Goal: Task Accomplishment & Management: Complete application form

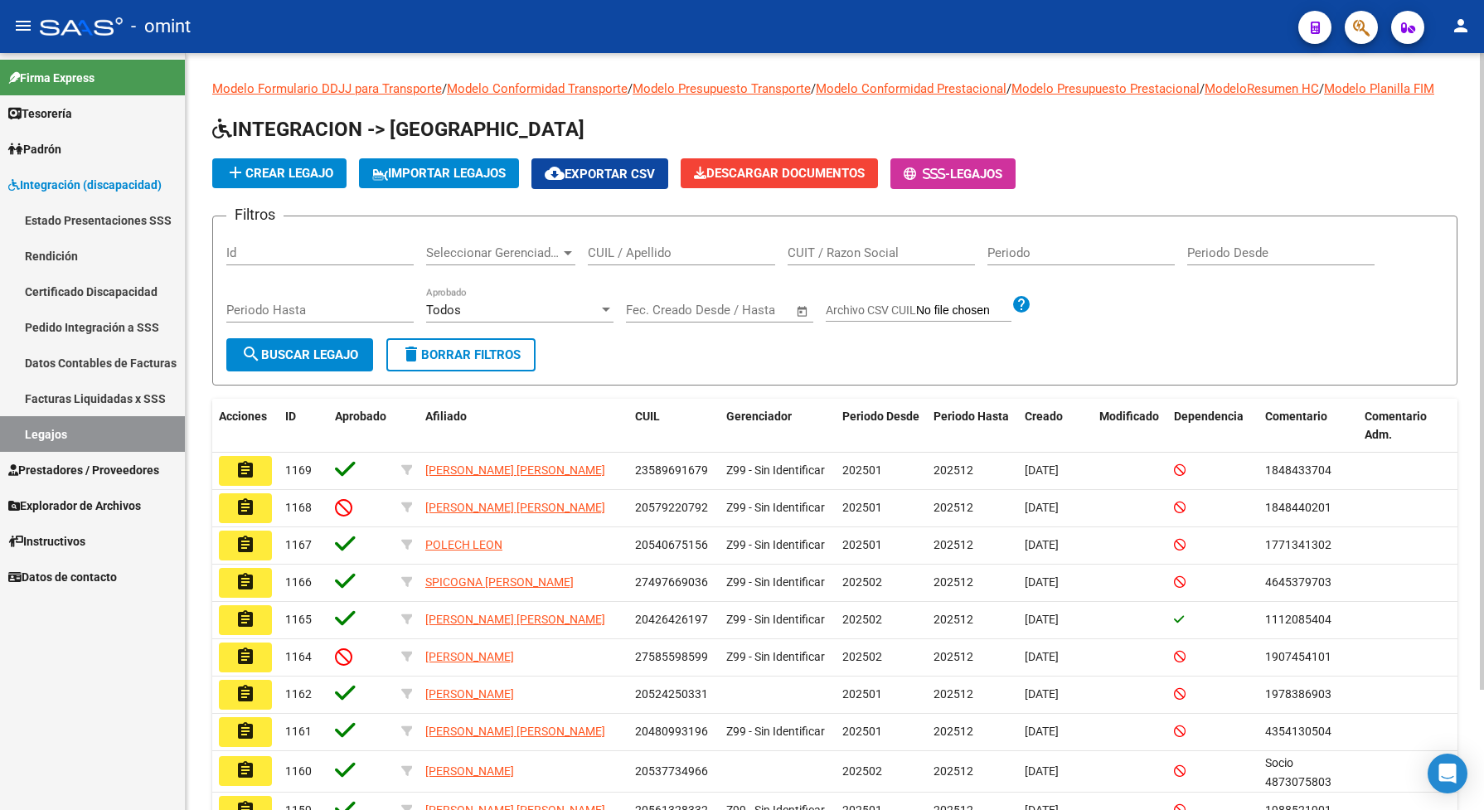
click at [651, 260] on input "CUIL / Apellido" at bounding box center [681, 252] width 187 height 15
paste input "20511969922"
type input "20511969922"
click at [291, 362] on span "search Buscar Legajo" at bounding box center [299, 354] width 117 height 15
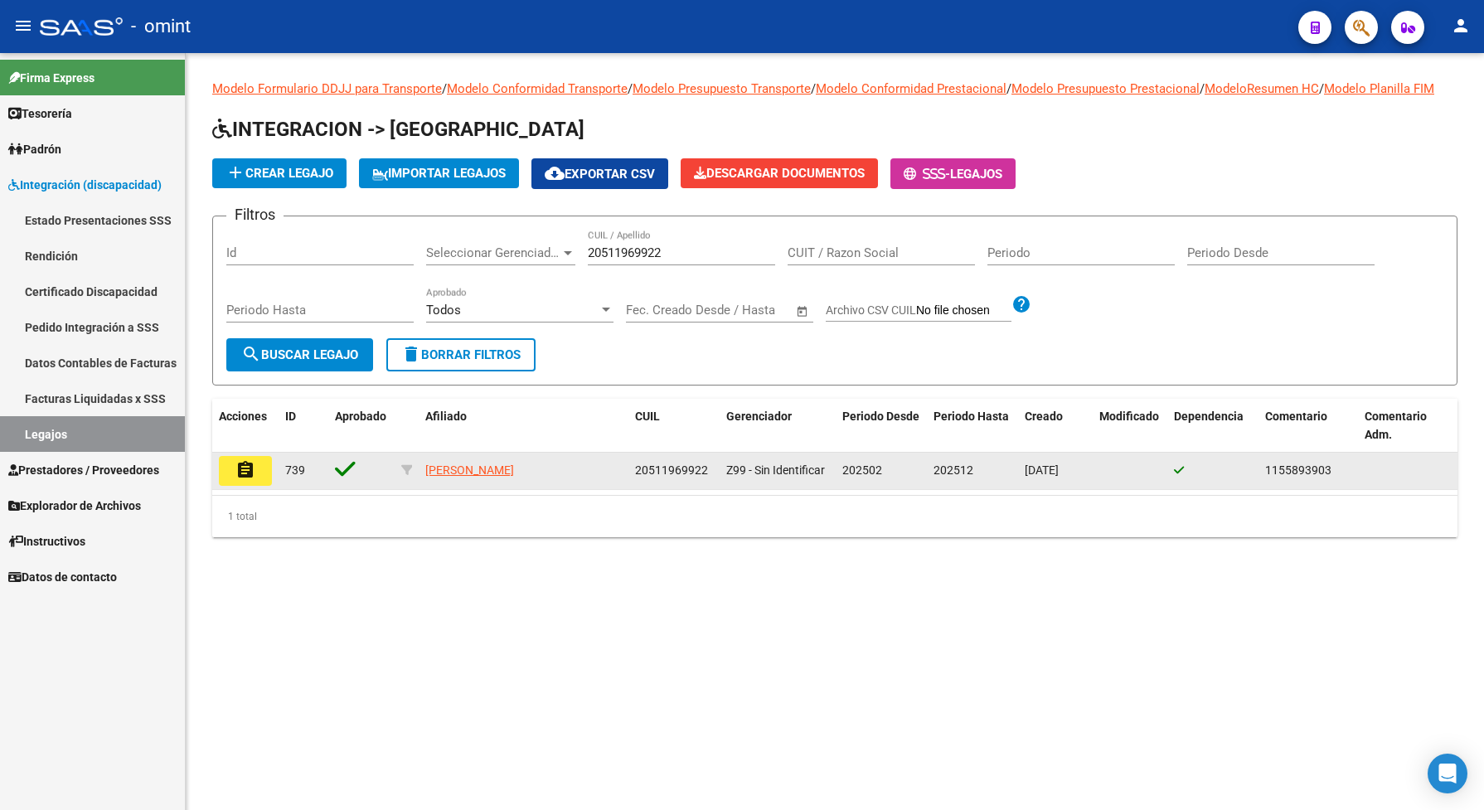
click at [222, 485] on button "assignment" at bounding box center [245, 471] width 53 height 30
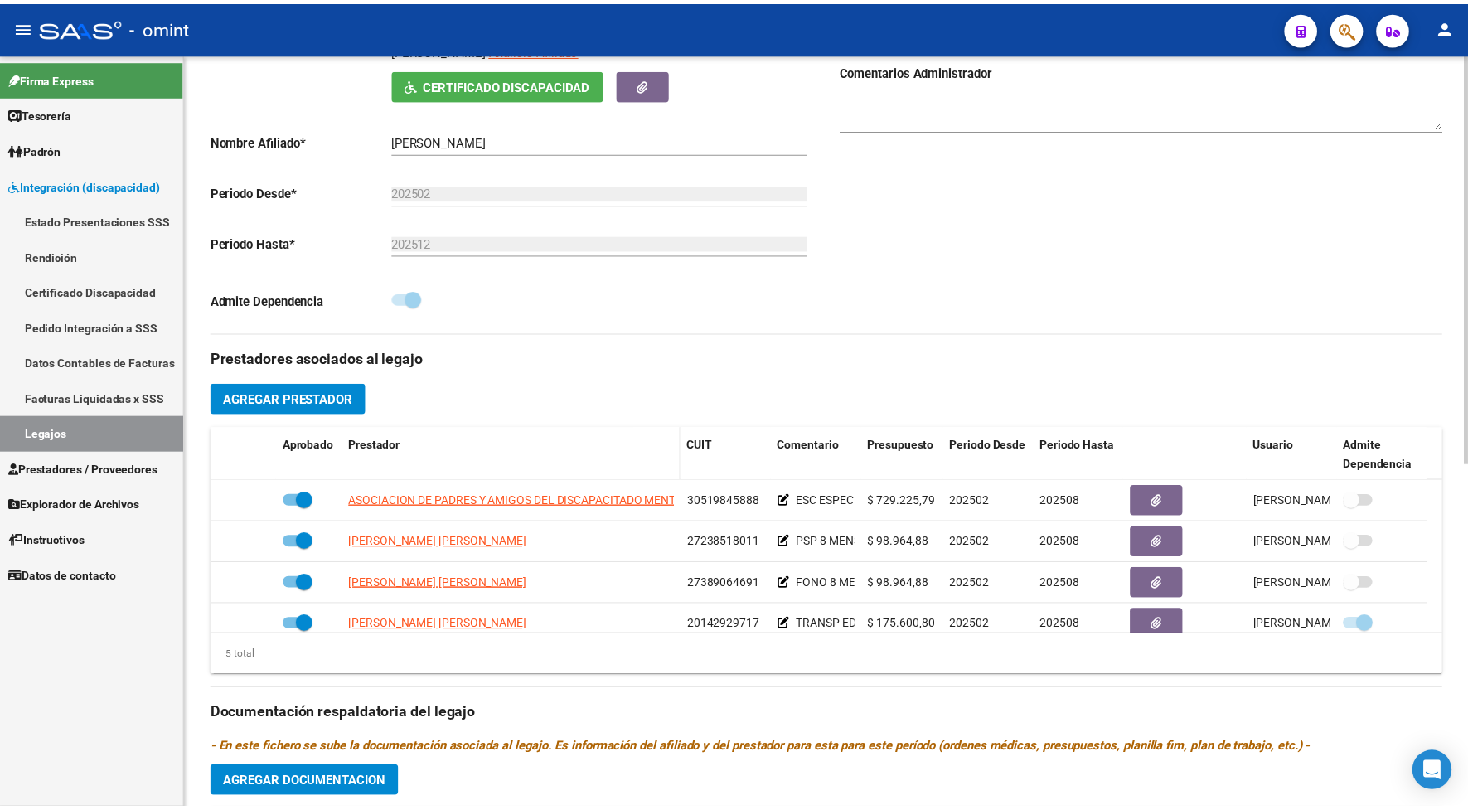
scroll to position [414, 0]
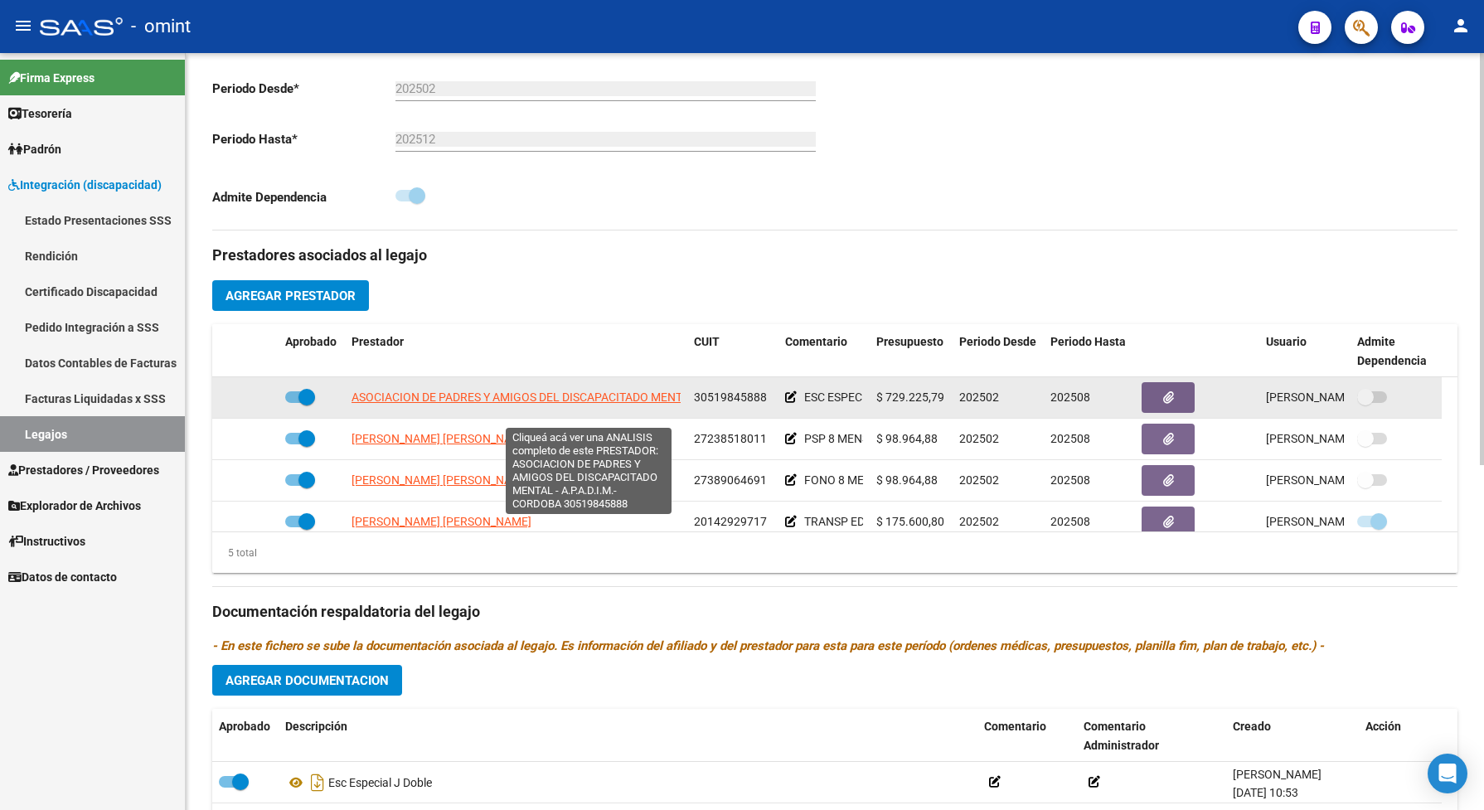
click at [487, 404] on span "ASOCIACION DE PADRES Y AMIGOS DEL DISCAPACITADO MENTAL - A.P.A.D.I.M.- CORDOBA" at bounding box center [587, 396] width 472 height 13
type textarea "30519845888"
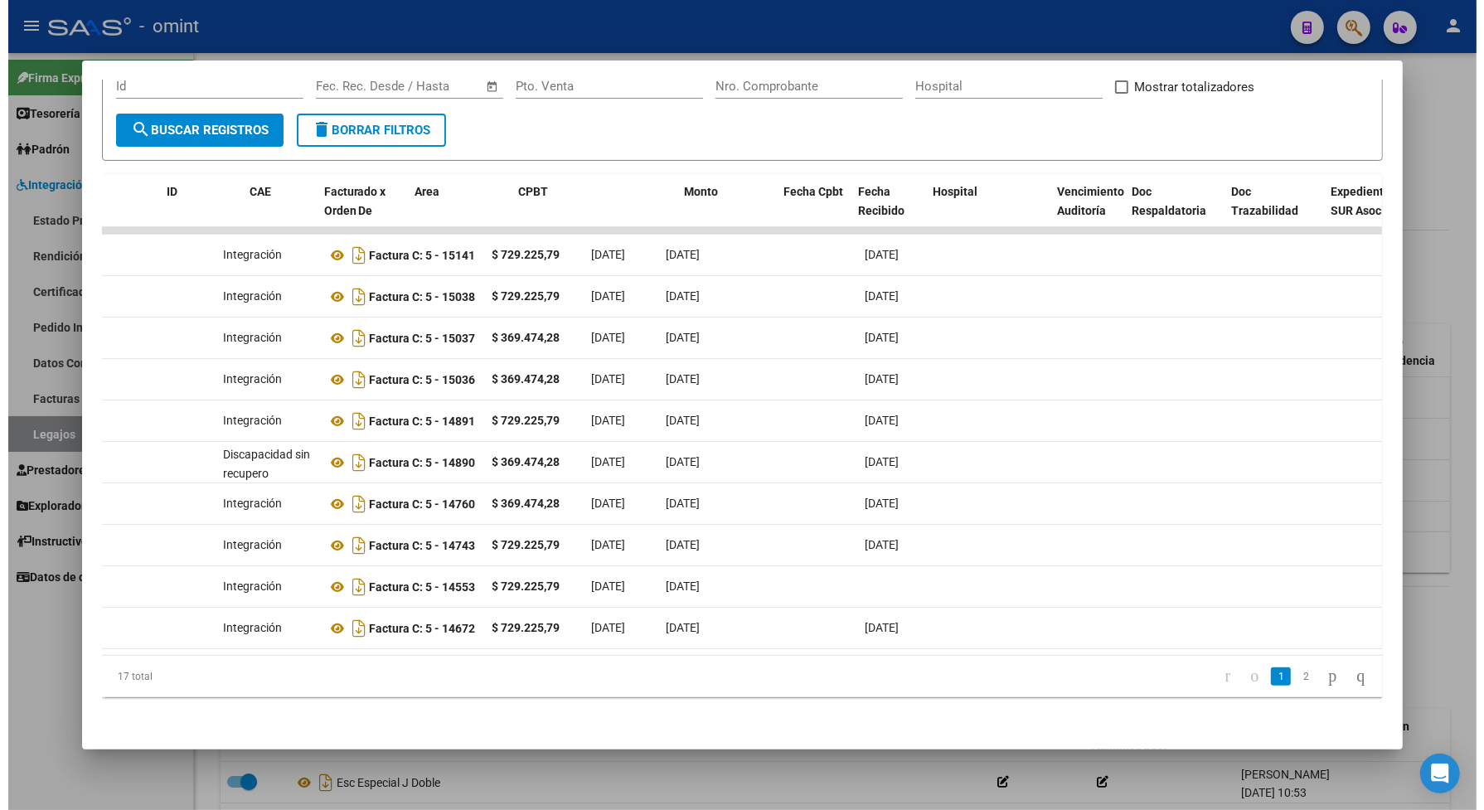
scroll to position [0, 0]
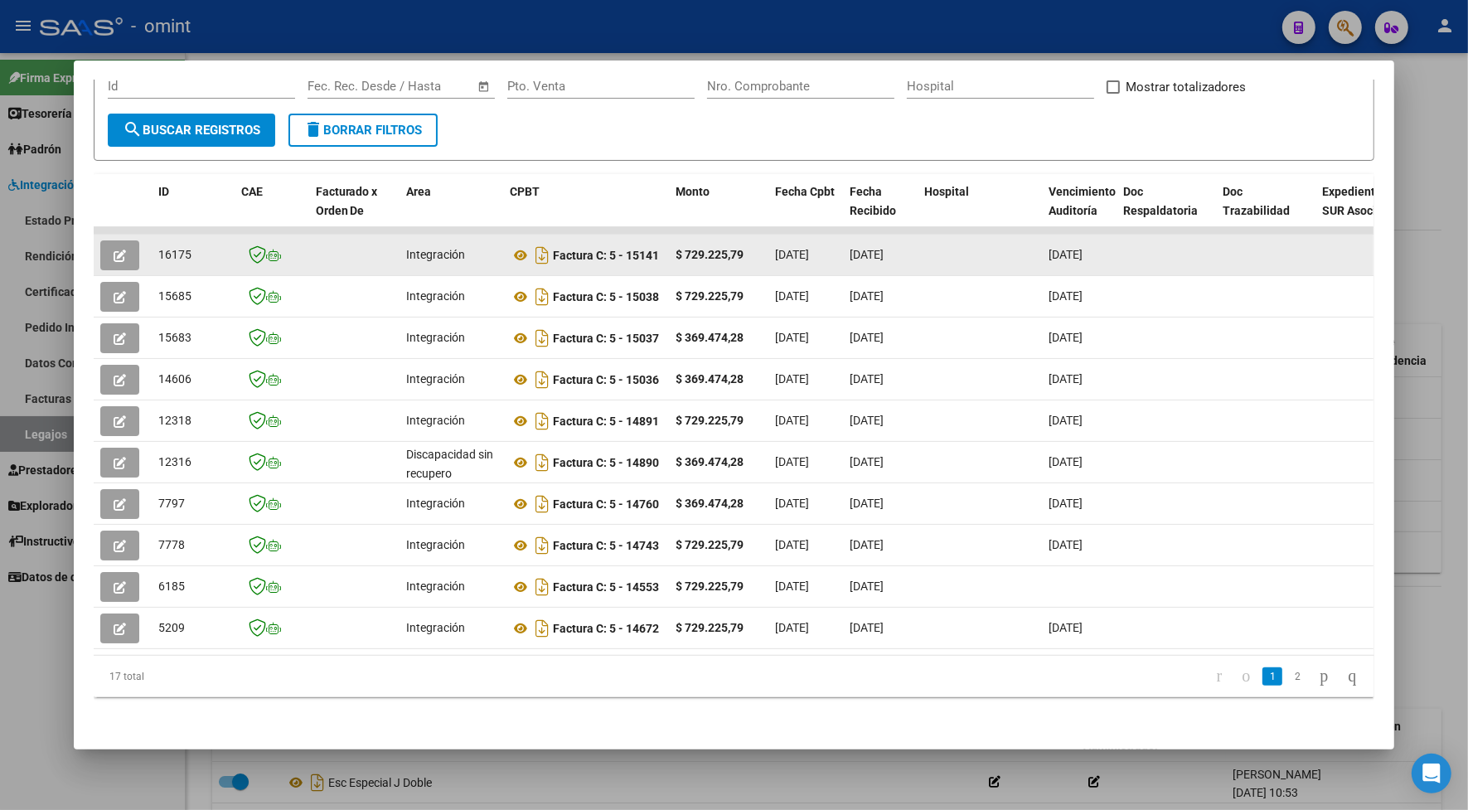
click at [117, 250] on icon "button" at bounding box center [120, 256] width 12 height 12
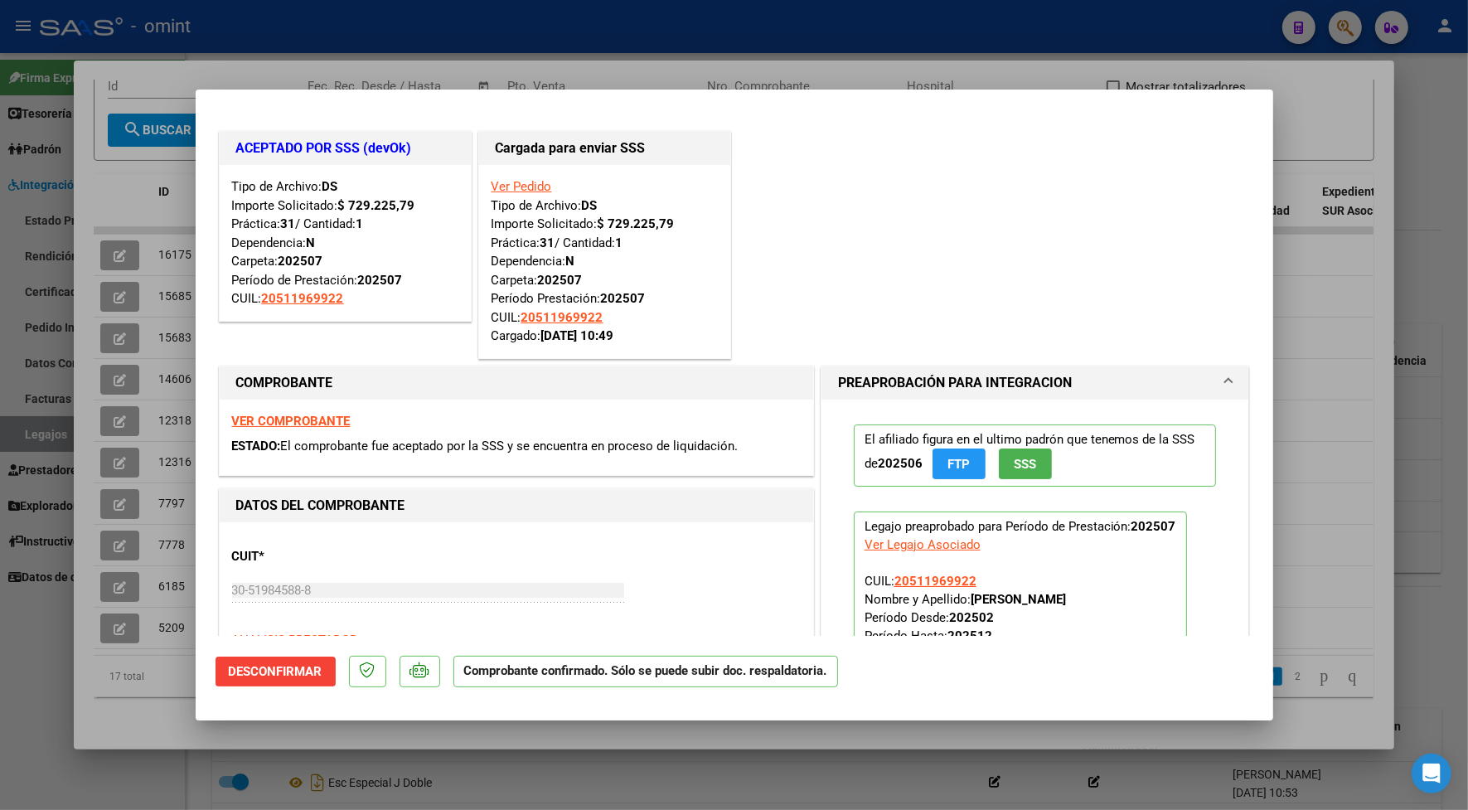
click at [427, 71] on div at bounding box center [734, 405] width 1468 height 810
type input "$ 0,00"
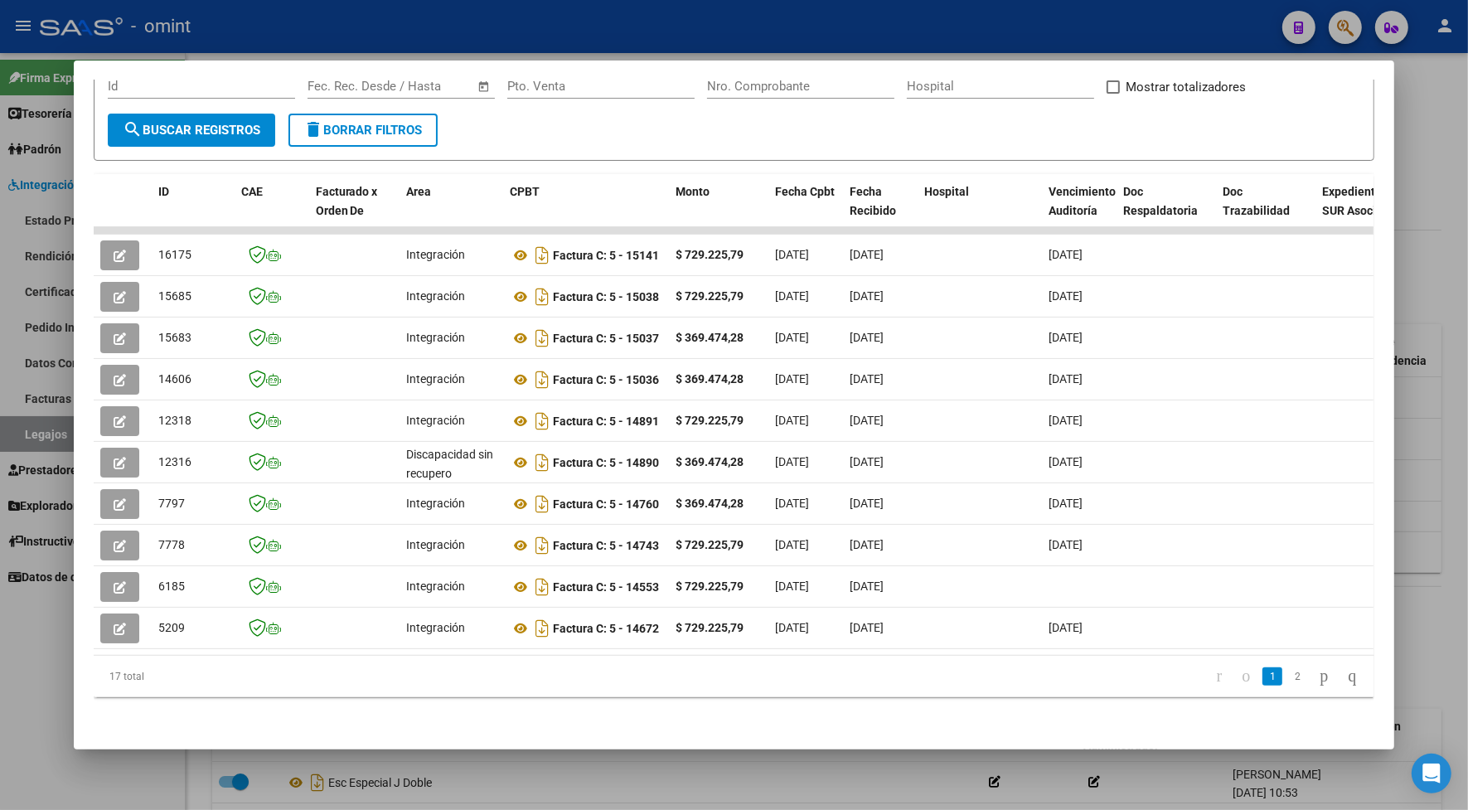
click at [431, 27] on div at bounding box center [734, 405] width 1468 height 810
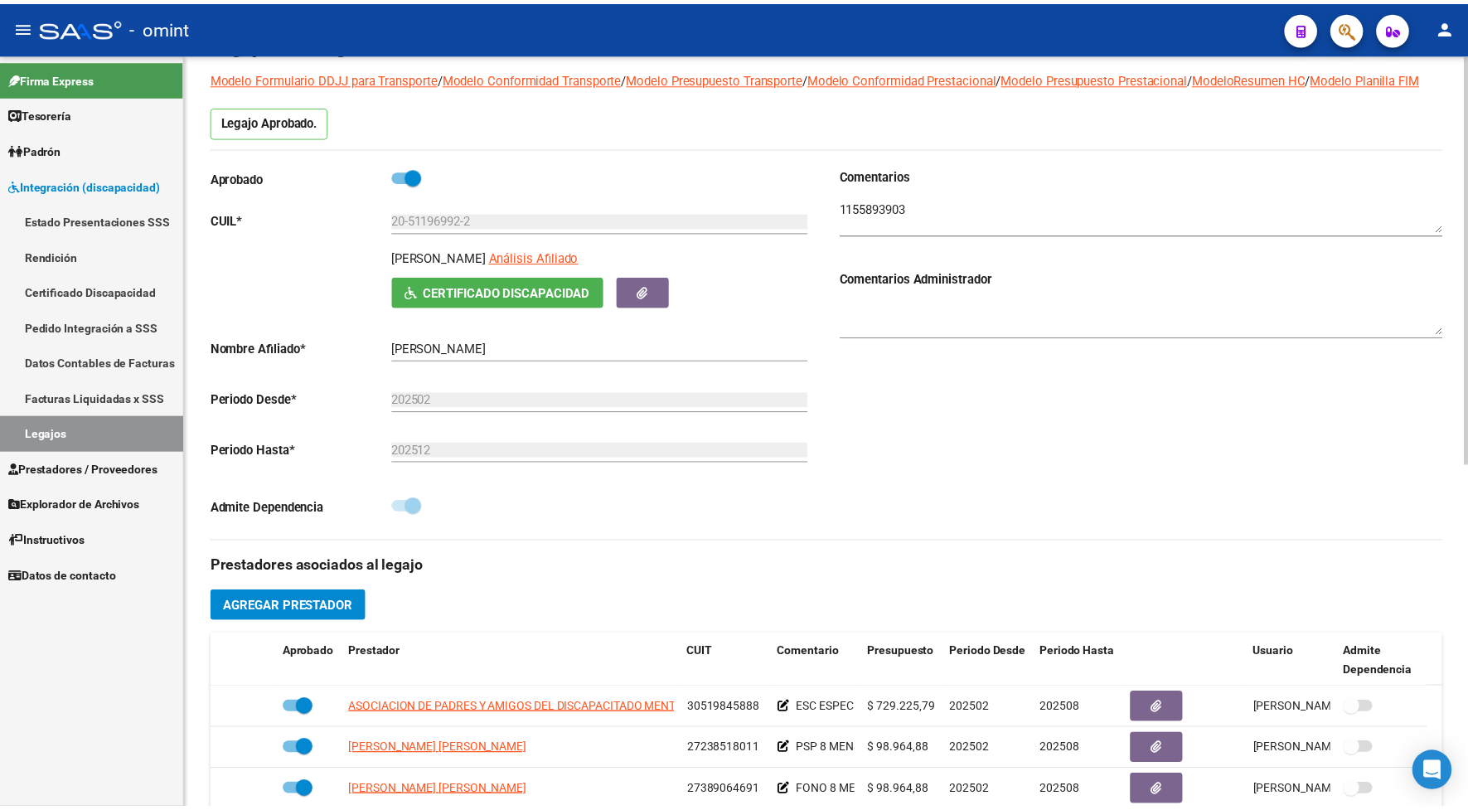
scroll to position [207, 0]
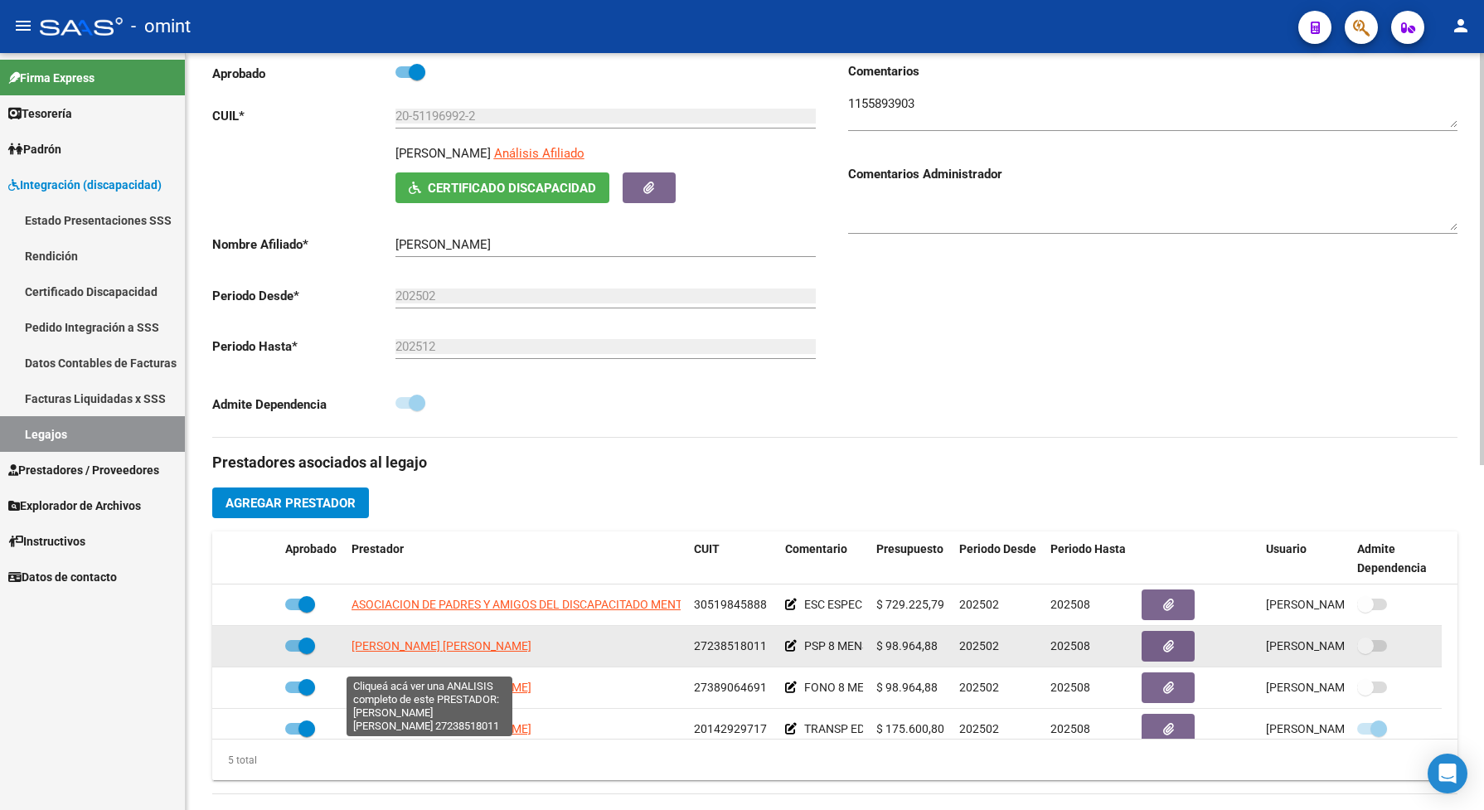
click at [497, 652] on span "[PERSON_NAME]" at bounding box center [441, 645] width 180 height 13
type textarea "27238518011"
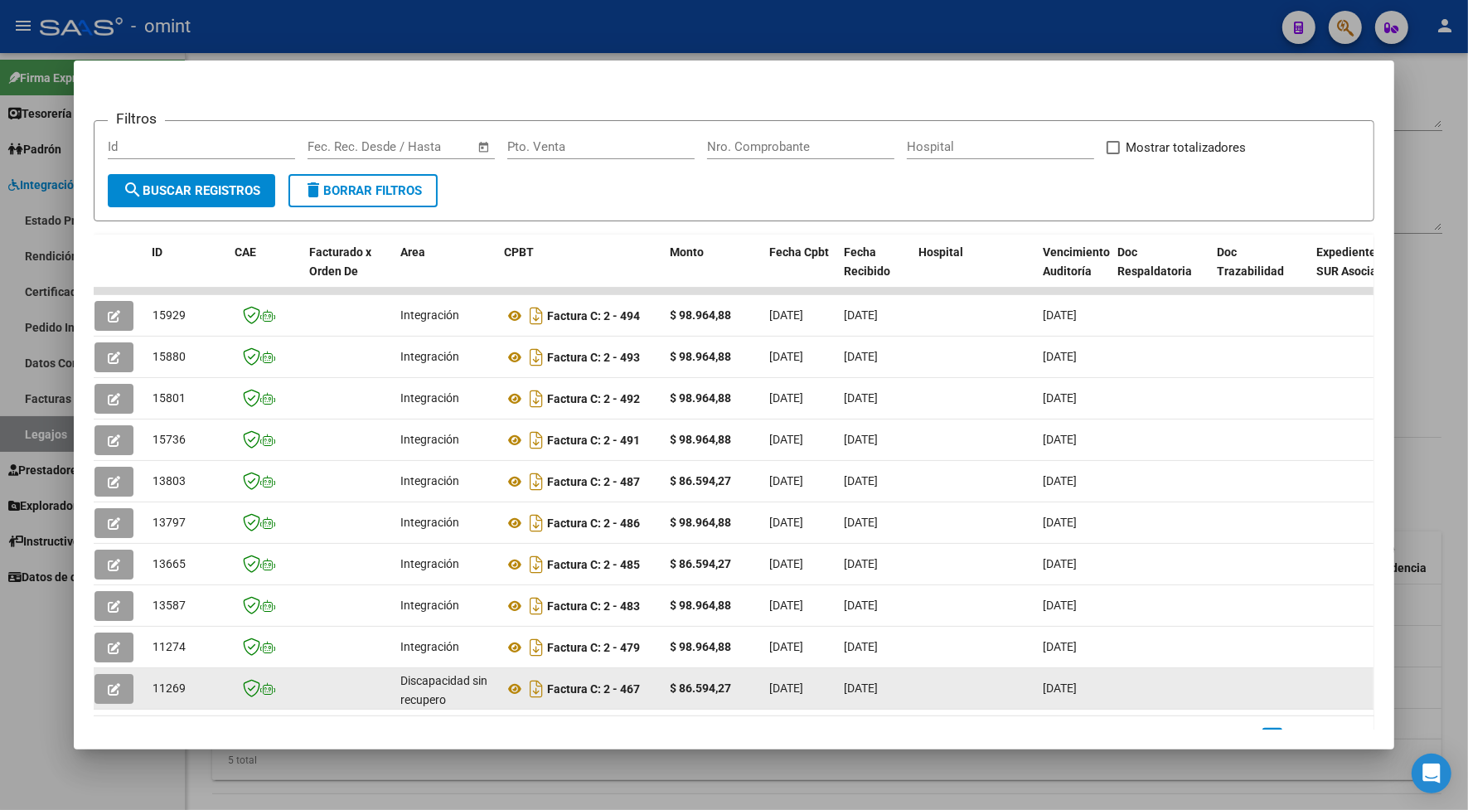
scroll to position [0, 0]
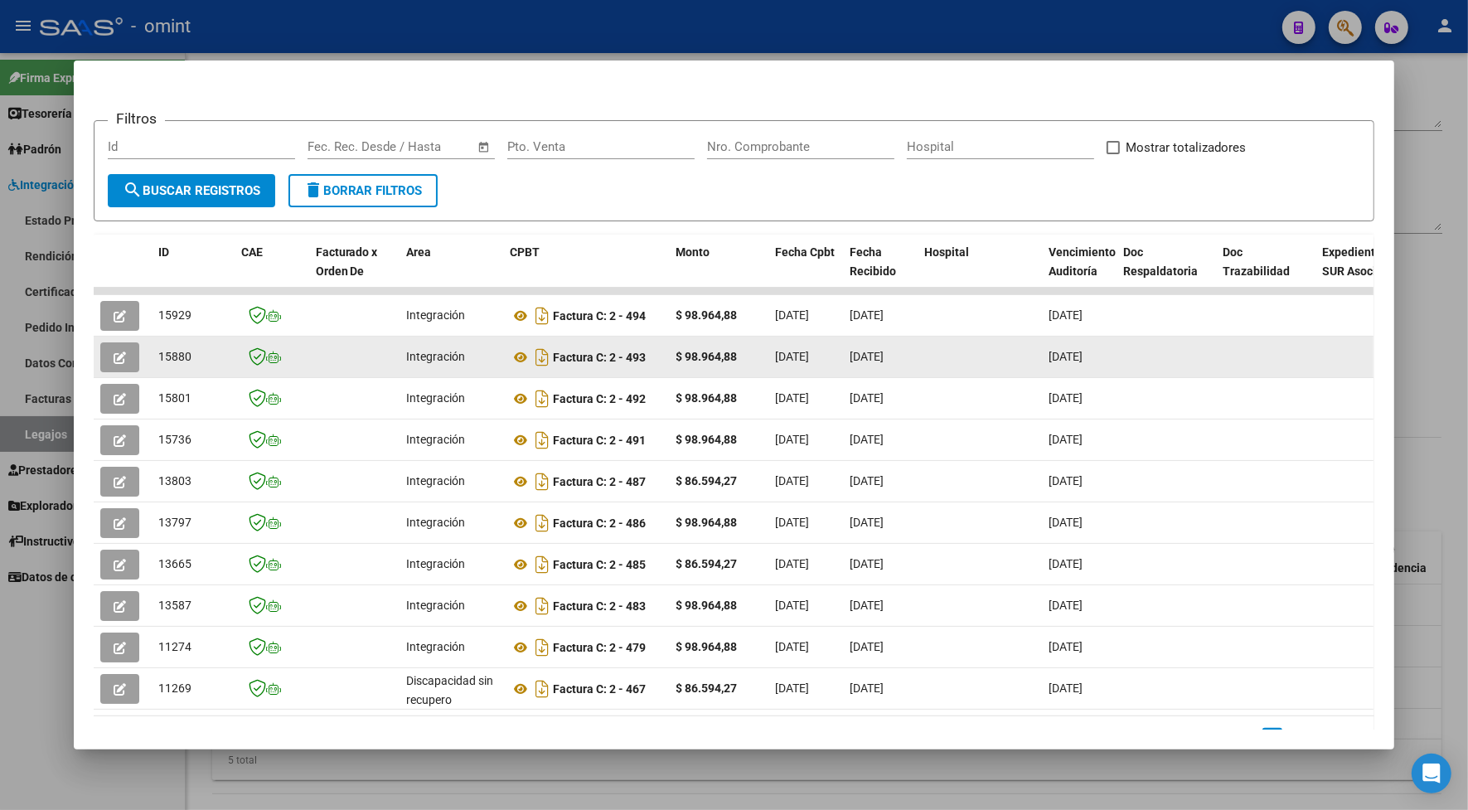
click at [126, 355] on button "button" at bounding box center [119, 357] width 39 height 30
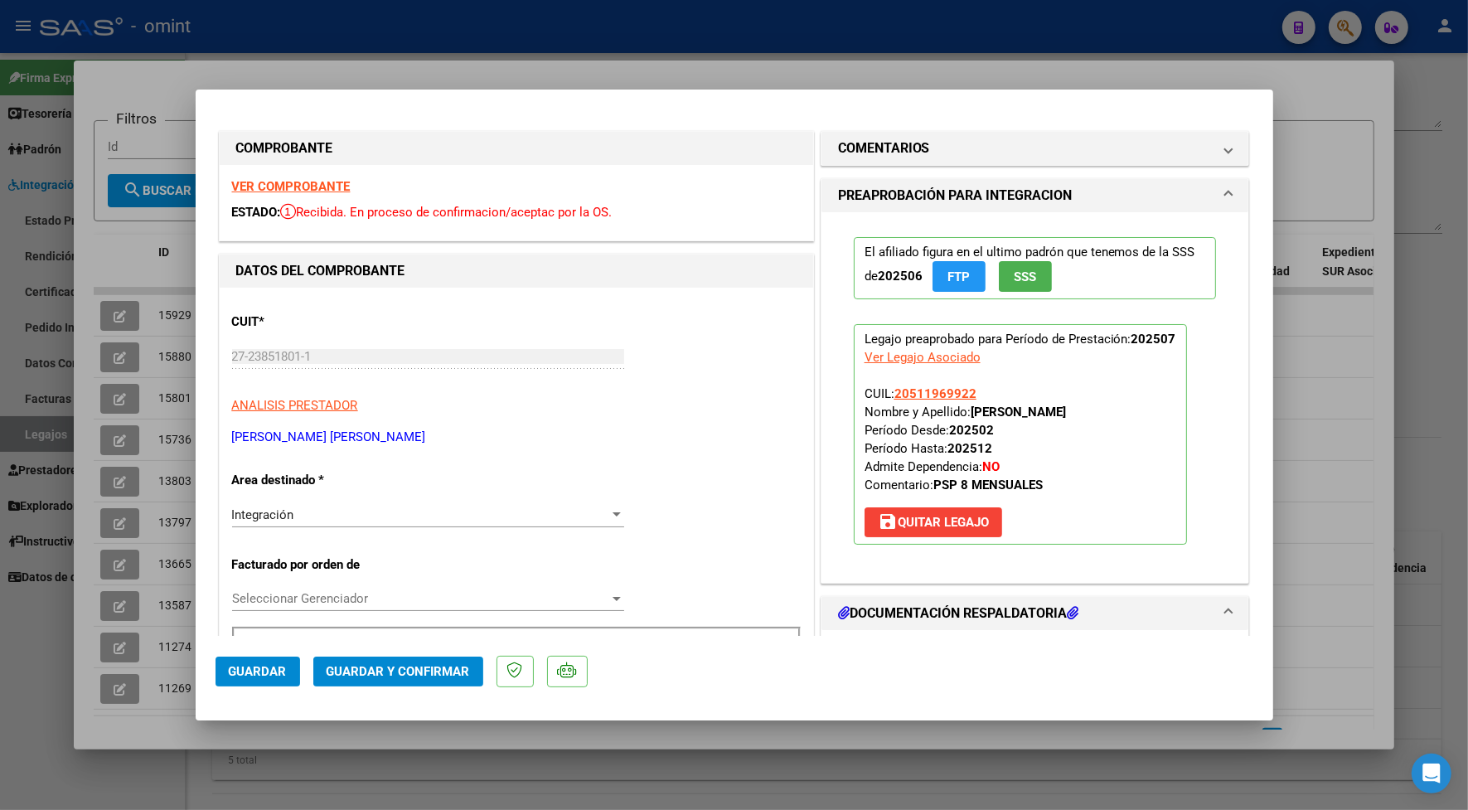
click at [240, 187] on strong "VER COMPROBANTE" at bounding box center [291, 186] width 119 height 15
click at [424, 665] on span "Guardar y Confirmar" at bounding box center [398, 671] width 143 height 15
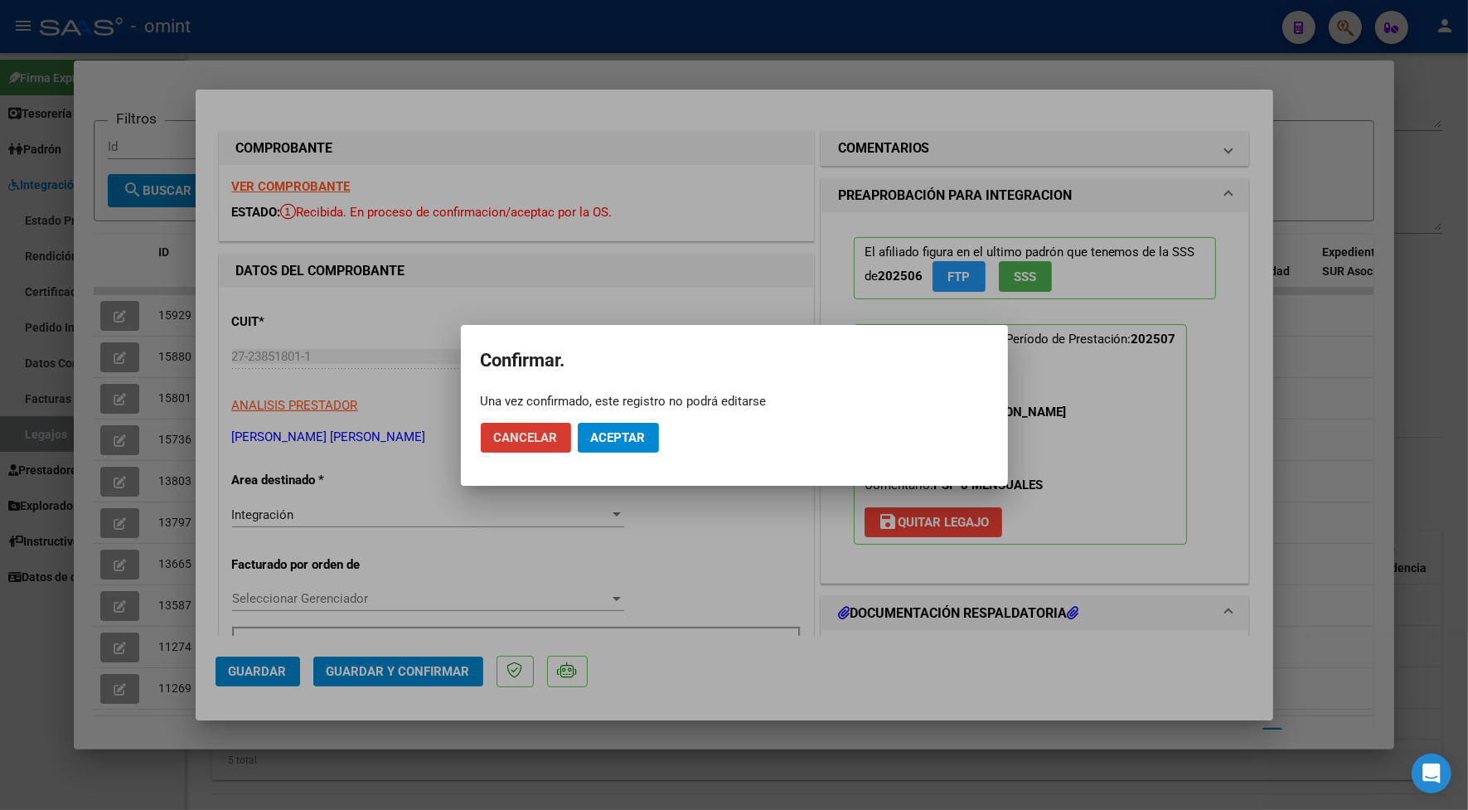
click at [611, 439] on span "Aceptar" at bounding box center [618, 437] width 55 height 15
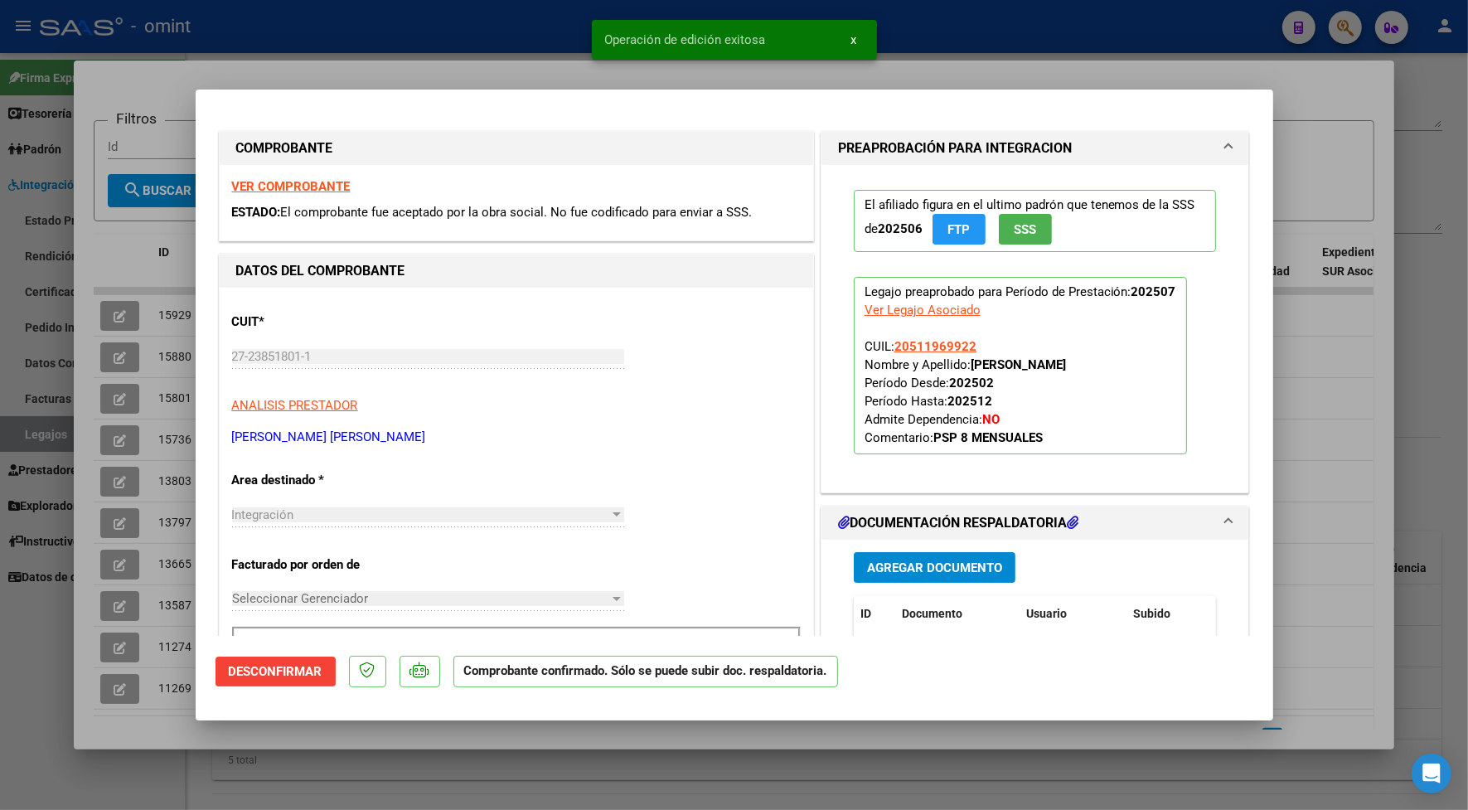
click at [532, 62] on div at bounding box center [734, 405] width 1468 height 810
type input "$ 0,00"
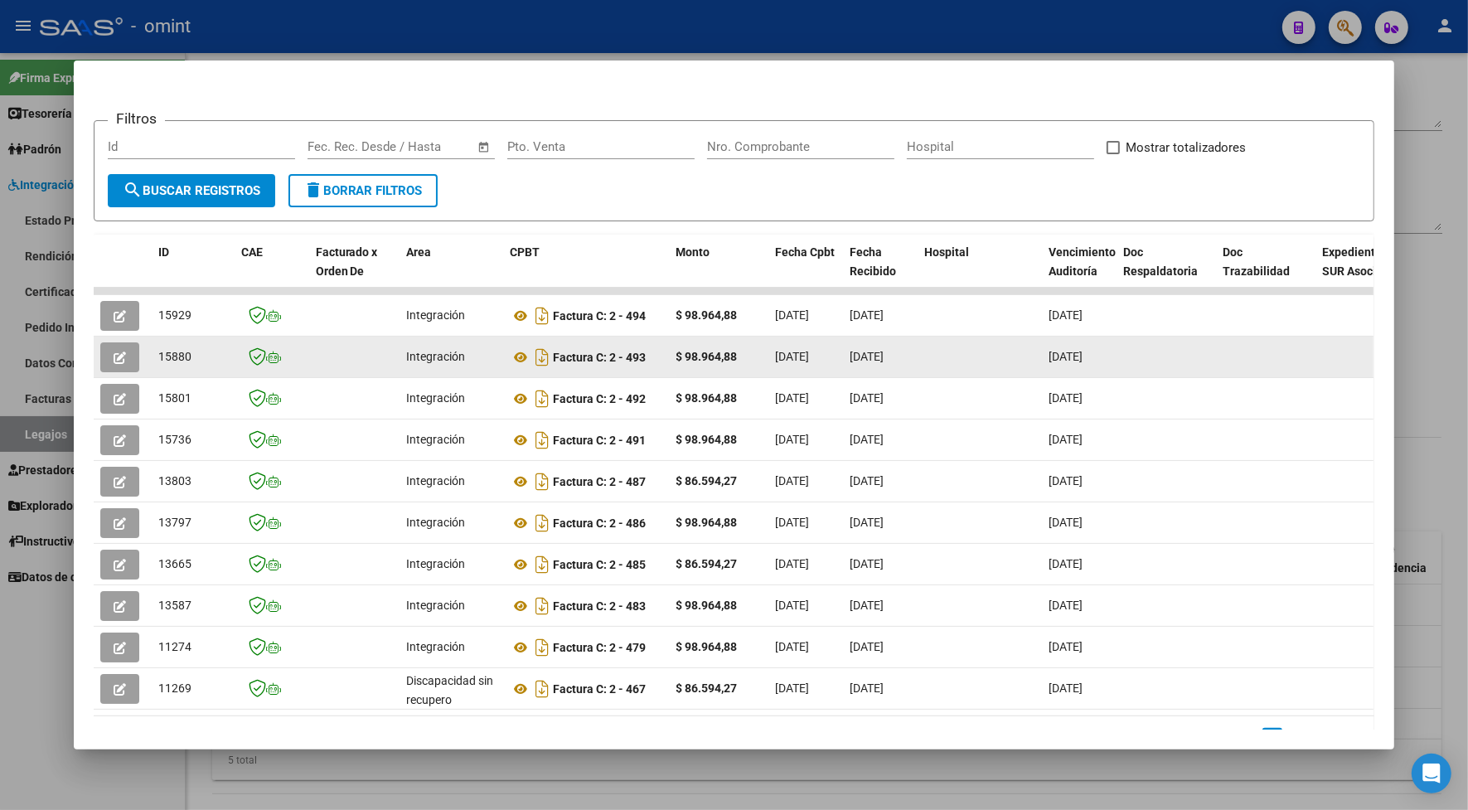
drag, startPoint x: 187, startPoint y: 354, endPoint x: 150, endPoint y: 357, distance: 36.6
click at [158, 357] on div "15880" at bounding box center [193, 356] width 70 height 19
copy span "15880"
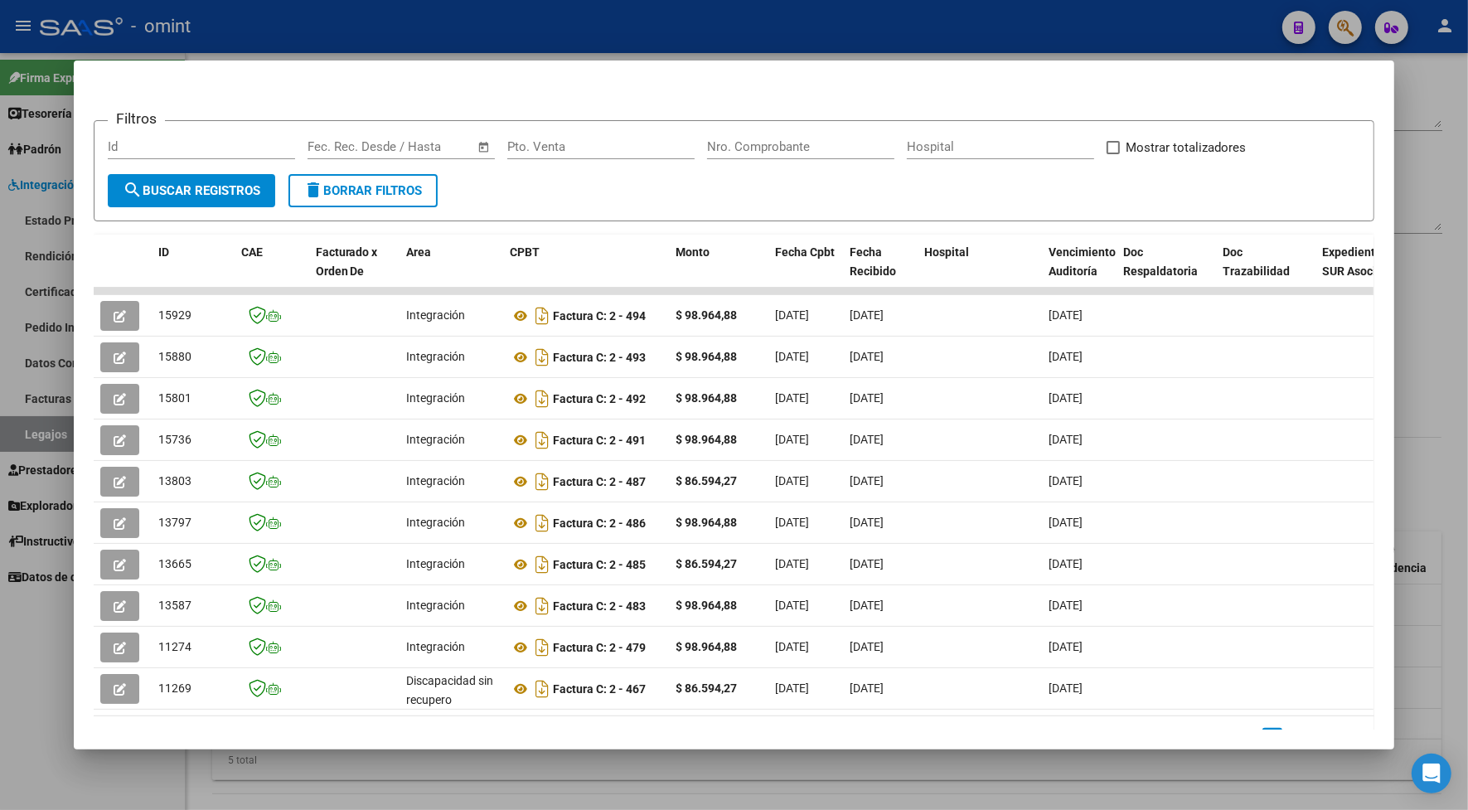
drag, startPoint x: 729, startPoint y: 8, endPoint x: 829, endPoint y: 47, distance: 106.8
click at [731, 11] on div at bounding box center [734, 405] width 1468 height 810
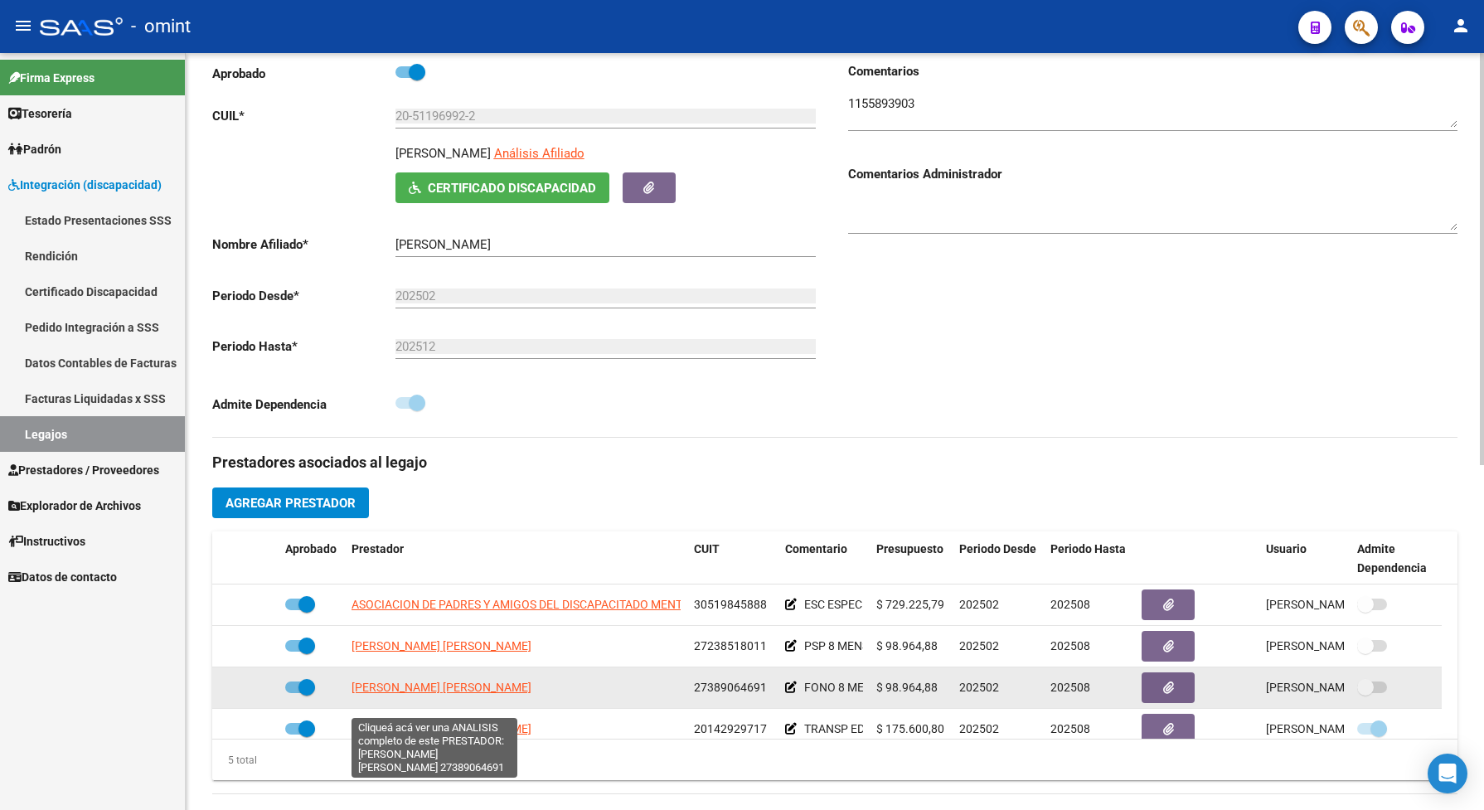
click at [493, 694] on span "[PERSON_NAME]" at bounding box center [441, 687] width 180 height 13
type textarea "27389064691"
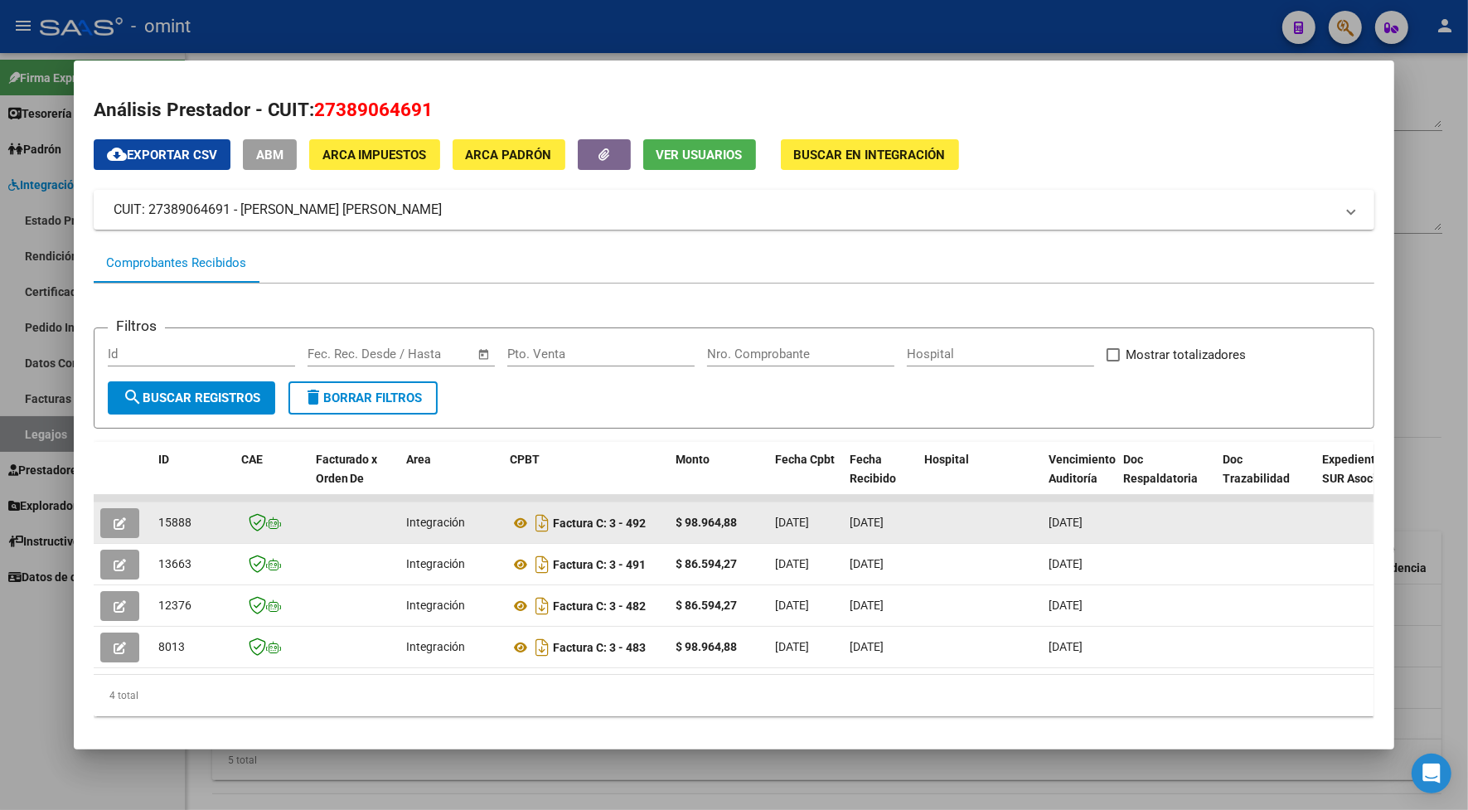
click at [133, 502] on datatable-body-cell at bounding box center [123, 522] width 58 height 41
click at [116, 527] on icon "button" at bounding box center [120, 523] width 12 height 12
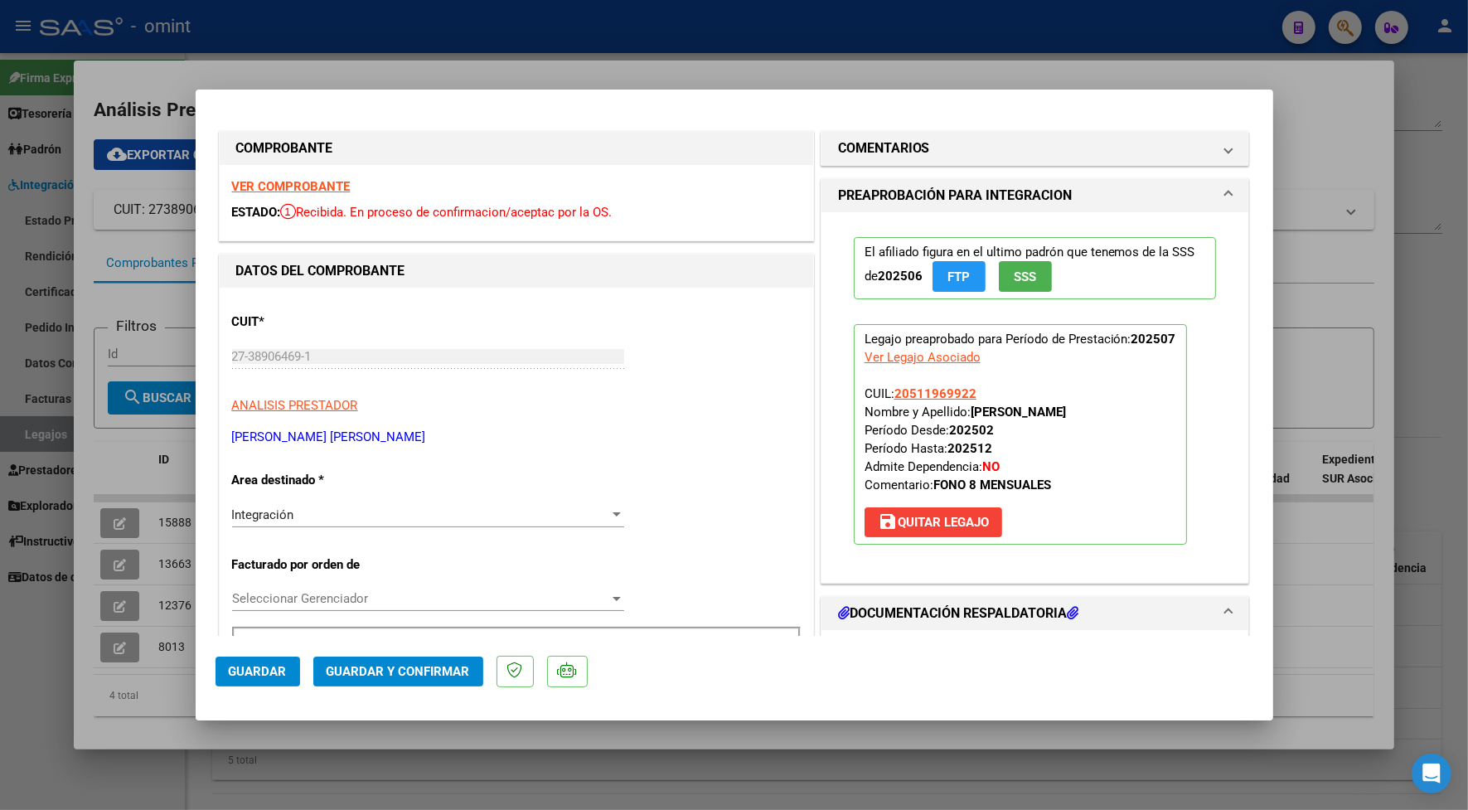
click at [261, 187] on strong "VER COMPROBANTE" at bounding box center [291, 186] width 119 height 15
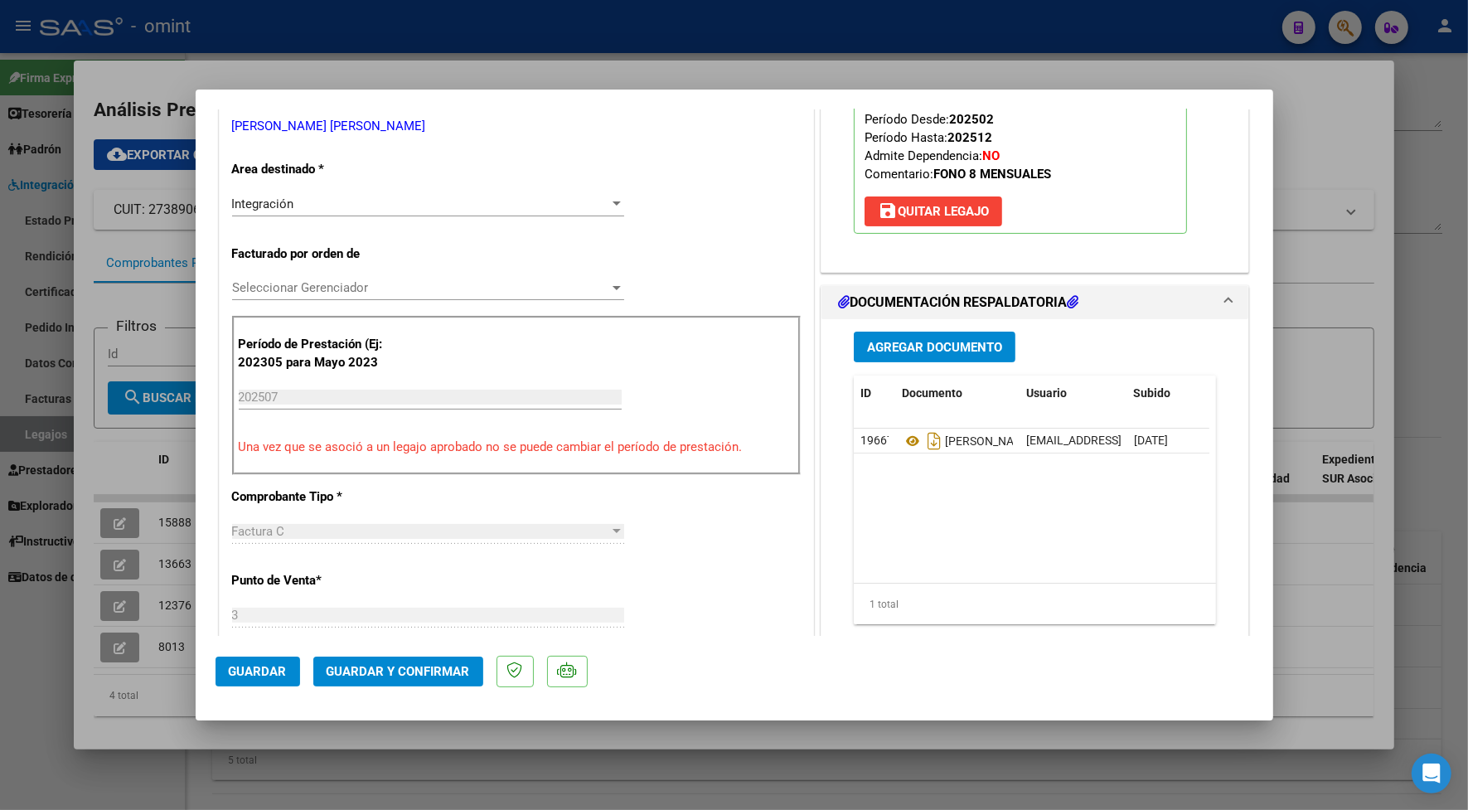
scroll to position [414, 0]
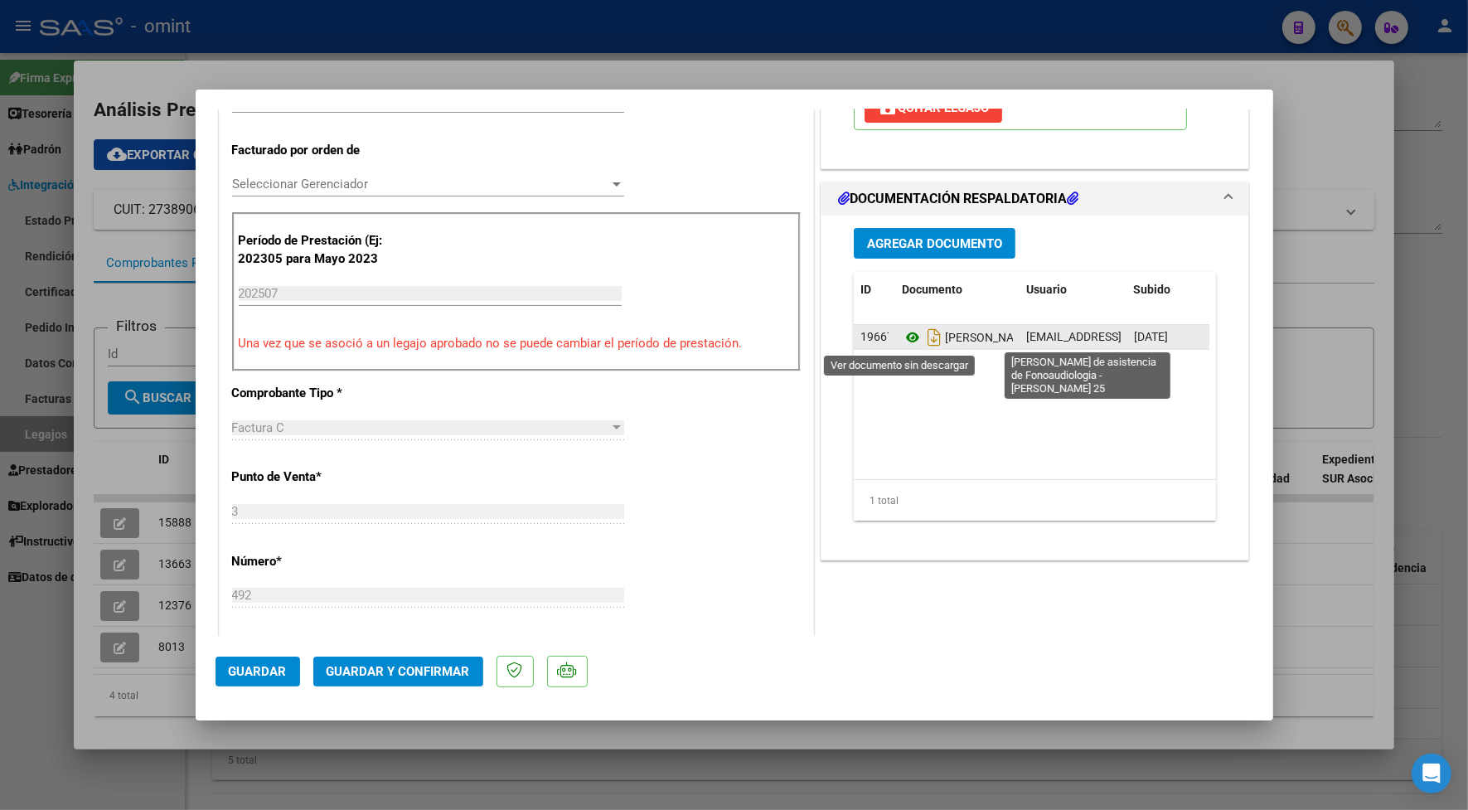
click at [906, 342] on icon at bounding box center [913, 337] width 22 height 20
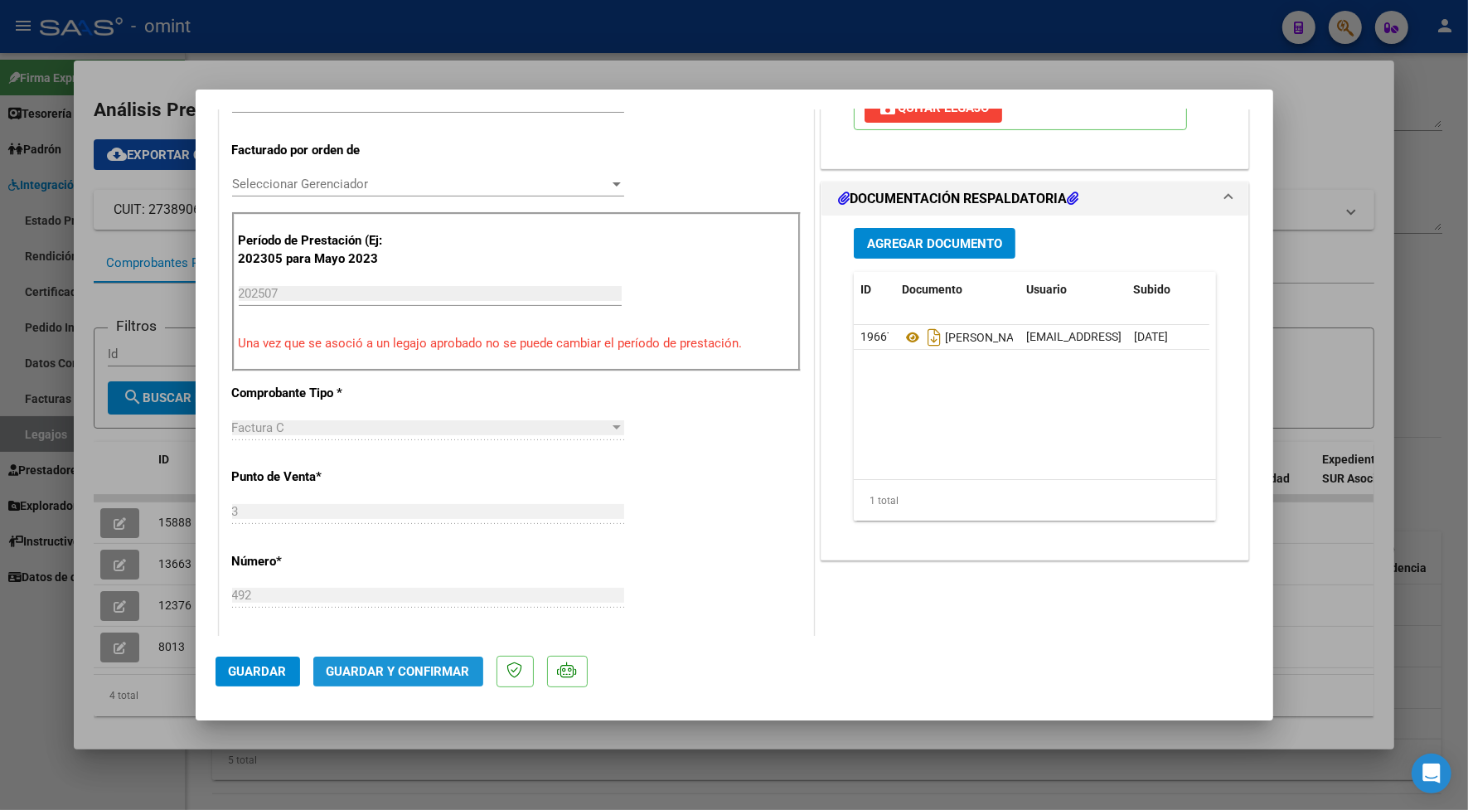
click at [415, 676] on span "Guardar y Confirmar" at bounding box center [398, 671] width 143 height 15
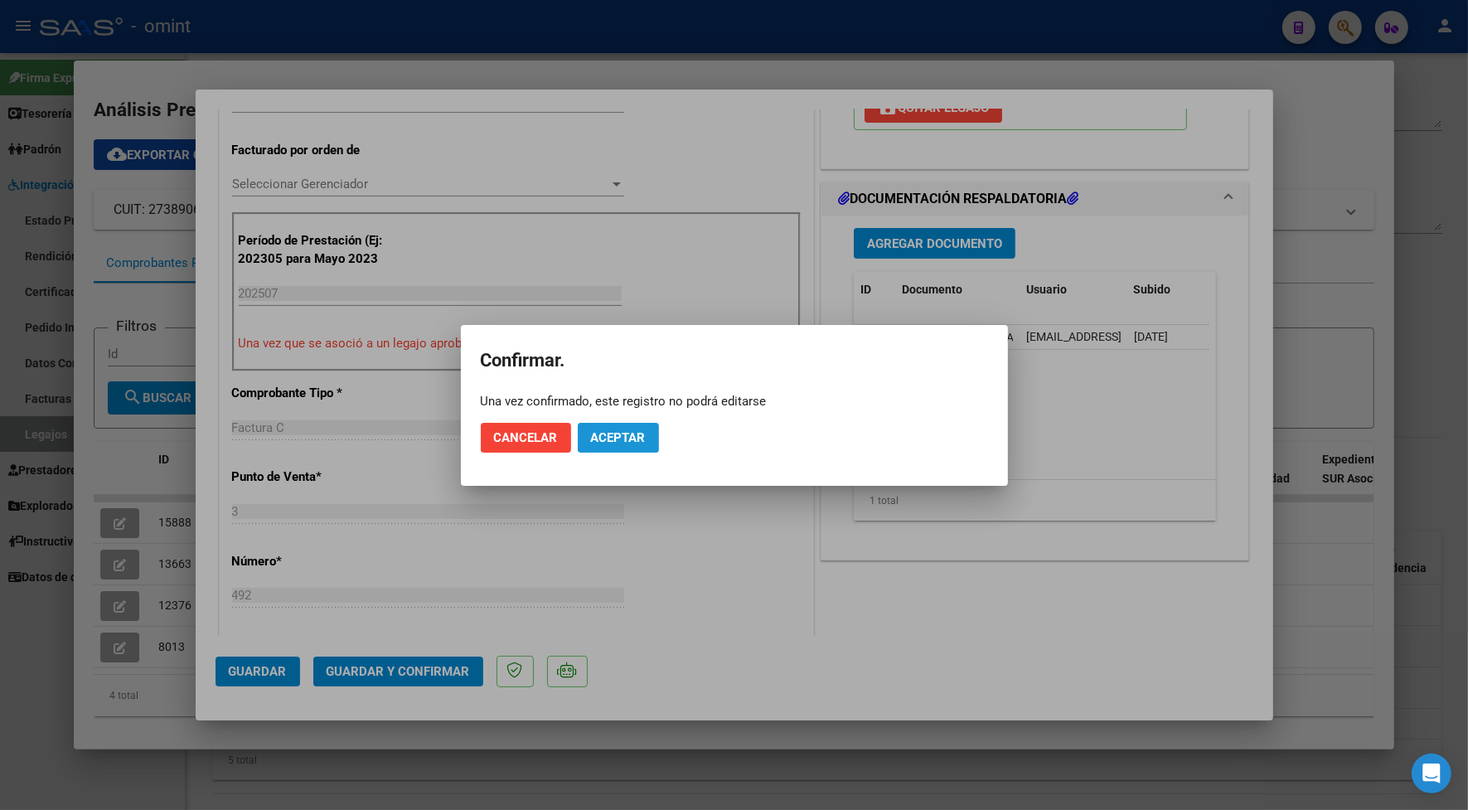
click at [632, 437] on span "Aceptar" at bounding box center [618, 437] width 55 height 15
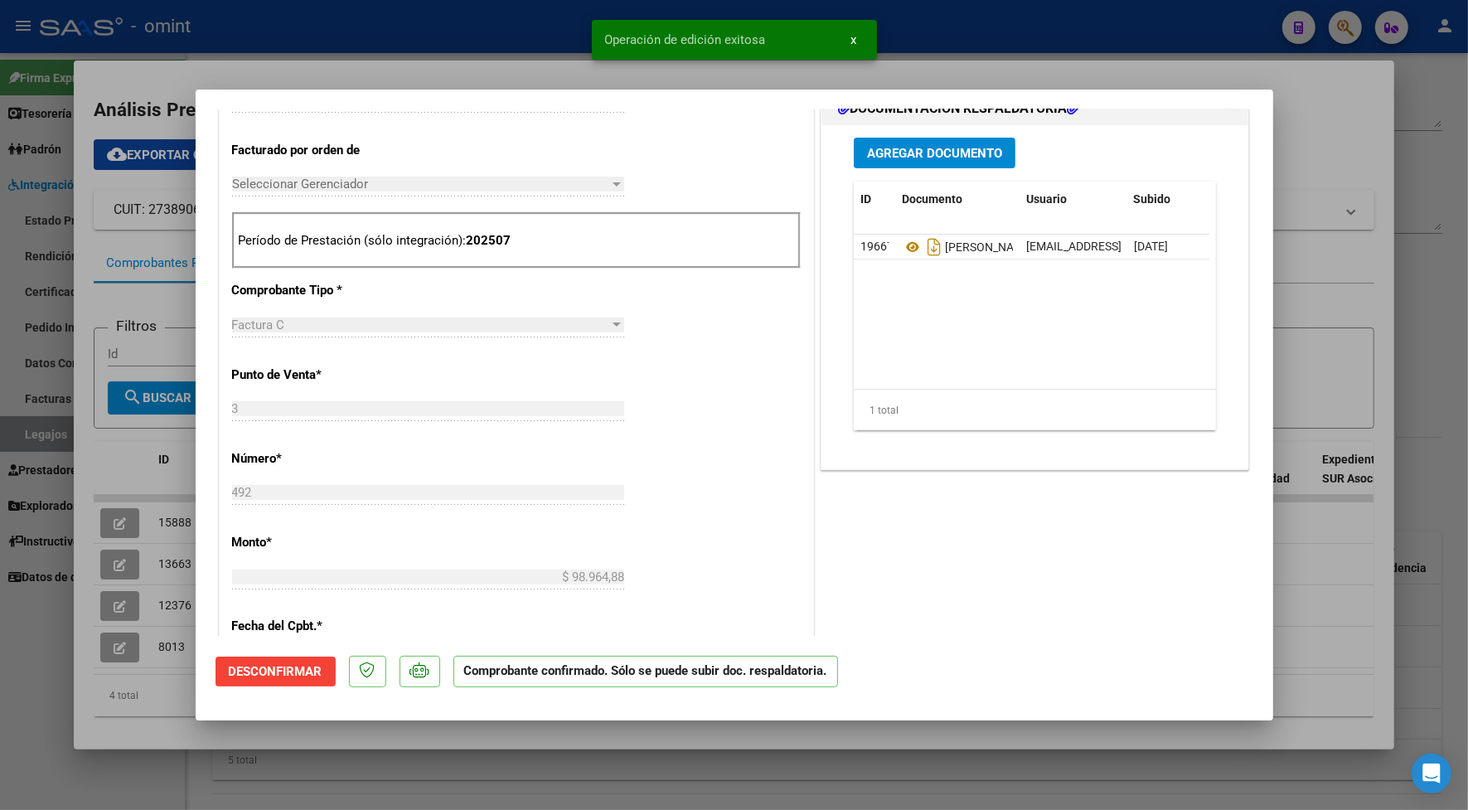
scroll to position [0, 0]
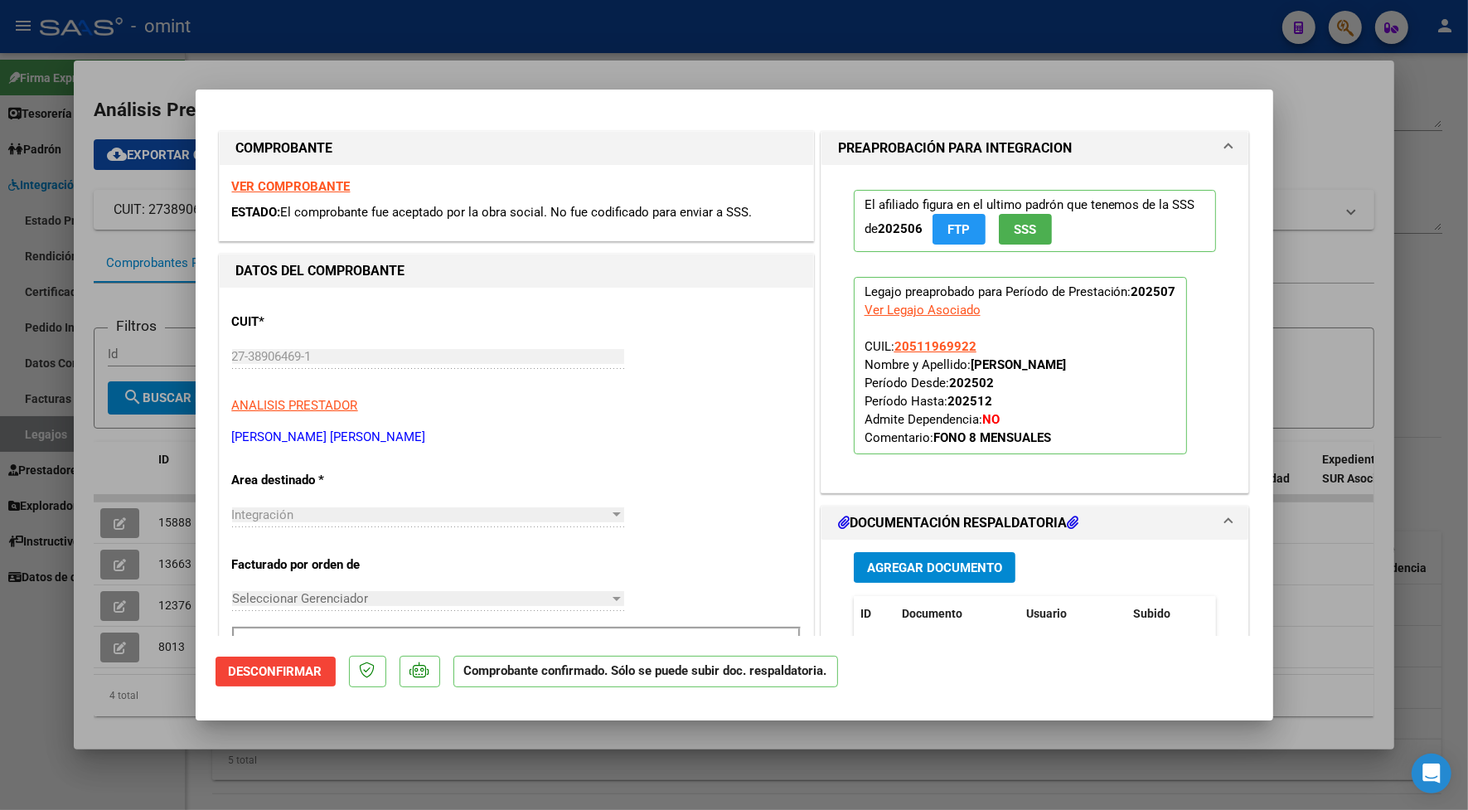
click at [366, 52] on div at bounding box center [734, 405] width 1468 height 810
type input "$ 0,00"
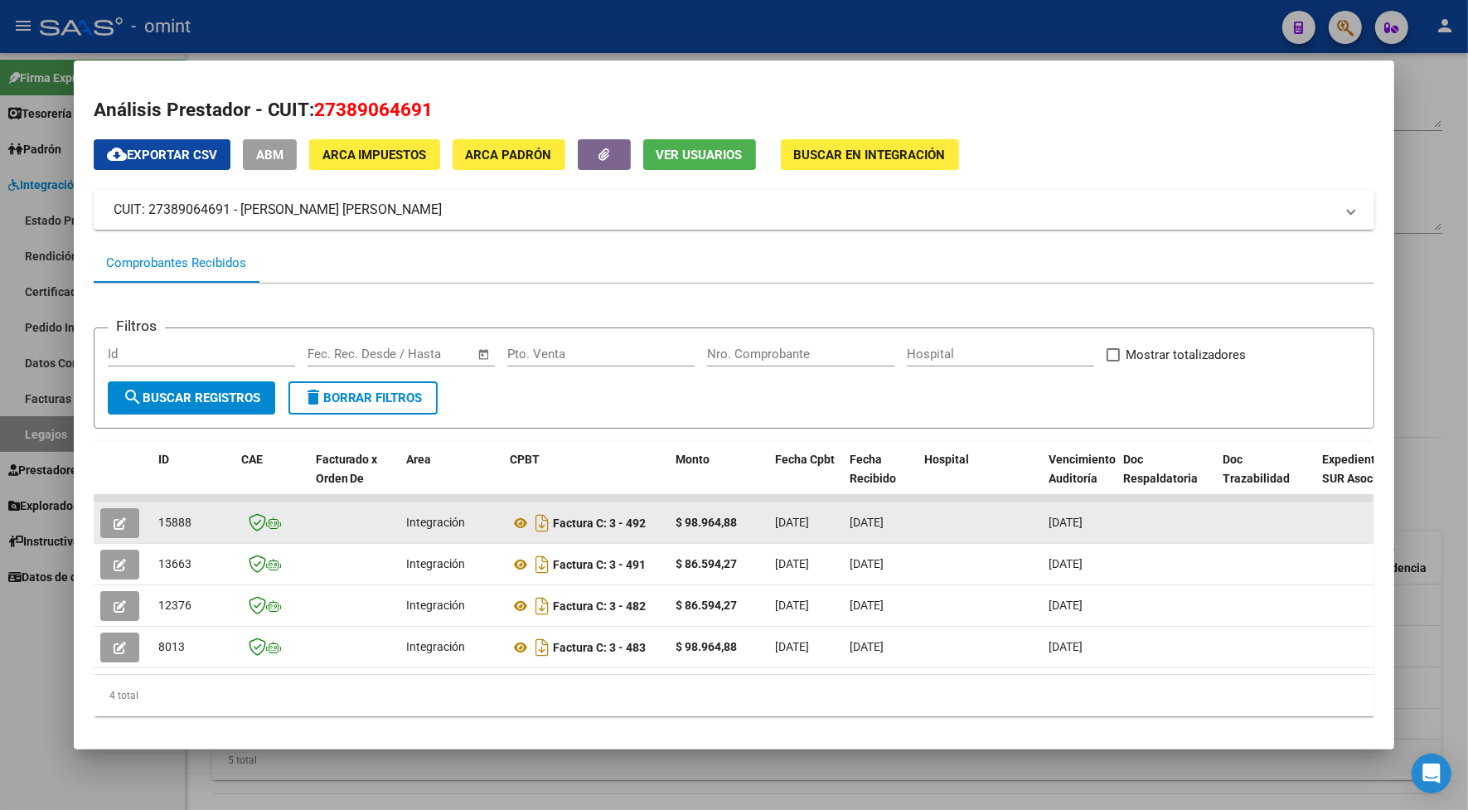
drag, startPoint x: 184, startPoint y: 521, endPoint x: 147, endPoint y: 527, distance: 37.9
click at [152, 527] on datatable-body-cell "15888" at bounding box center [193, 522] width 83 height 41
drag, startPoint x: 147, startPoint y: 527, endPoint x: 160, endPoint y: 522, distance: 14.2
copy span "15888"
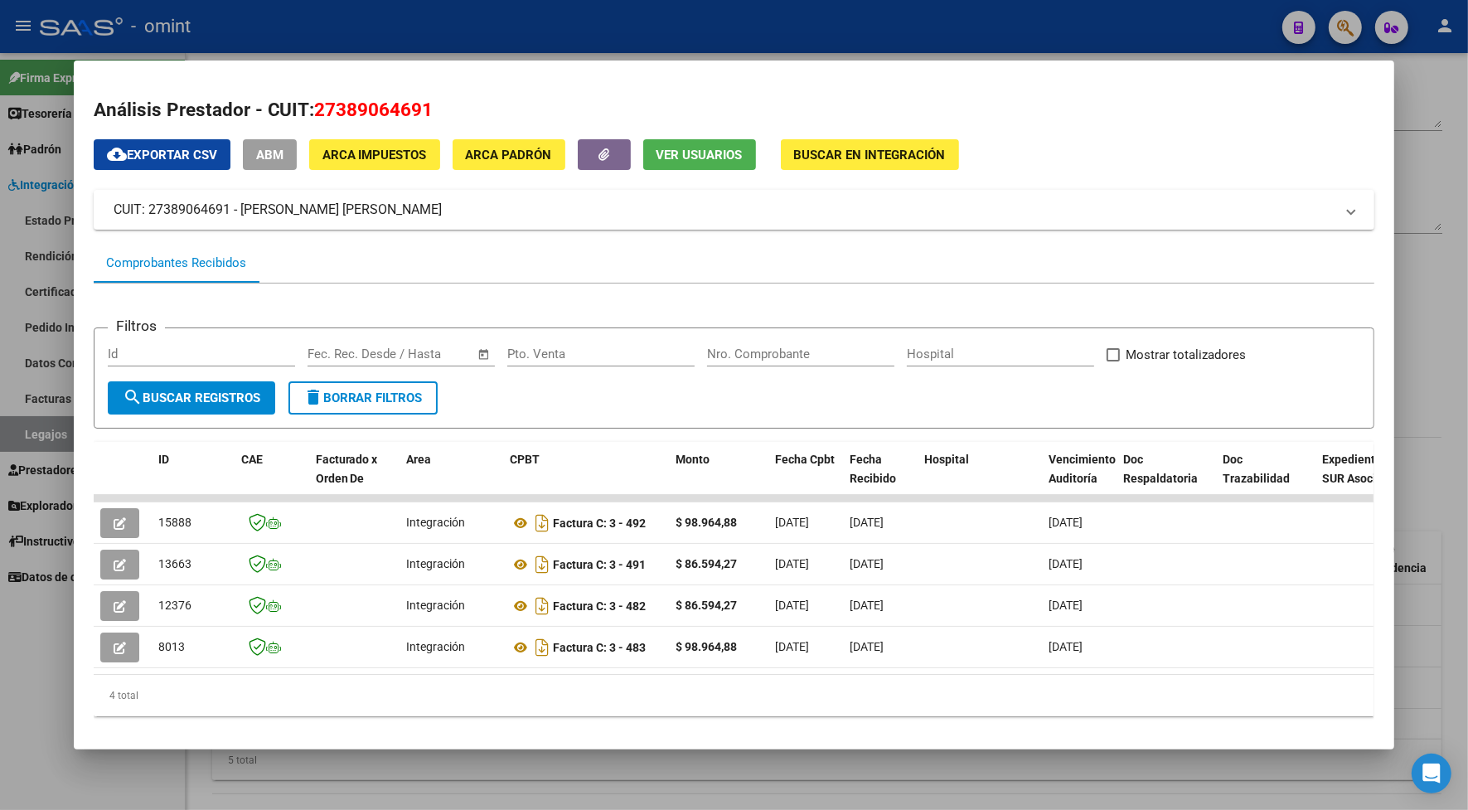
click at [428, 17] on div at bounding box center [734, 405] width 1468 height 810
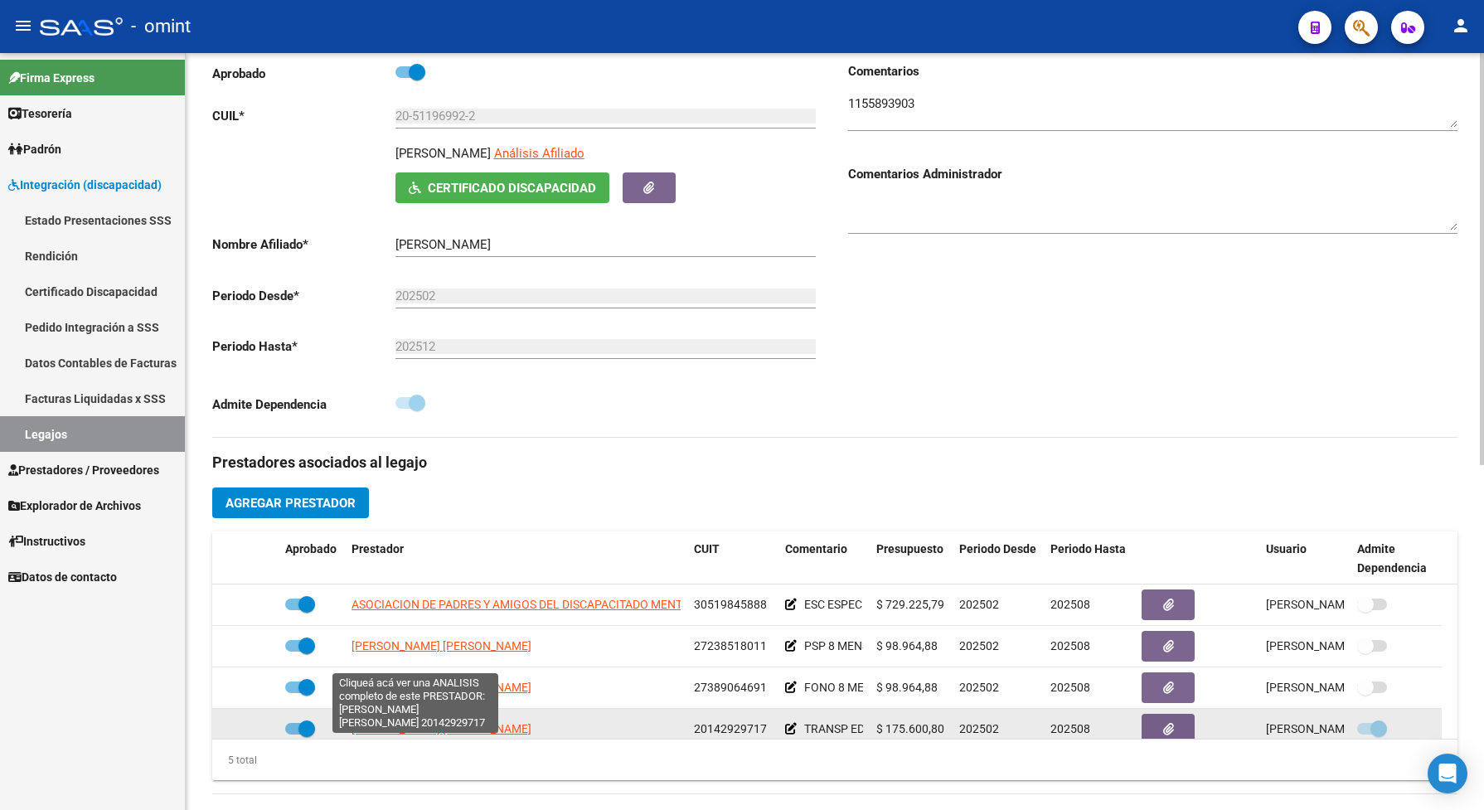
click at [458, 735] on span "OLMEDO DANIEL OSCAR" at bounding box center [441, 728] width 180 height 13
type textarea "20142929717"
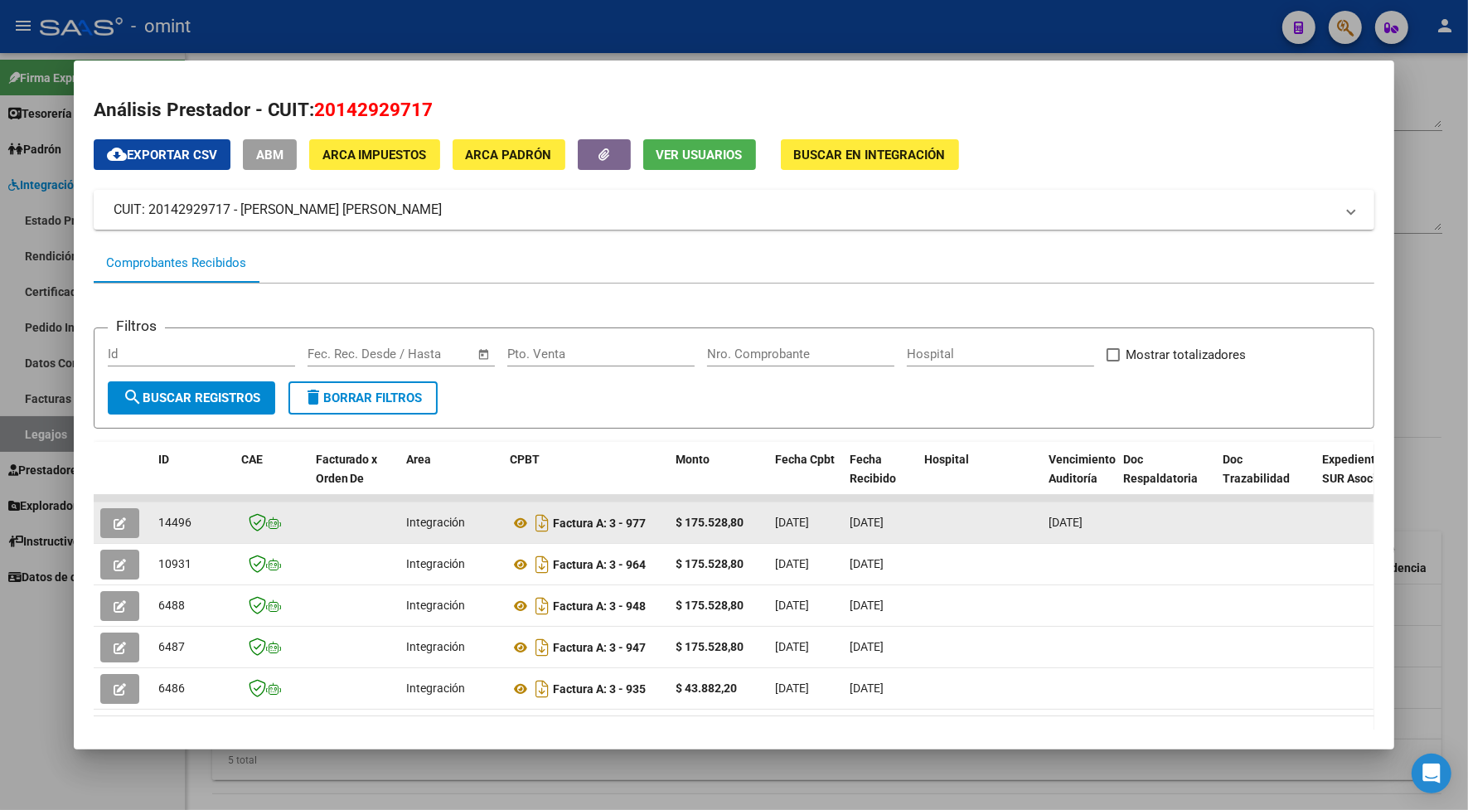
click at [117, 517] on icon "button" at bounding box center [120, 523] width 12 height 12
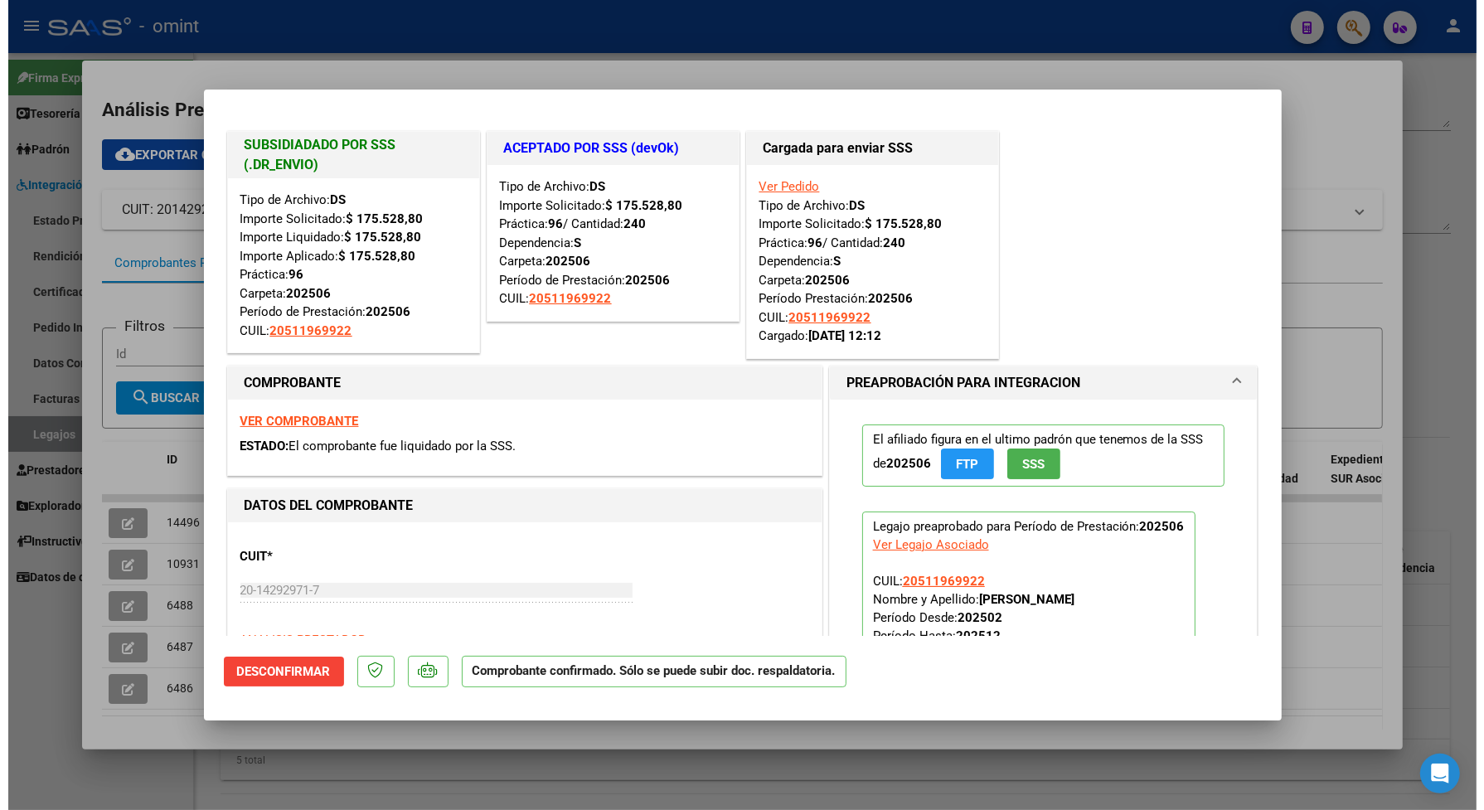
scroll to position [104, 0]
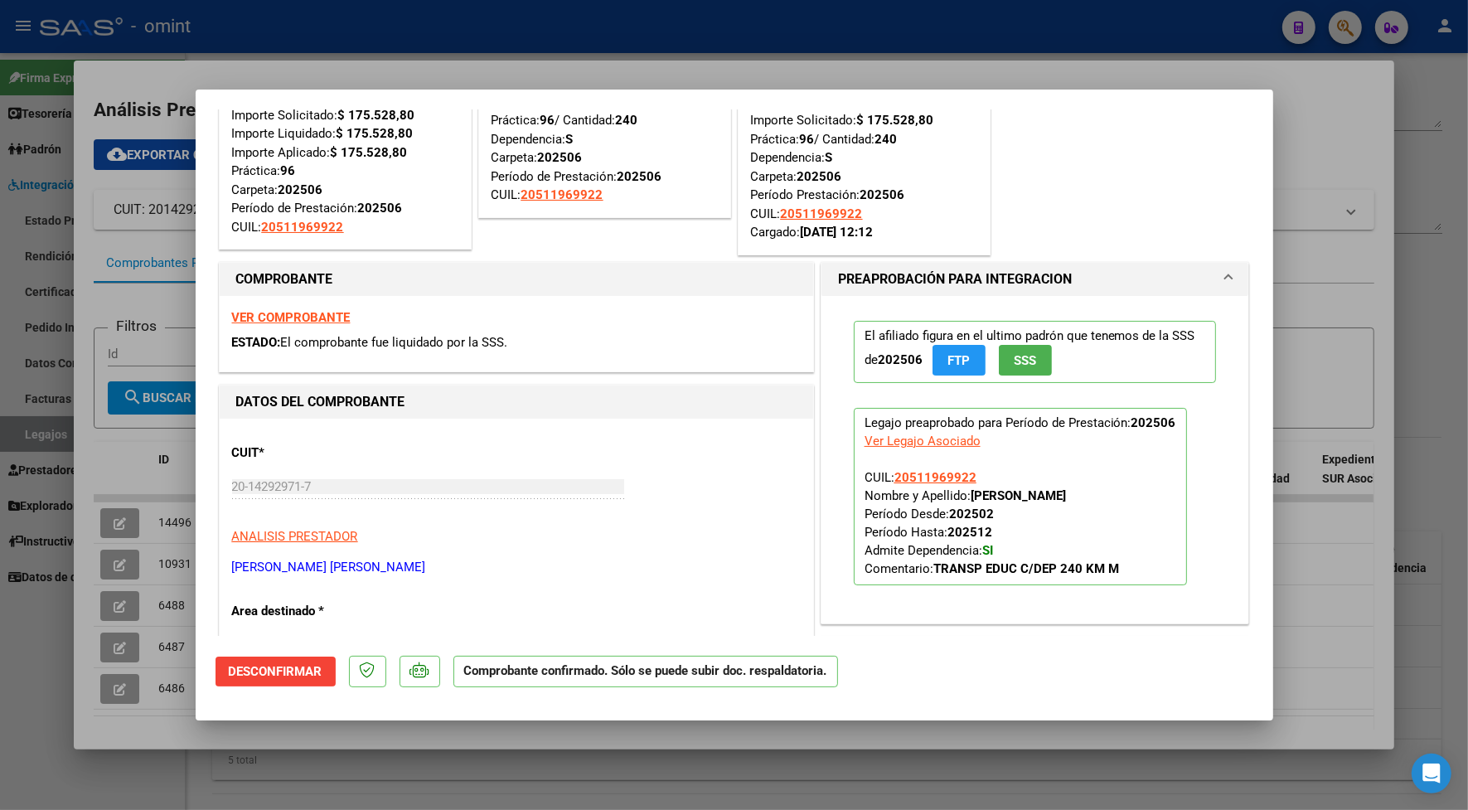
click at [549, 71] on div at bounding box center [734, 405] width 1468 height 810
type input "$ 0,00"
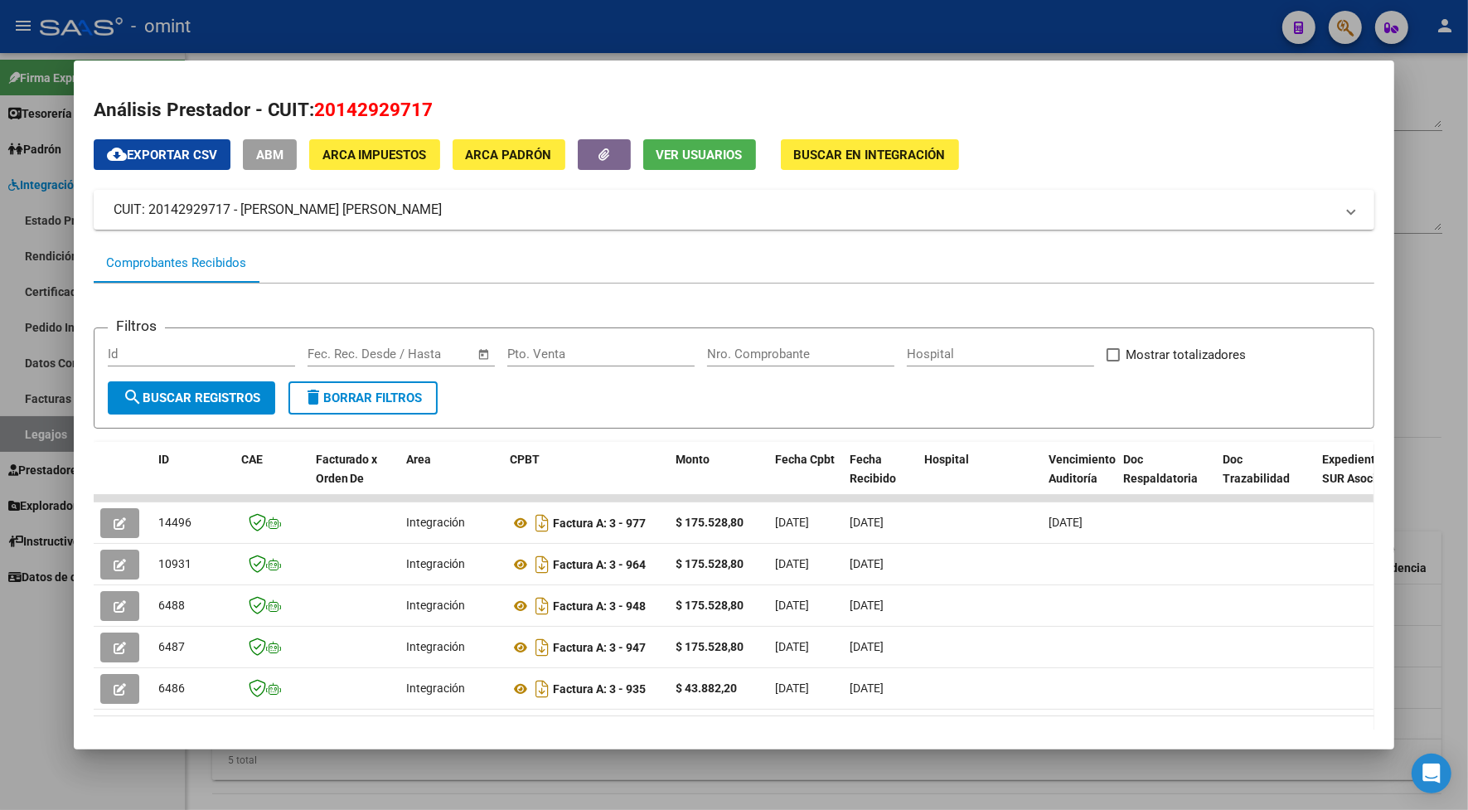
click at [533, 36] on div at bounding box center [734, 405] width 1468 height 810
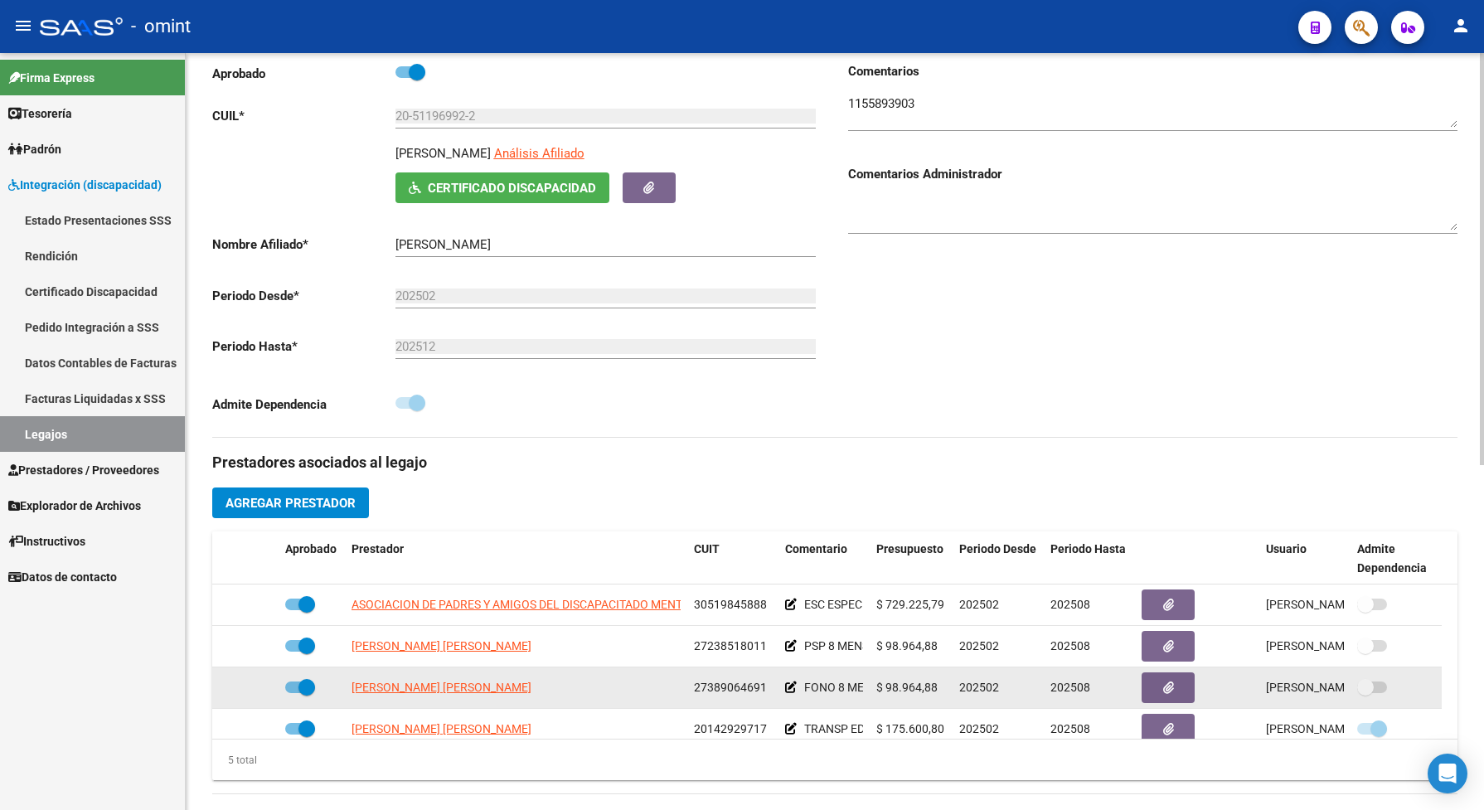
scroll to position [59, 0]
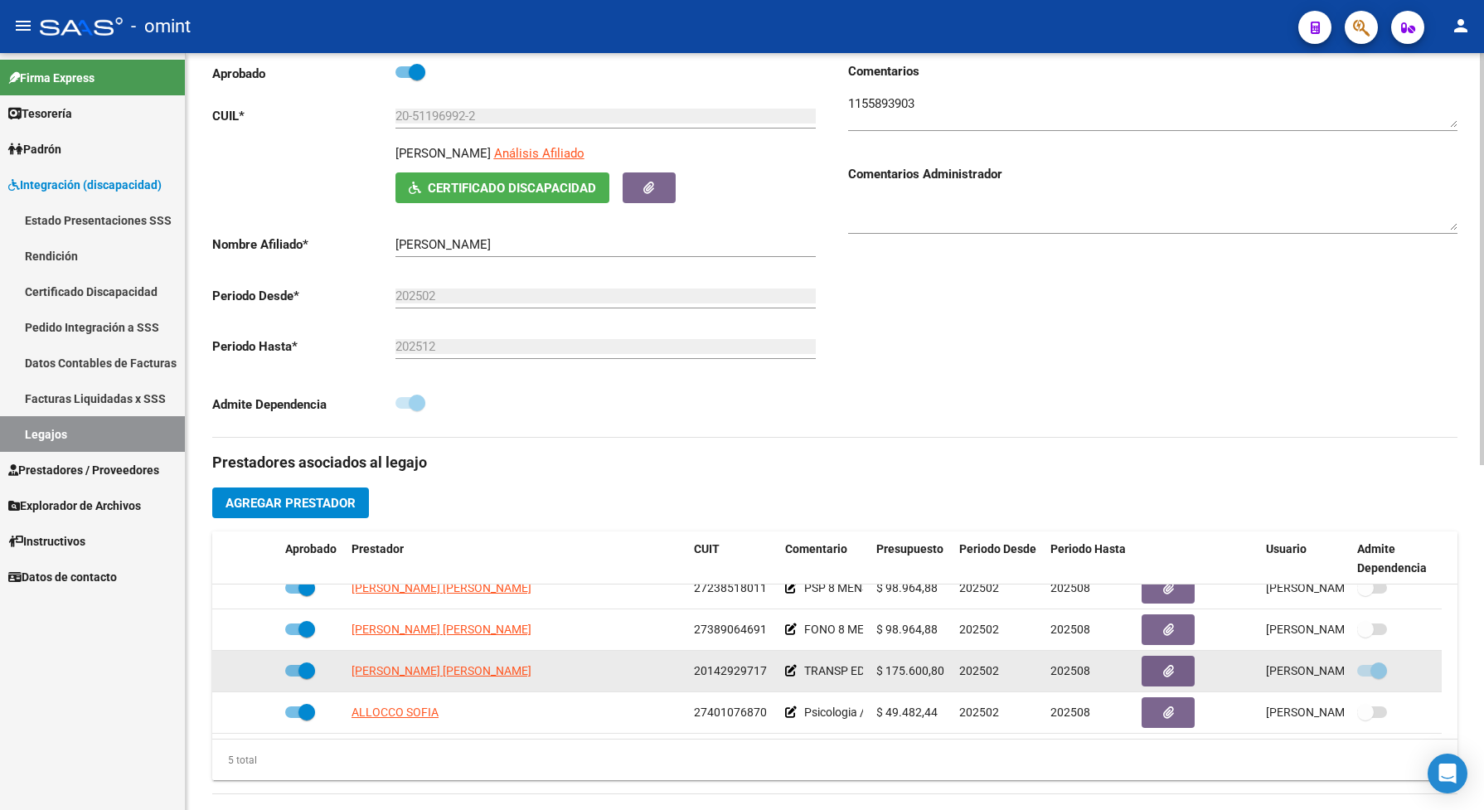
click at [295, 676] on span at bounding box center [300, 671] width 30 height 12
click at [293, 677] on input "checkbox" at bounding box center [293, 676] width 1 height 1
checkbox input "false"
click at [251, 676] on icon at bounding box center [255, 671] width 12 height 12
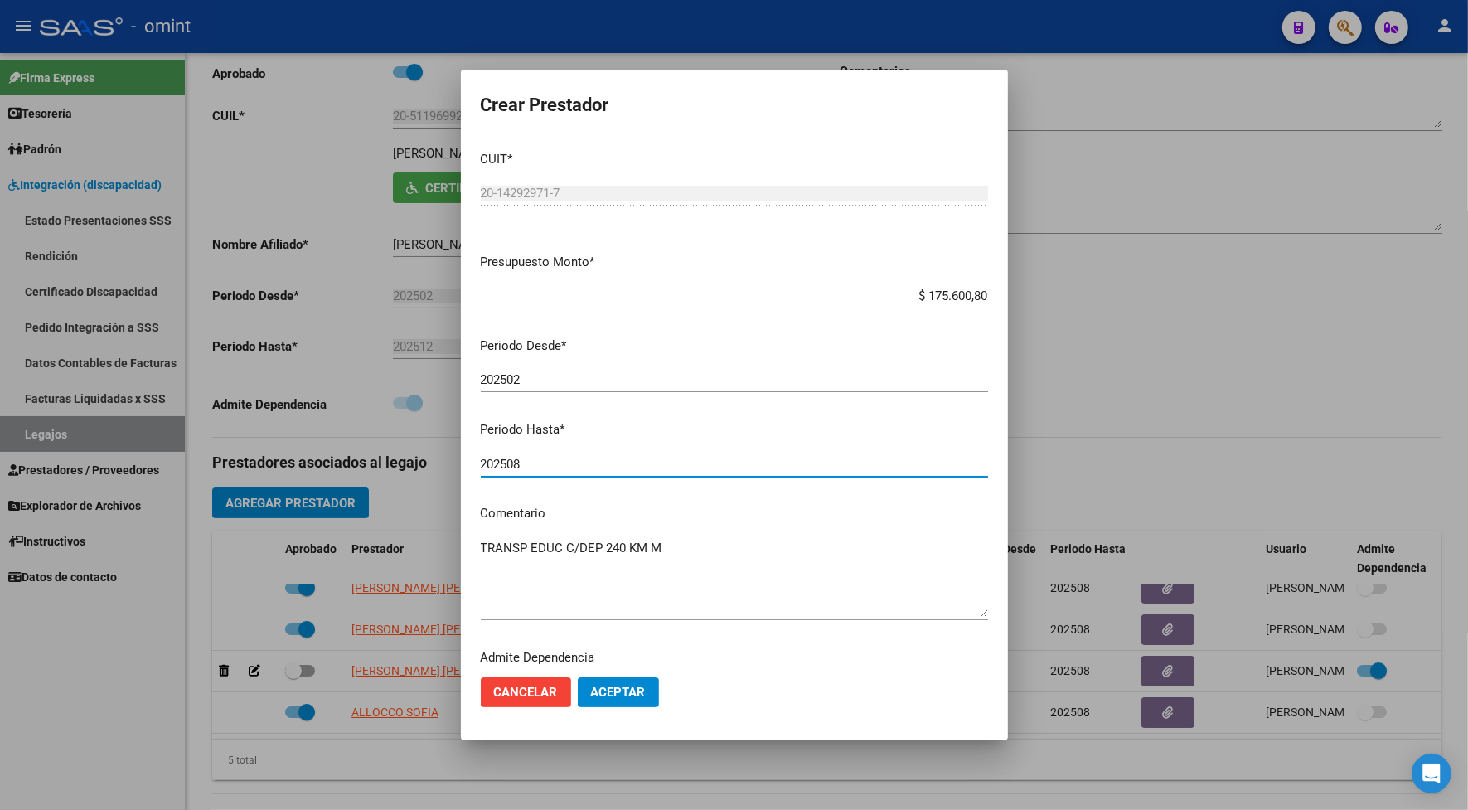
click at [529, 461] on input "202508" at bounding box center [734, 464] width 507 height 15
type input "202507"
click at [611, 697] on span "Aceptar" at bounding box center [618, 692] width 55 height 15
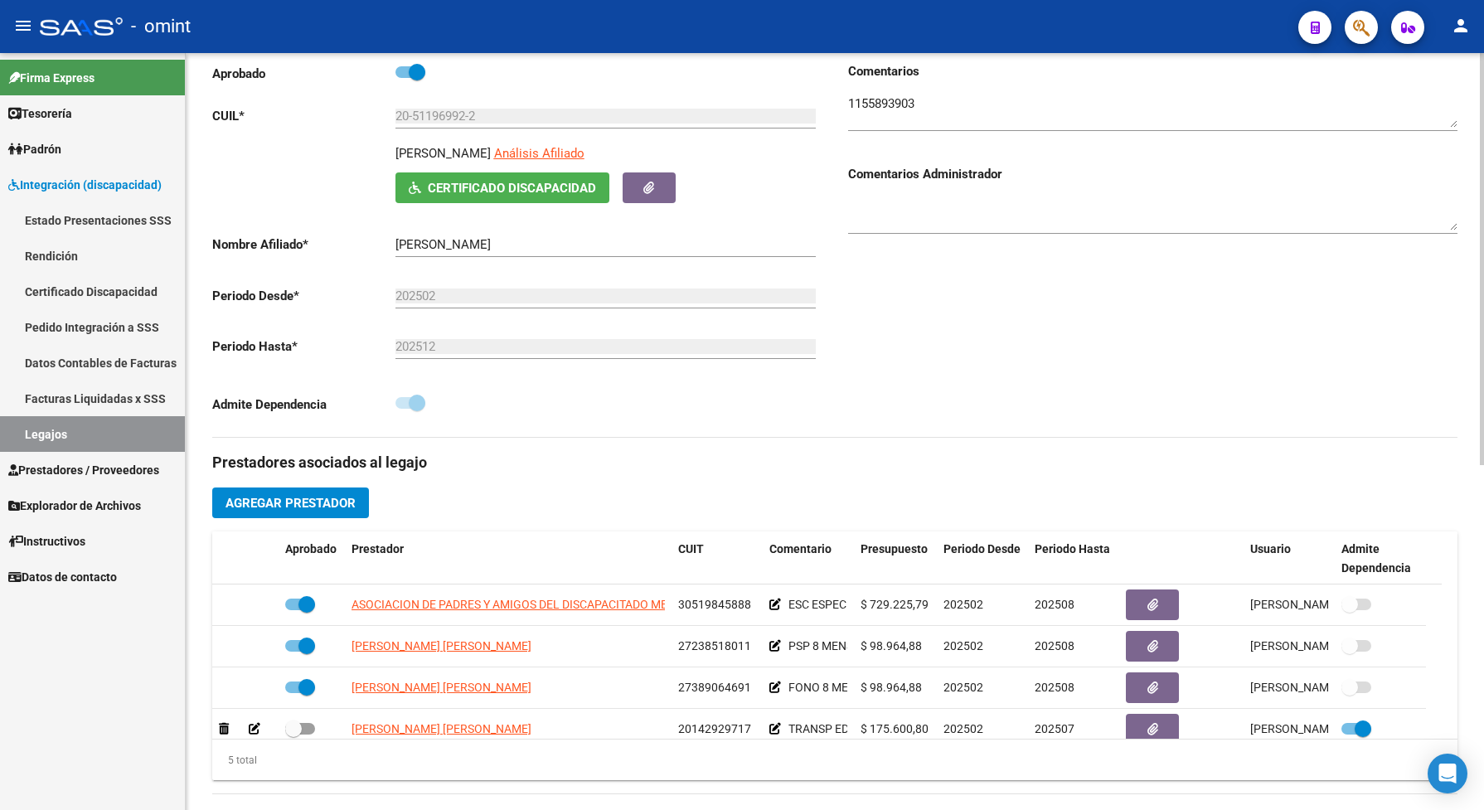
scroll to position [104, 0]
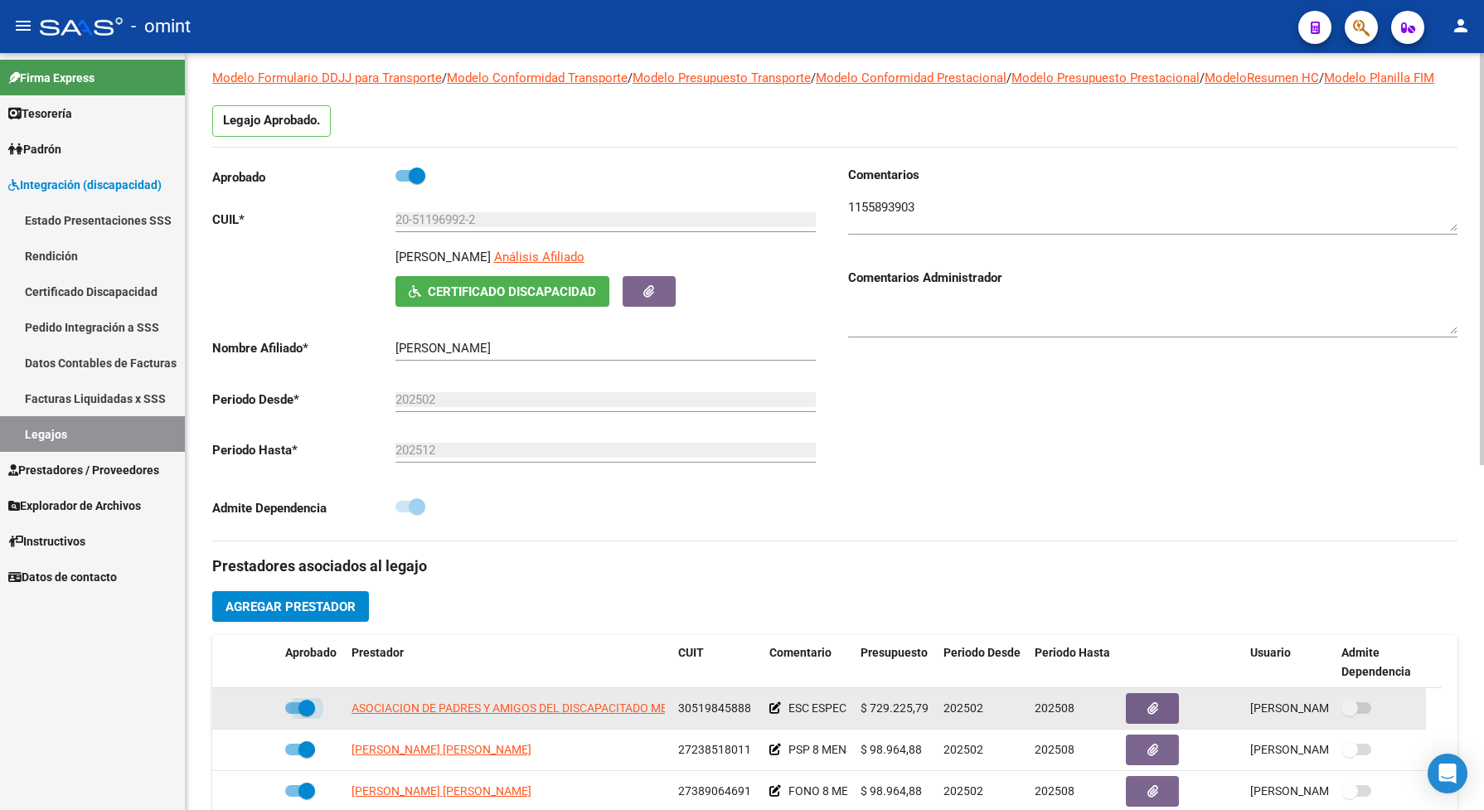
click at [292, 714] on span at bounding box center [300, 708] width 30 height 12
click at [293, 715] on input "checkbox" at bounding box center [293, 714] width 1 height 1
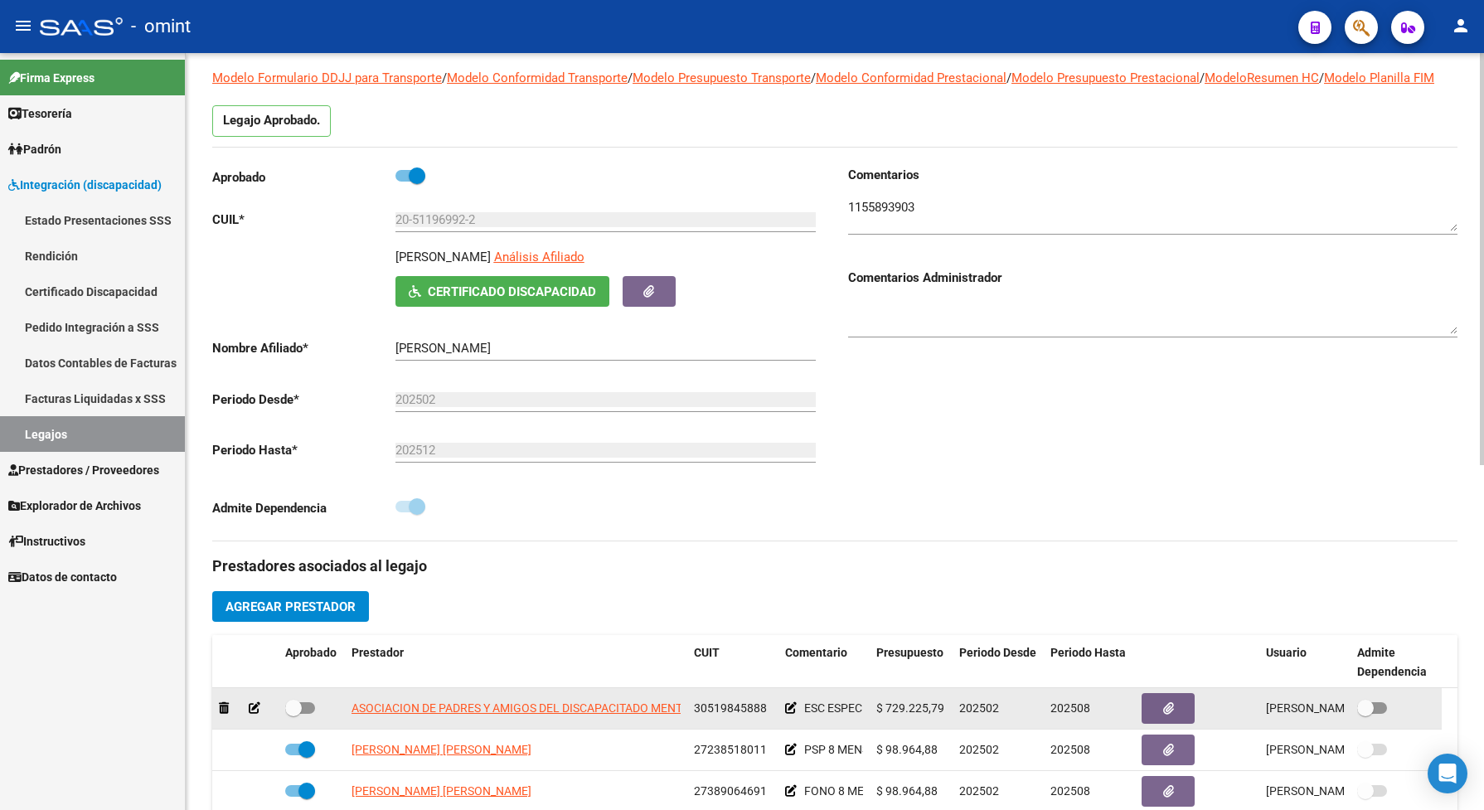
click at [254, 714] on icon at bounding box center [255, 708] width 12 height 12
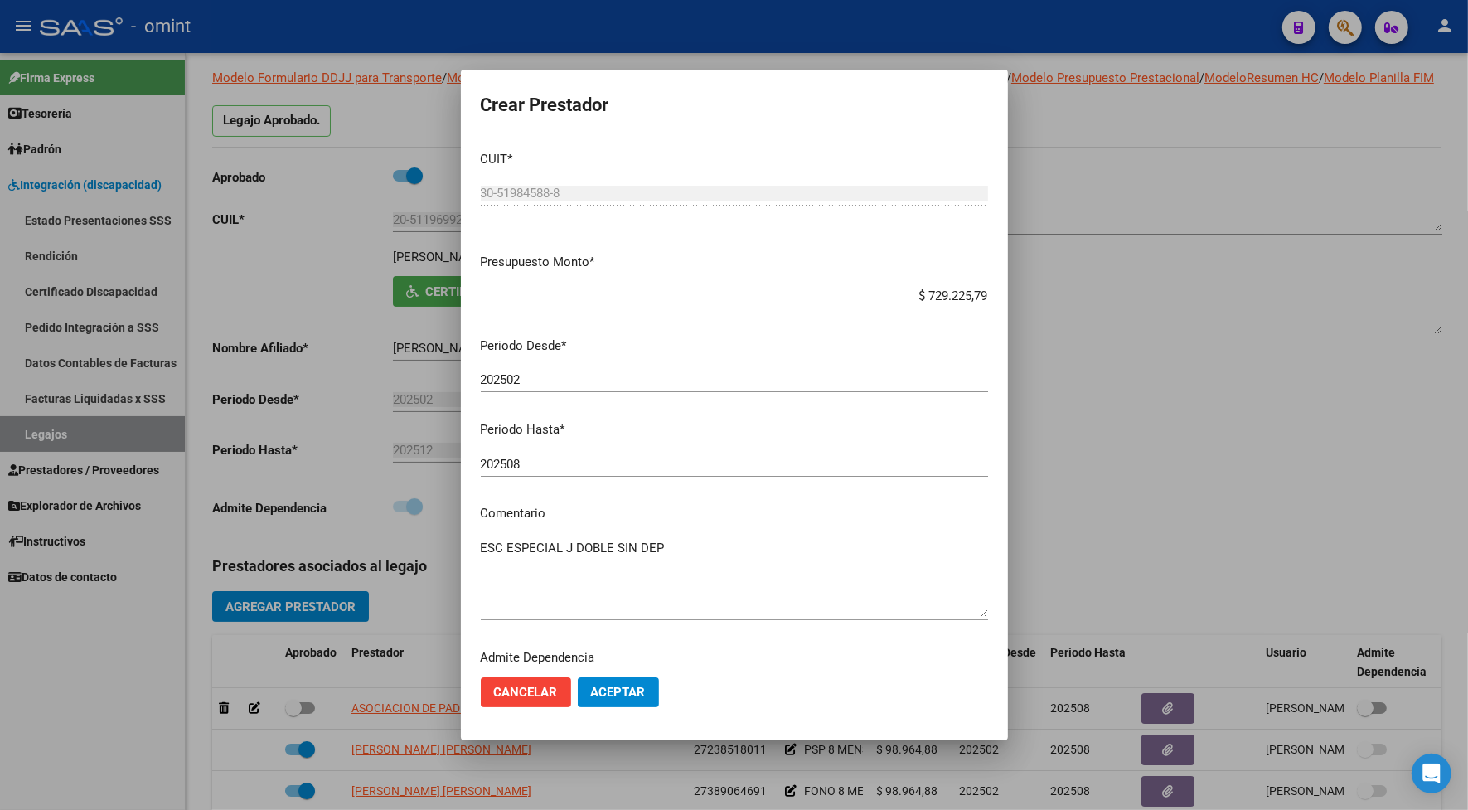
click at [307, 727] on div at bounding box center [734, 405] width 1468 height 810
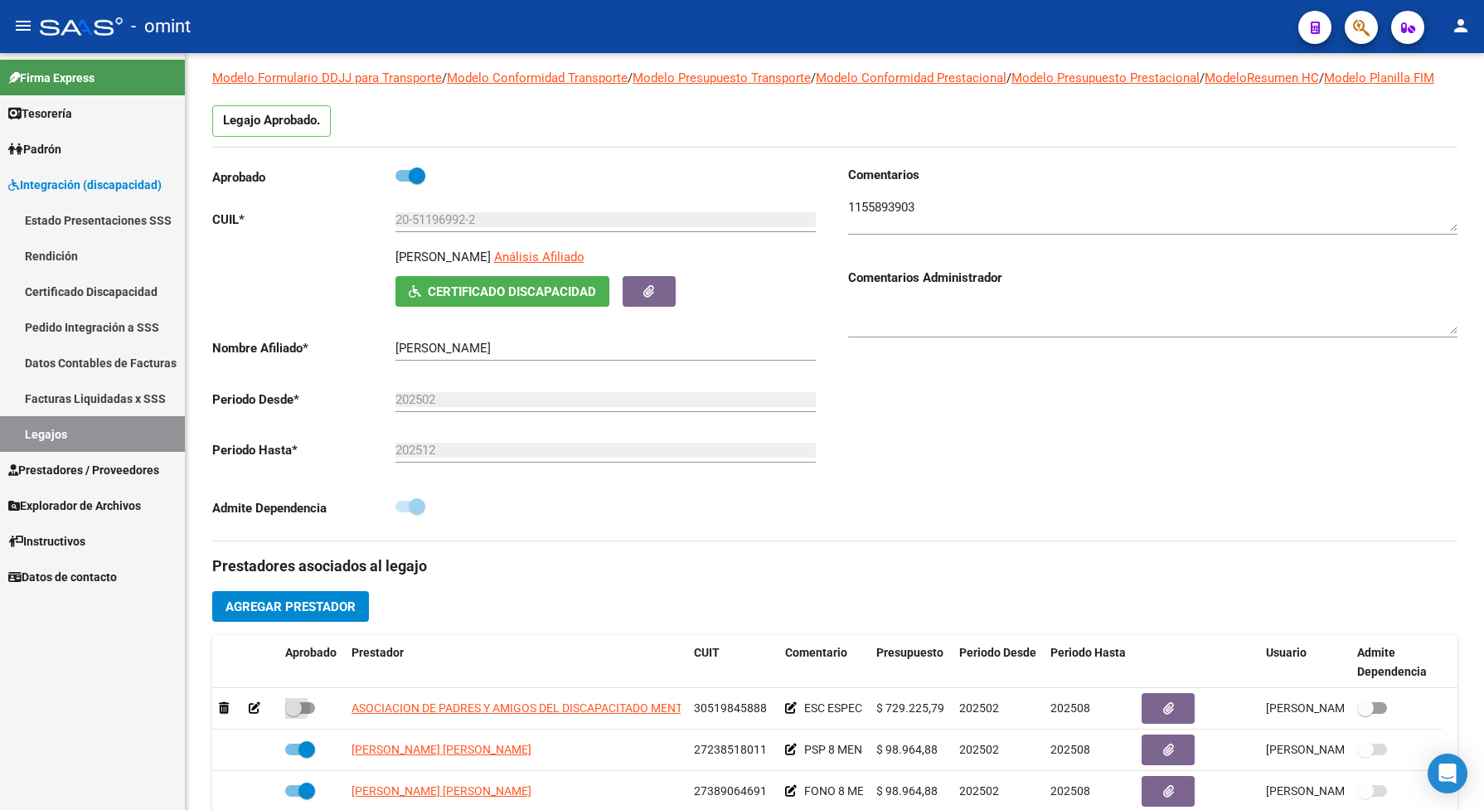
click at [307, 714] on span at bounding box center [300, 708] width 30 height 12
click at [293, 715] on input "checkbox" at bounding box center [293, 714] width 1 height 1
checkbox input "true"
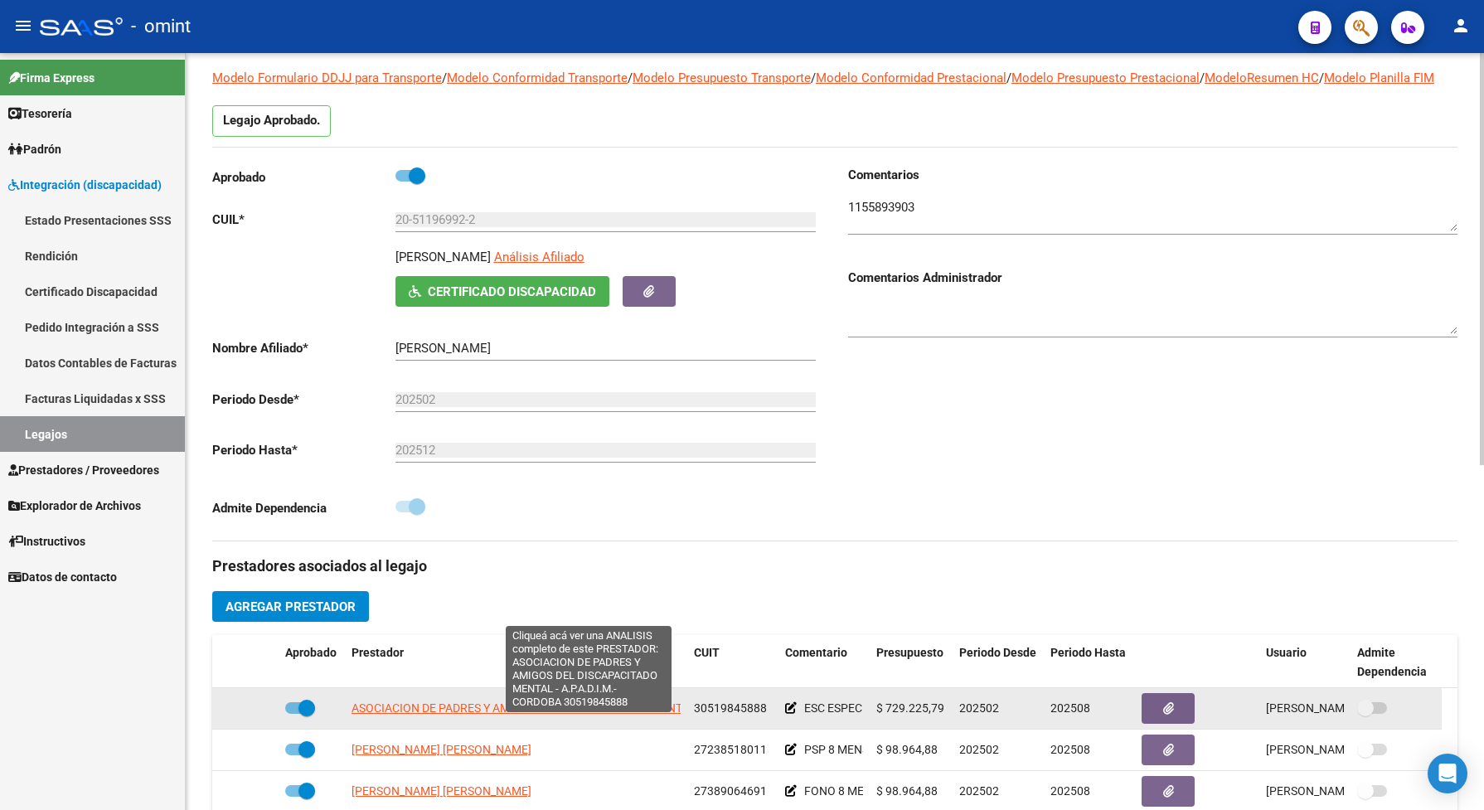
click at [558, 715] on span "ASOCIACION DE PADRES Y AMIGOS DEL DISCAPACITADO MENTAL - A.P.A.D.I.M.- CORDOBA" at bounding box center [587, 707] width 472 height 13
type textarea "30519845888"
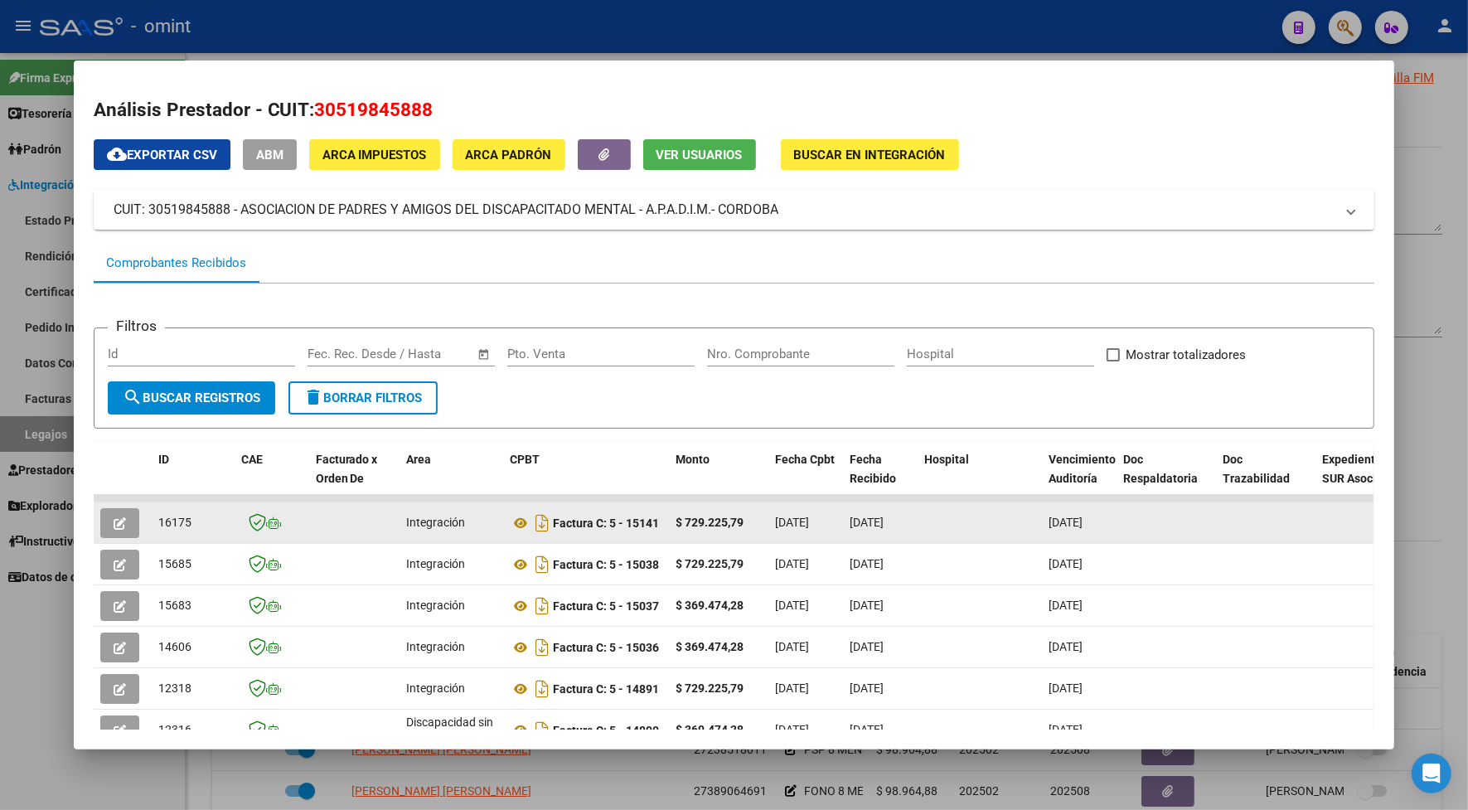
click at [114, 522] on icon "button" at bounding box center [120, 523] width 12 height 12
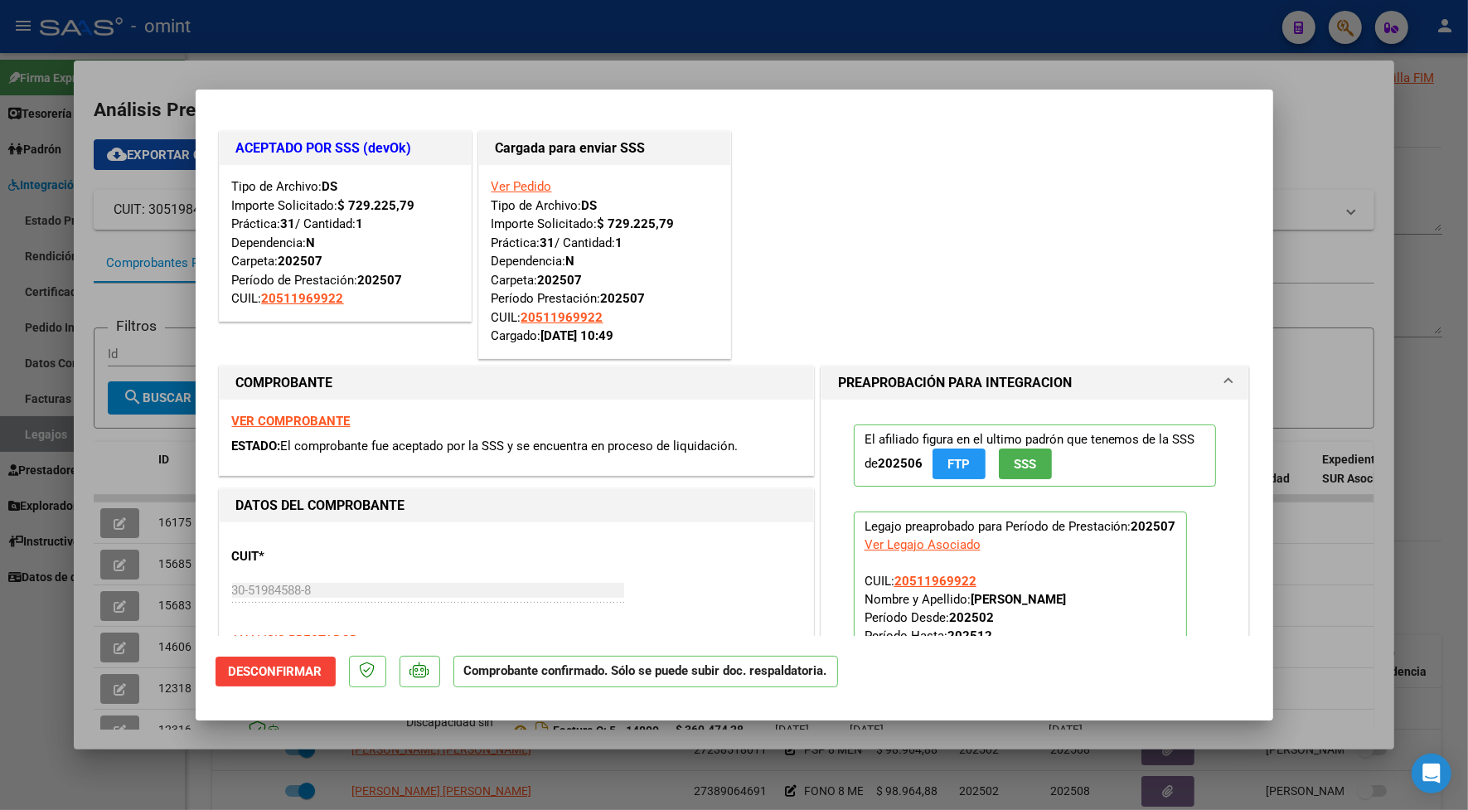
click at [548, 68] on div at bounding box center [734, 405] width 1468 height 810
type input "$ 0,00"
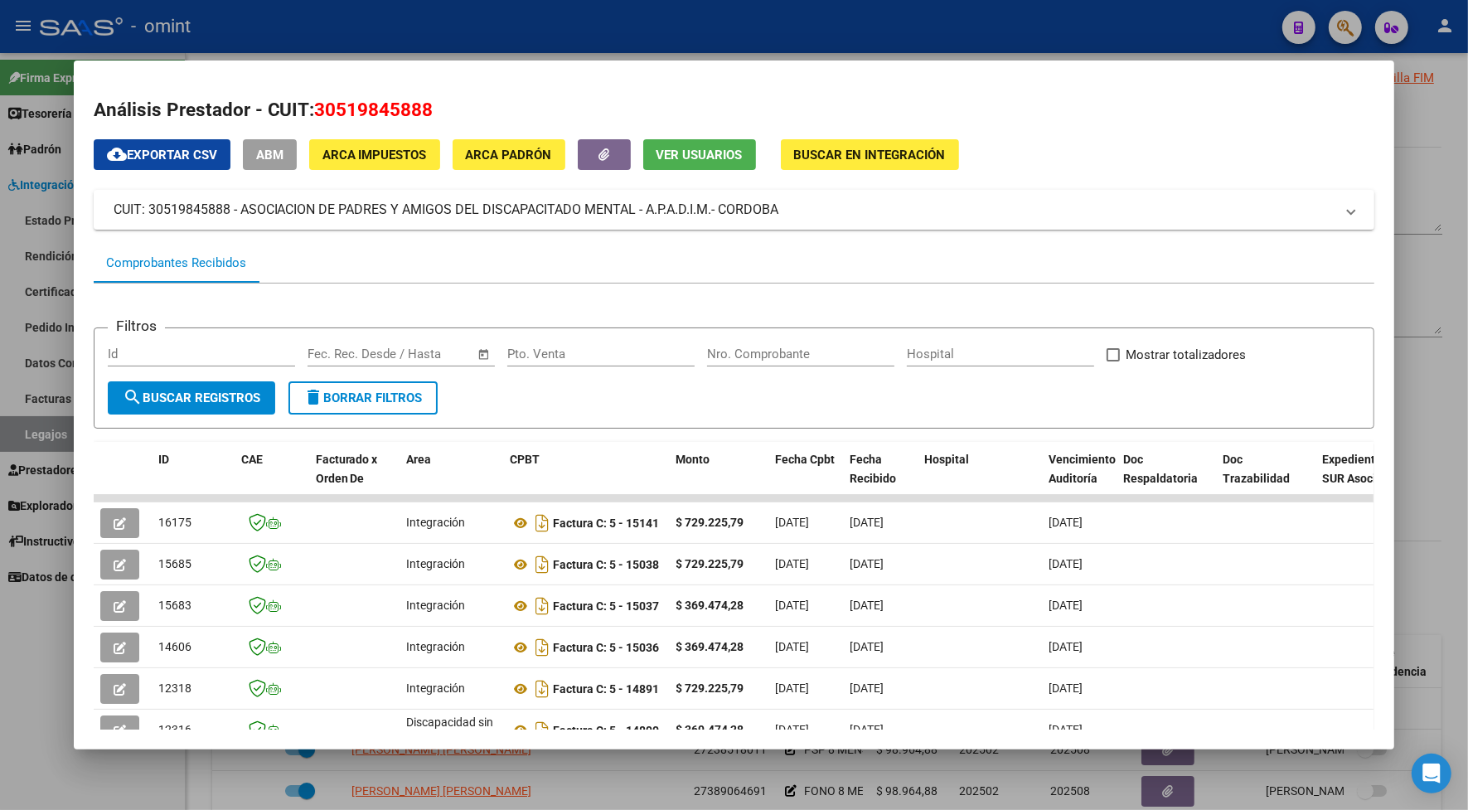
click at [524, 36] on div at bounding box center [734, 405] width 1468 height 810
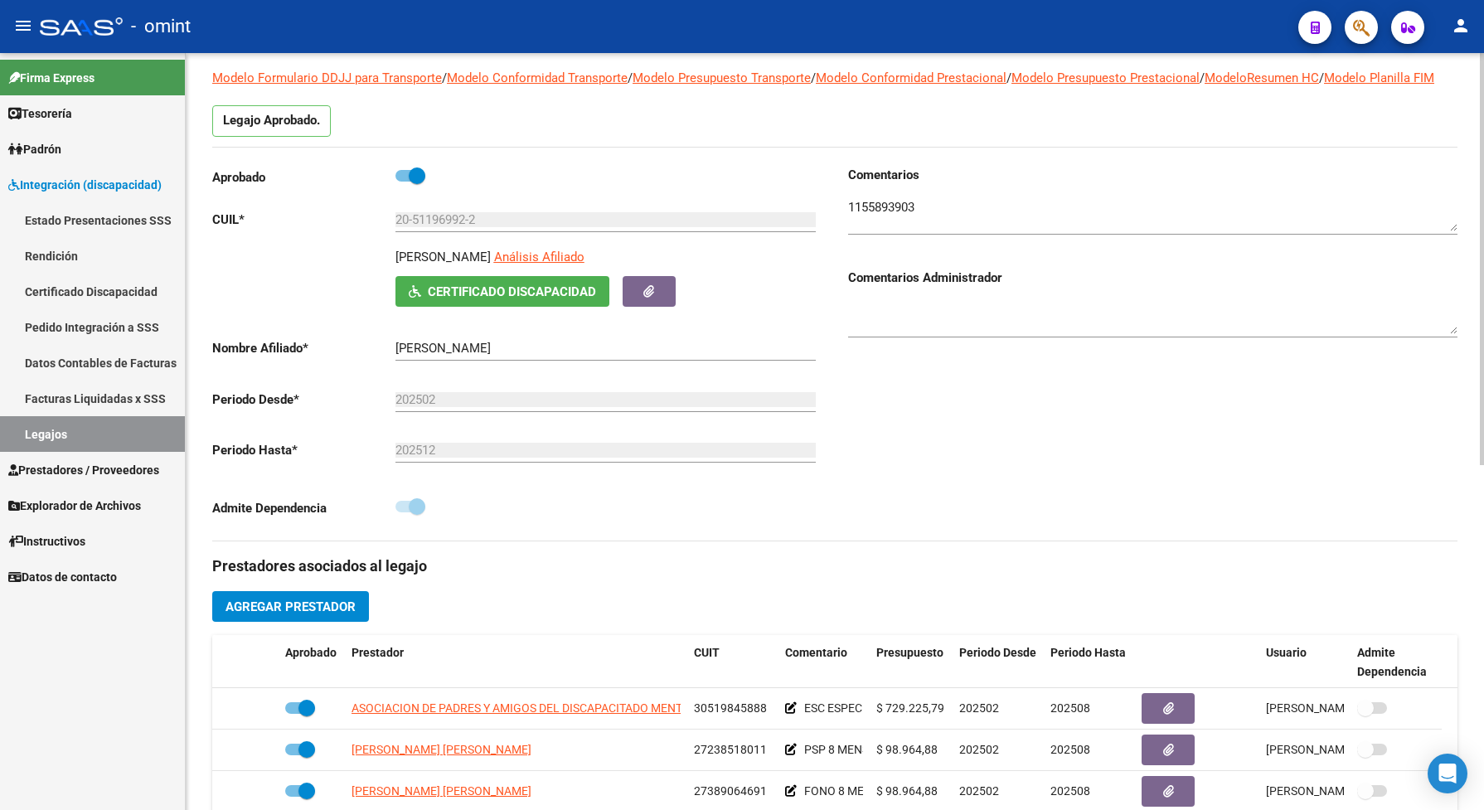
scroll to position [207, 0]
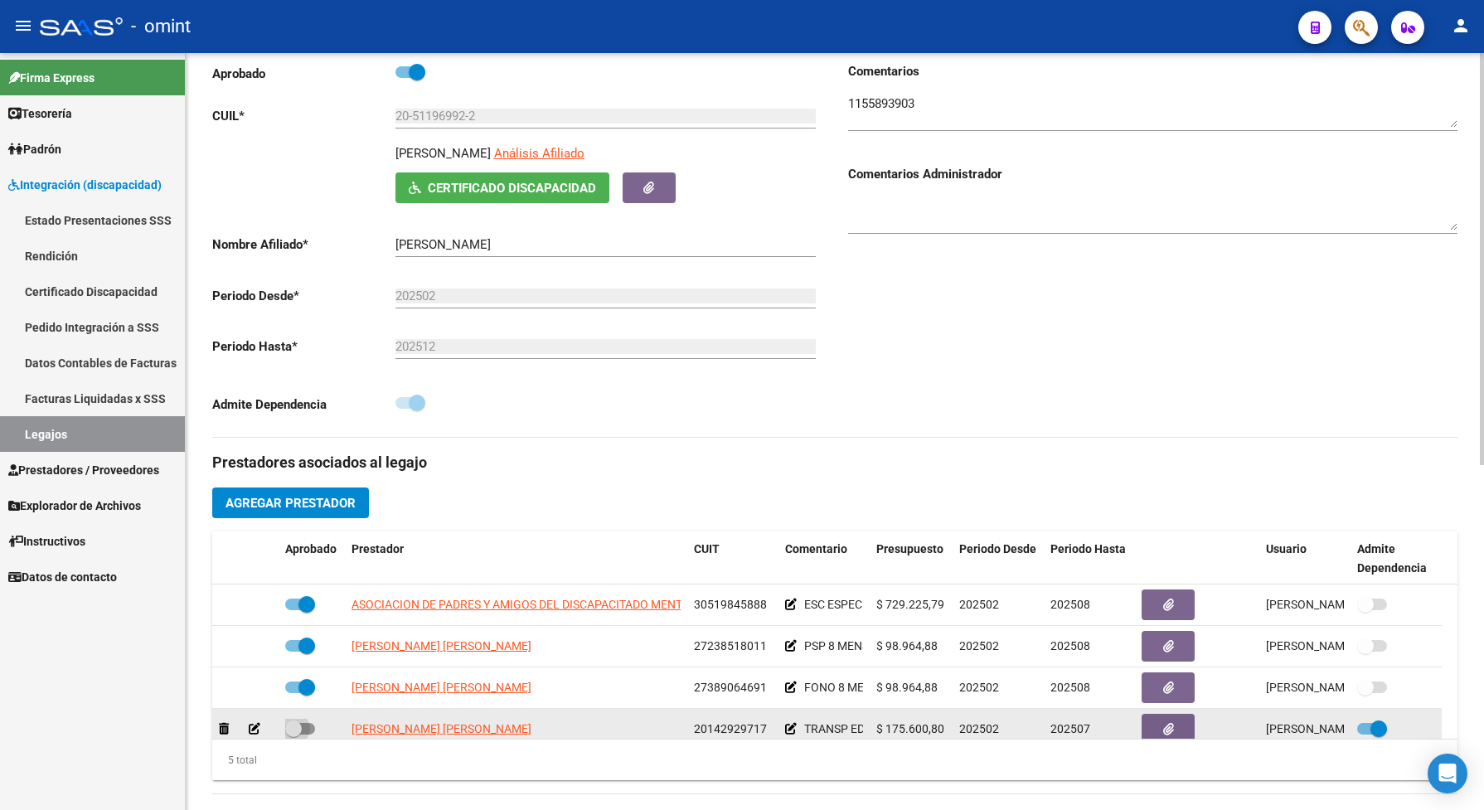
click at [312, 734] on span at bounding box center [300, 729] width 30 height 12
click at [293, 735] on input "checkbox" at bounding box center [293, 734] width 1 height 1
checkbox input "true"
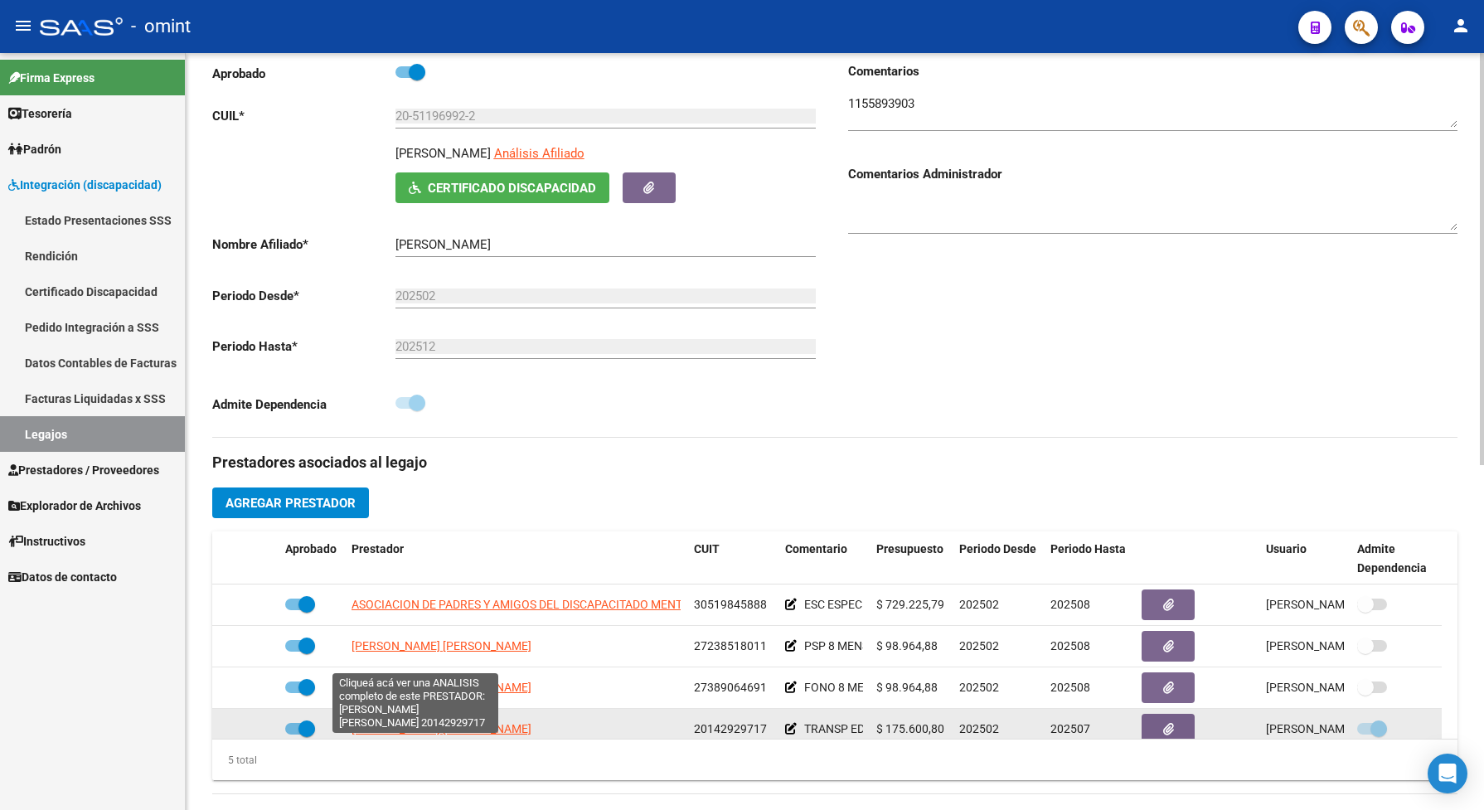
click at [398, 735] on span "OLMEDO DANIEL OSCAR" at bounding box center [441, 728] width 180 height 13
type textarea "20142929717"
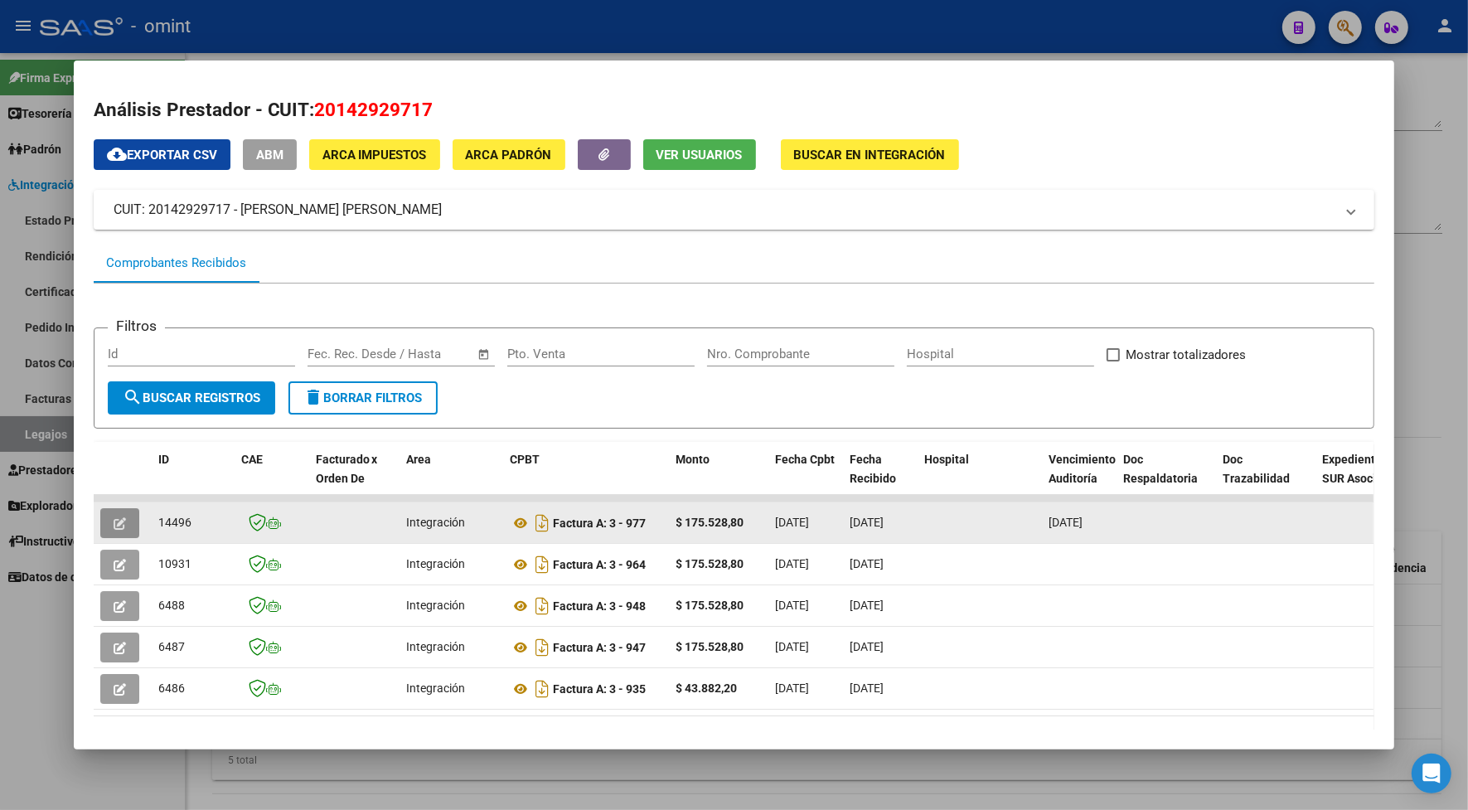
click at [100, 514] on button "button" at bounding box center [119, 523] width 39 height 30
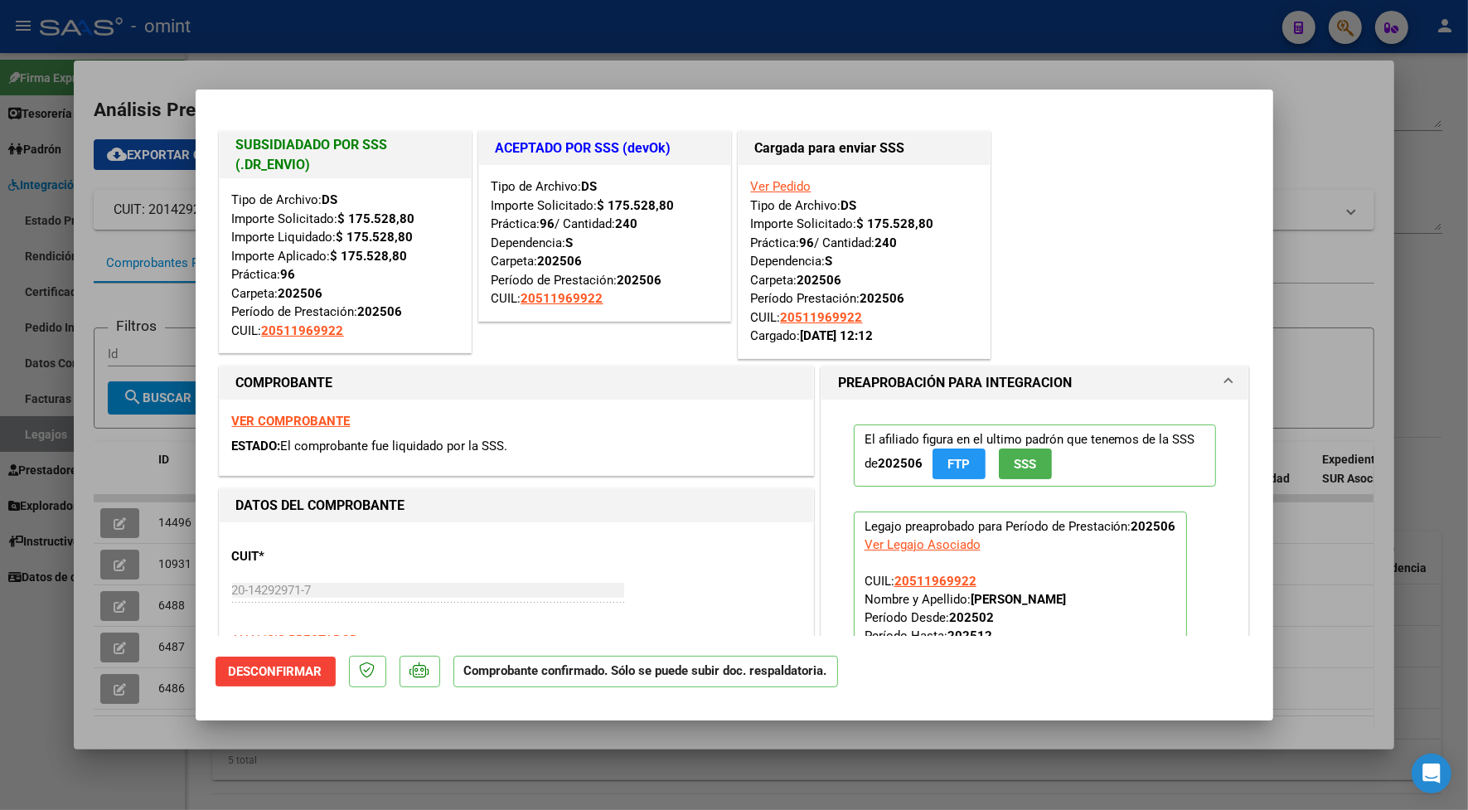
click at [329, 44] on div at bounding box center [734, 405] width 1468 height 810
type input "$ 0,00"
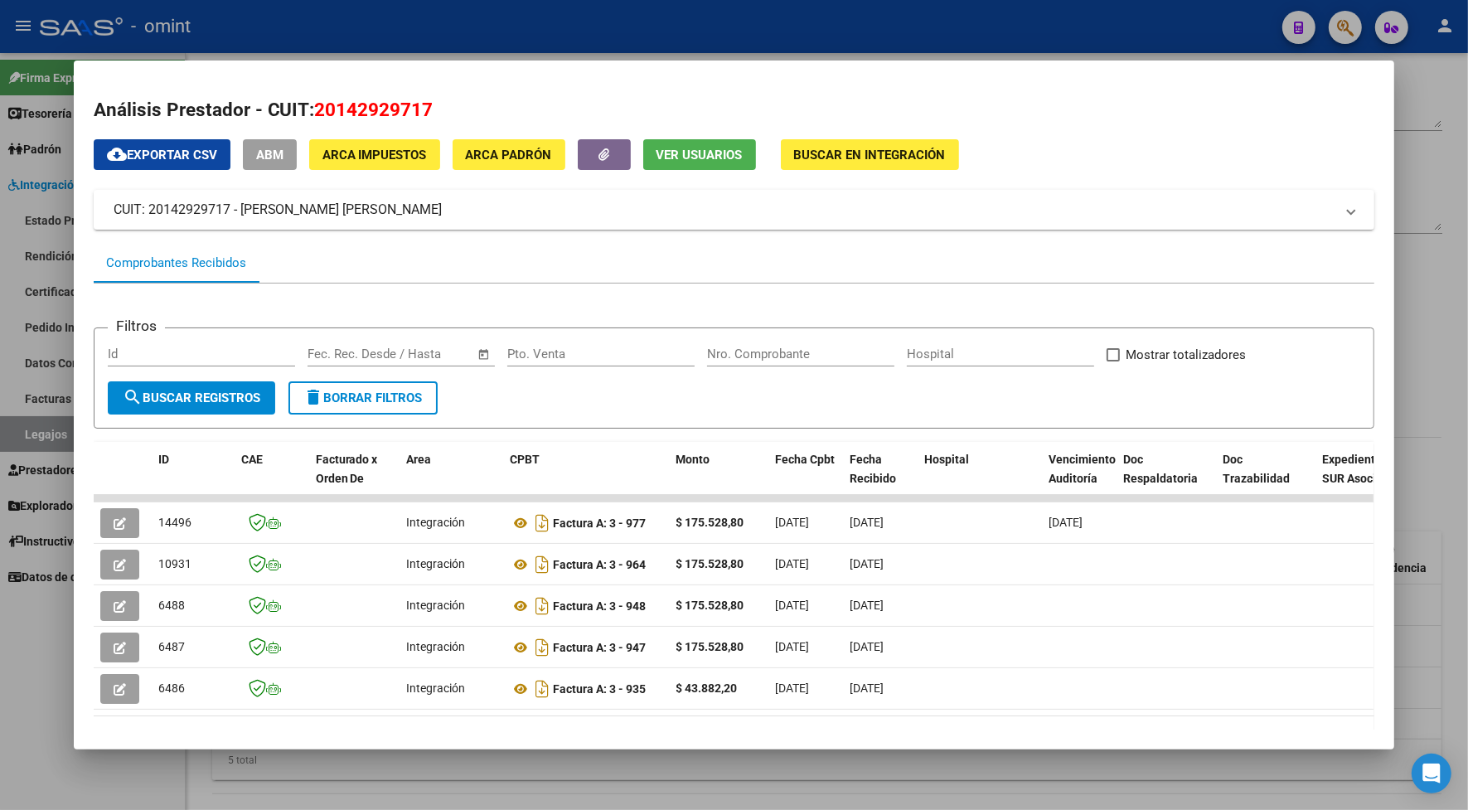
click at [410, 33] on div at bounding box center [734, 405] width 1468 height 810
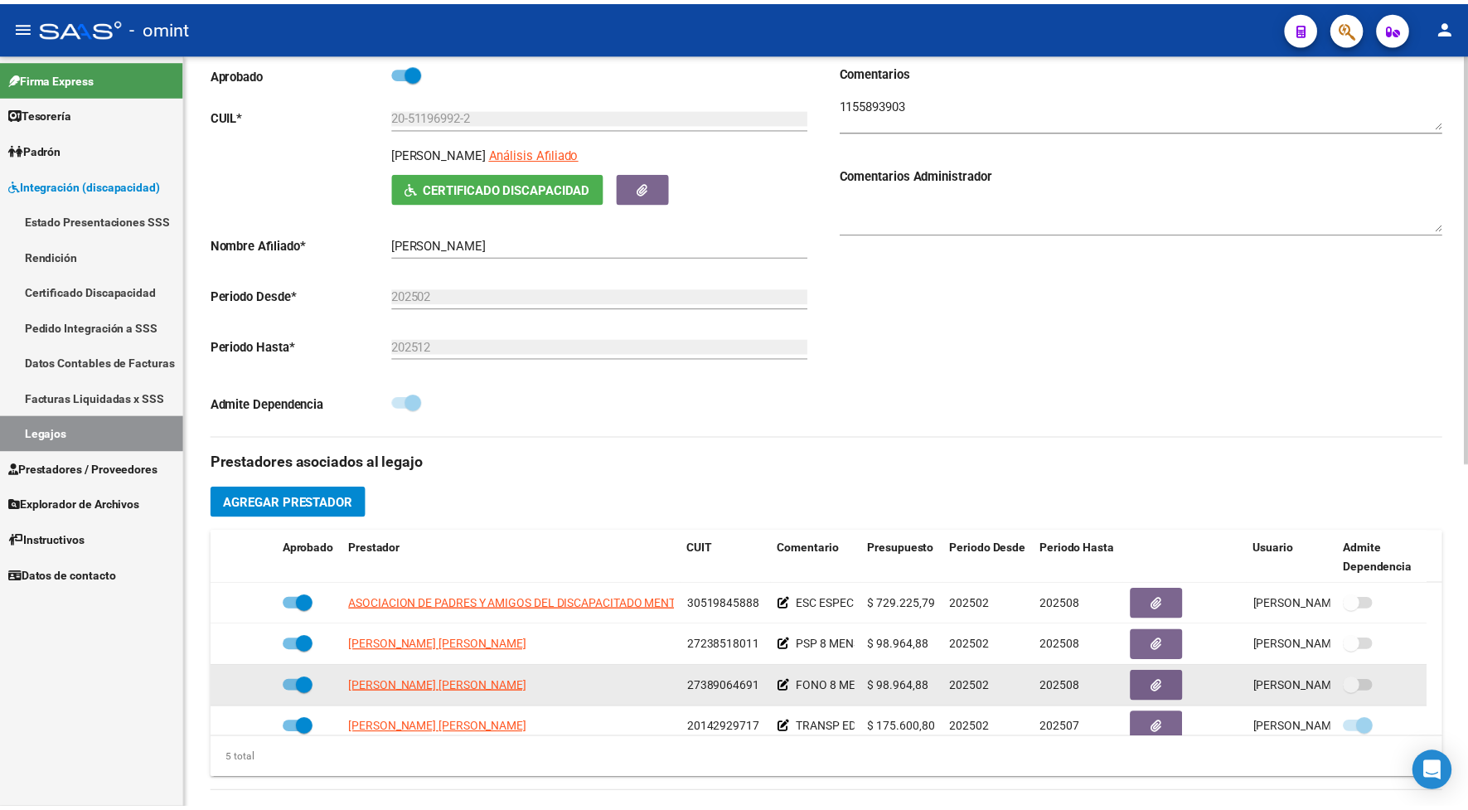
scroll to position [59, 0]
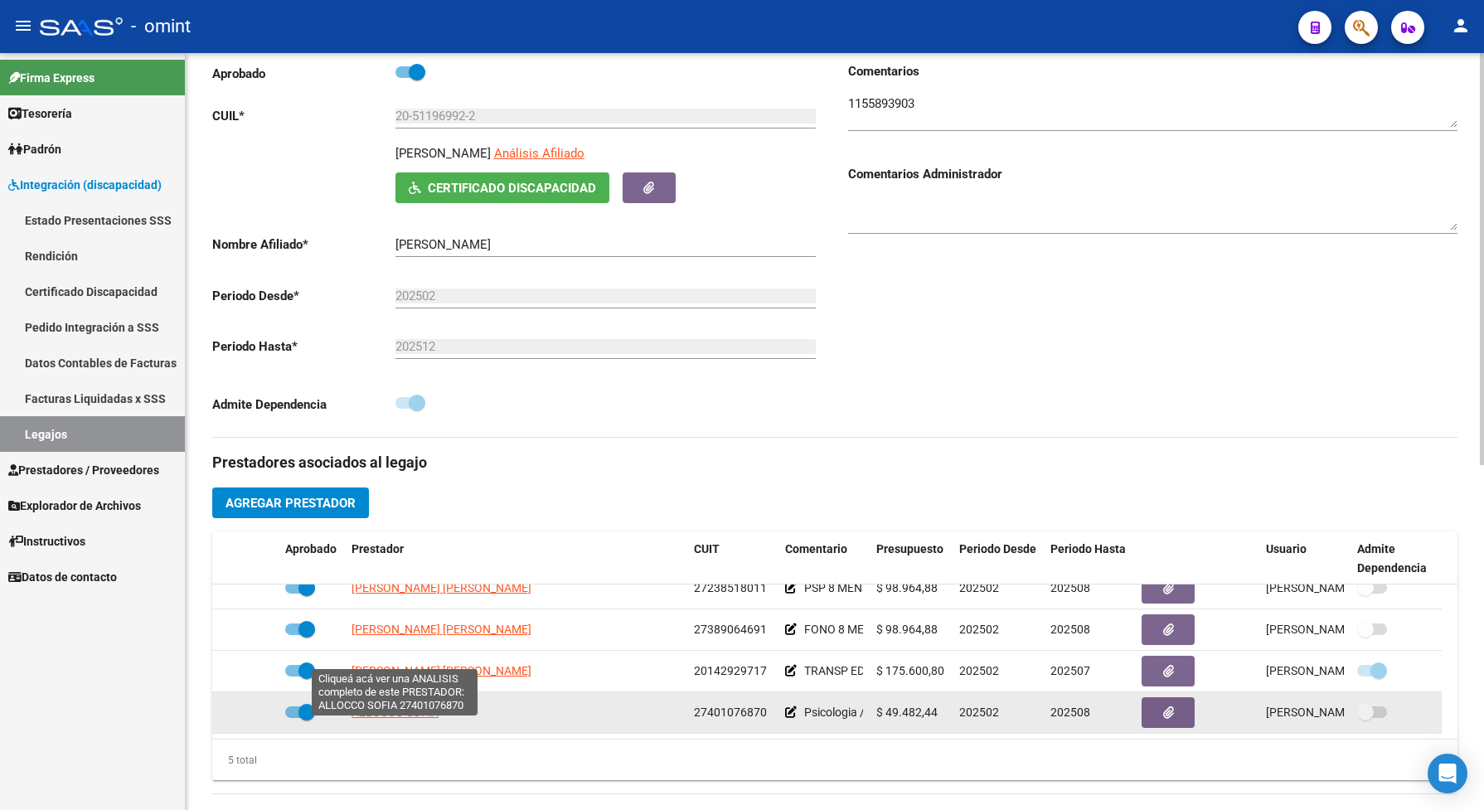
click at [419, 719] on span "ALLOCCO SOFIA" at bounding box center [394, 711] width 87 height 13
type textarea "27401076870"
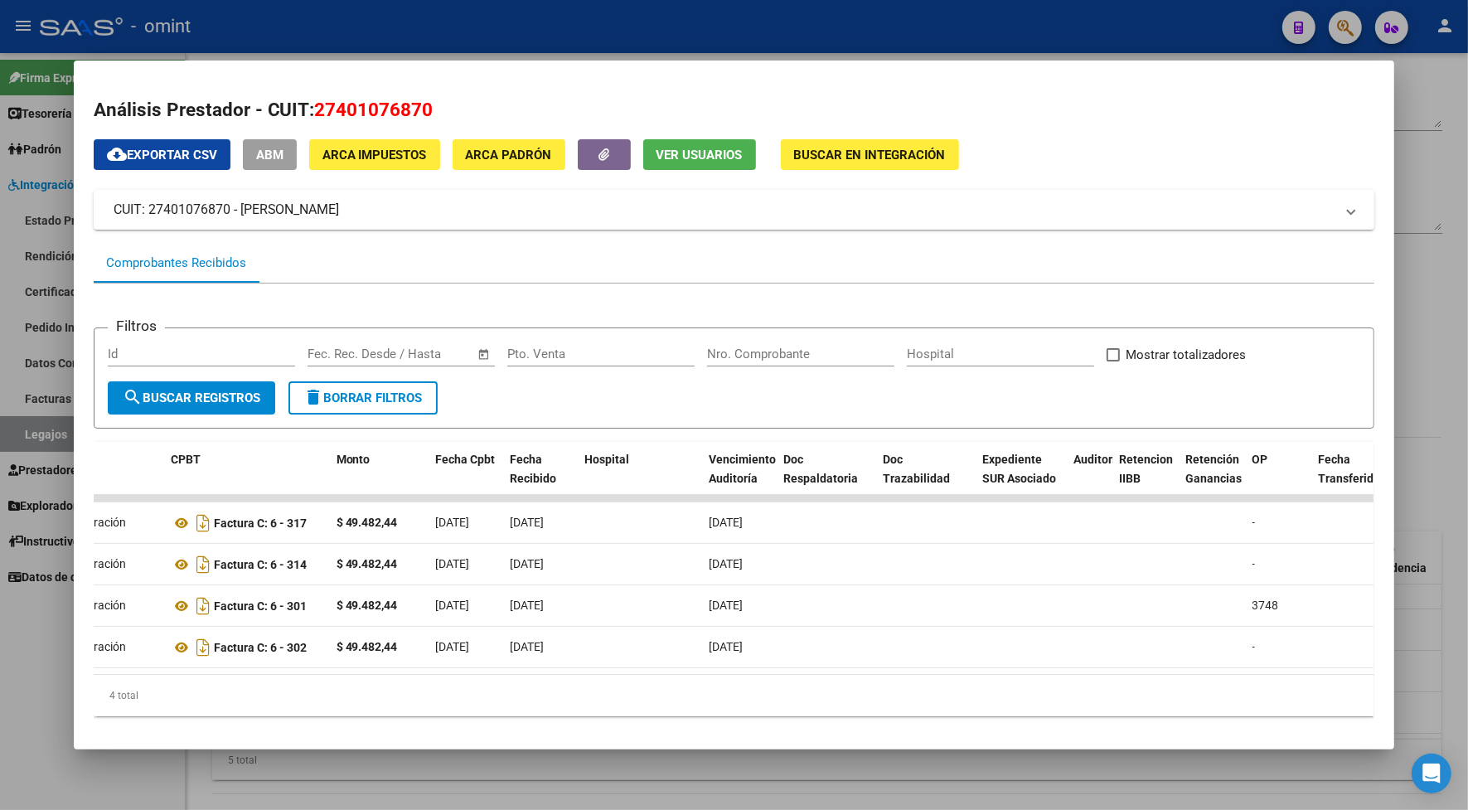
scroll to position [0, 0]
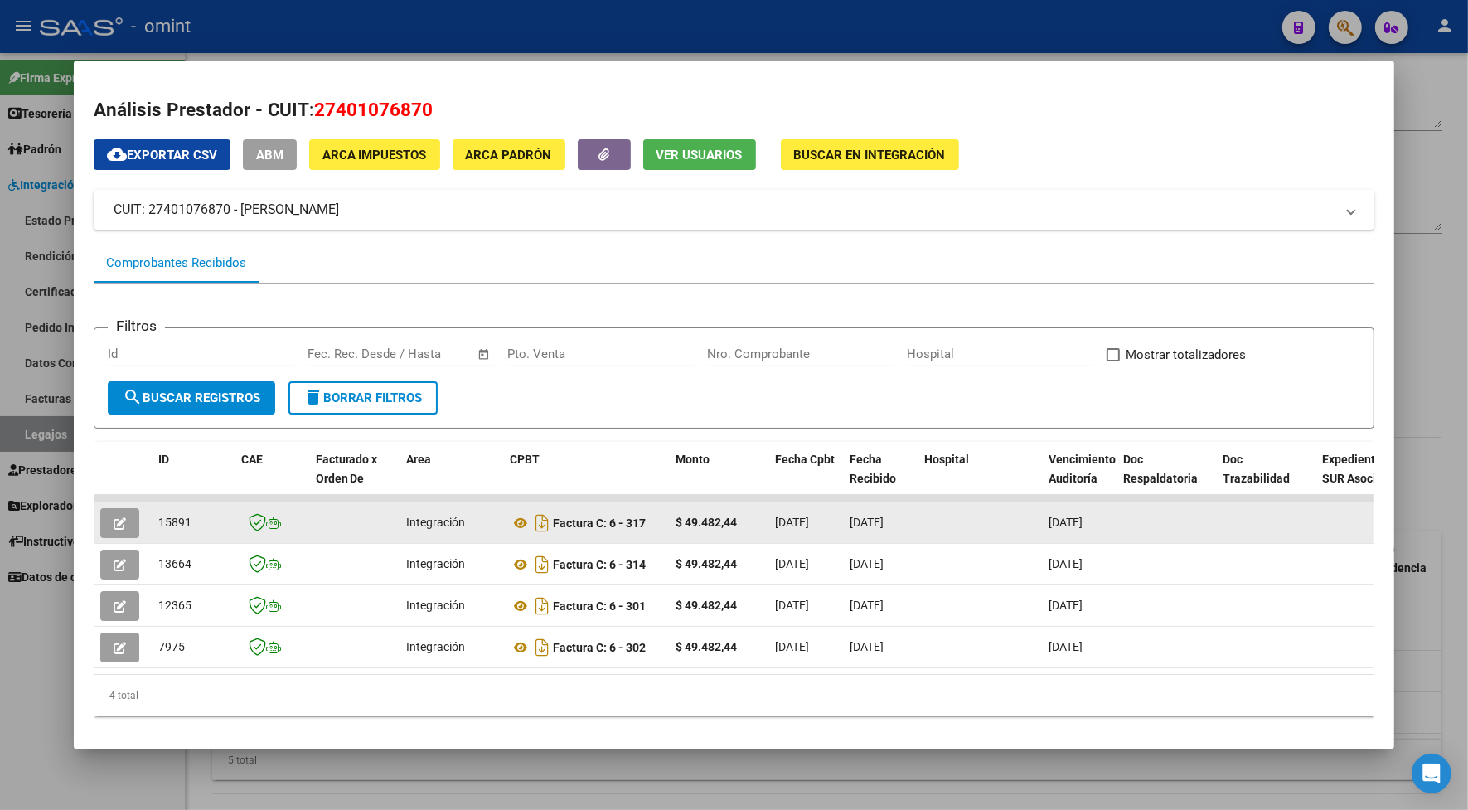
click at [124, 512] on button "button" at bounding box center [119, 523] width 39 height 30
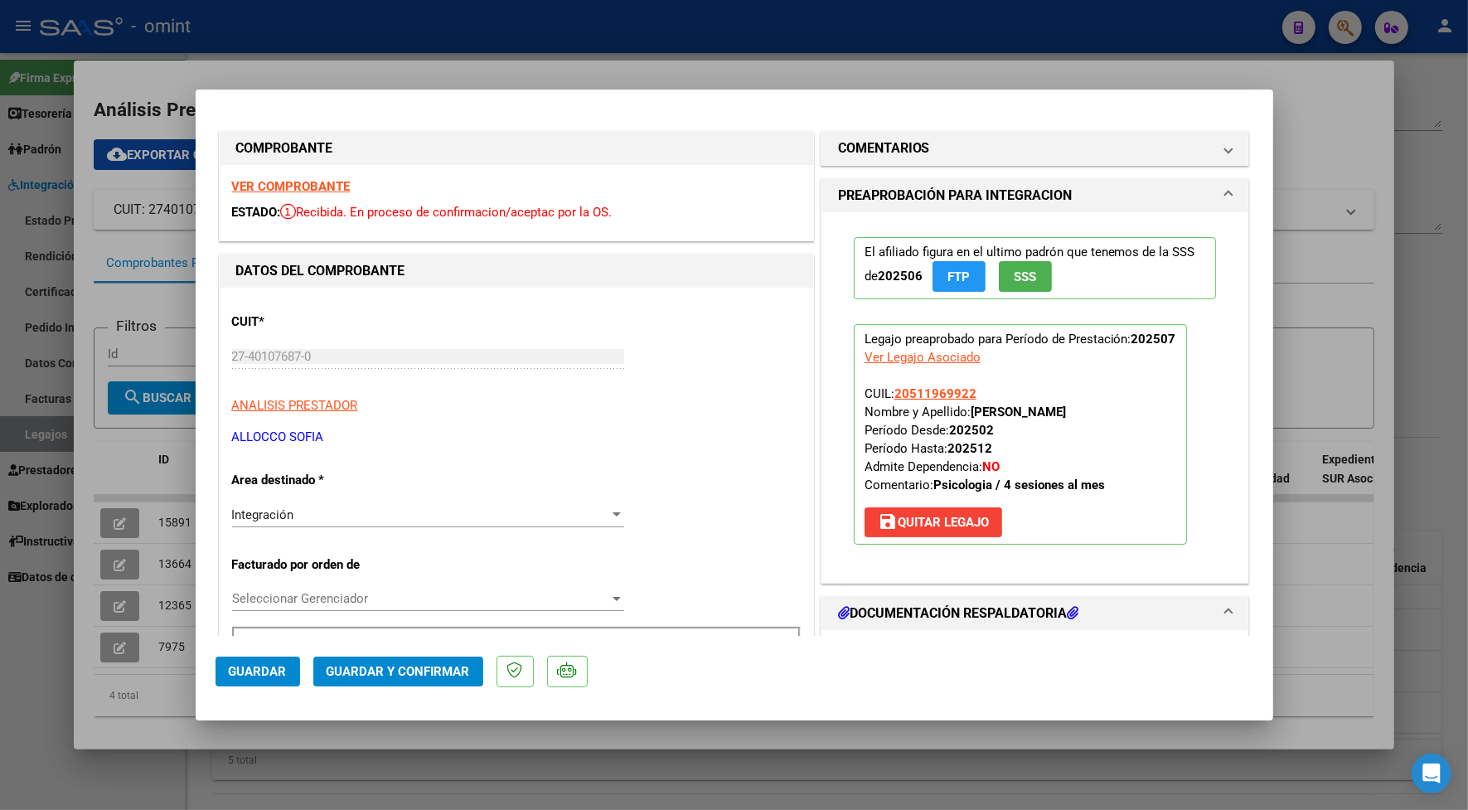
click at [274, 185] on strong "VER COMPROBANTE" at bounding box center [291, 186] width 119 height 15
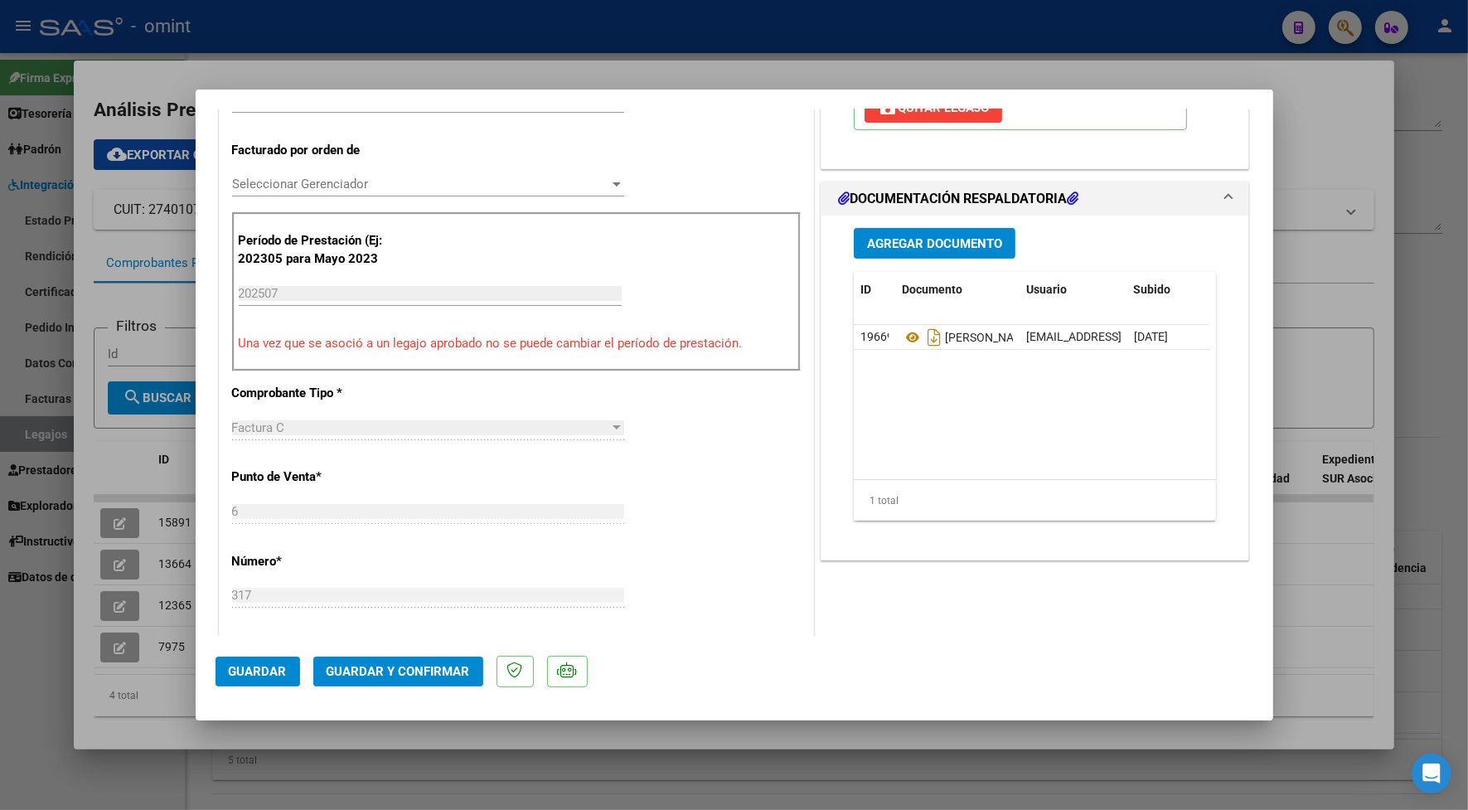
scroll to position [518, 0]
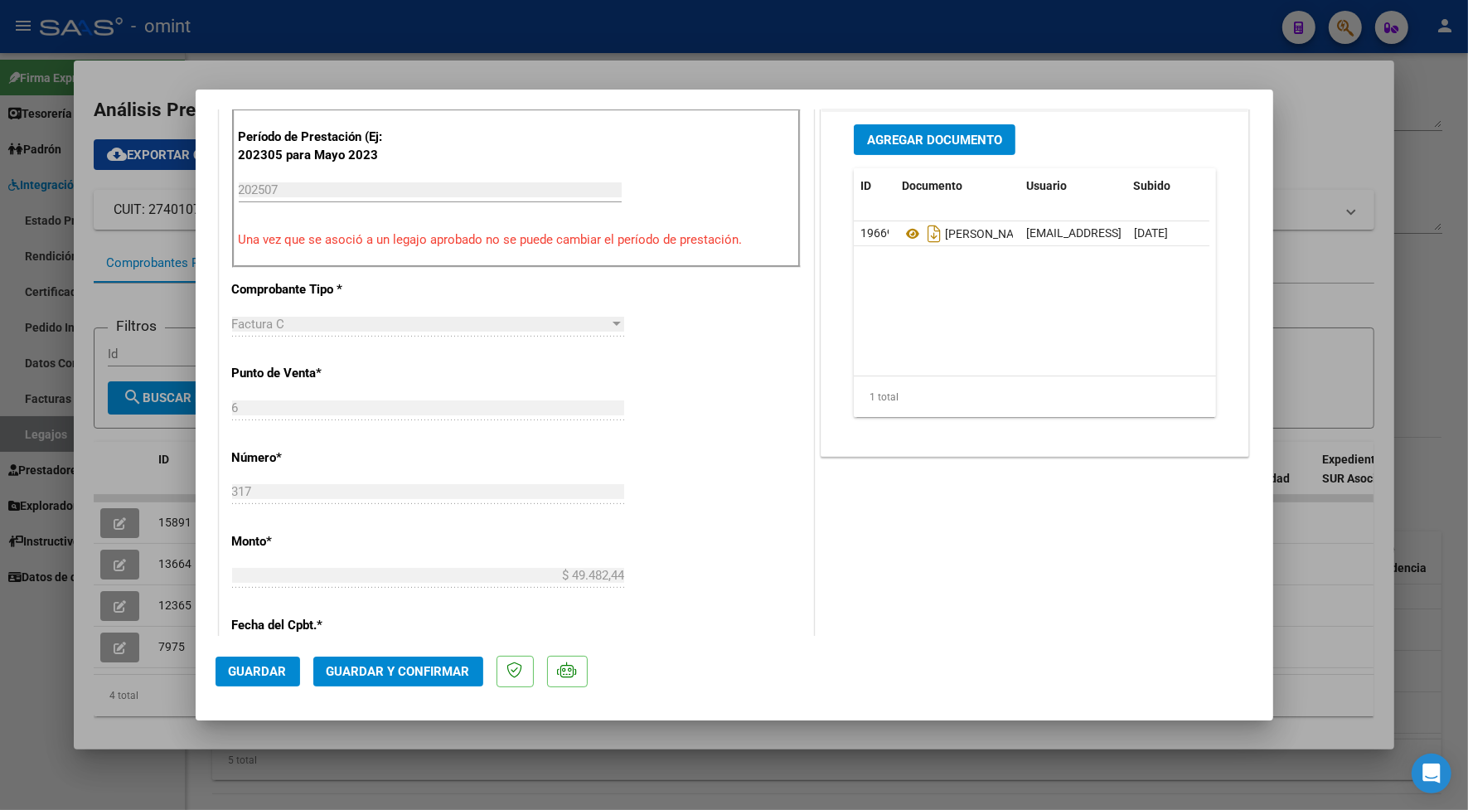
click at [429, 667] on span "Guardar y Confirmar" at bounding box center [398, 671] width 143 height 15
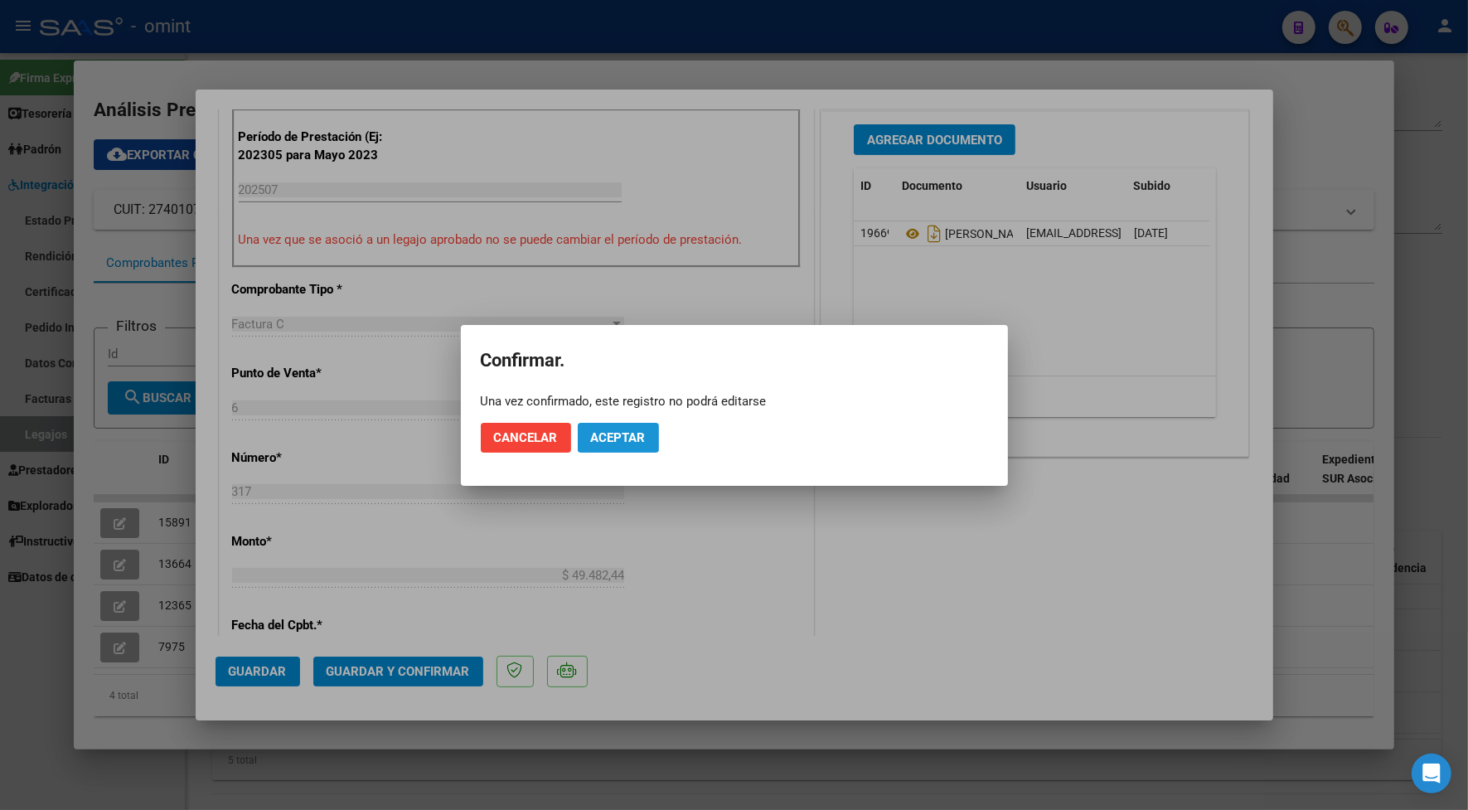
click at [640, 424] on button "Aceptar" at bounding box center [618, 438] width 81 height 30
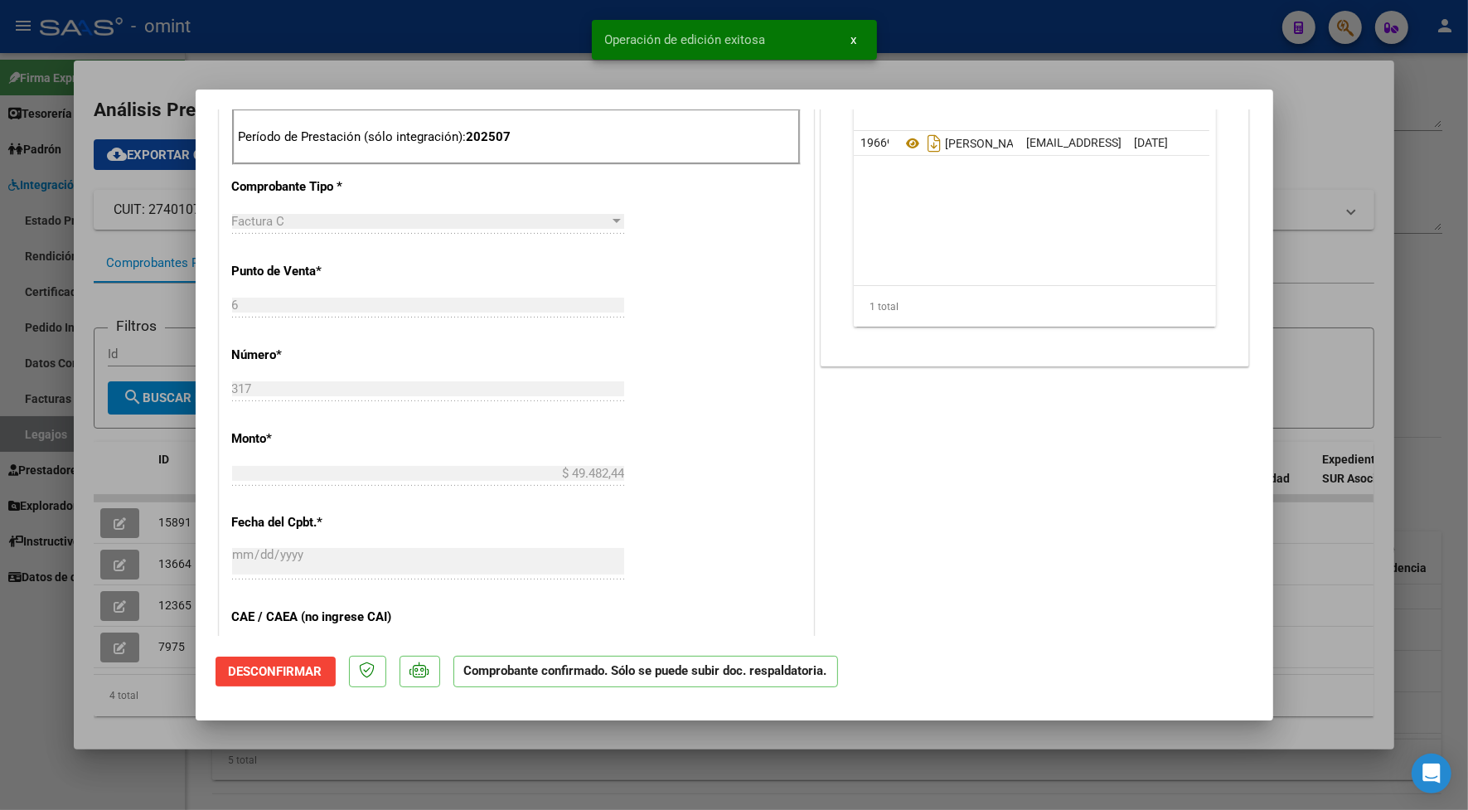
click at [358, 18] on div at bounding box center [734, 405] width 1468 height 810
type input "$ 0,00"
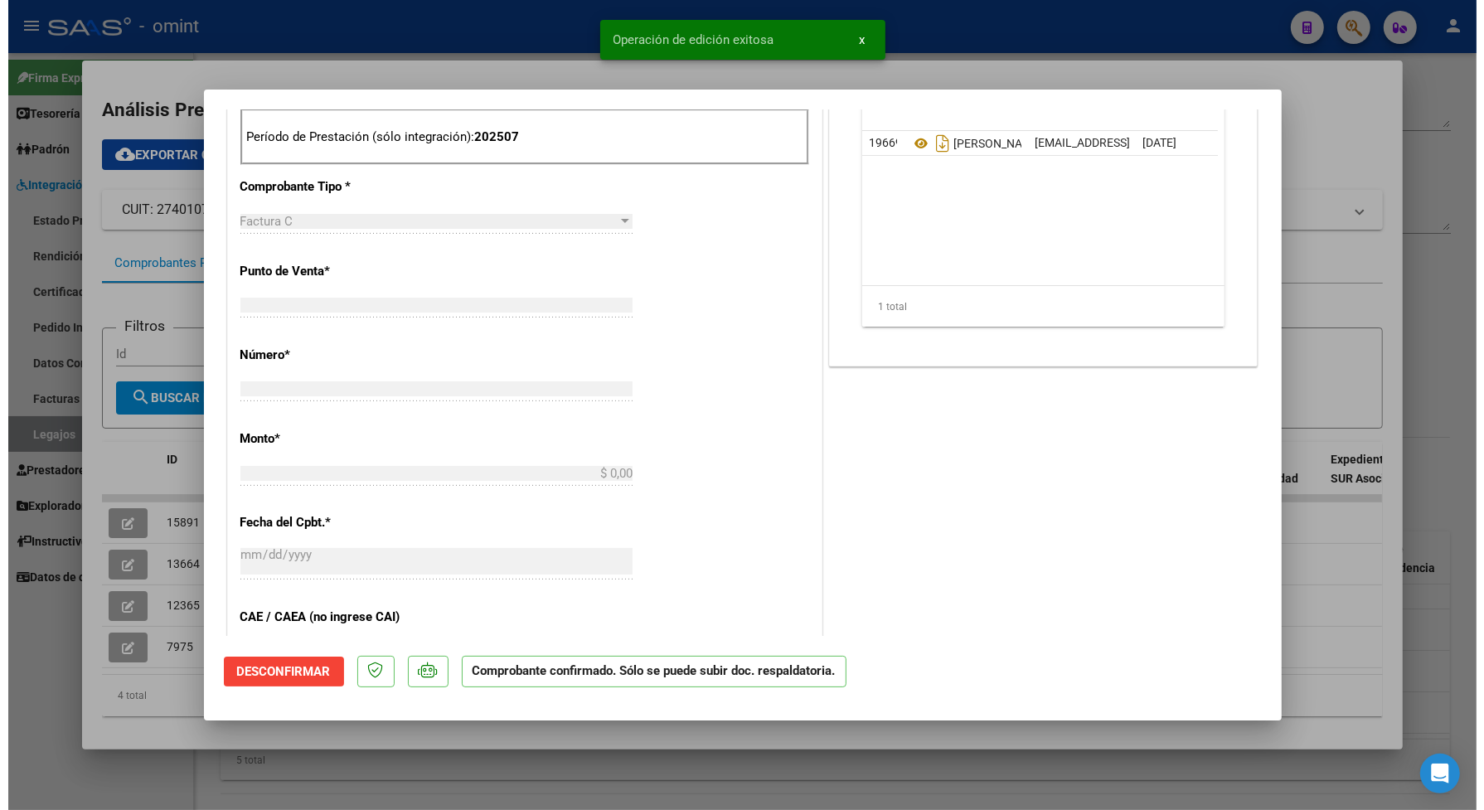
scroll to position [547, 0]
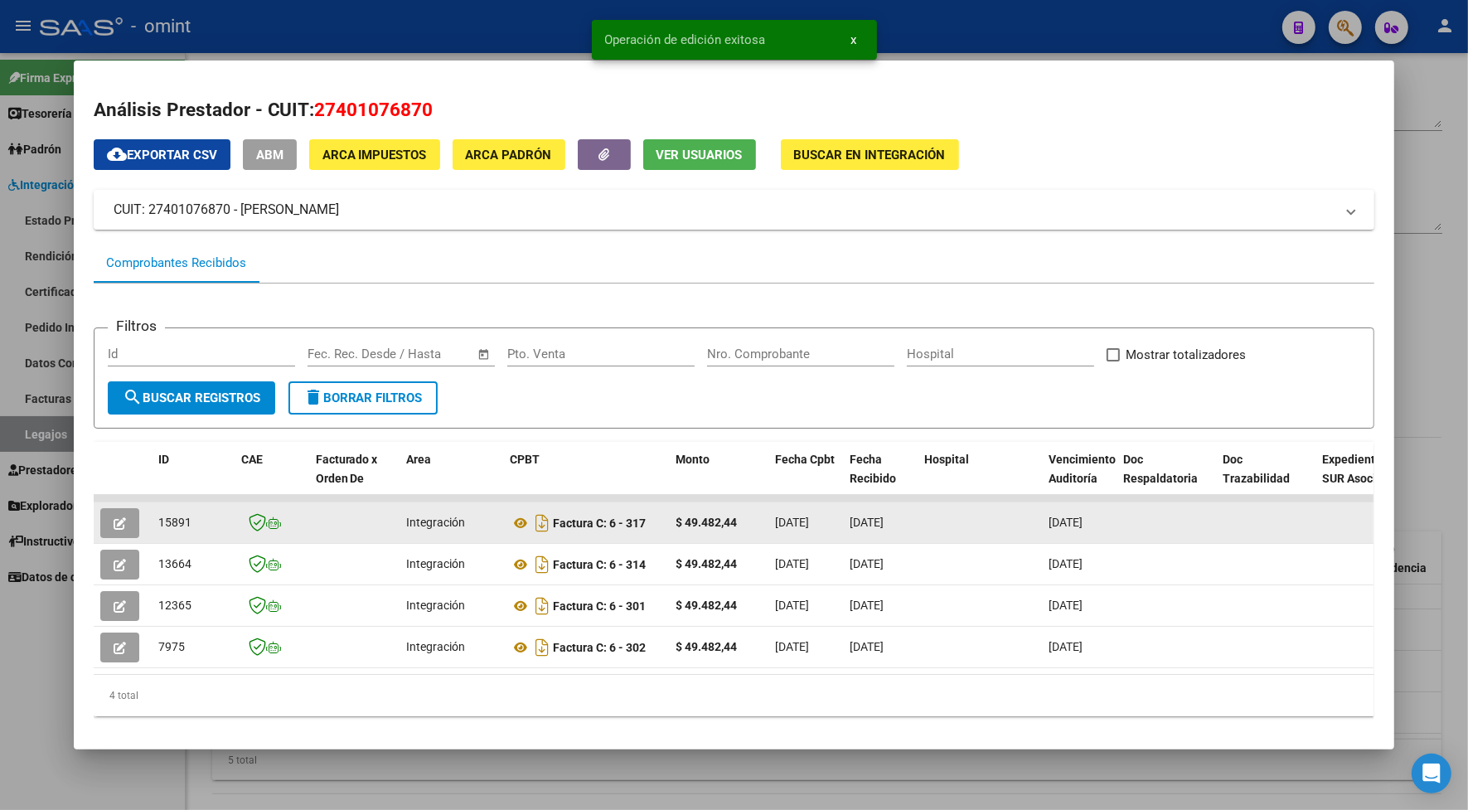
drag, startPoint x: 181, startPoint y: 523, endPoint x: 151, endPoint y: 536, distance: 32.7
click at [152, 536] on datatable-body-cell "15891" at bounding box center [193, 522] width 83 height 41
drag, startPoint x: 151, startPoint y: 536, endPoint x: 162, endPoint y: 519, distance: 20.5
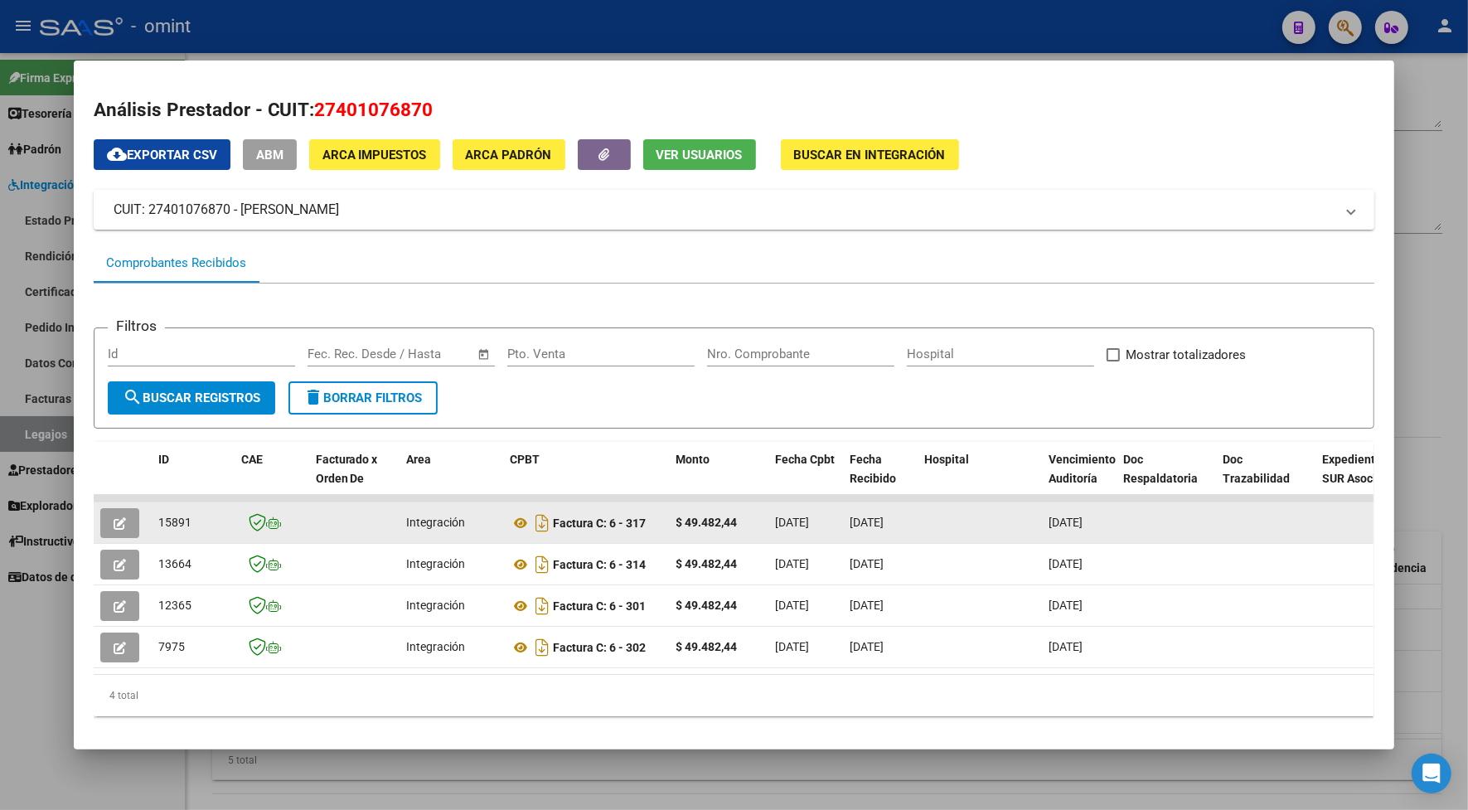
copy span "15891"
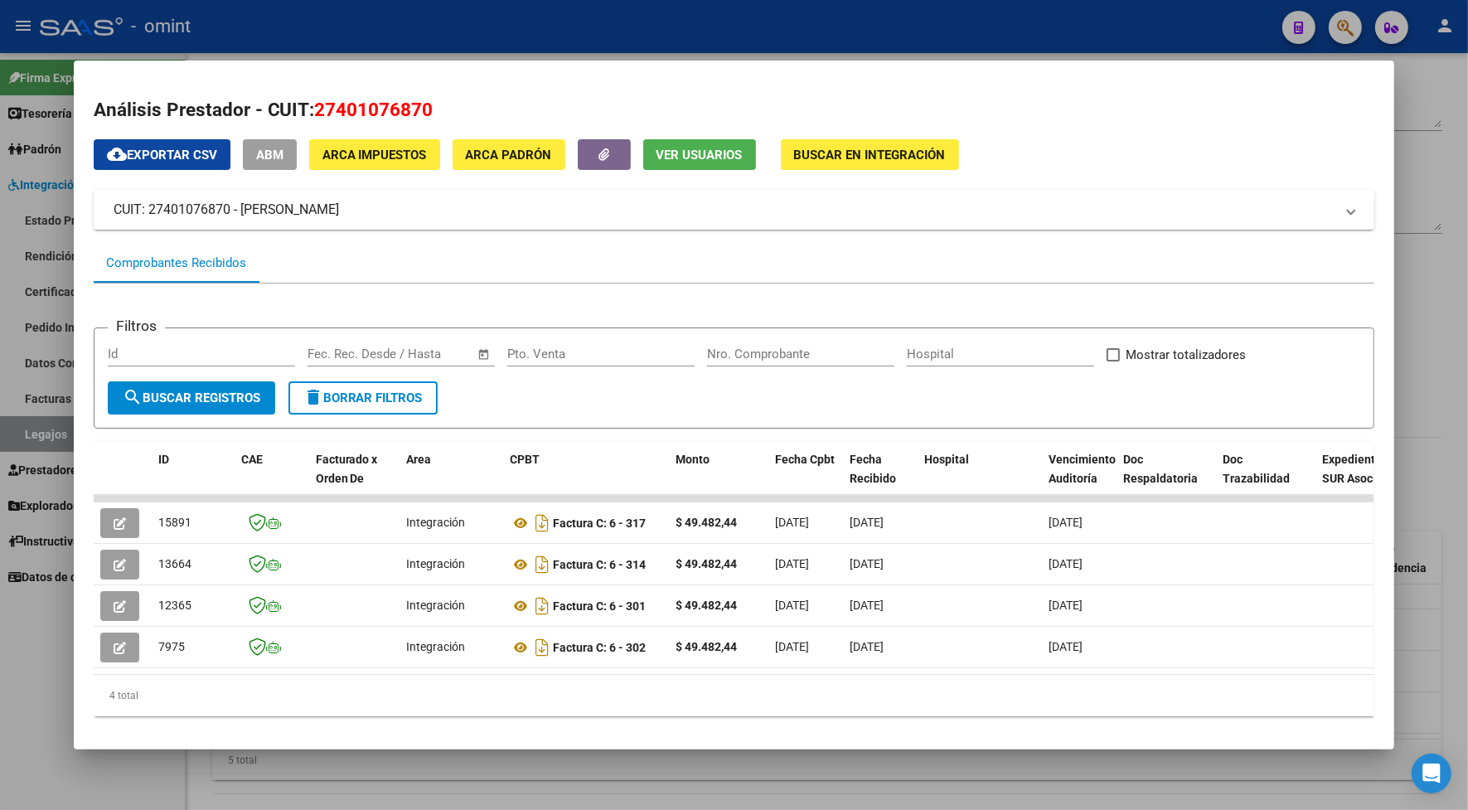
click at [395, 26] on div at bounding box center [734, 405] width 1468 height 810
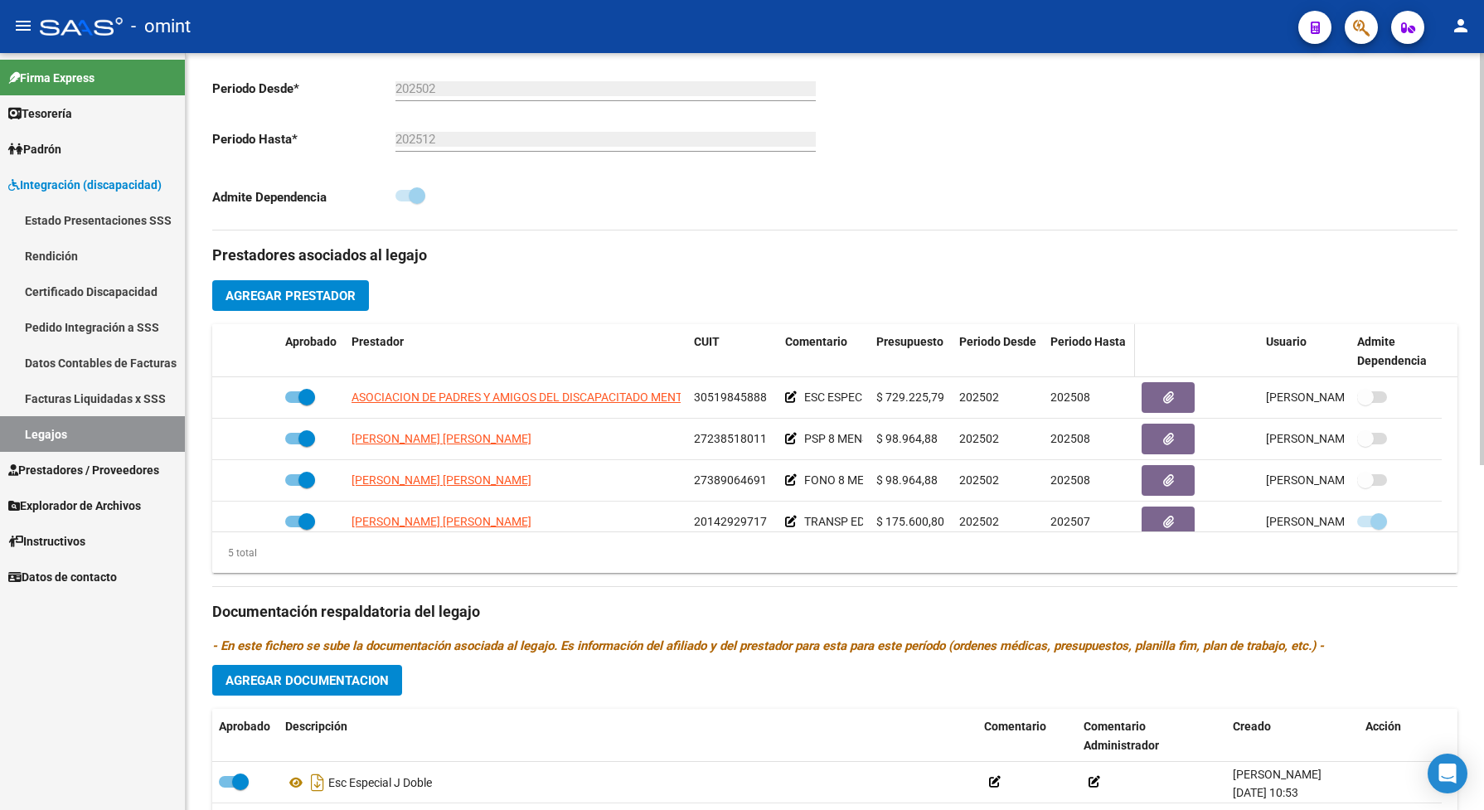
scroll to position [0, 0]
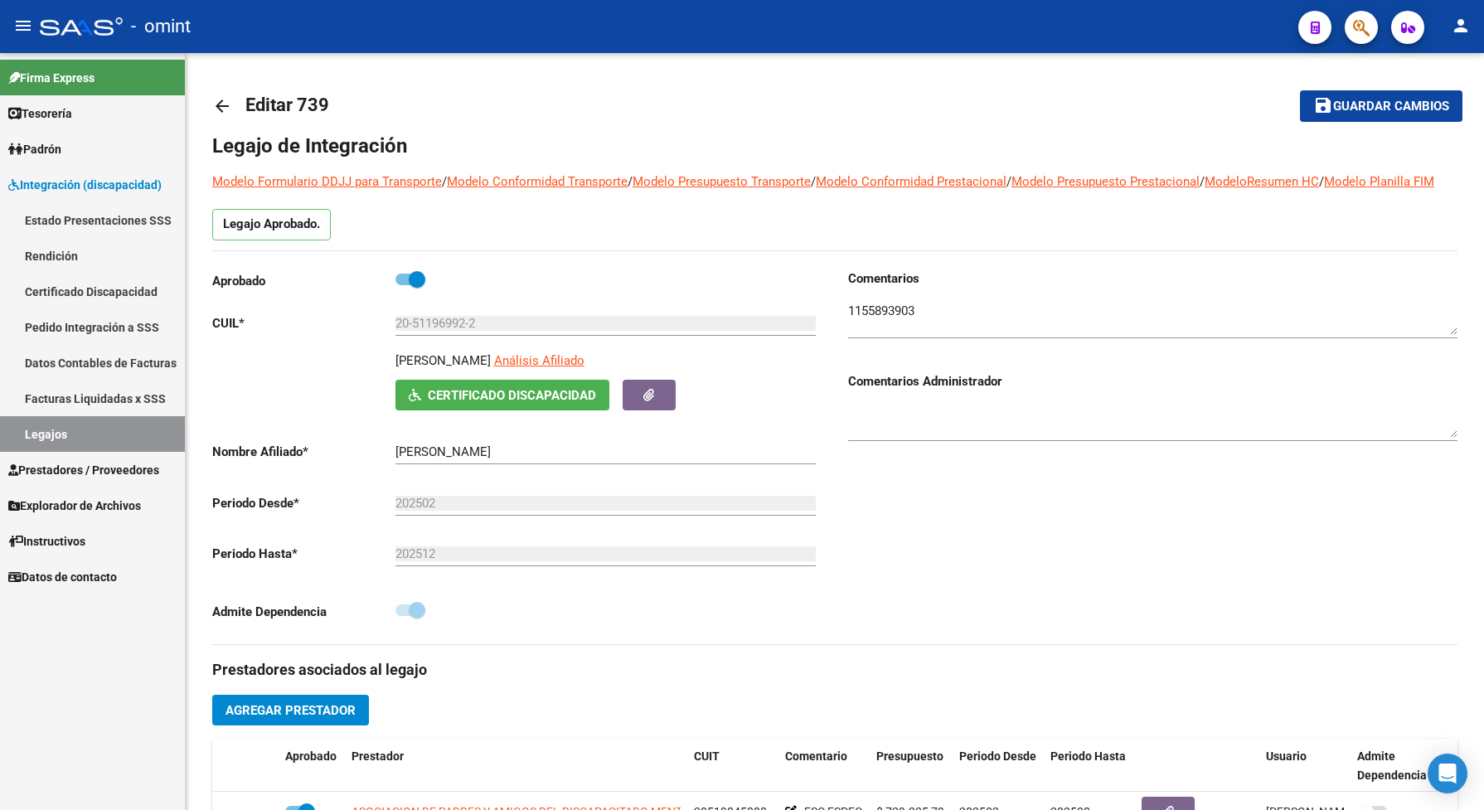
click at [126, 735] on div "Firma Express Tesorería Extractos Procesados (csv) Extractos Originales (pdf) P…" at bounding box center [92, 431] width 185 height 757
click at [1381, 104] on span "Guardar cambios" at bounding box center [1391, 106] width 116 height 15
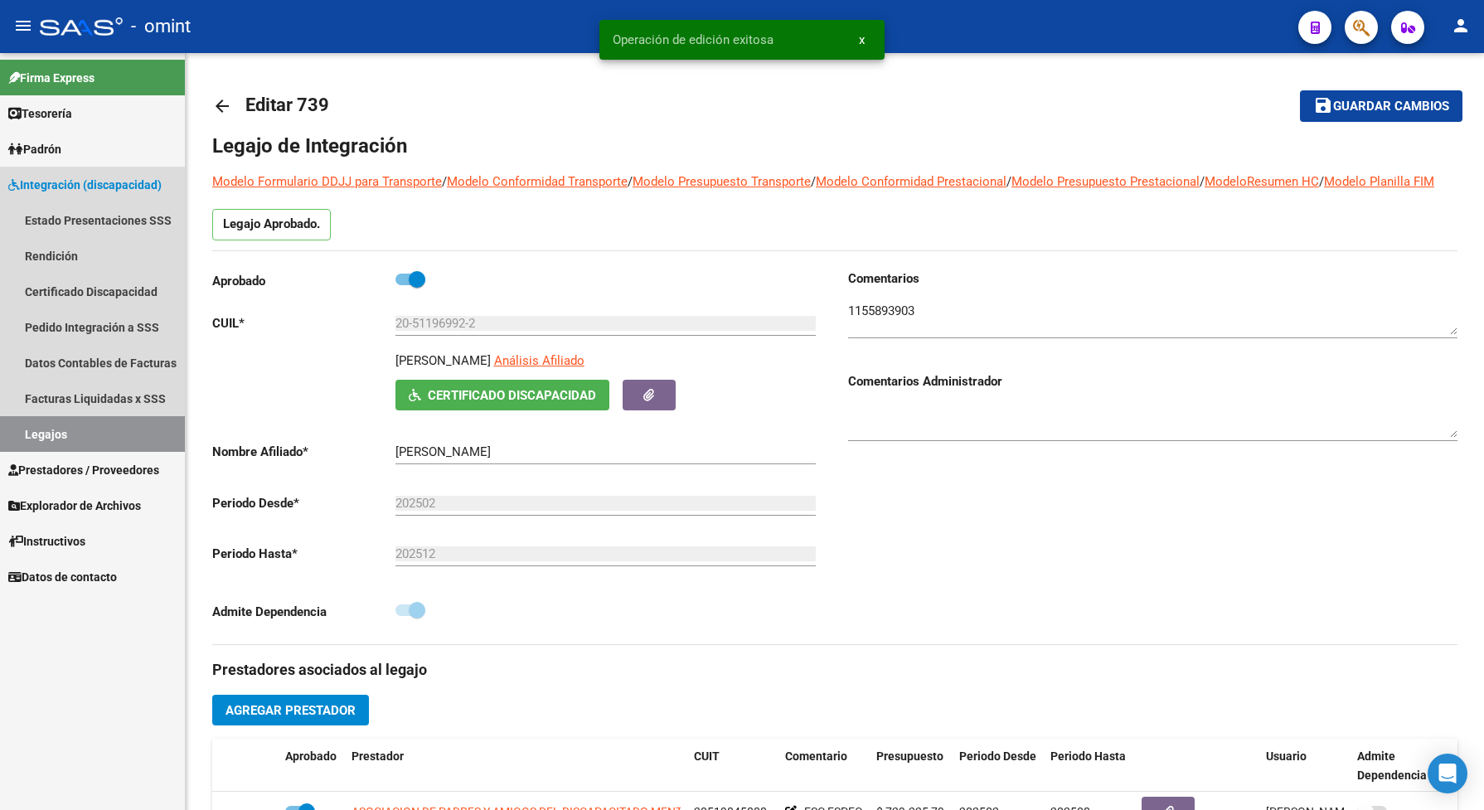
click at [70, 424] on link "Legajos" at bounding box center [92, 434] width 185 height 36
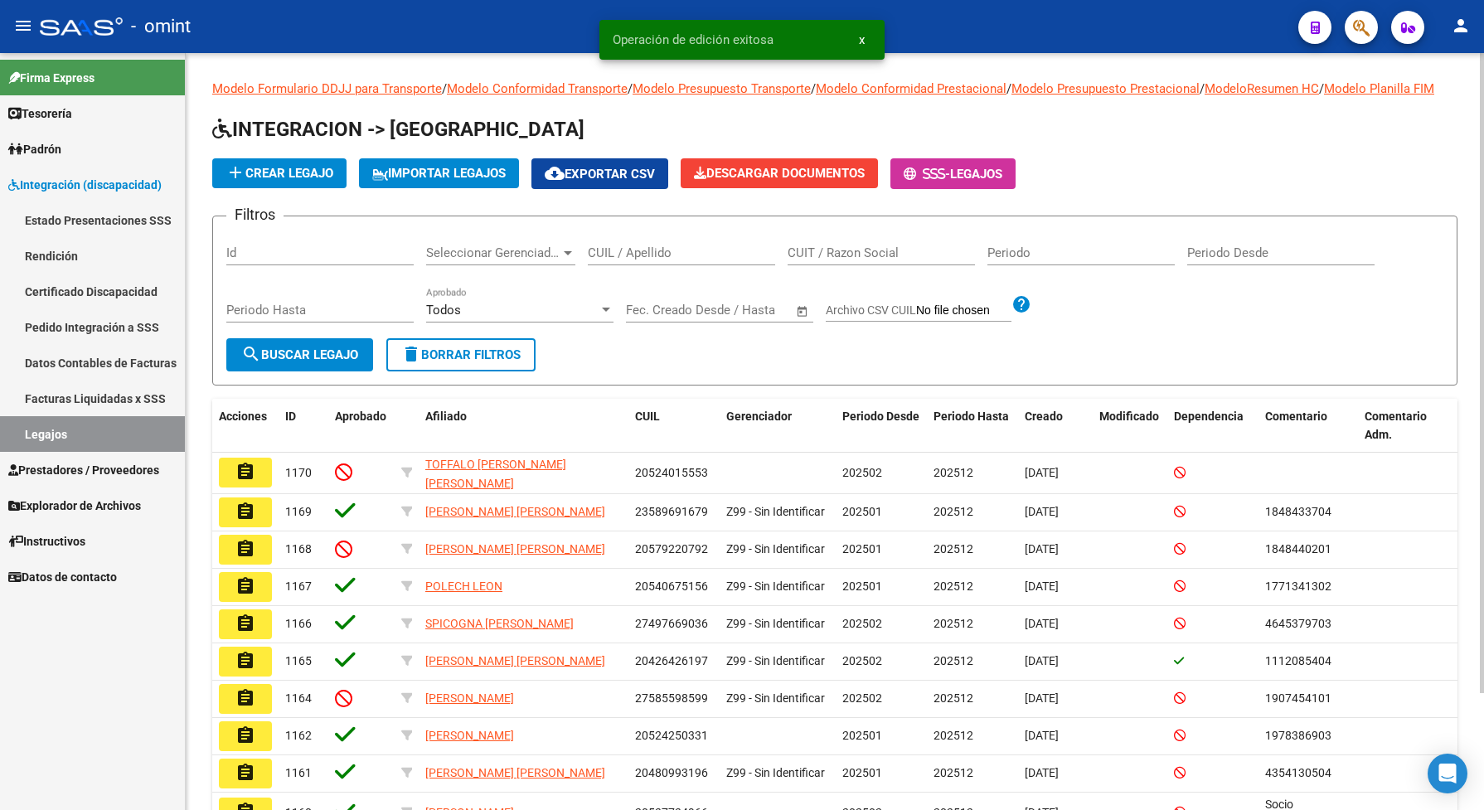
click at [620, 260] on input "CUIL / Apellido" at bounding box center [681, 252] width 187 height 15
paste input "20489651336"
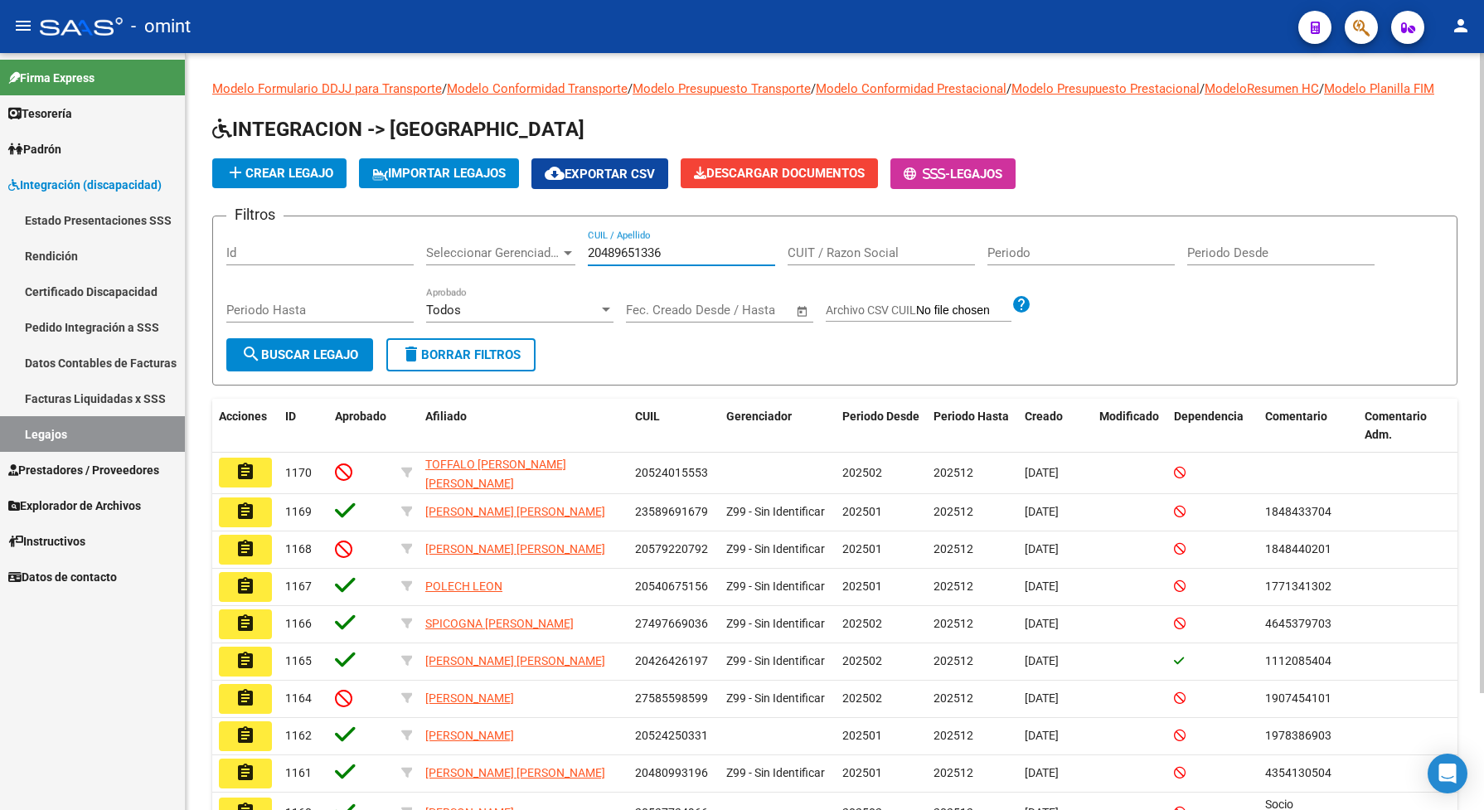
type input "20489651336"
click at [329, 371] on button "search Buscar Legajo" at bounding box center [299, 354] width 147 height 33
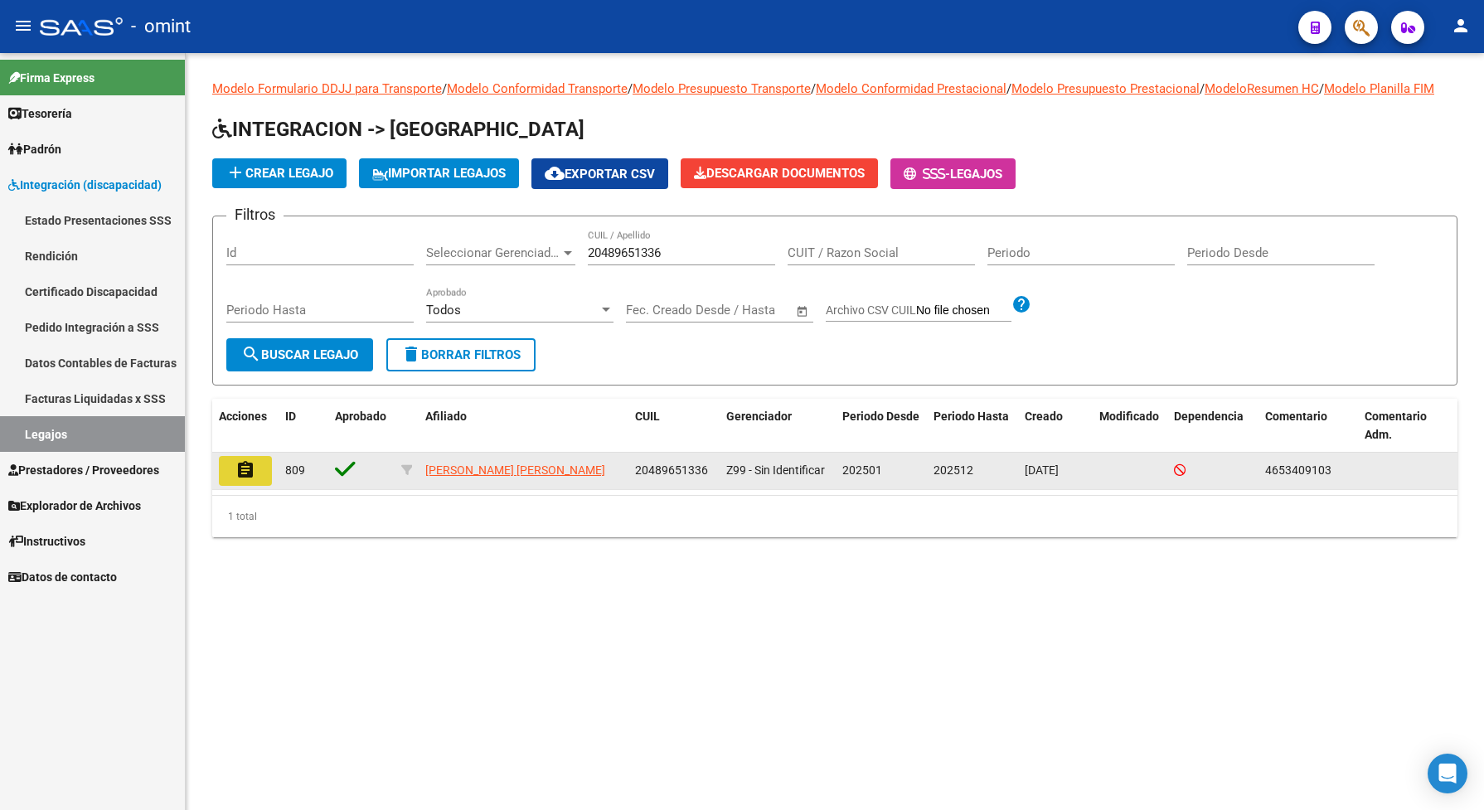
click at [230, 482] on button "assignment" at bounding box center [245, 471] width 53 height 30
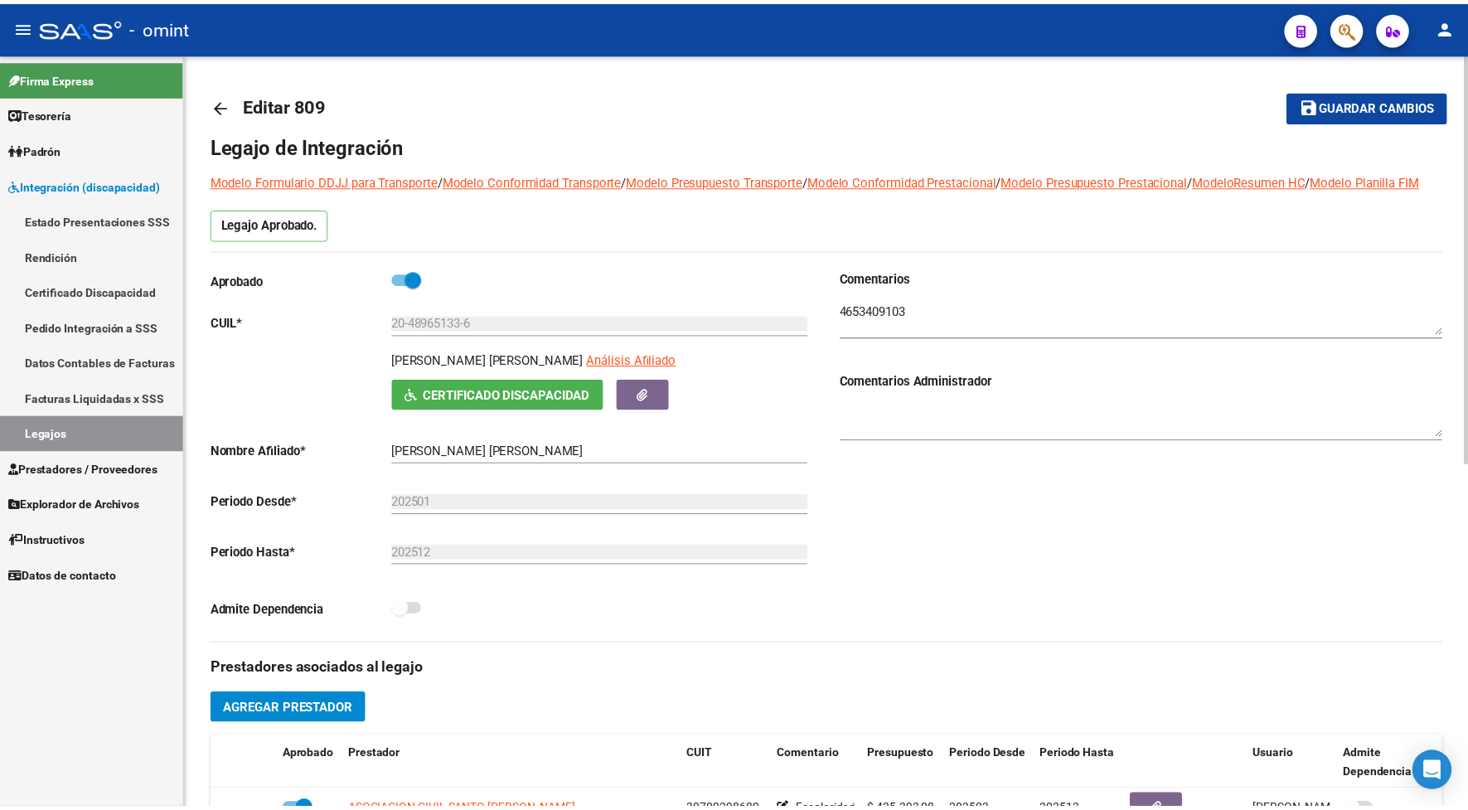
scroll to position [207, 0]
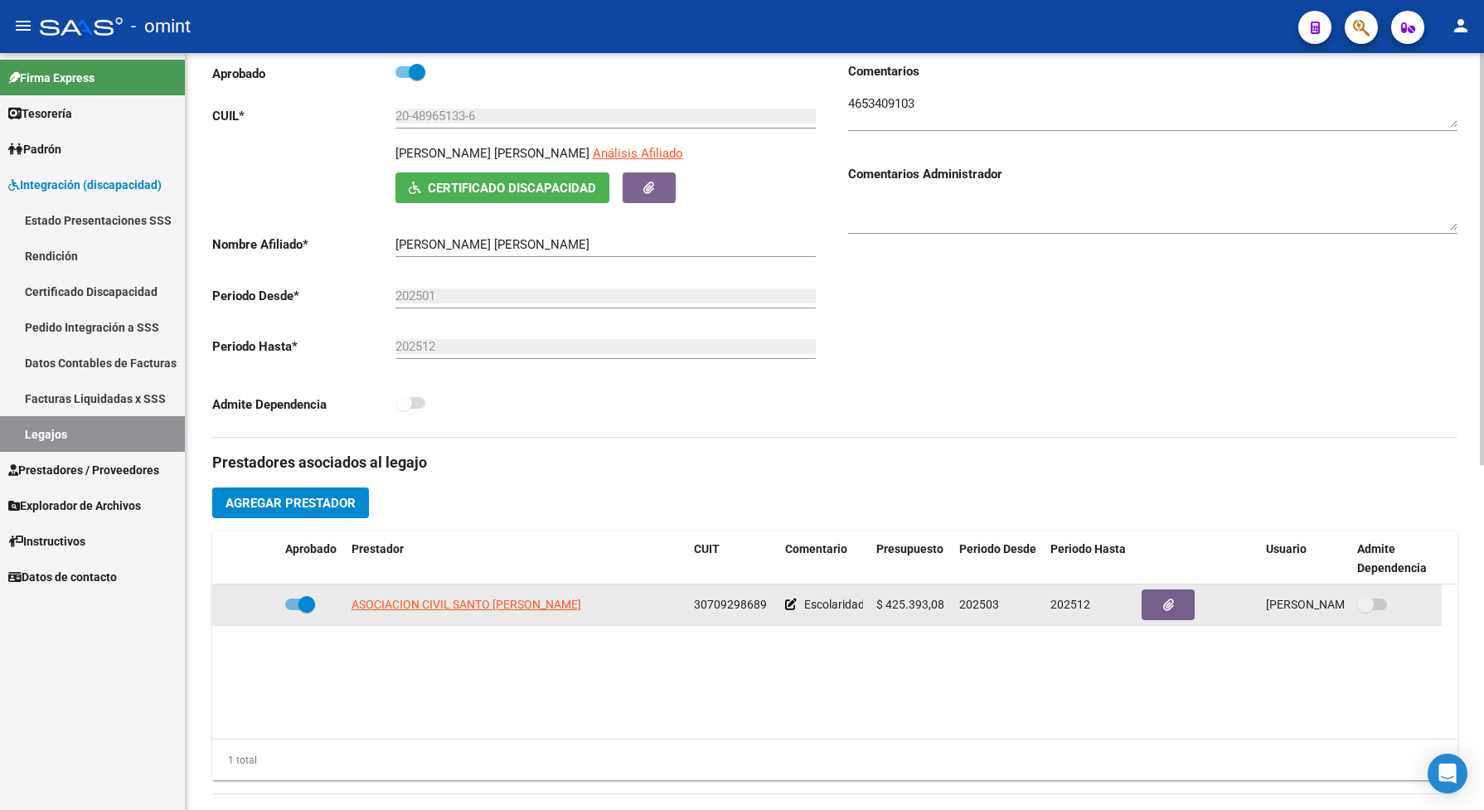
click at [503, 612] on app-link-go-to "ASOCIACION CIVIL [PERSON_NAME]" at bounding box center [466, 604] width 230 height 19
click at [508, 611] on span "ASOCIACION CIVIL [PERSON_NAME]" at bounding box center [466, 604] width 230 height 13
type textarea "30709298689"
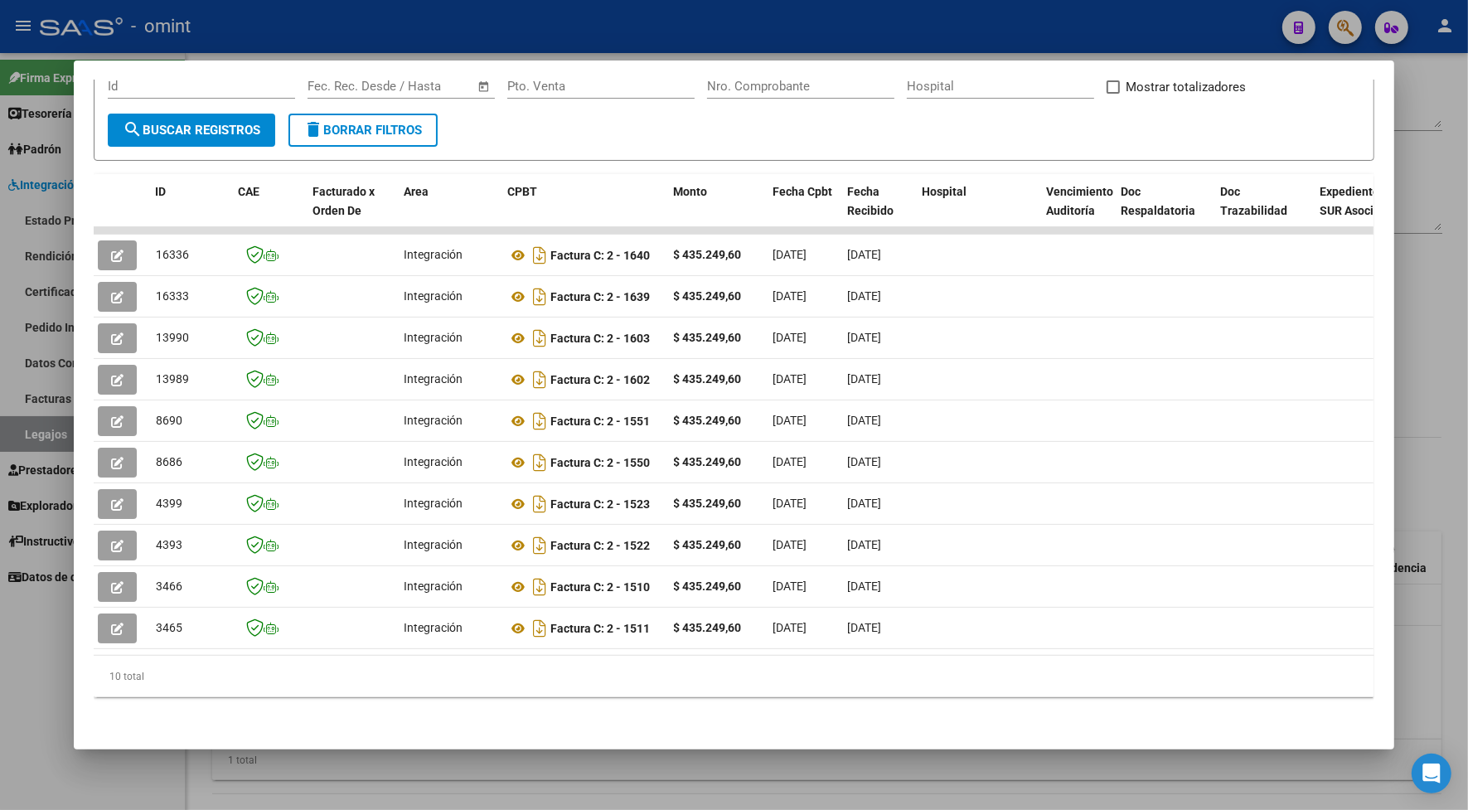
scroll to position [0, 0]
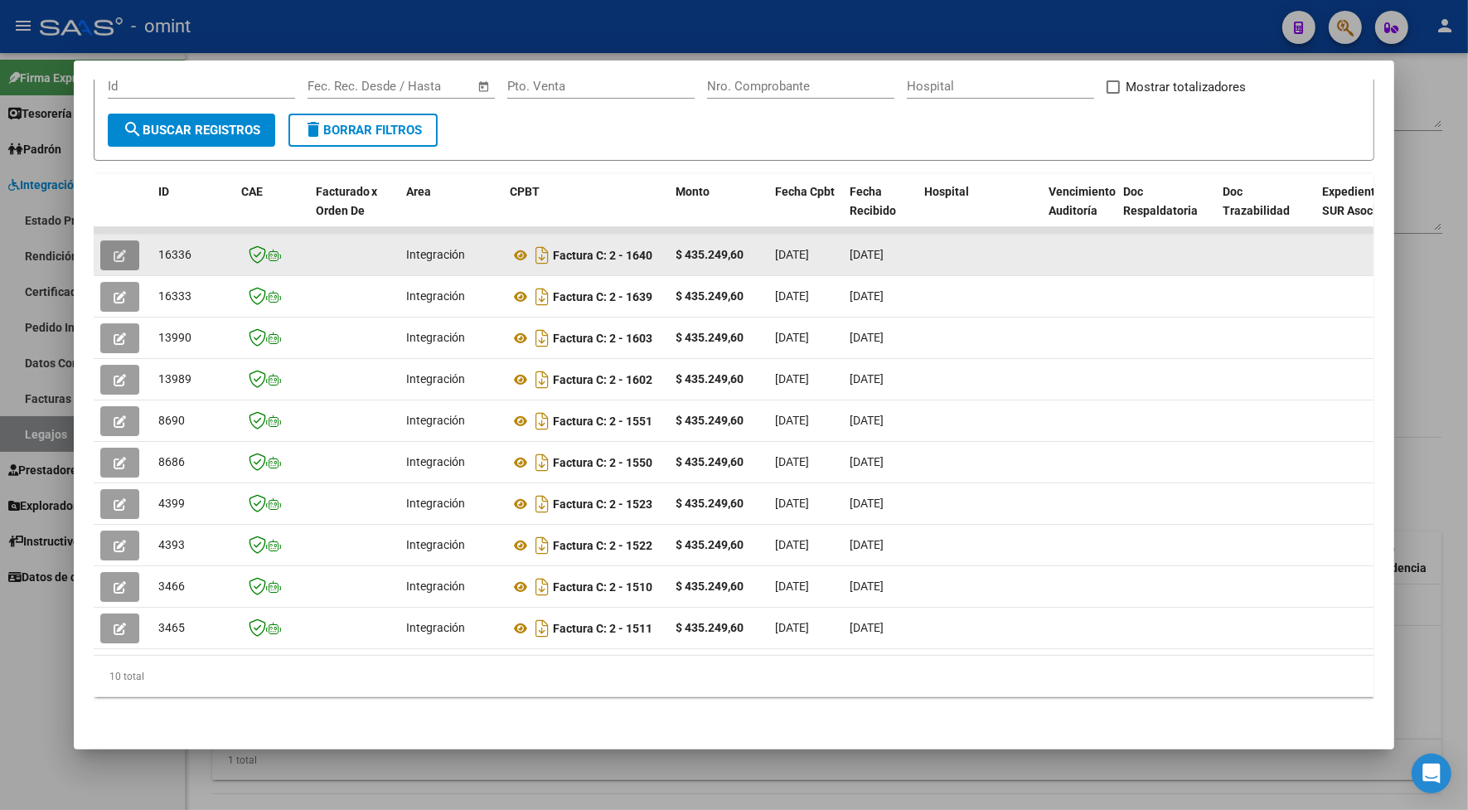
click at [114, 250] on icon "button" at bounding box center [120, 256] width 12 height 12
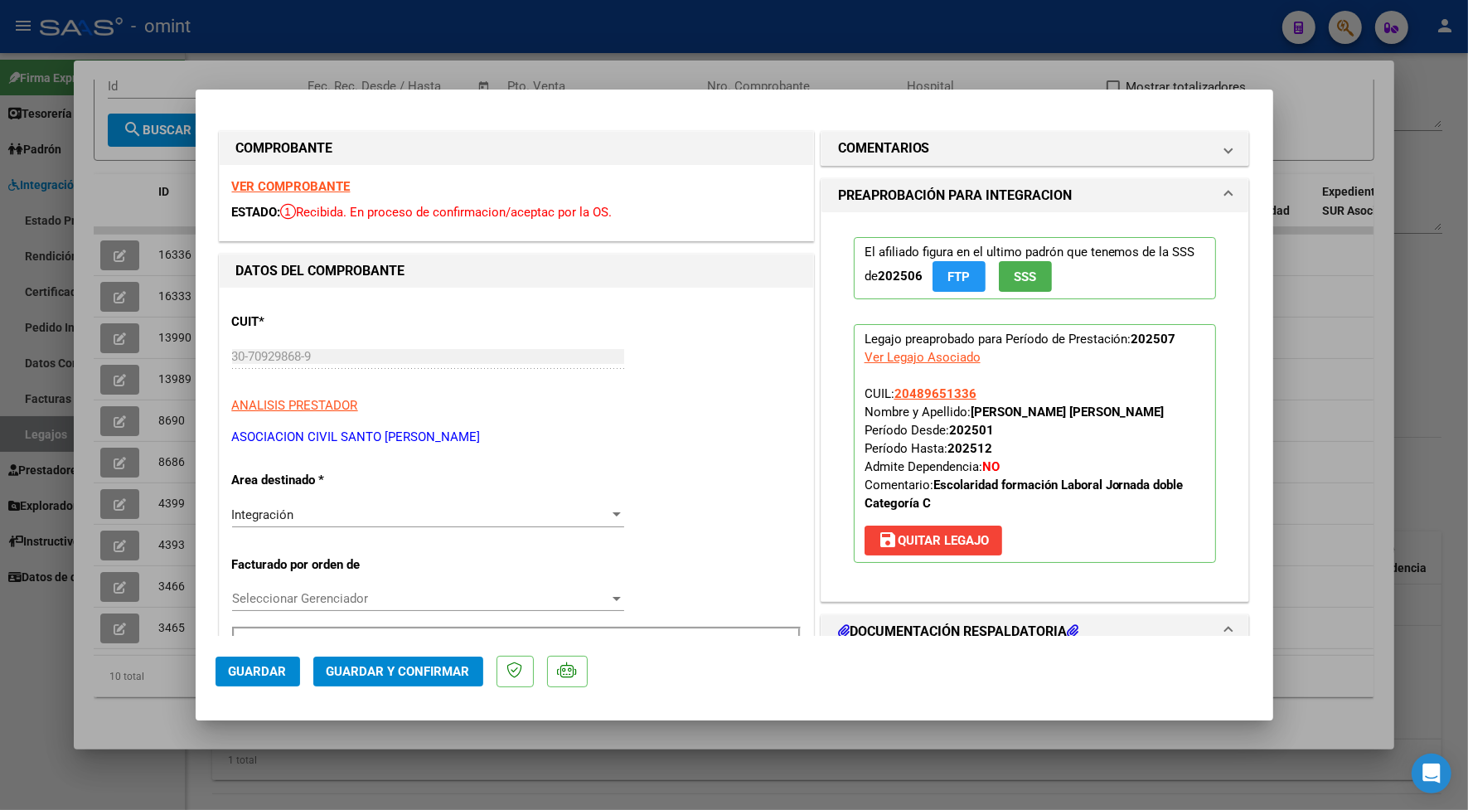
click at [290, 192] on strong "VER COMPROBANTE" at bounding box center [291, 186] width 119 height 15
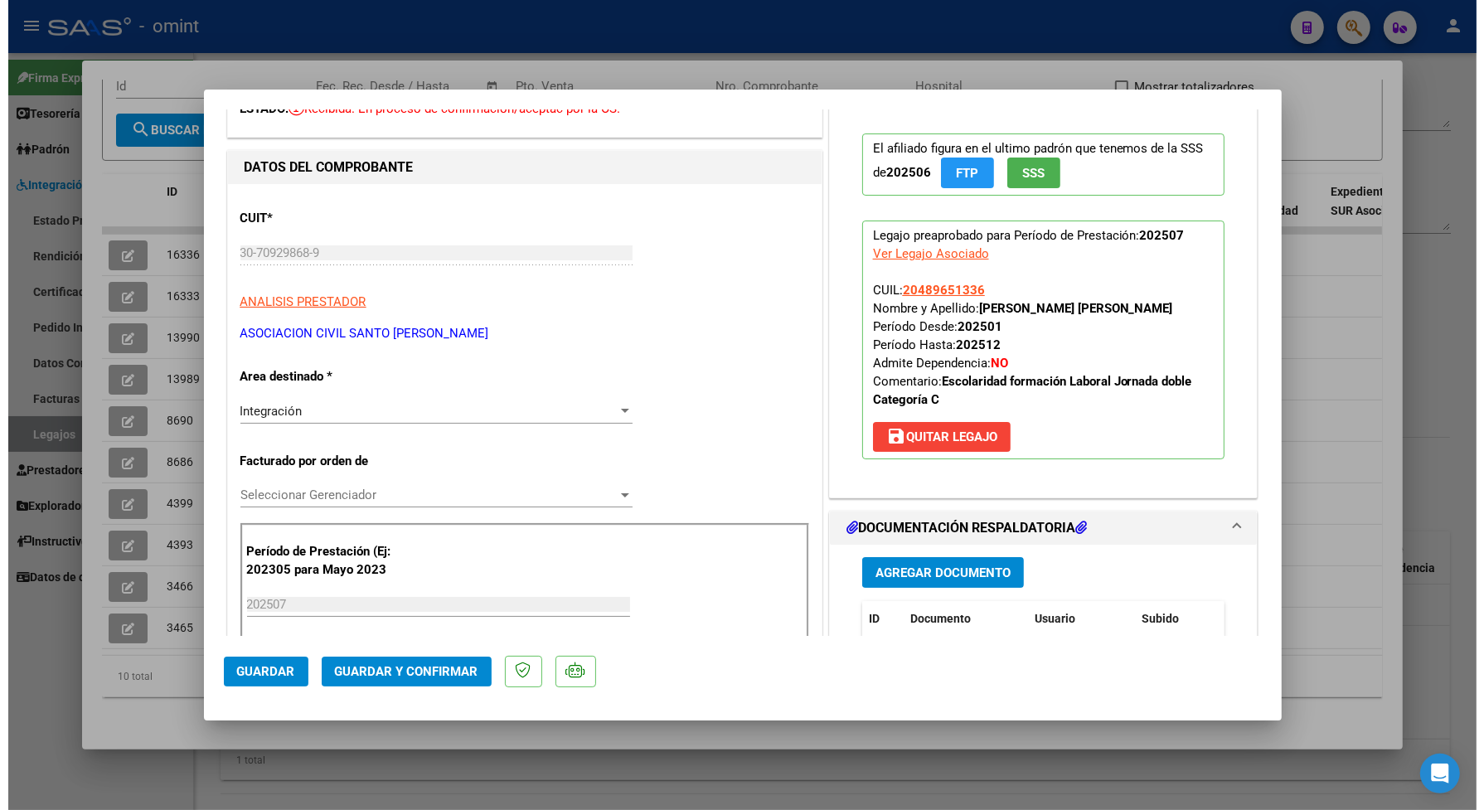
scroll to position [207, 0]
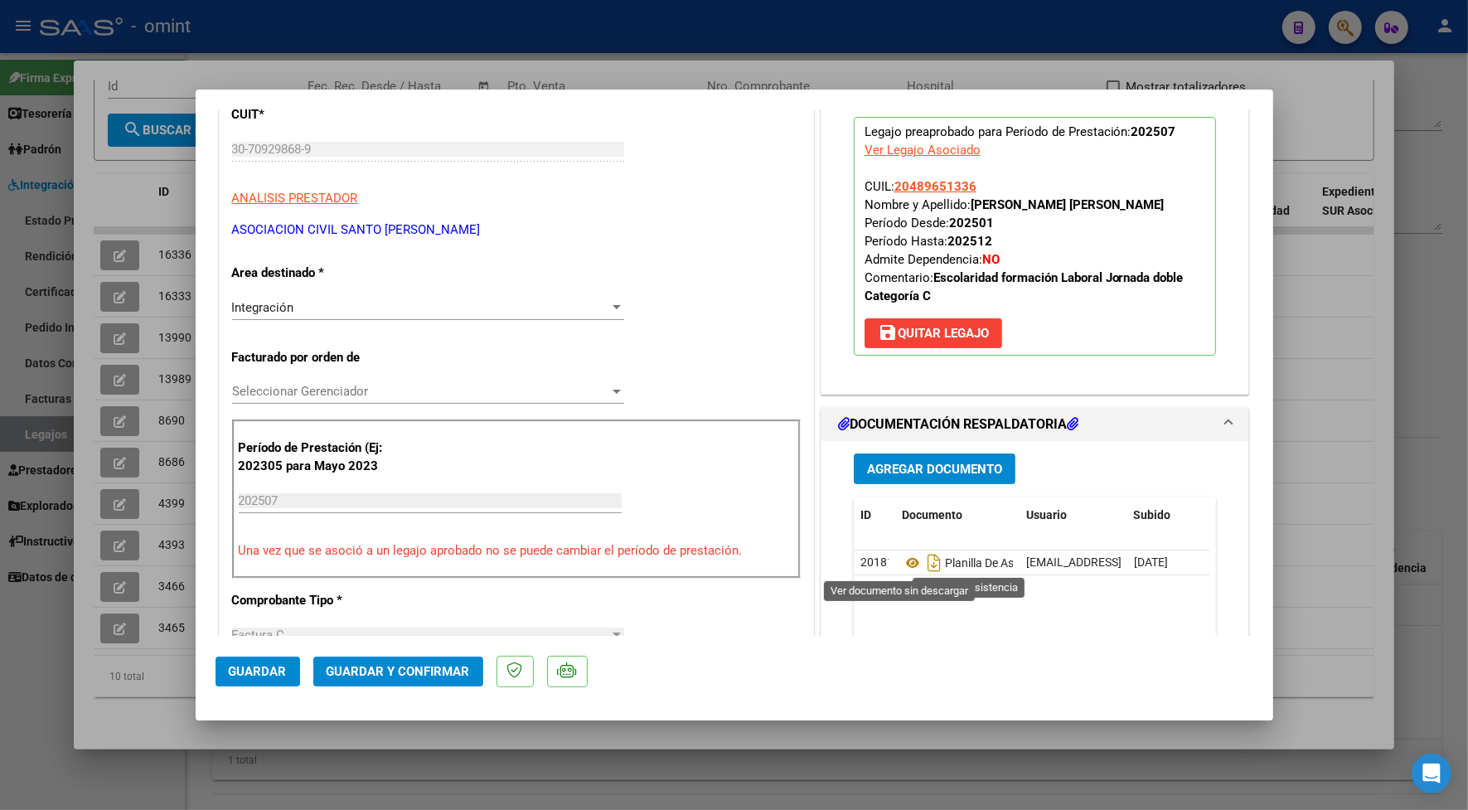
click at [902, 565] on icon at bounding box center [913, 563] width 22 height 20
click at [425, 674] on span "Guardar y Confirmar" at bounding box center [398, 671] width 143 height 15
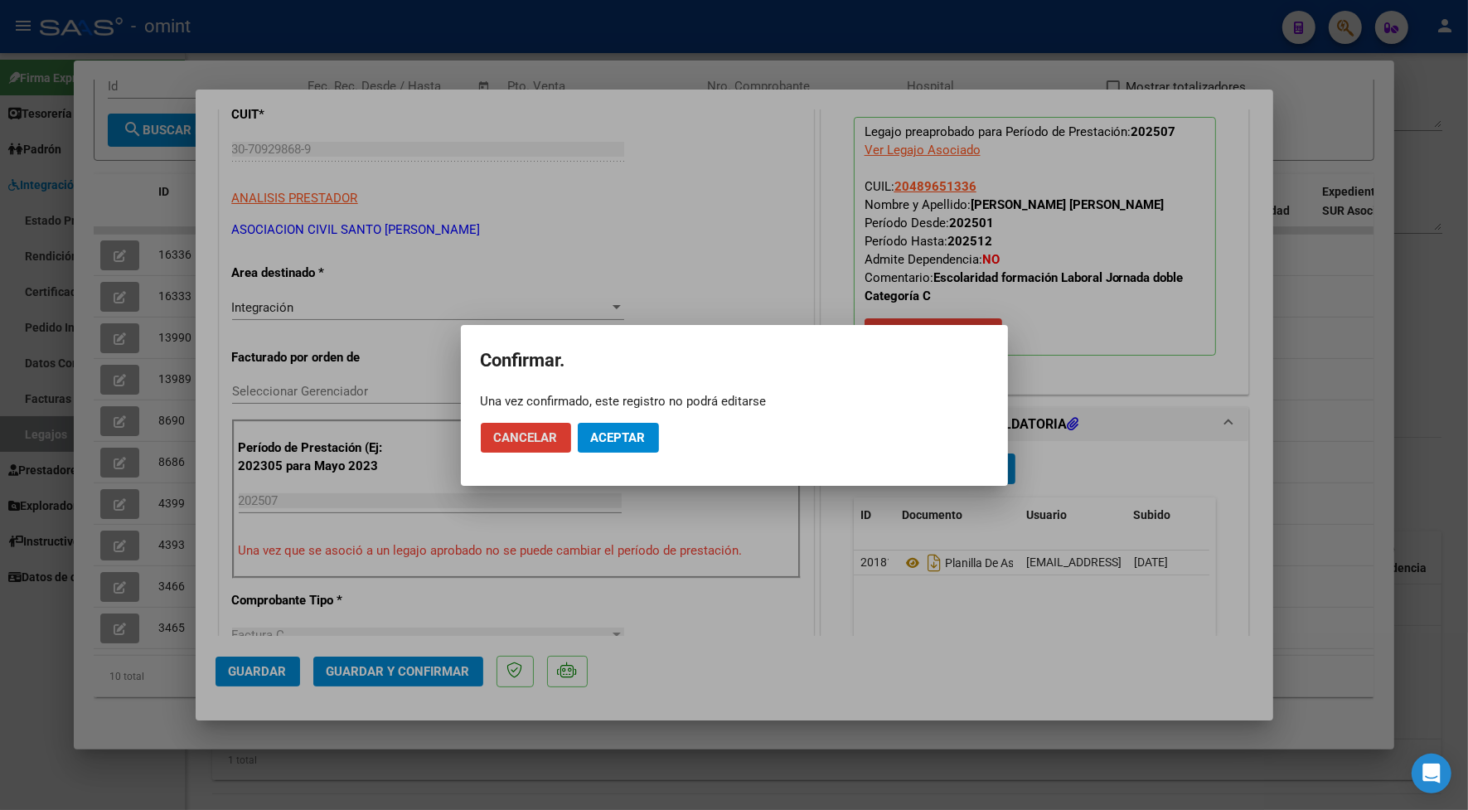
click at [618, 437] on span "Aceptar" at bounding box center [618, 437] width 55 height 15
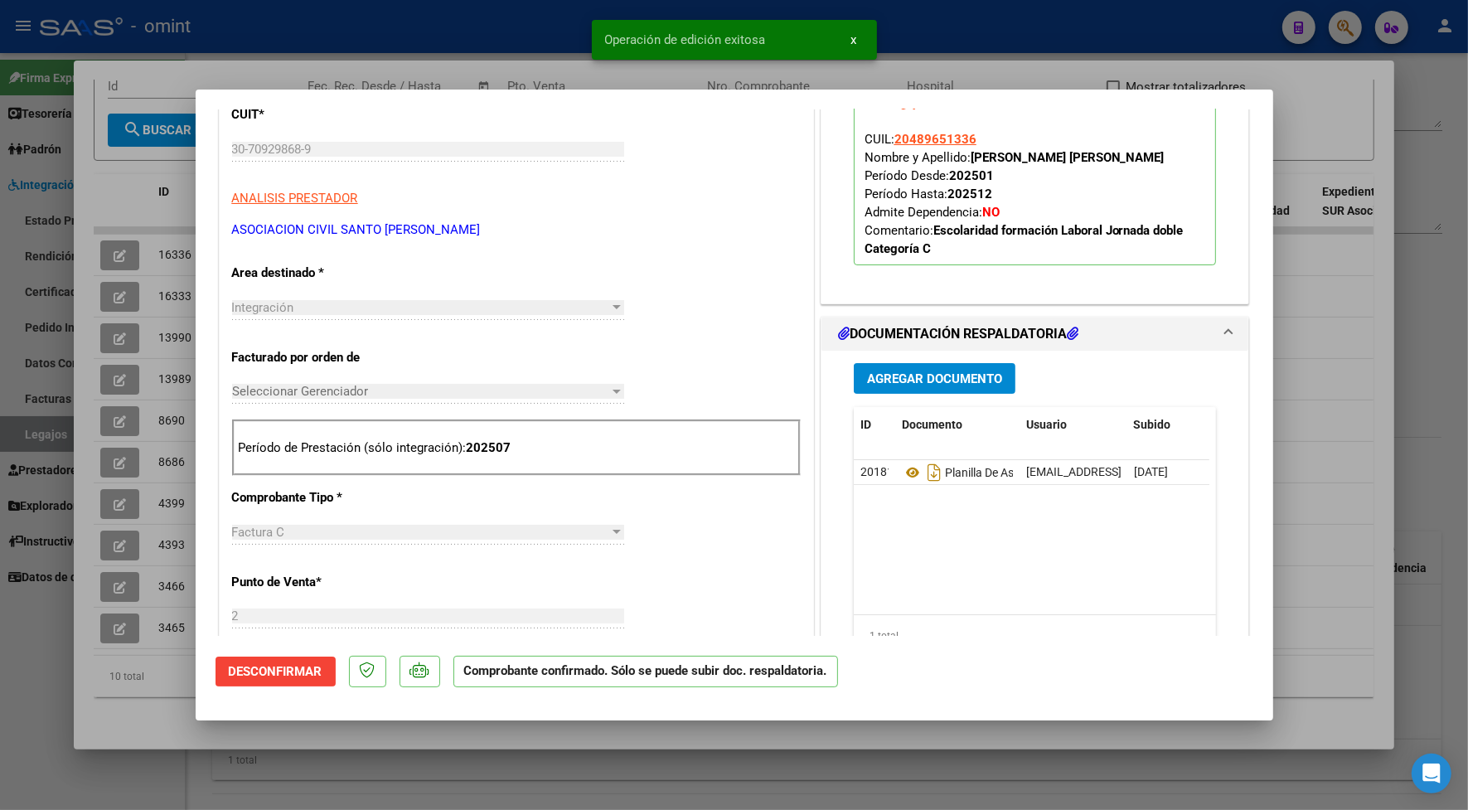
click at [443, 58] on div at bounding box center [734, 405] width 1468 height 810
type input "$ 0,00"
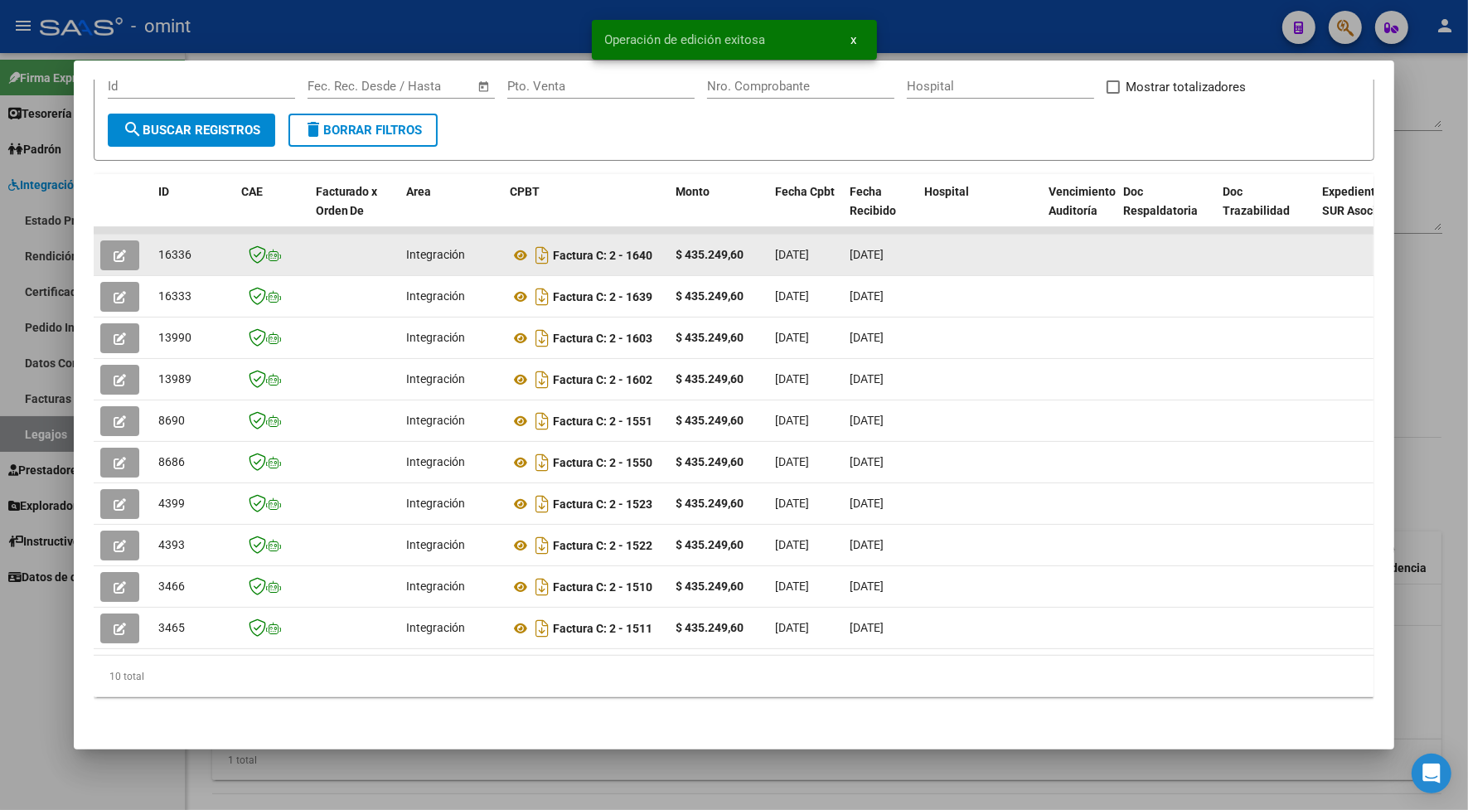
drag, startPoint x: 195, startPoint y: 249, endPoint x: 143, endPoint y: 246, distance: 52.3
drag, startPoint x: 143, startPoint y: 246, endPoint x: 160, endPoint y: 245, distance: 17.4
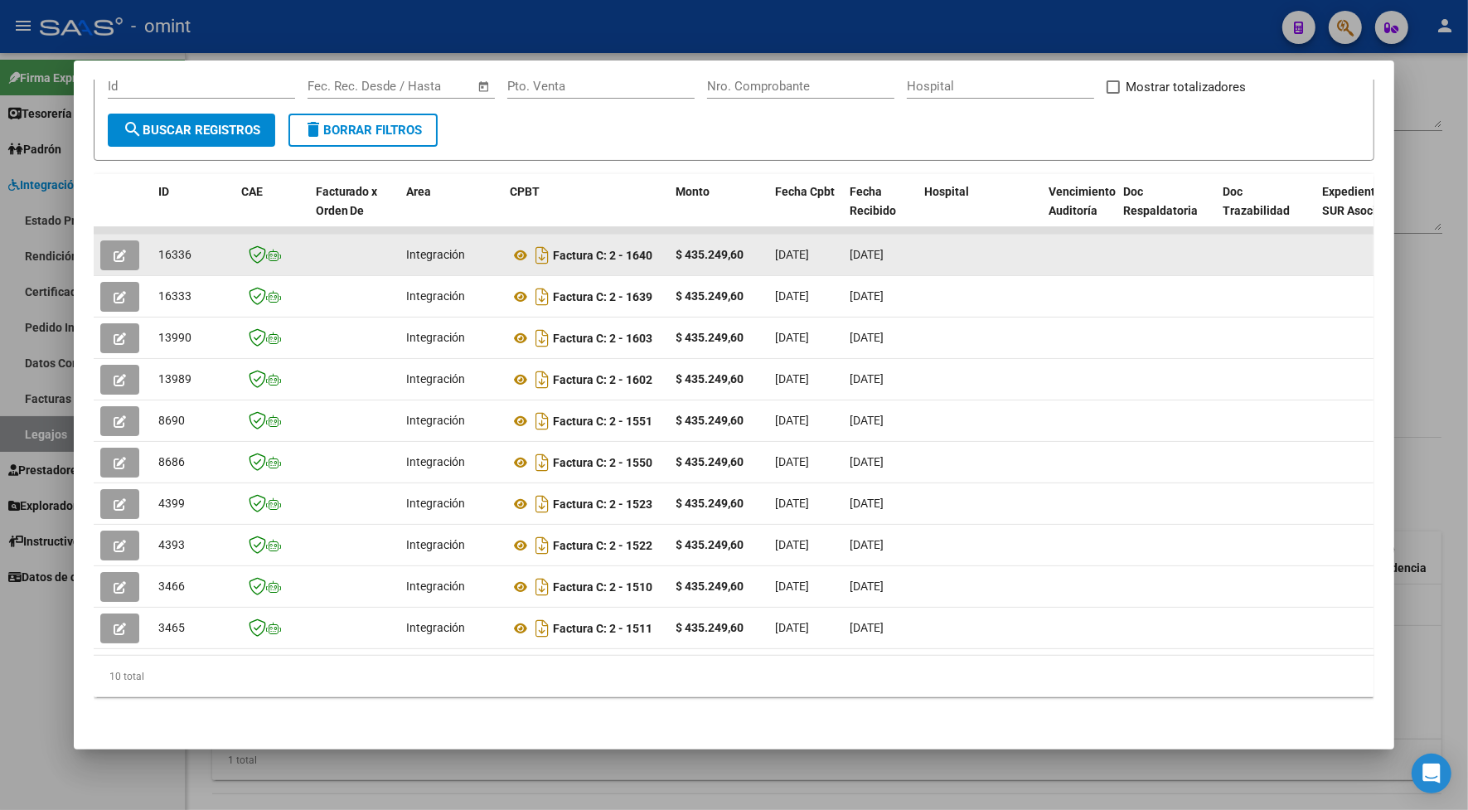
copy span "16336"
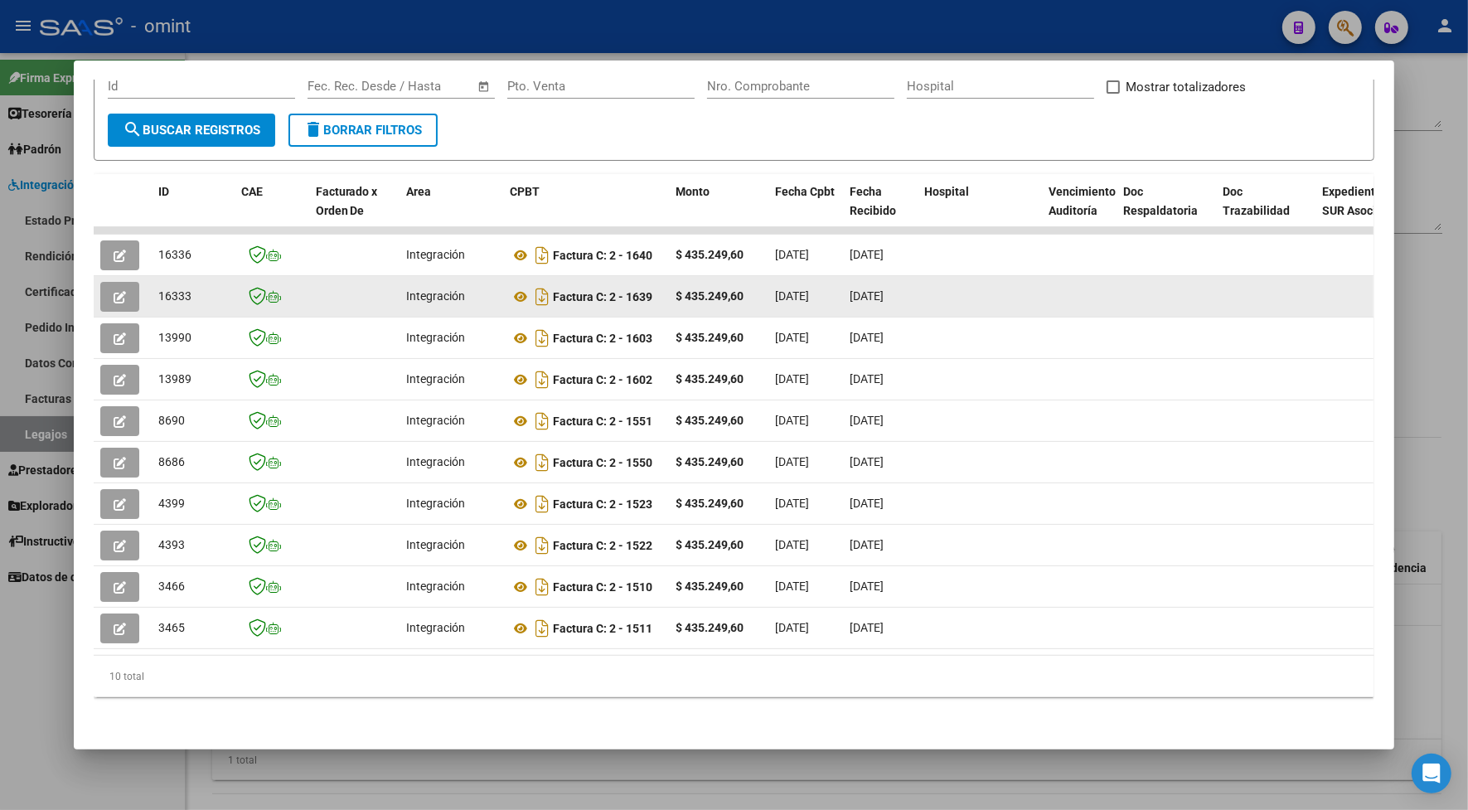
click at [174, 289] on span "16333" at bounding box center [174, 295] width 33 height 13
click at [121, 282] on button "button" at bounding box center [119, 297] width 39 height 30
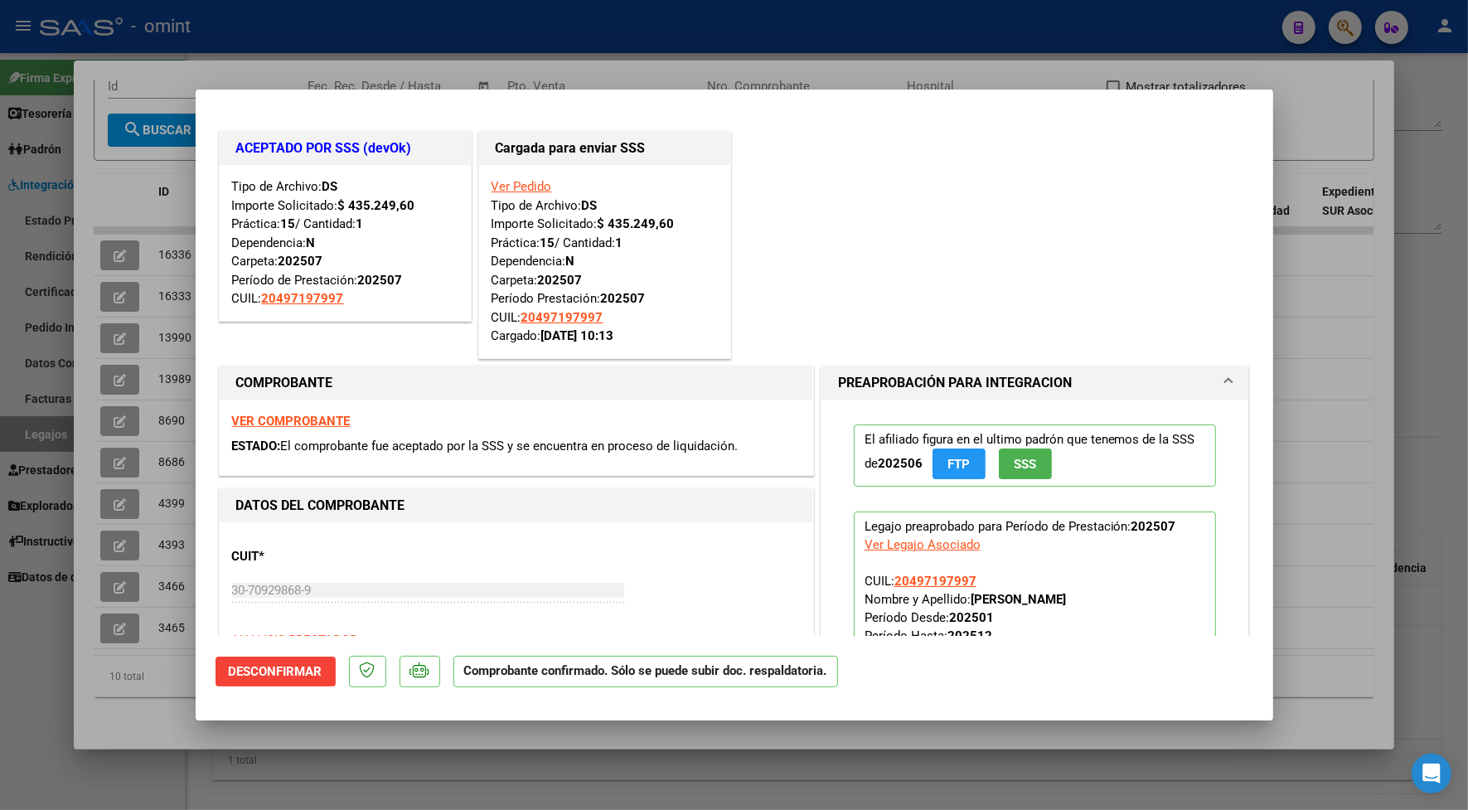
click at [254, 23] on div at bounding box center [734, 405] width 1468 height 810
type input "$ 0,00"
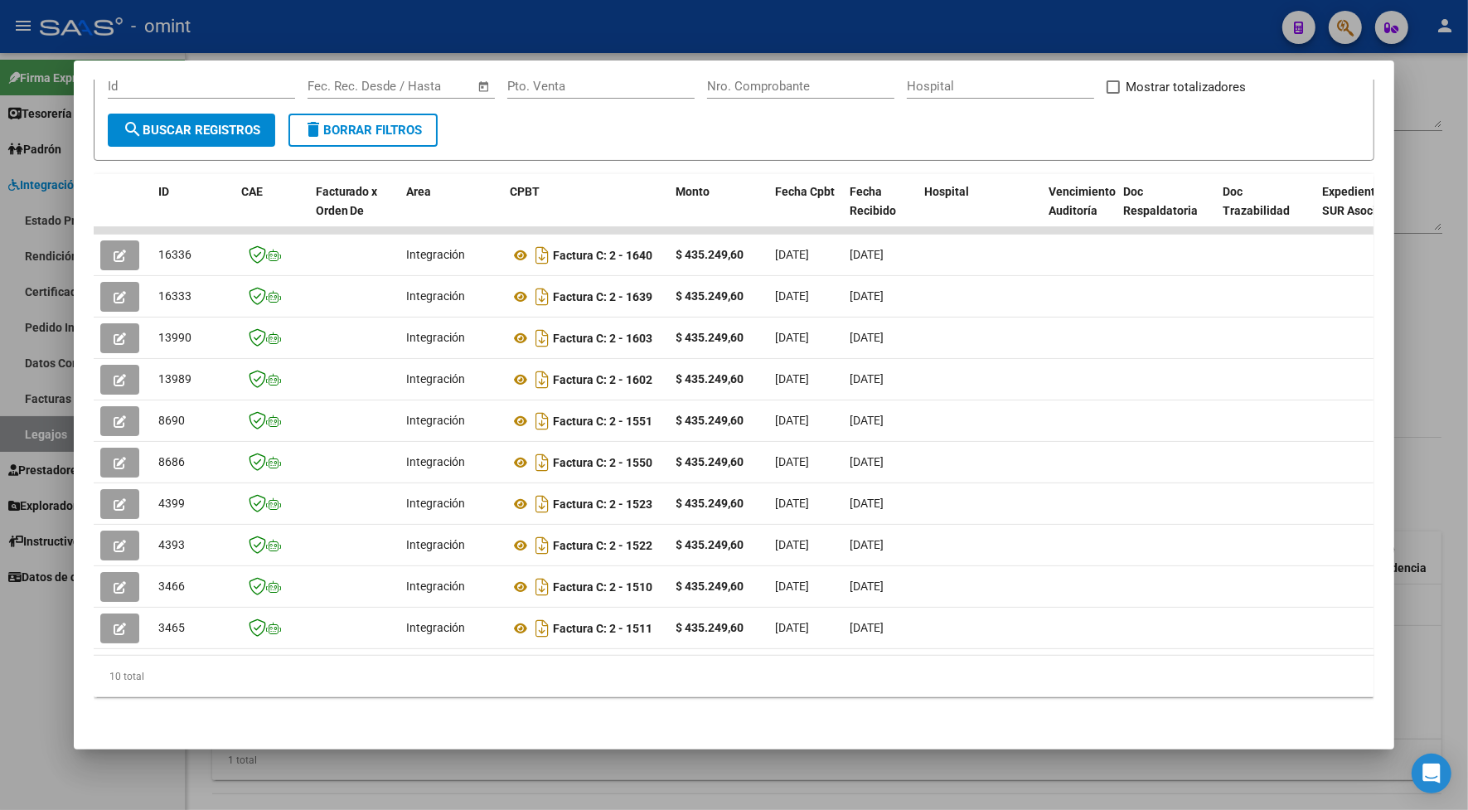
click at [462, 29] on div at bounding box center [734, 405] width 1468 height 810
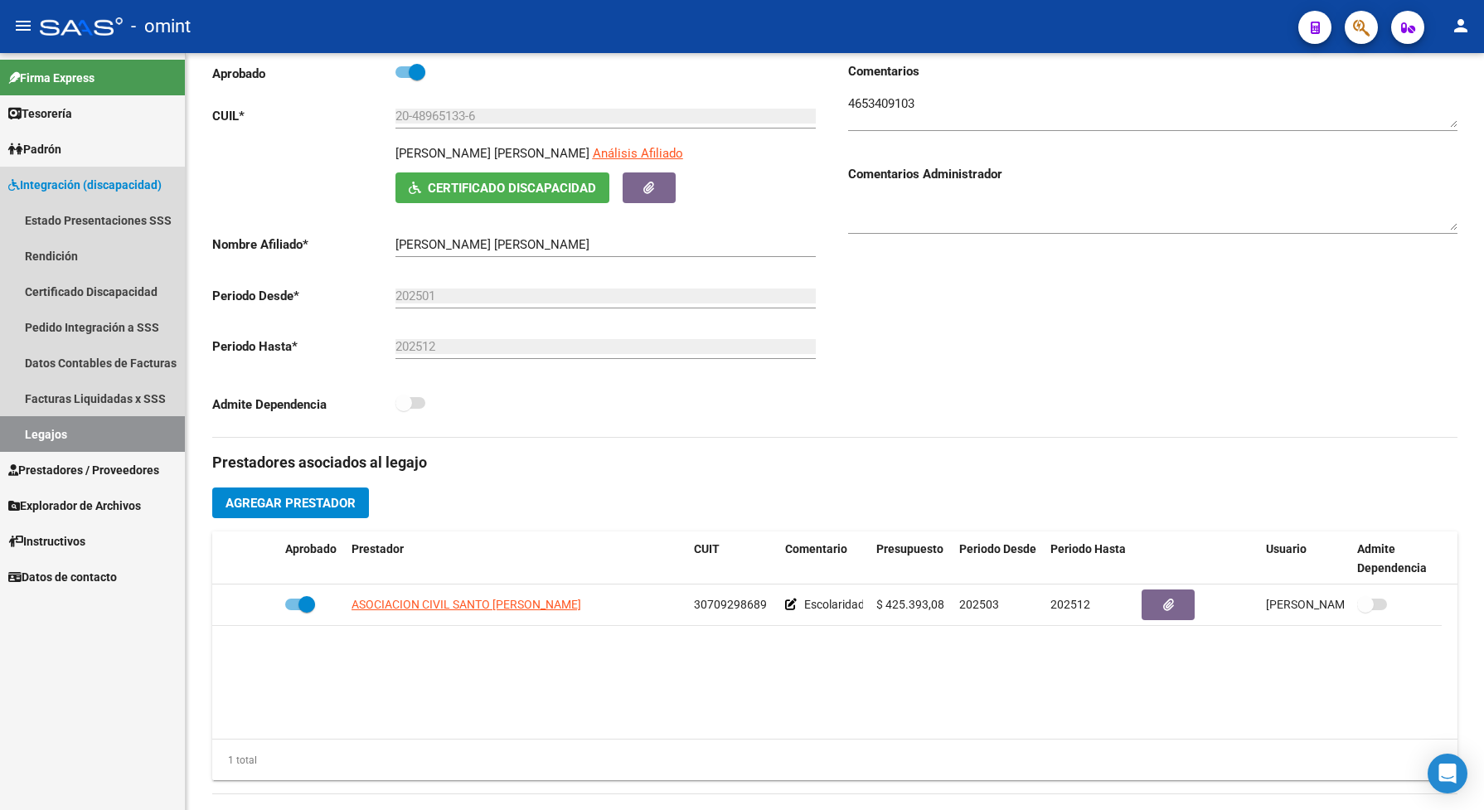
click at [129, 427] on link "Legajos" at bounding box center [92, 434] width 185 height 36
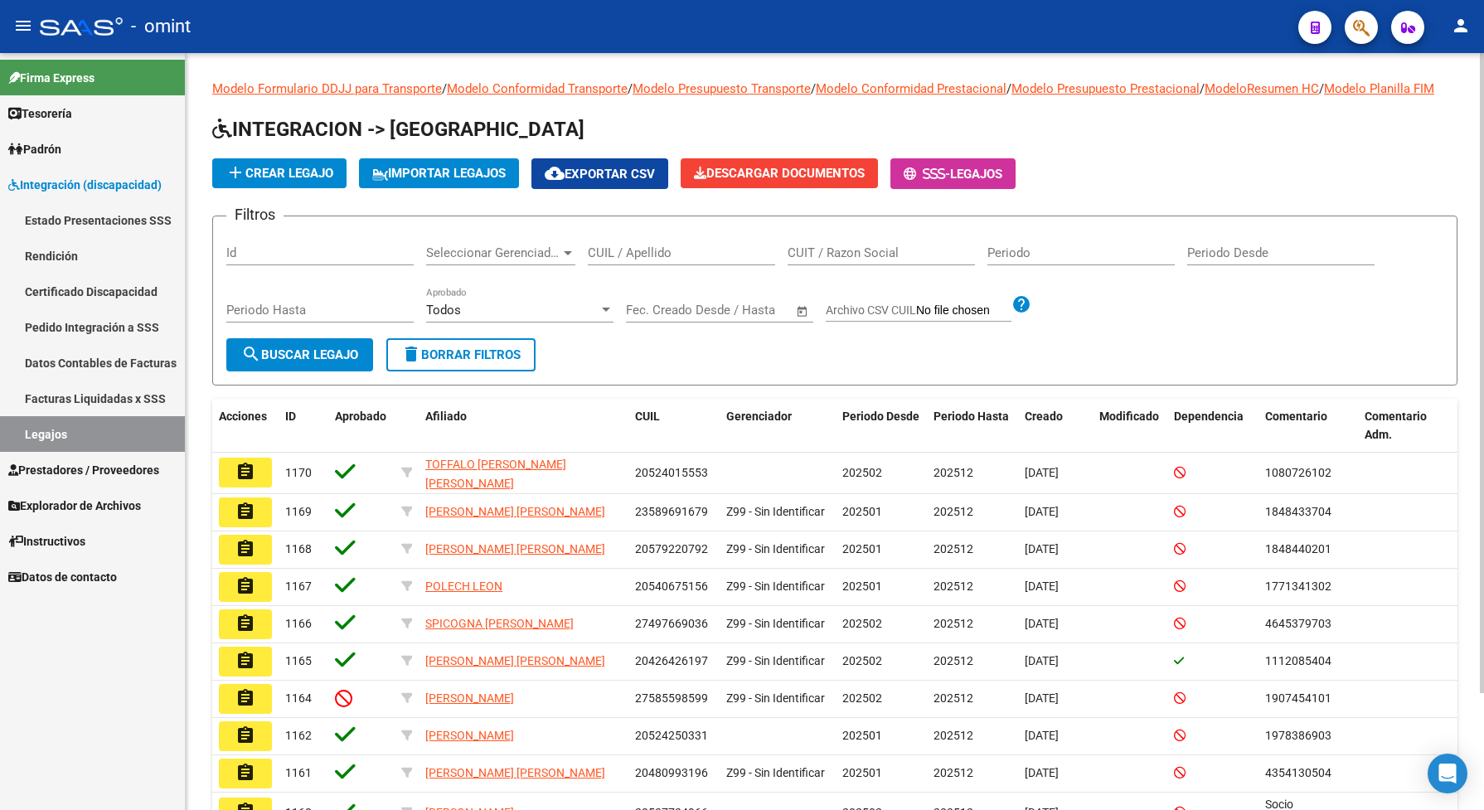
click at [608, 260] on input "CUIL / Apellido" at bounding box center [681, 252] width 187 height 15
paste input "20514685046"
type input "20514685046"
click at [340, 371] on button "search Buscar Legajo" at bounding box center [299, 354] width 147 height 33
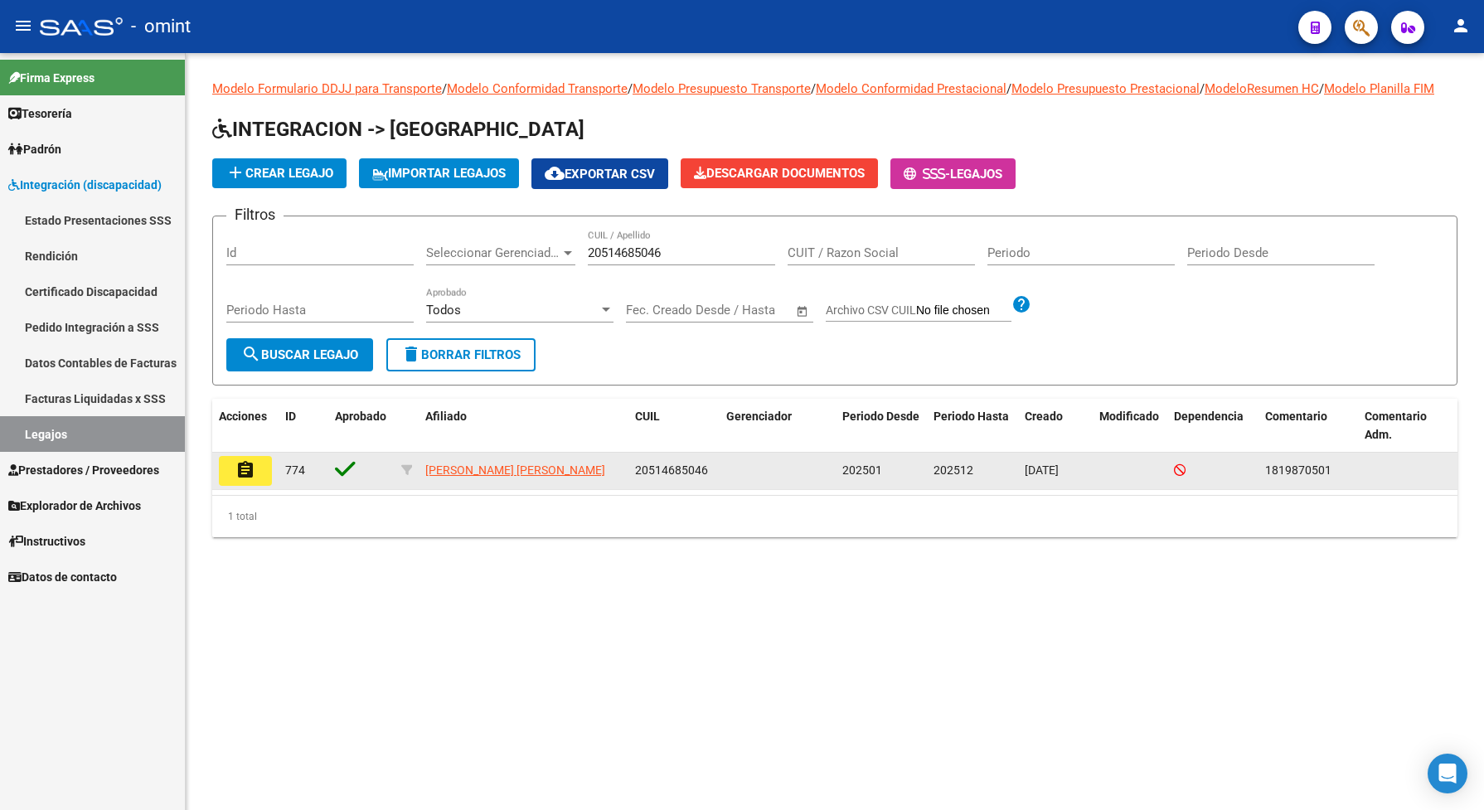
click at [236, 480] on mat-icon "assignment" at bounding box center [245, 470] width 20 height 20
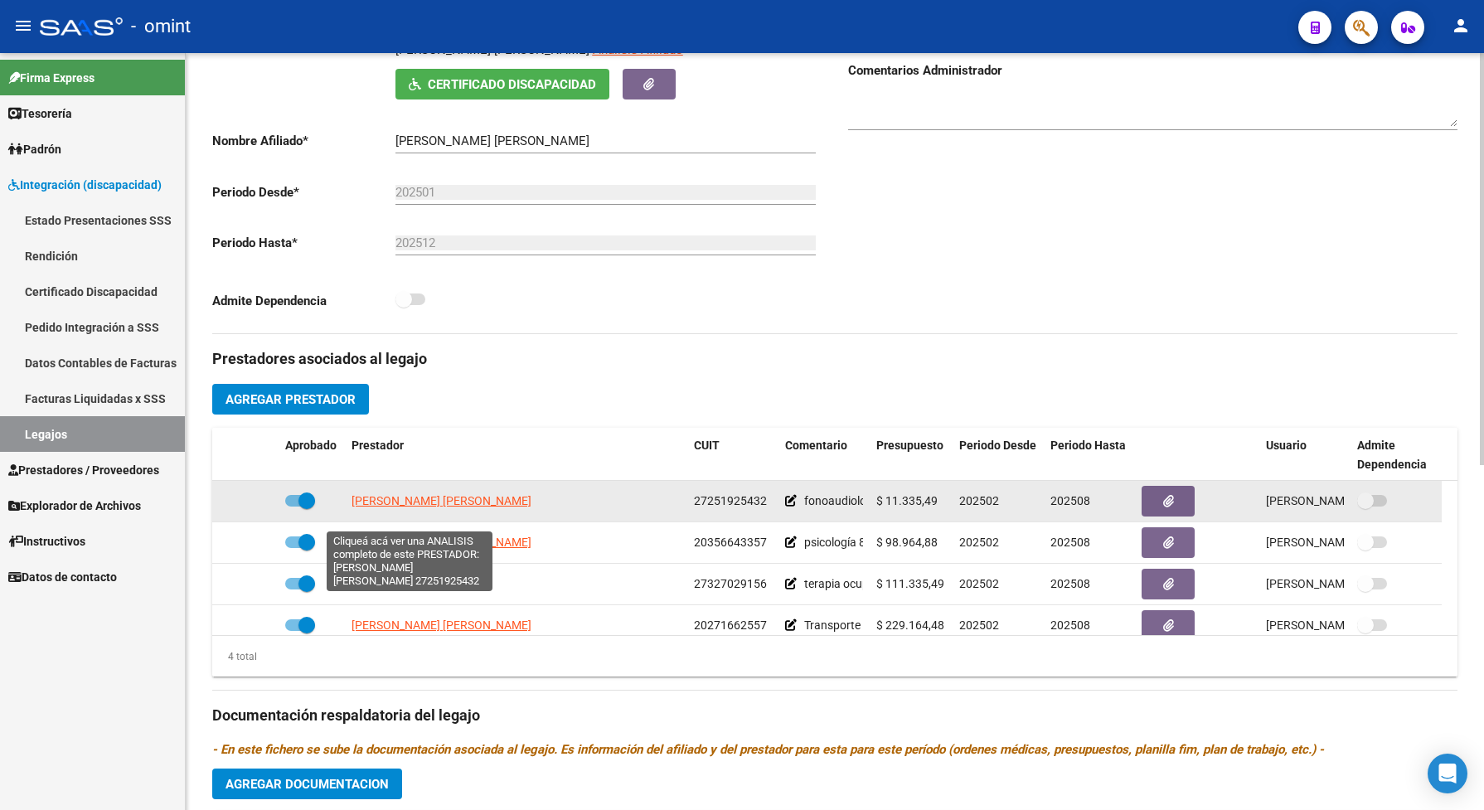
click at [388, 507] on span "[PERSON_NAME]" at bounding box center [441, 500] width 180 height 13
type textarea "27251925432"
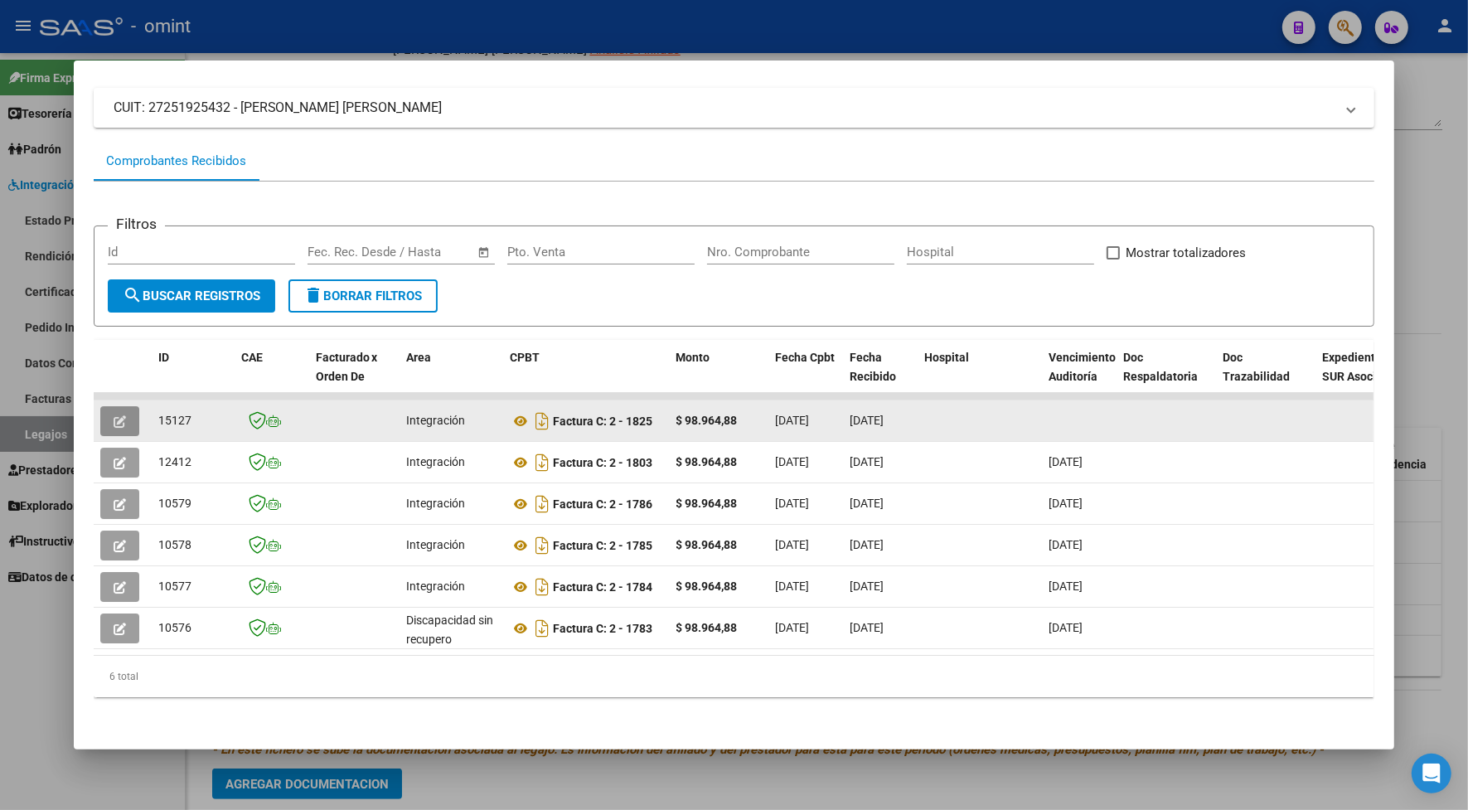
click at [114, 415] on icon "button" at bounding box center [120, 421] width 12 height 12
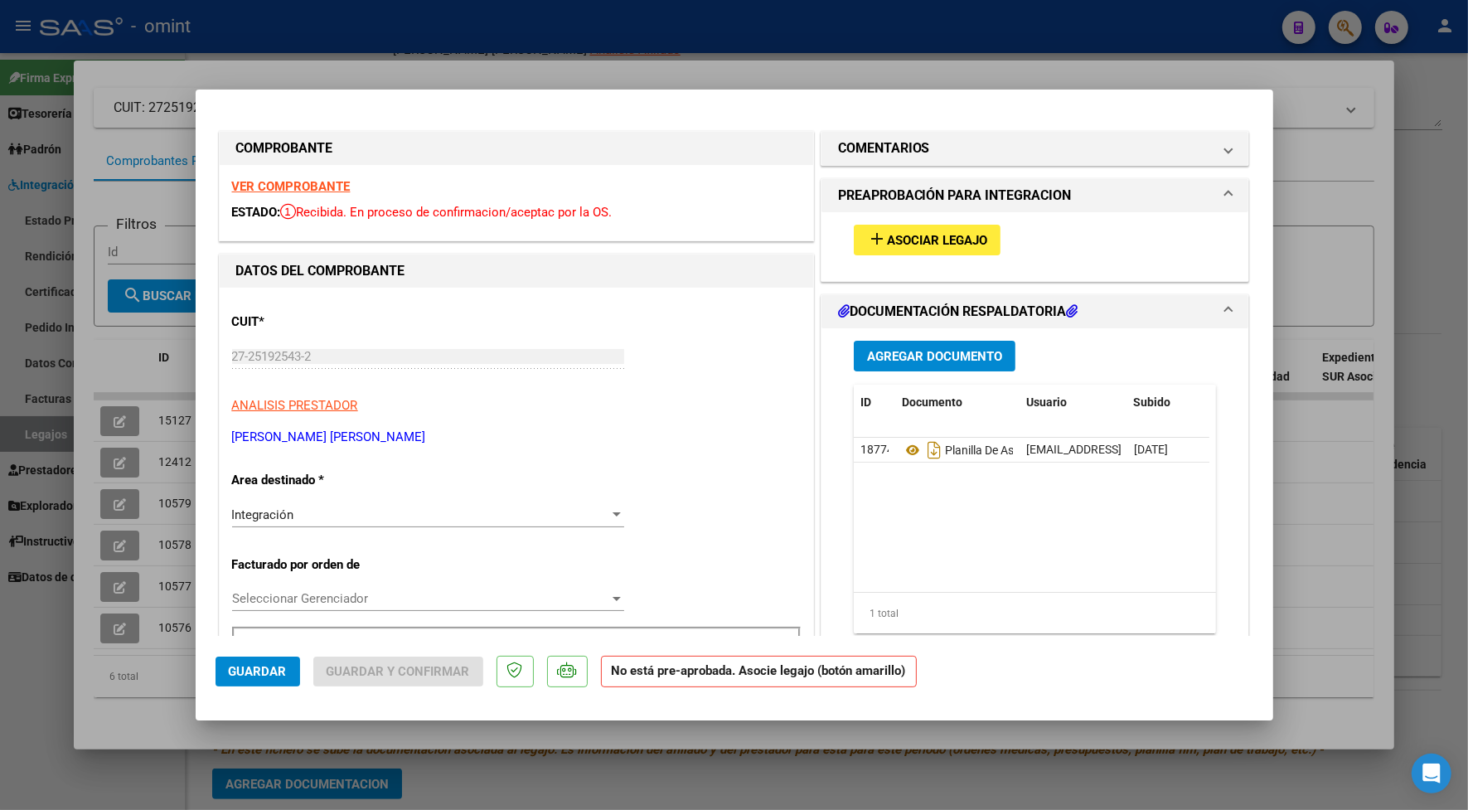
click at [305, 181] on strong "VER COMPROBANTE" at bounding box center [291, 186] width 119 height 15
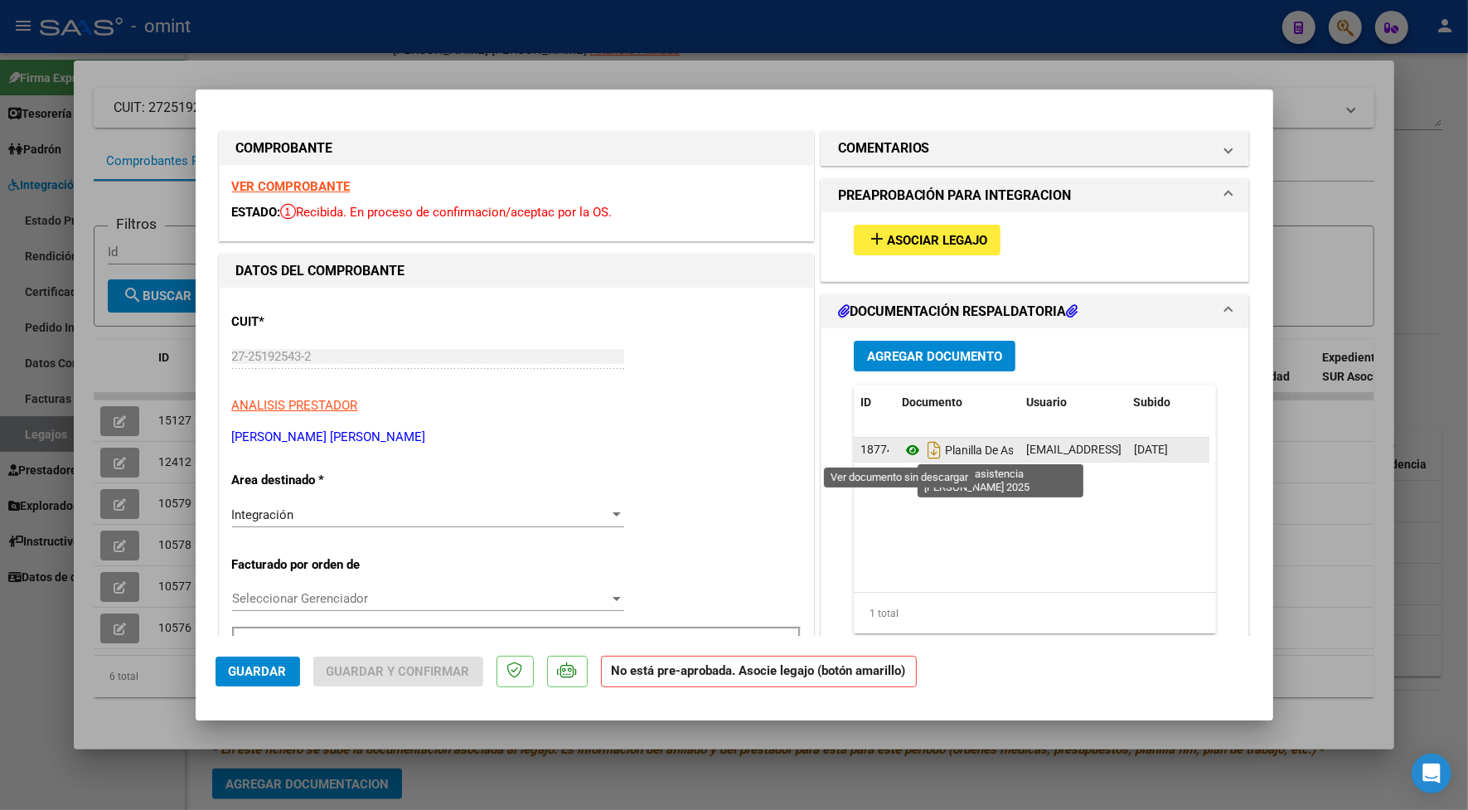
click at [902, 450] on icon at bounding box center [913, 450] width 22 height 20
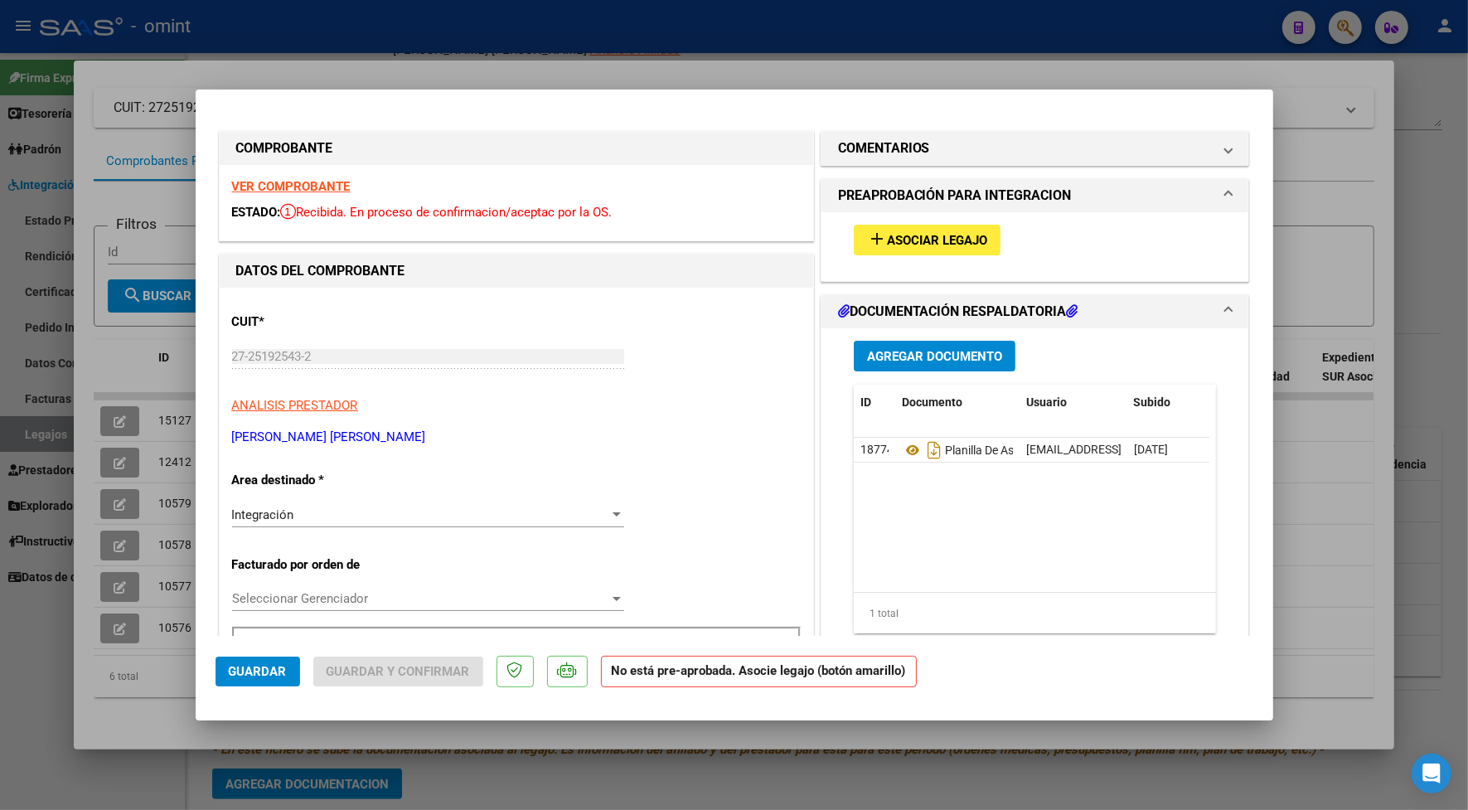
click at [920, 239] on span "Asociar Legajo" at bounding box center [937, 240] width 100 height 15
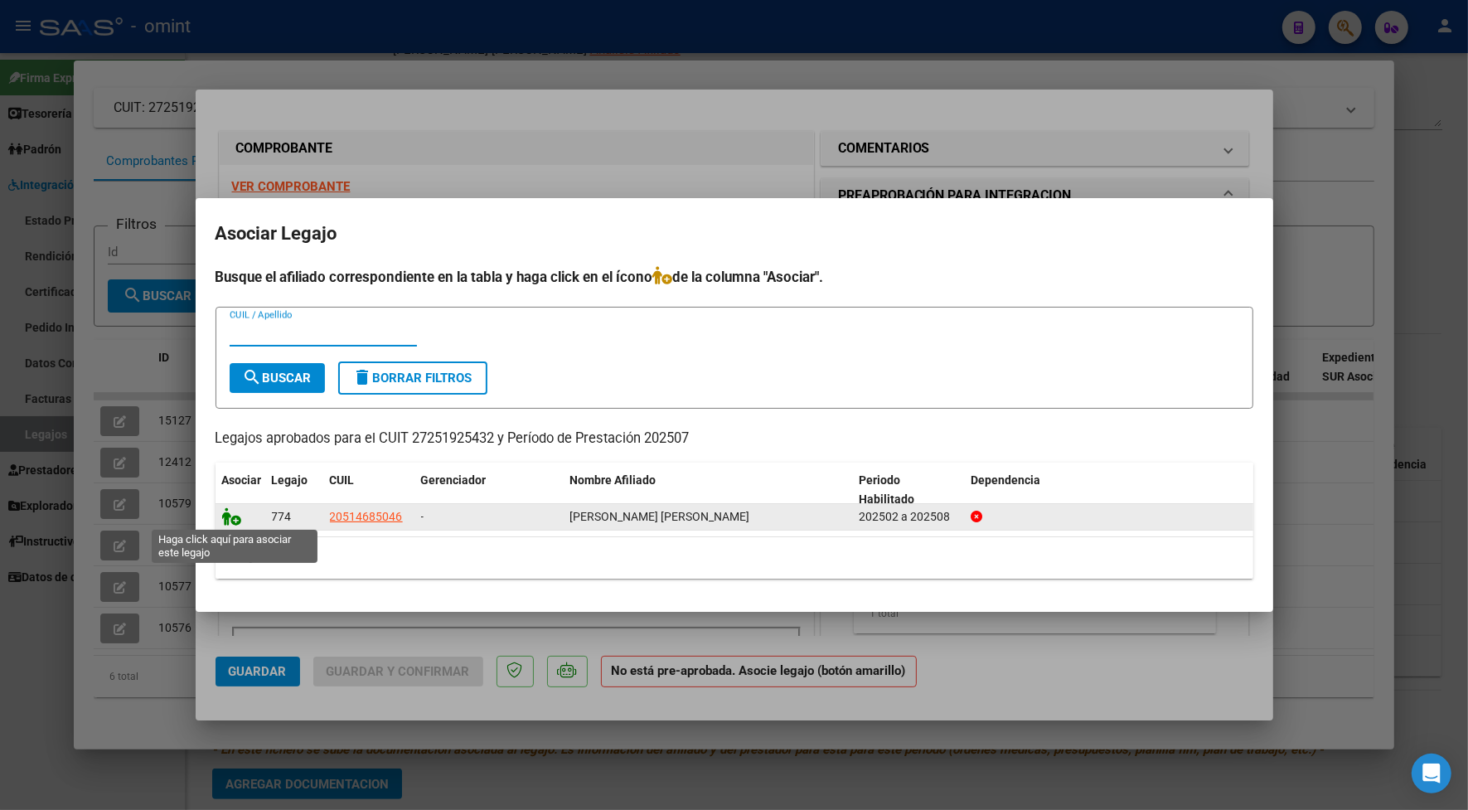
click at [229, 516] on icon at bounding box center [232, 516] width 20 height 18
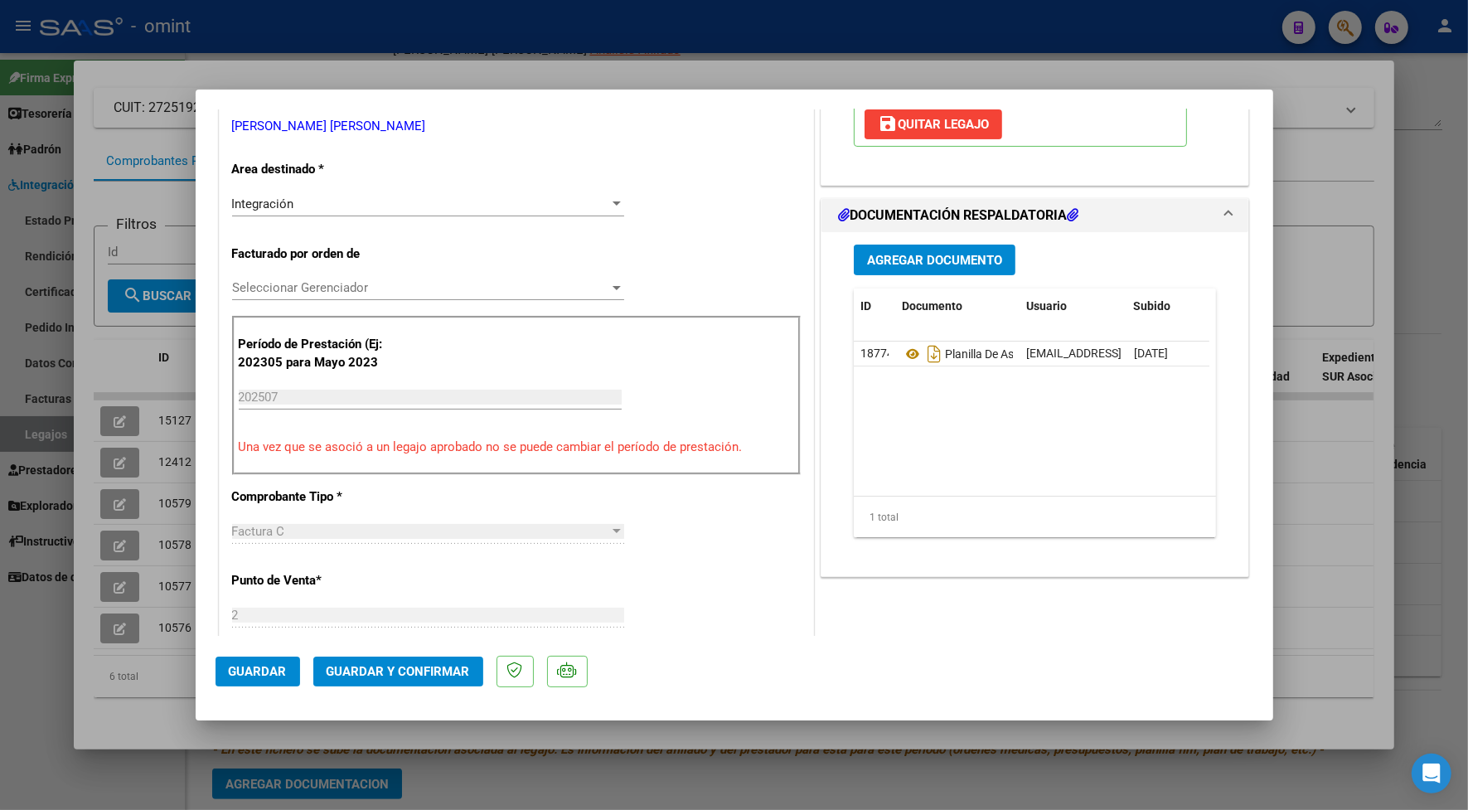
scroll to position [518, 0]
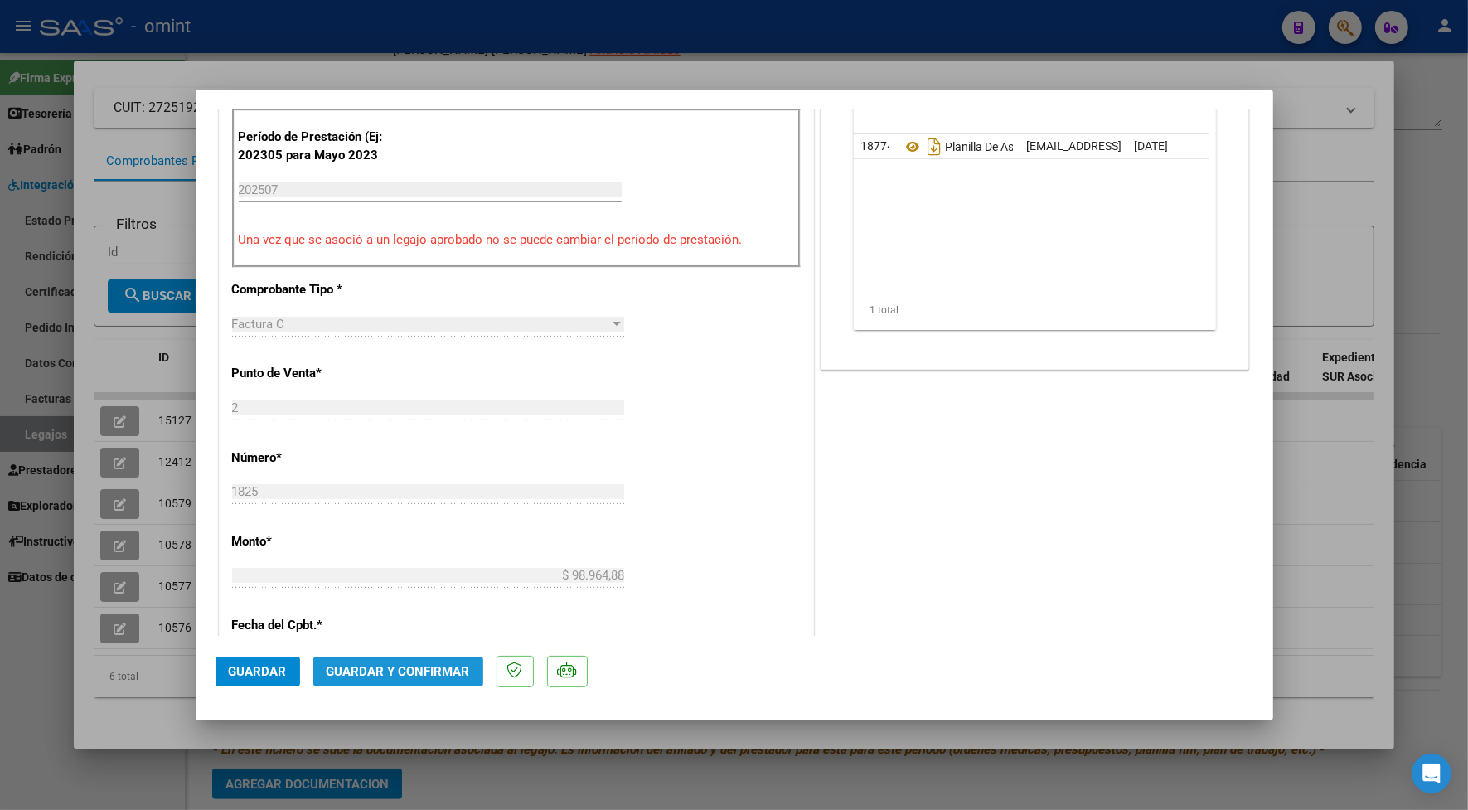
click at [388, 670] on span "Guardar y Confirmar" at bounding box center [398, 671] width 143 height 15
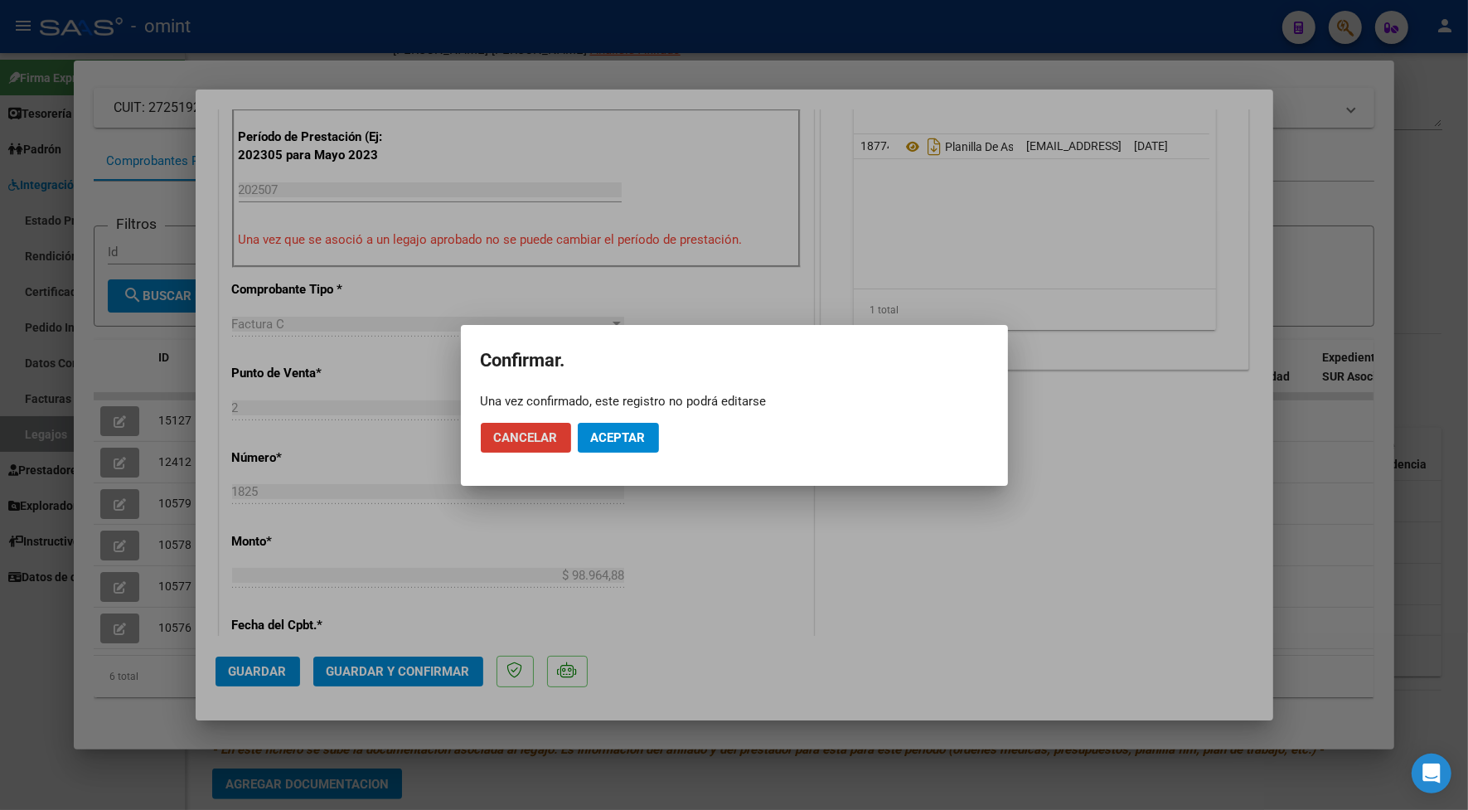
click at [622, 444] on button "Aceptar" at bounding box center [618, 438] width 81 height 30
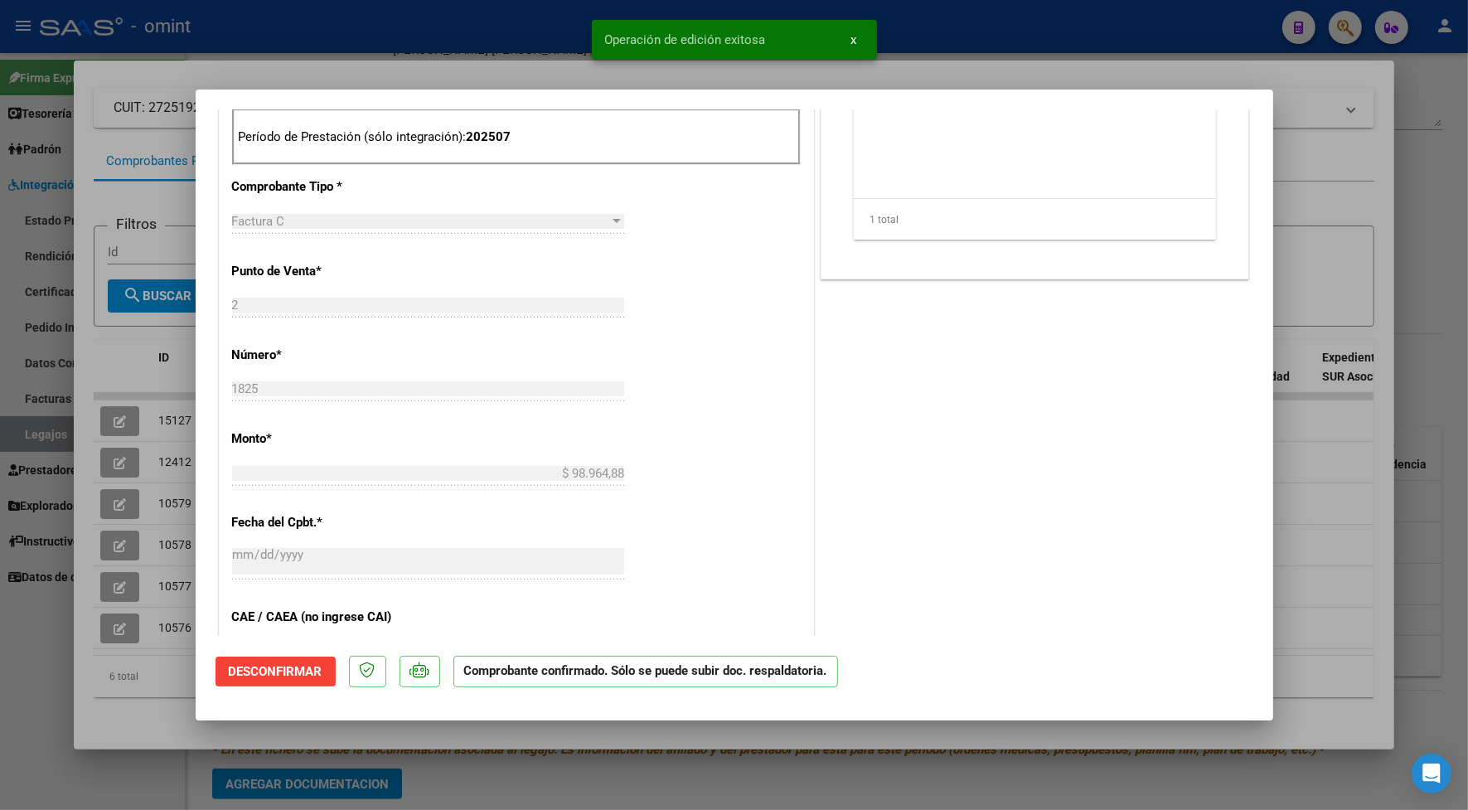
click at [409, 54] on div at bounding box center [734, 405] width 1468 height 810
type input "$ 0,00"
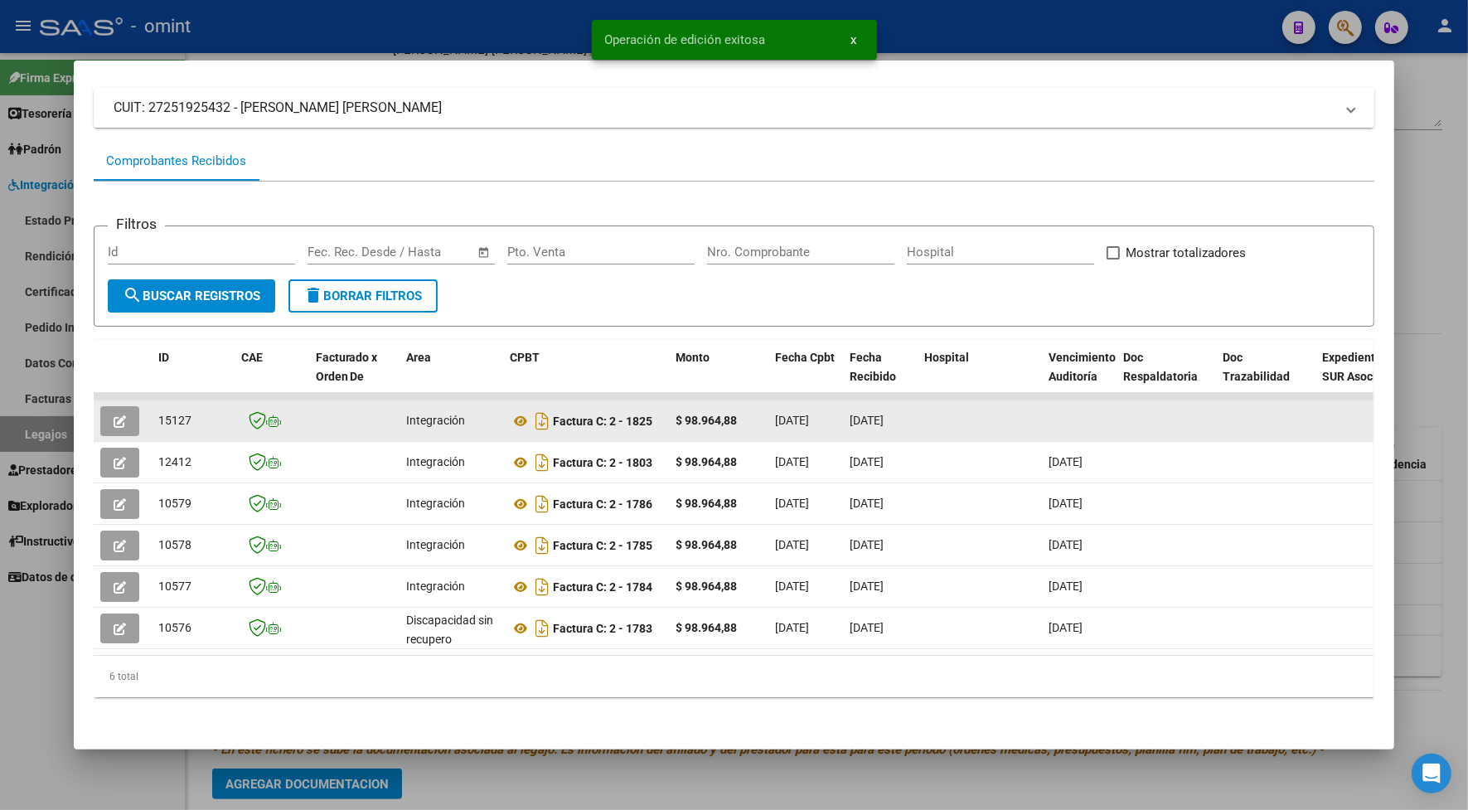
drag, startPoint x: 185, startPoint y: 420, endPoint x: 153, endPoint y: 416, distance: 31.8
click at [158, 416] on div "15127" at bounding box center [193, 420] width 70 height 19
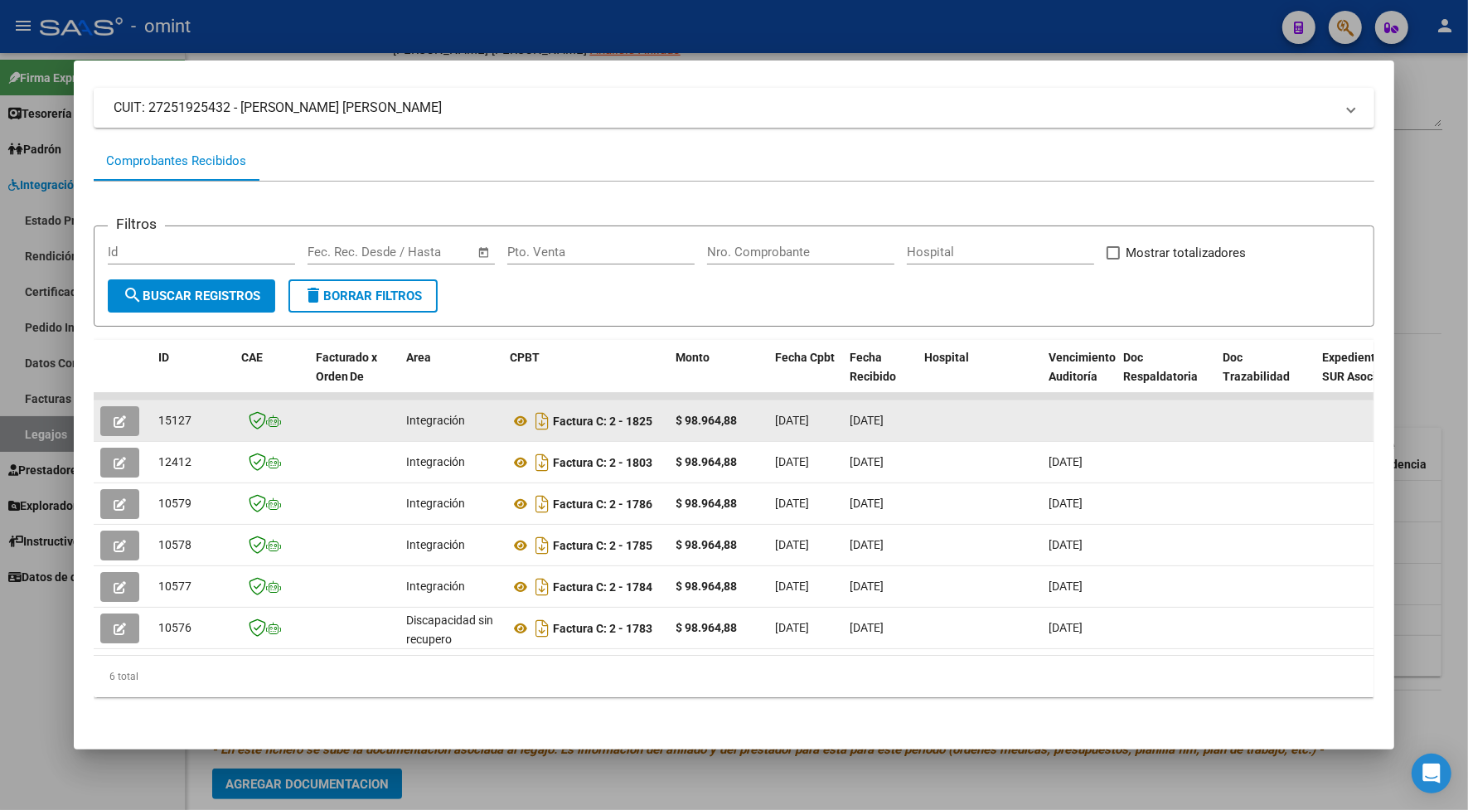
copy span "15127"
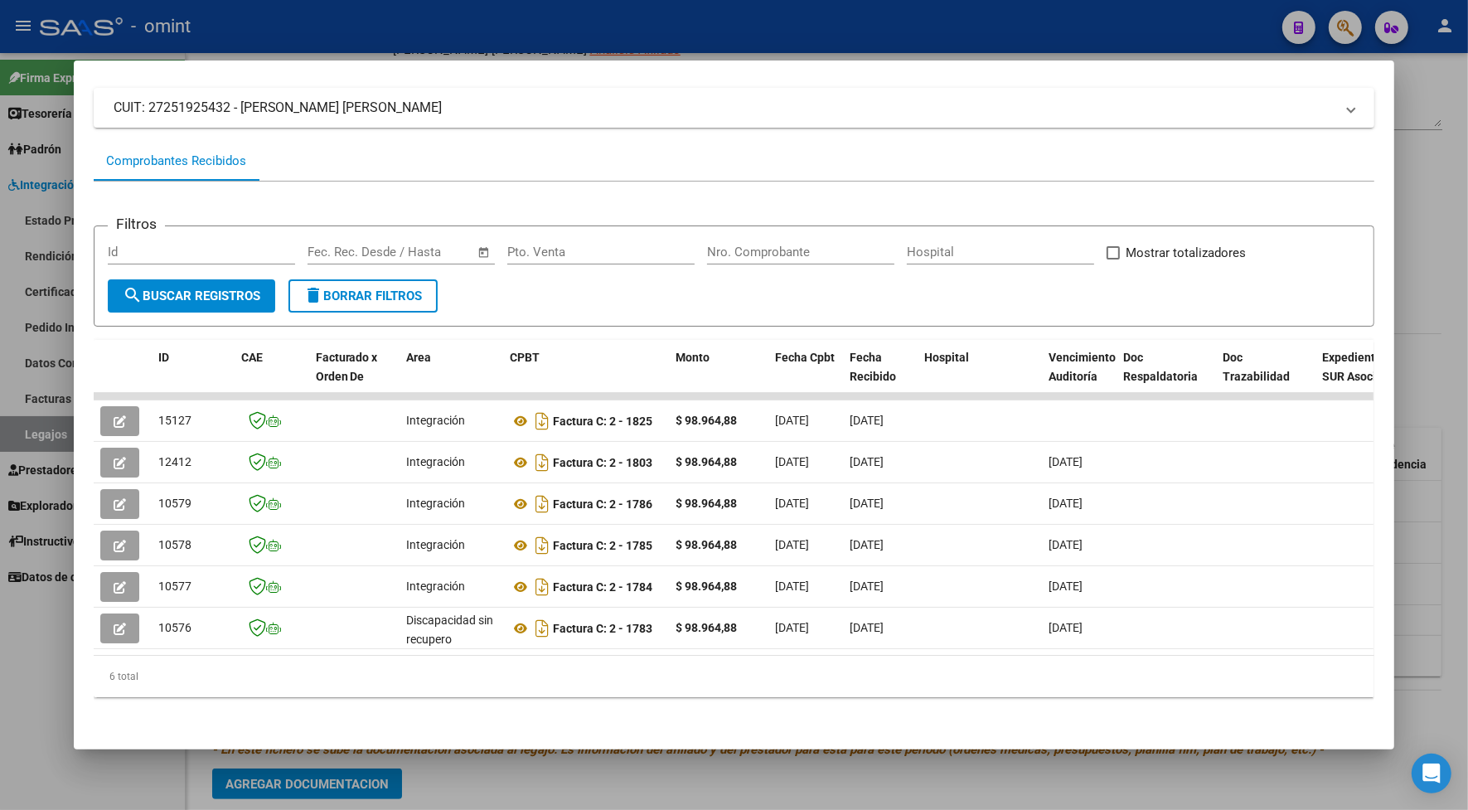
click at [333, 26] on div at bounding box center [734, 405] width 1468 height 810
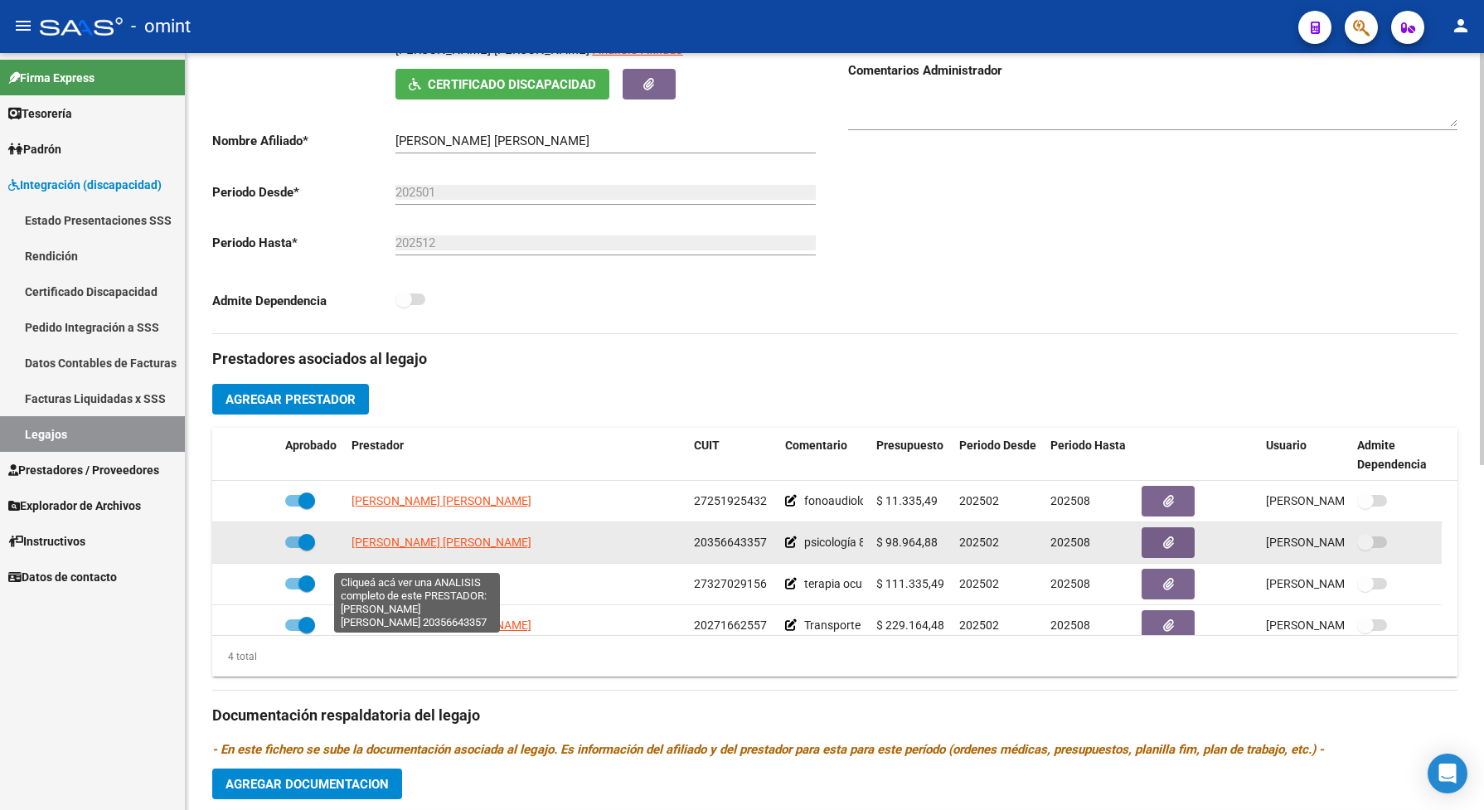
click at [463, 549] on span "[PERSON_NAME]" at bounding box center [441, 541] width 180 height 13
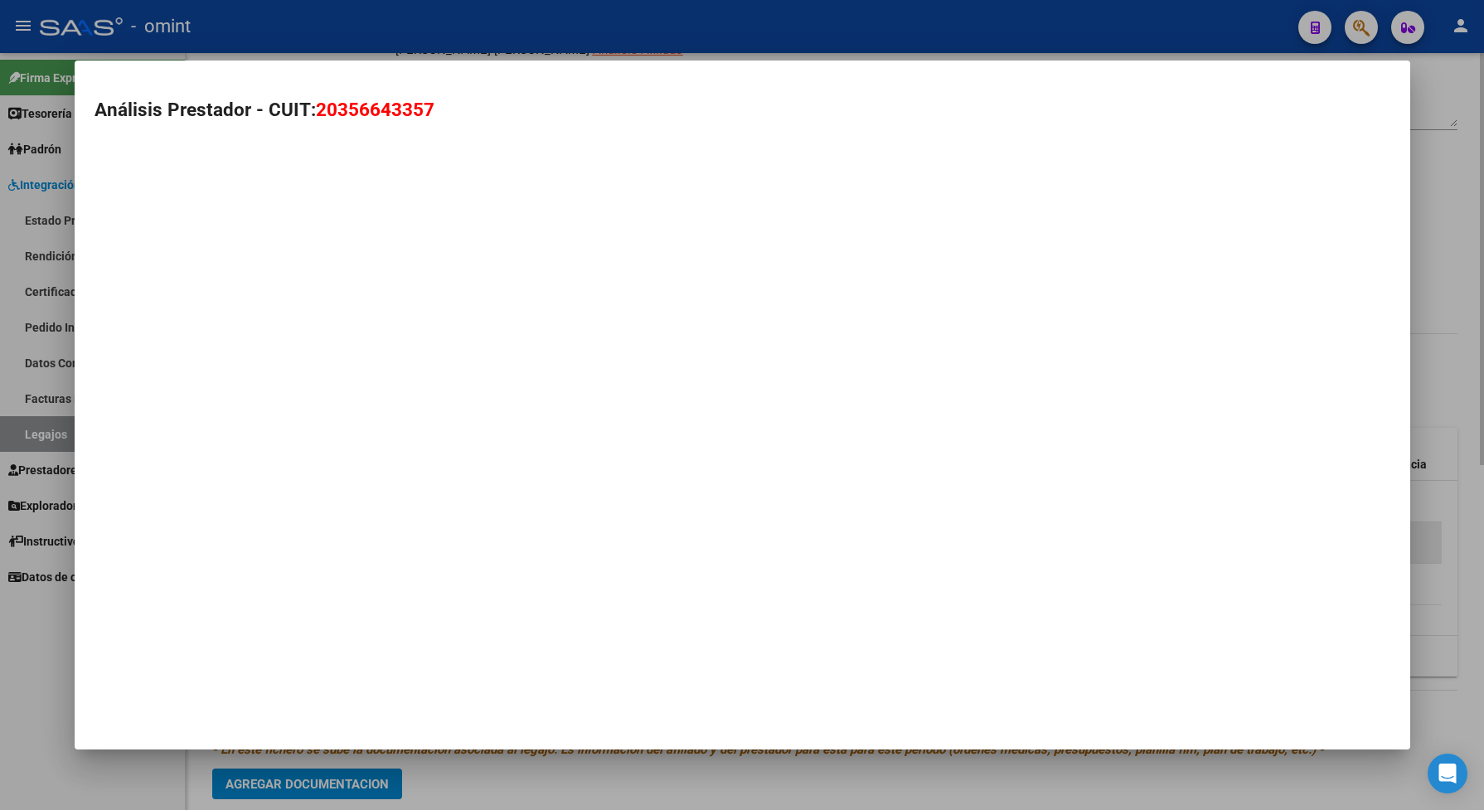
type textarea "20356643357"
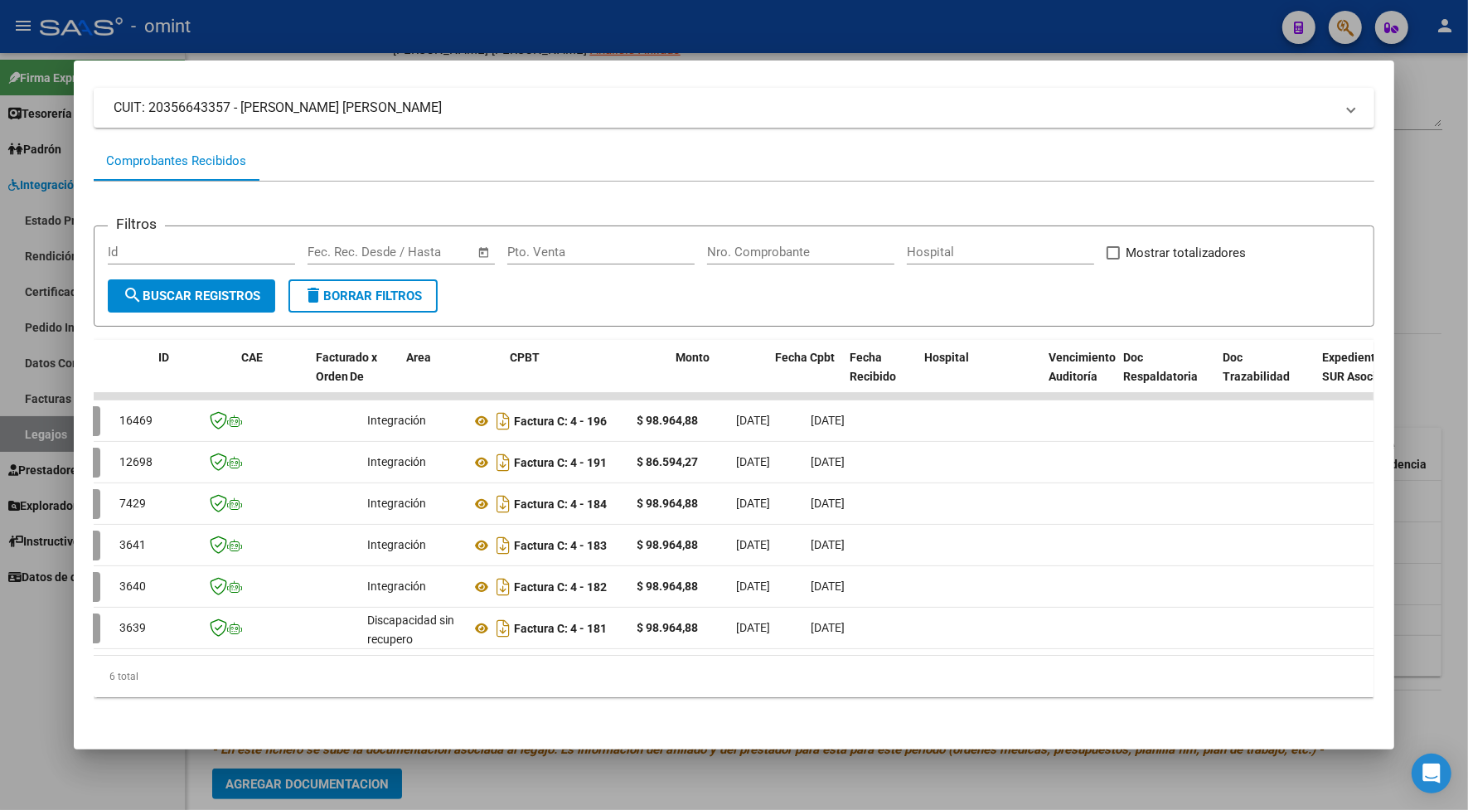
scroll to position [0, 0]
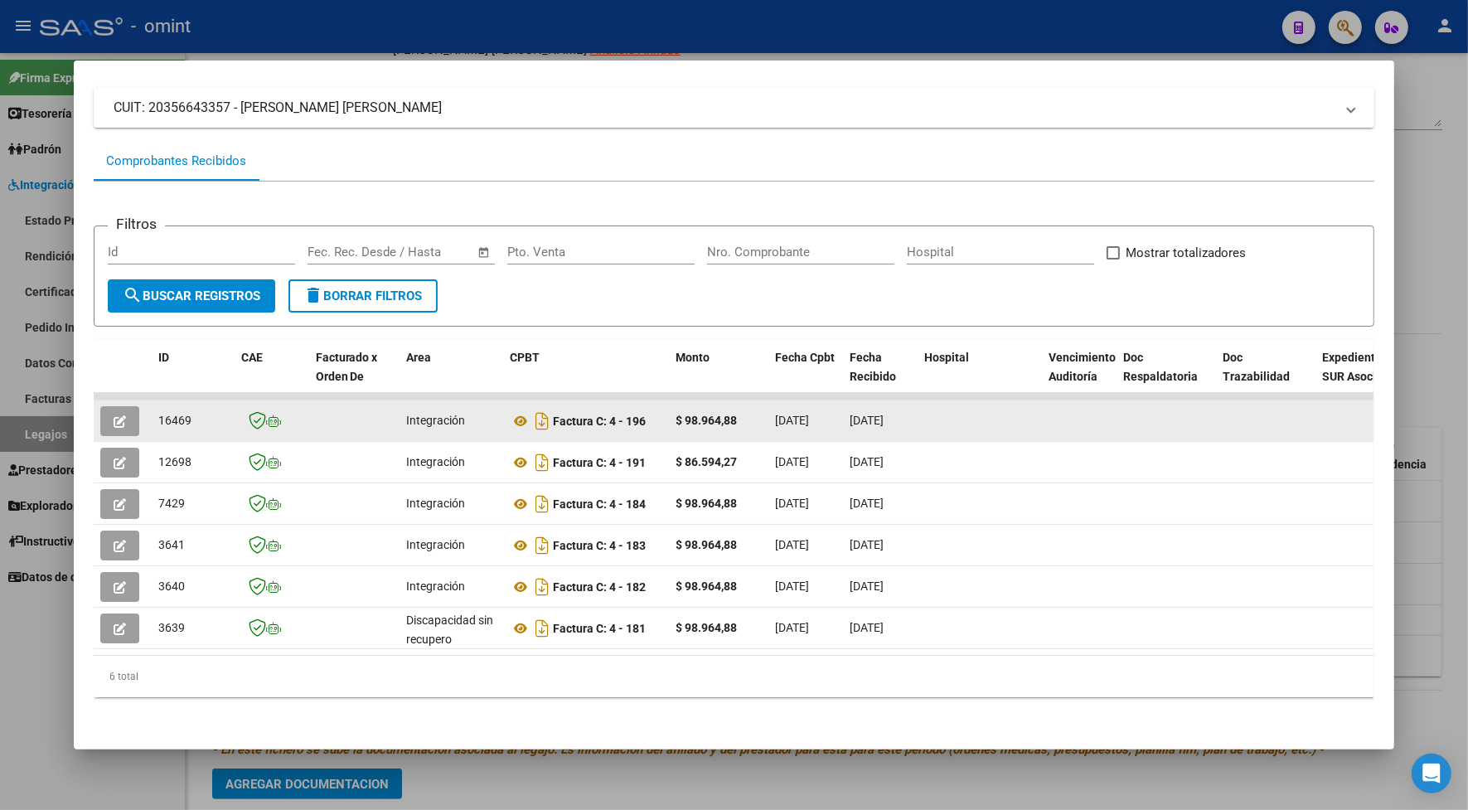
click at [114, 415] on icon "button" at bounding box center [120, 421] width 12 height 12
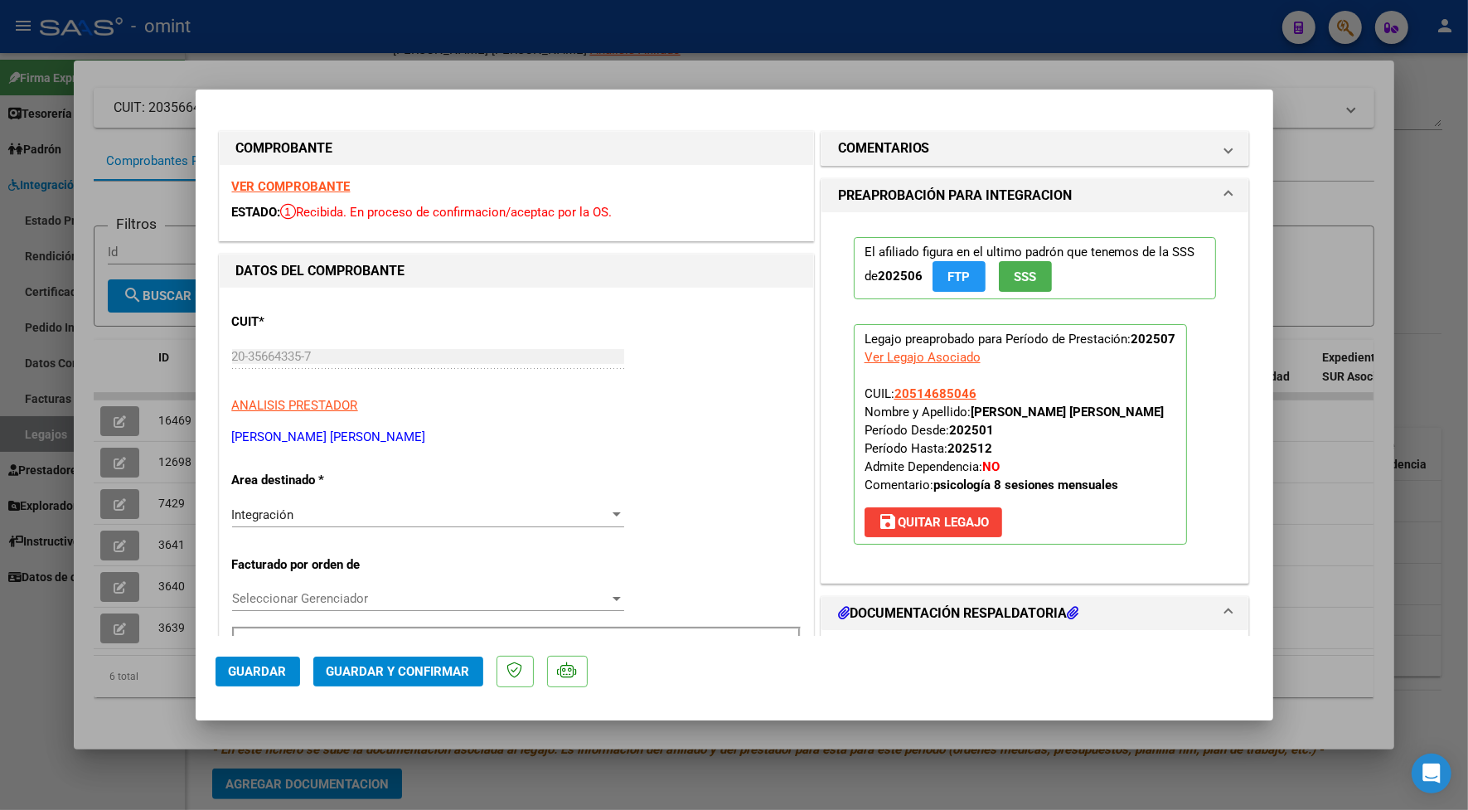
click at [301, 187] on strong "VER COMPROBANTE" at bounding box center [291, 186] width 119 height 15
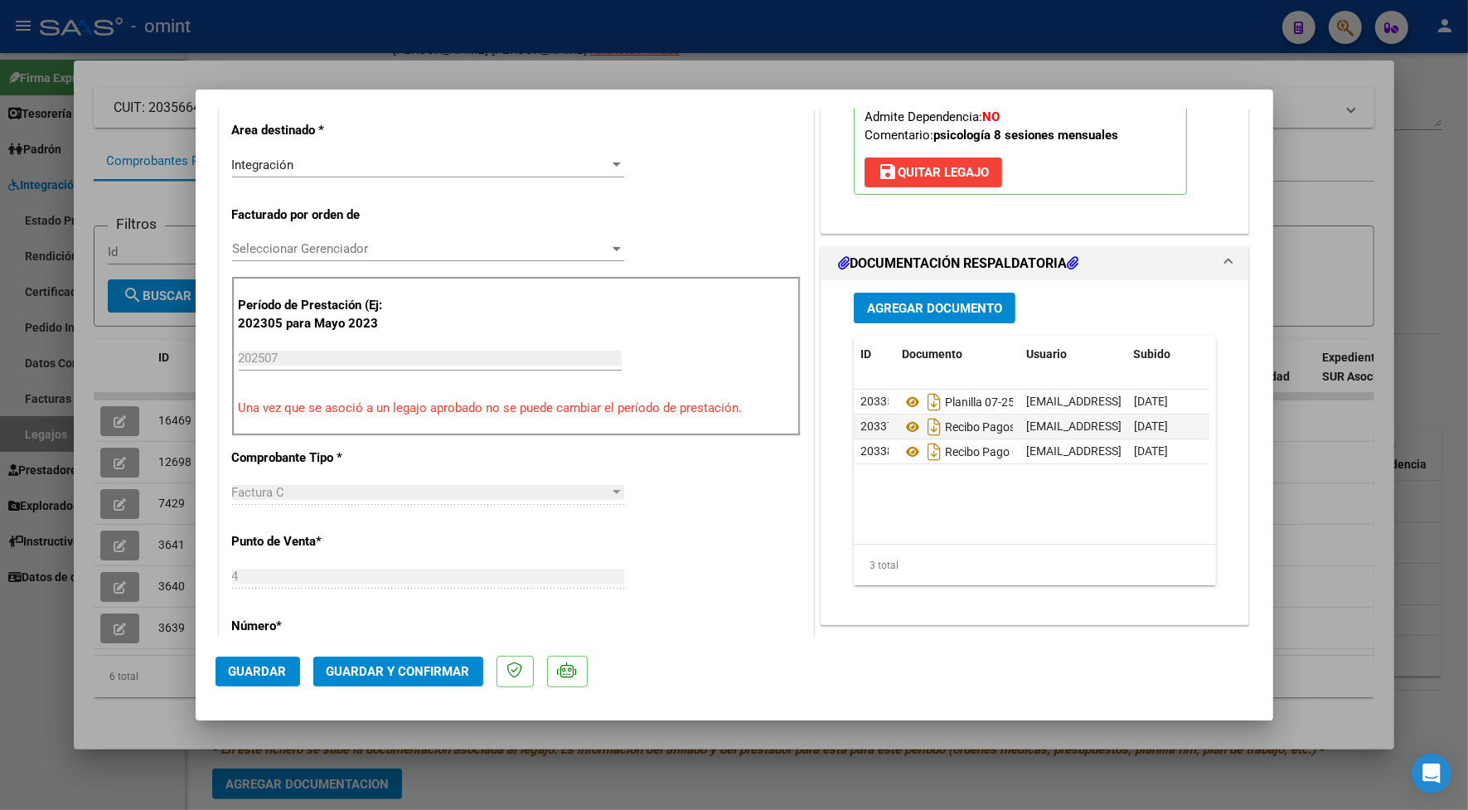
scroll to position [246, 0]
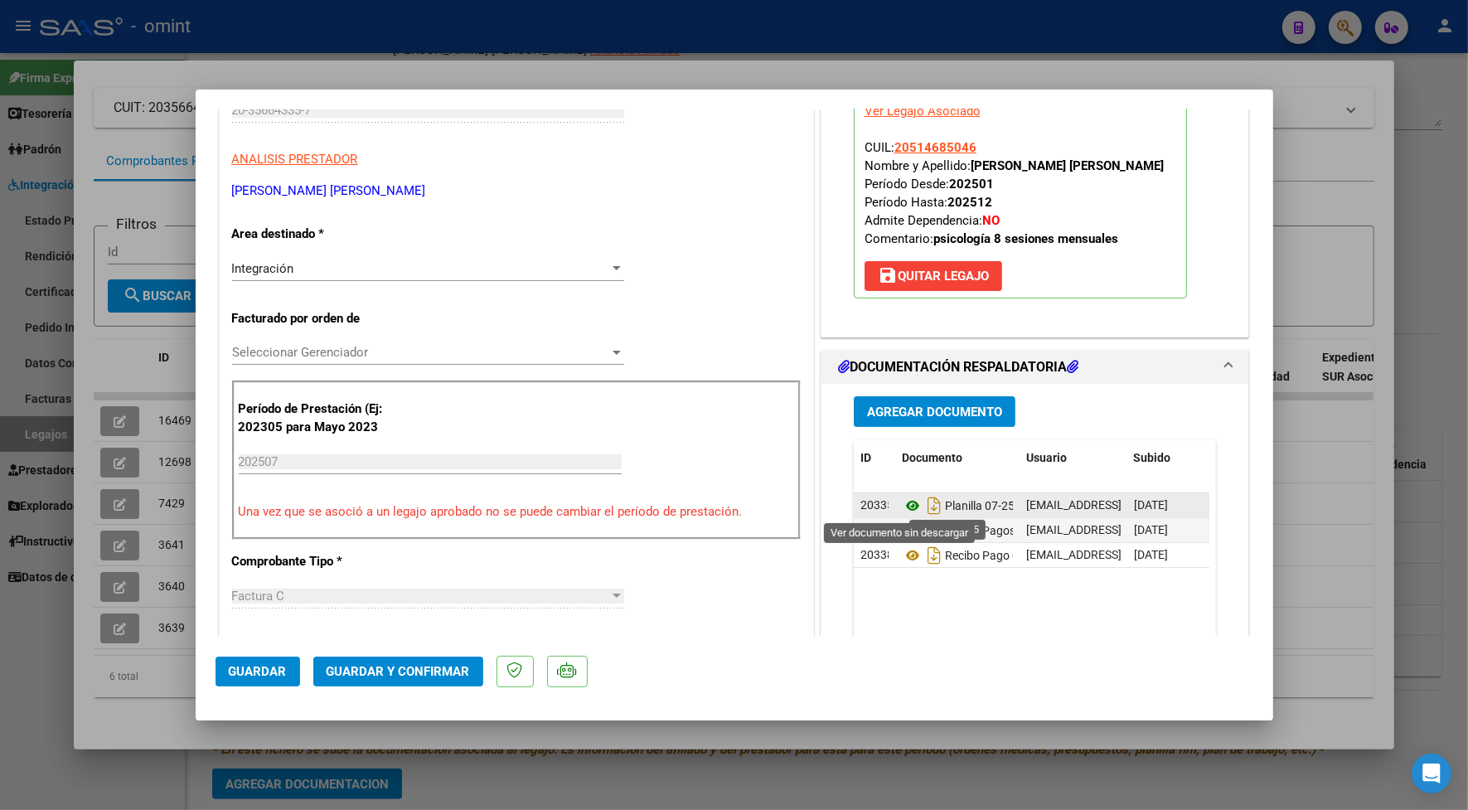
click at [906, 503] on icon at bounding box center [913, 506] width 22 height 20
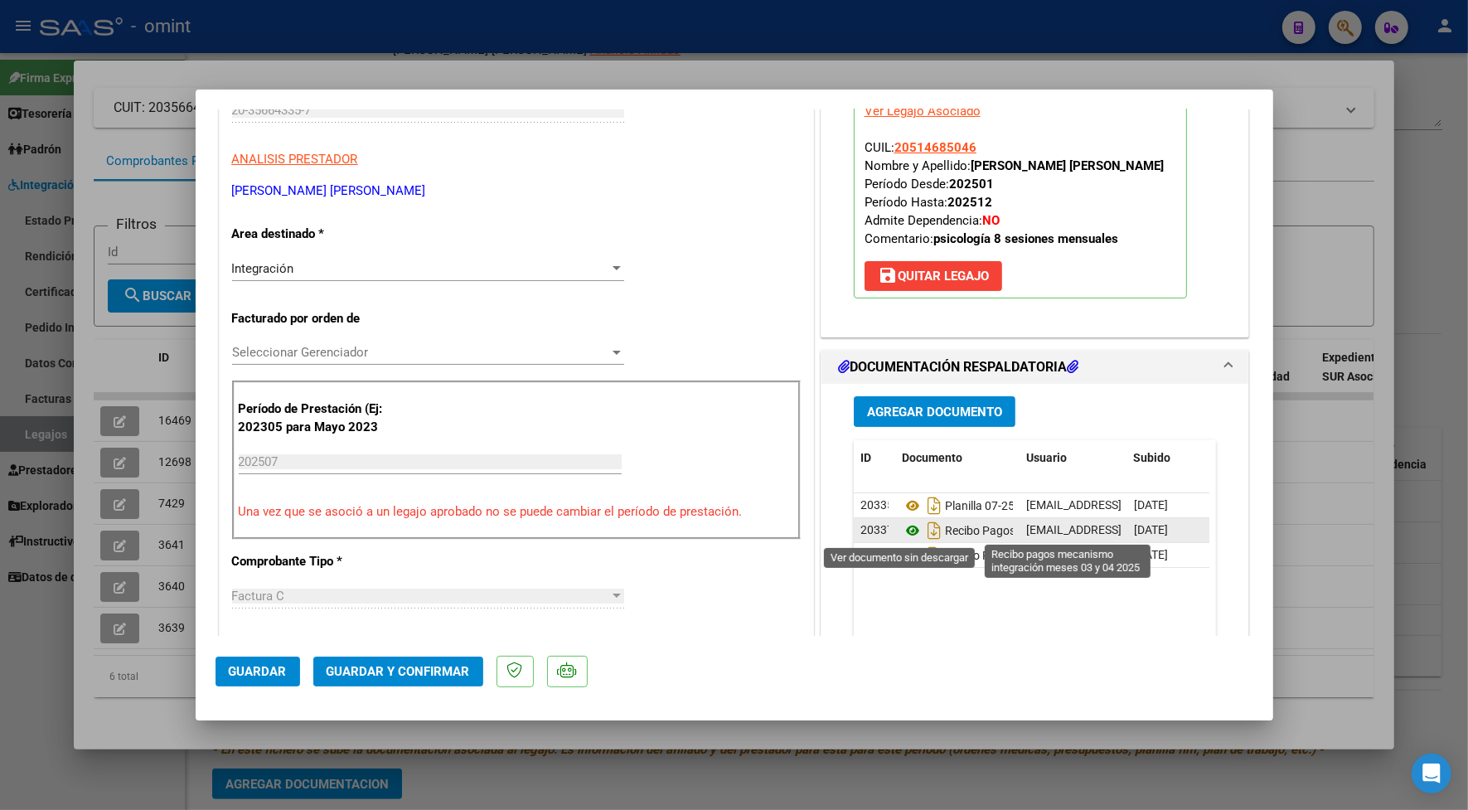
click at [908, 528] on icon at bounding box center [913, 531] width 22 height 20
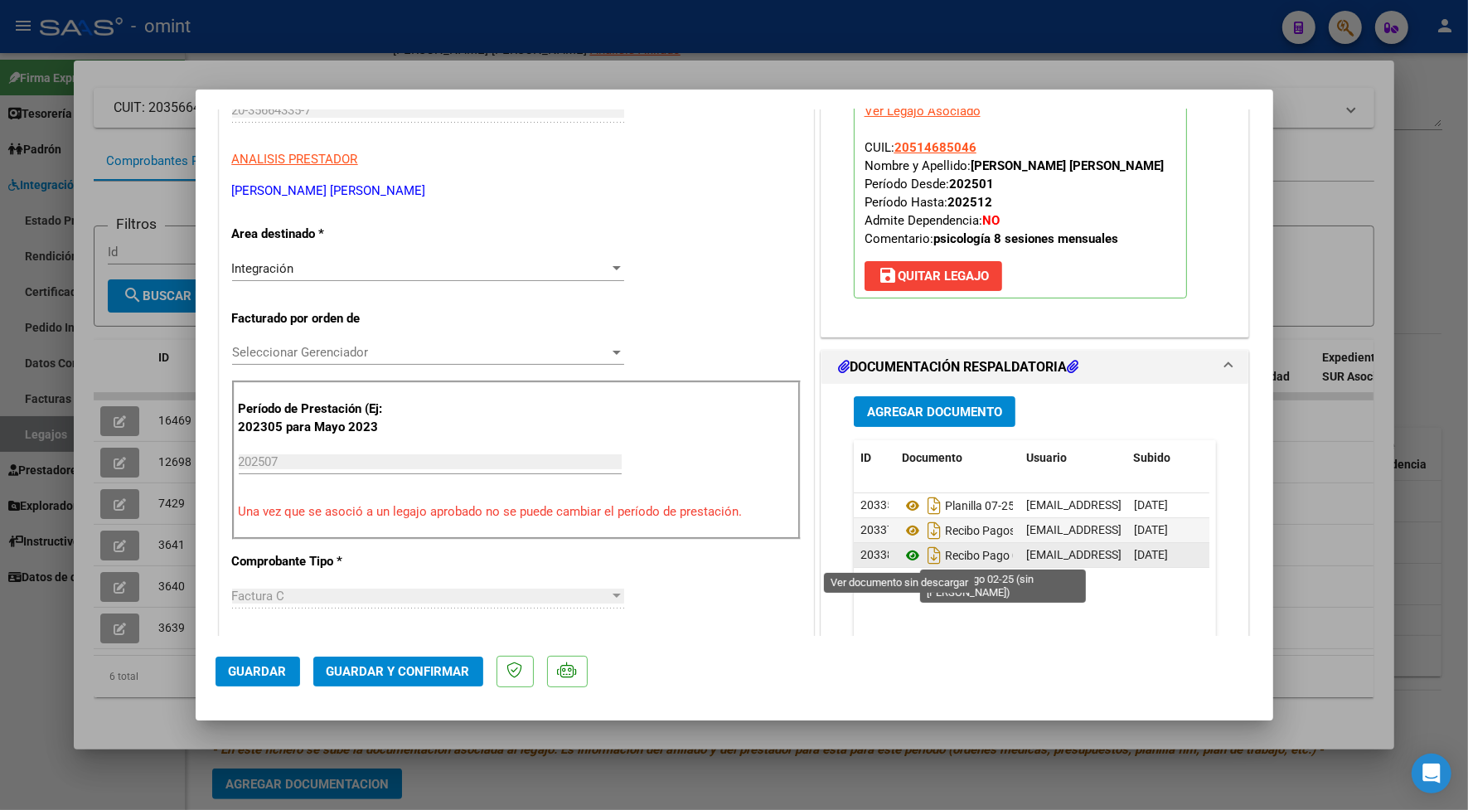
click at [902, 561] on icon at bounding box center [913, 555] width 22 height 20
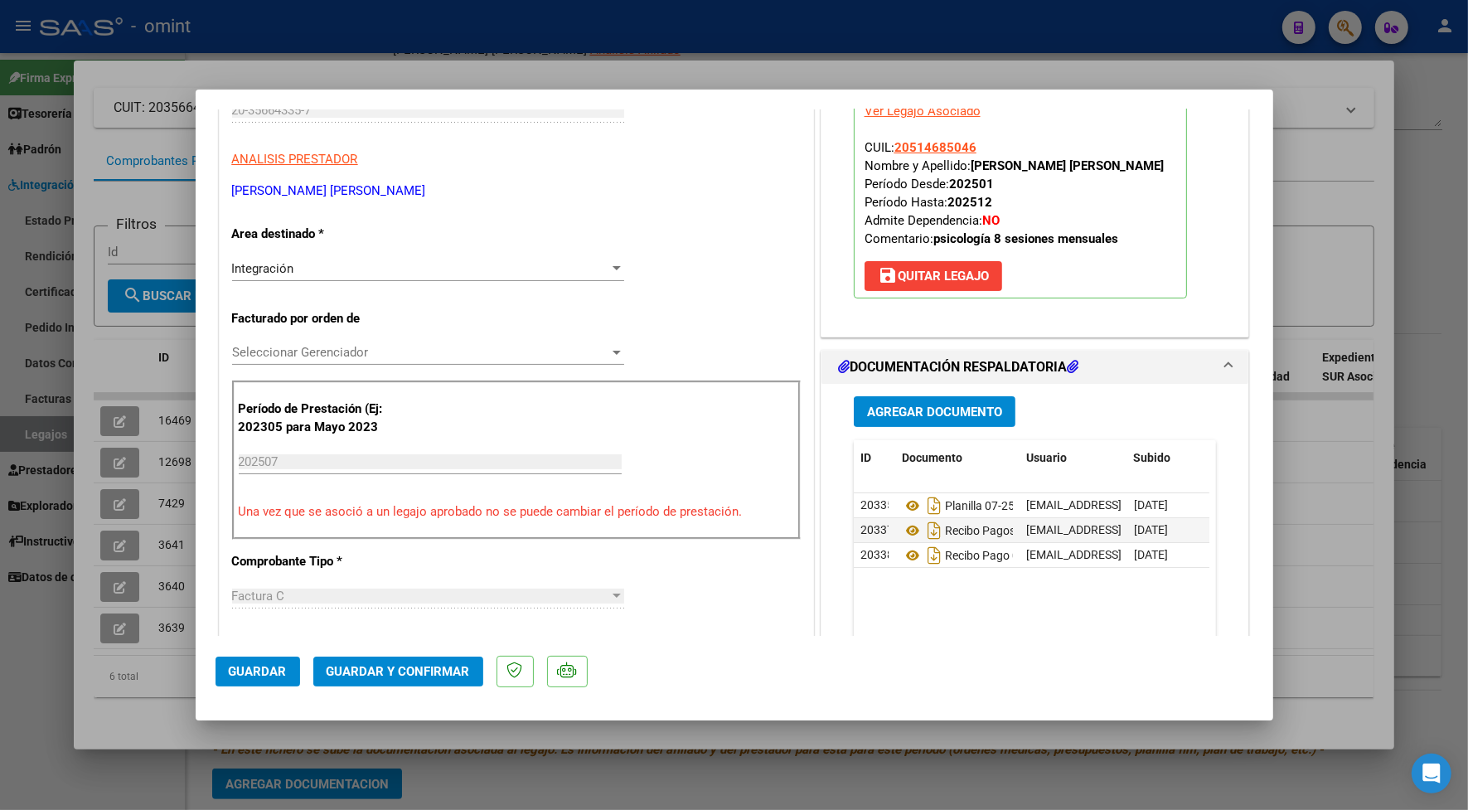
scroll to position [0, 0]
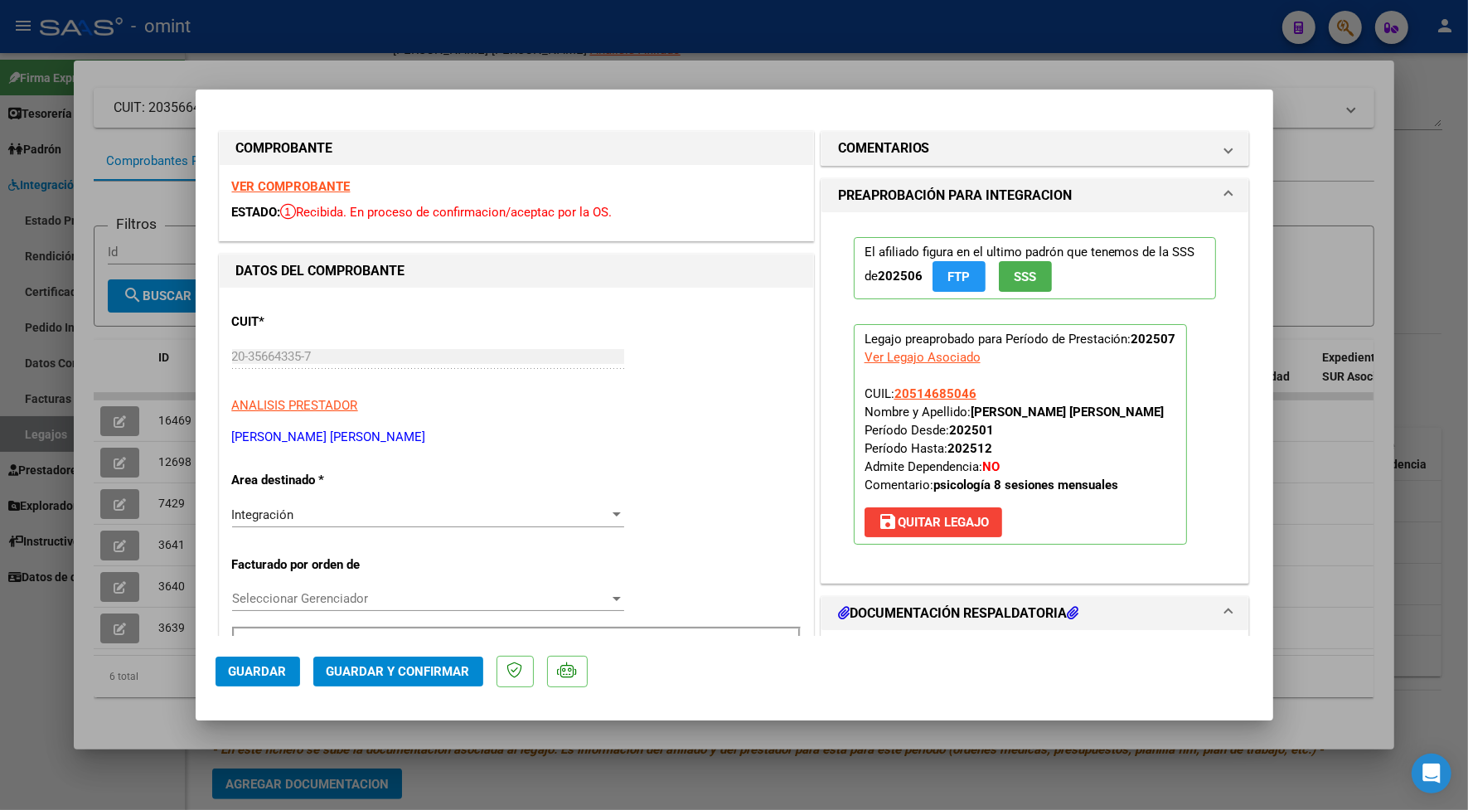
click at [340, 185] on strong "VER COMPROBANTE" at bounding box center [291, 186] width 119 height 15
click at [436, 664] on span "Guardar y Confirmar" at bounding box center [398, 671] width 143 height 15
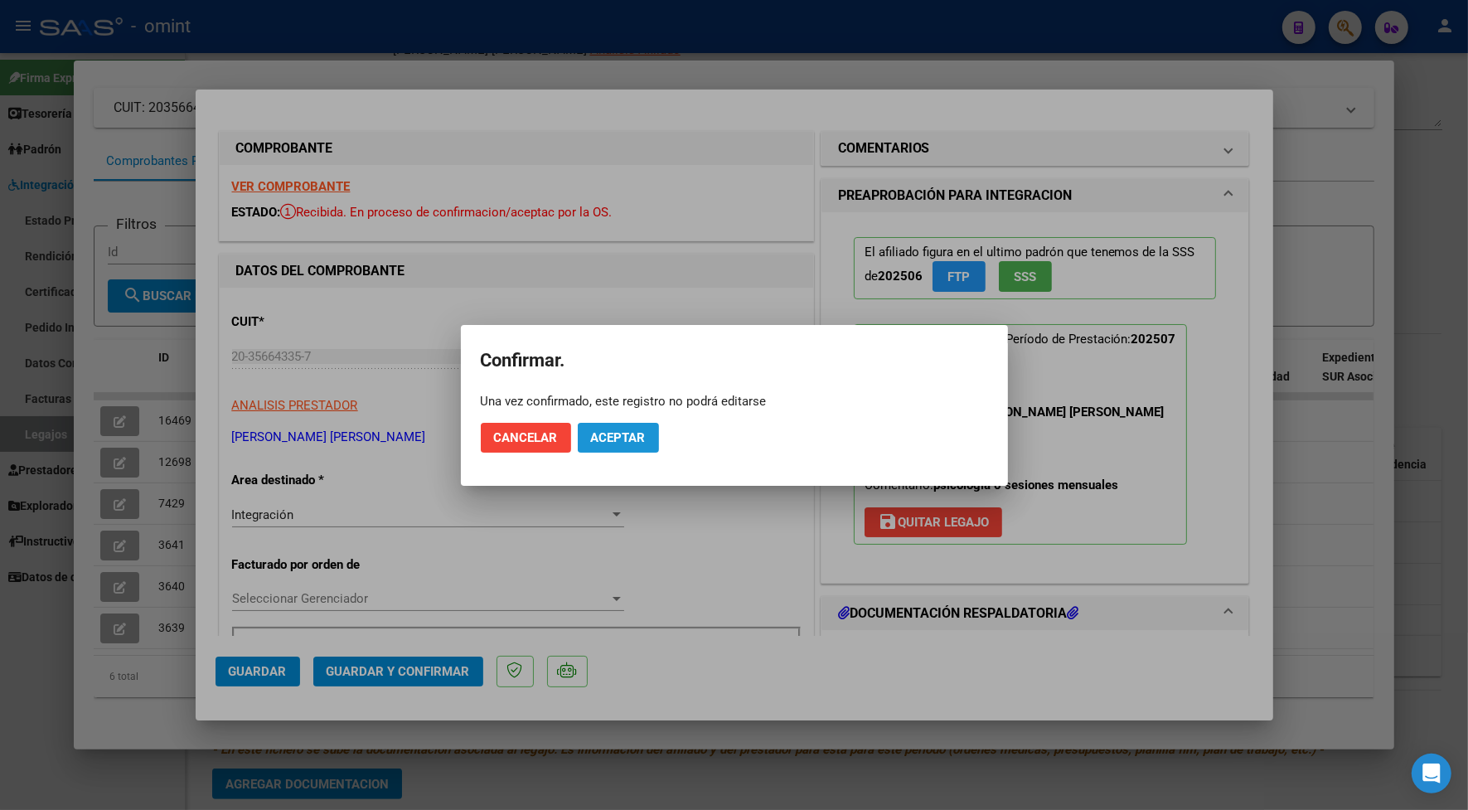
click at [624, 430] on span "Aceptar" at bounding box center [618, 437] width 55 height 15
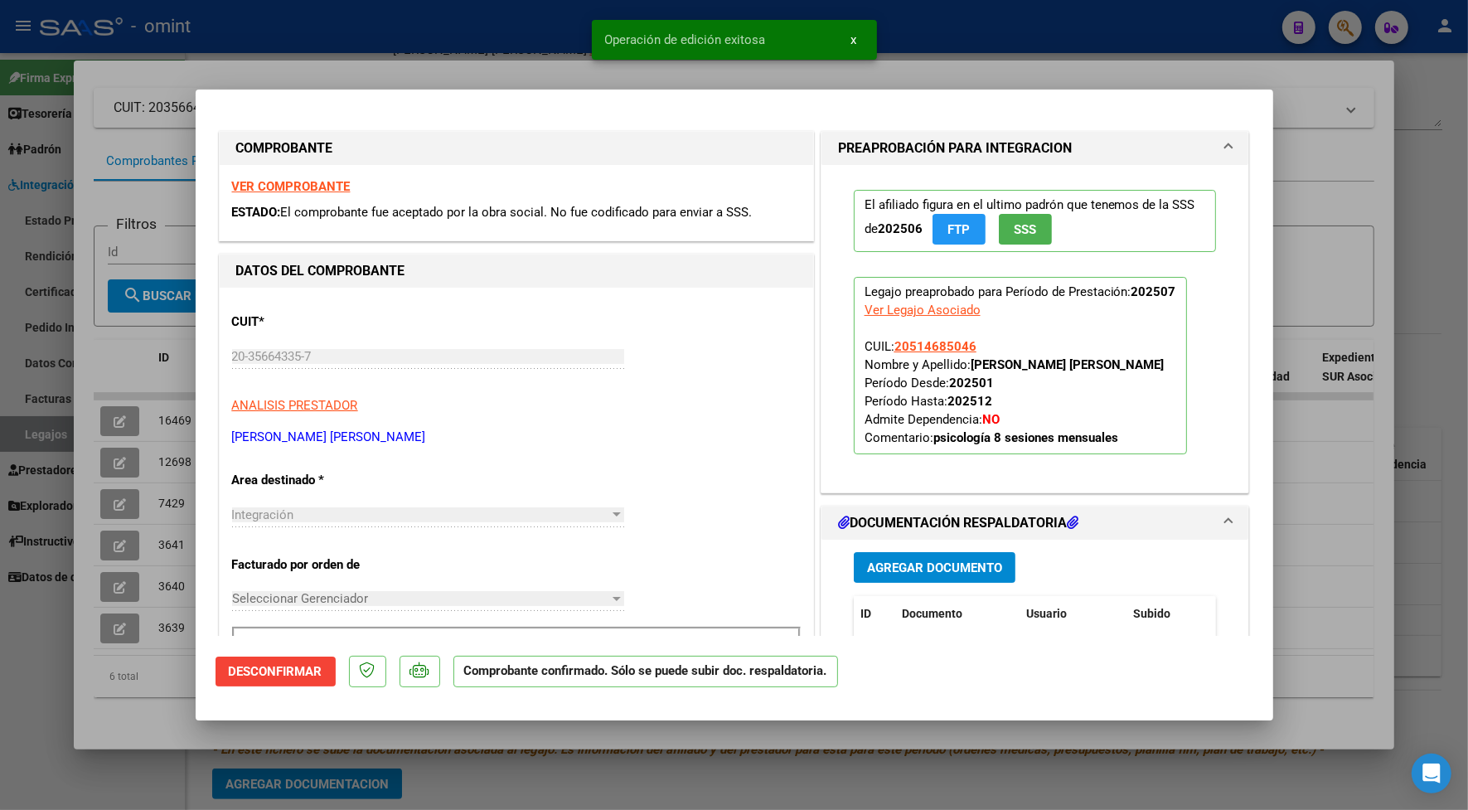
click at [493, 55] on div at bounding box center [734, 405] width 1468 height 810
type input "$ 0,00"
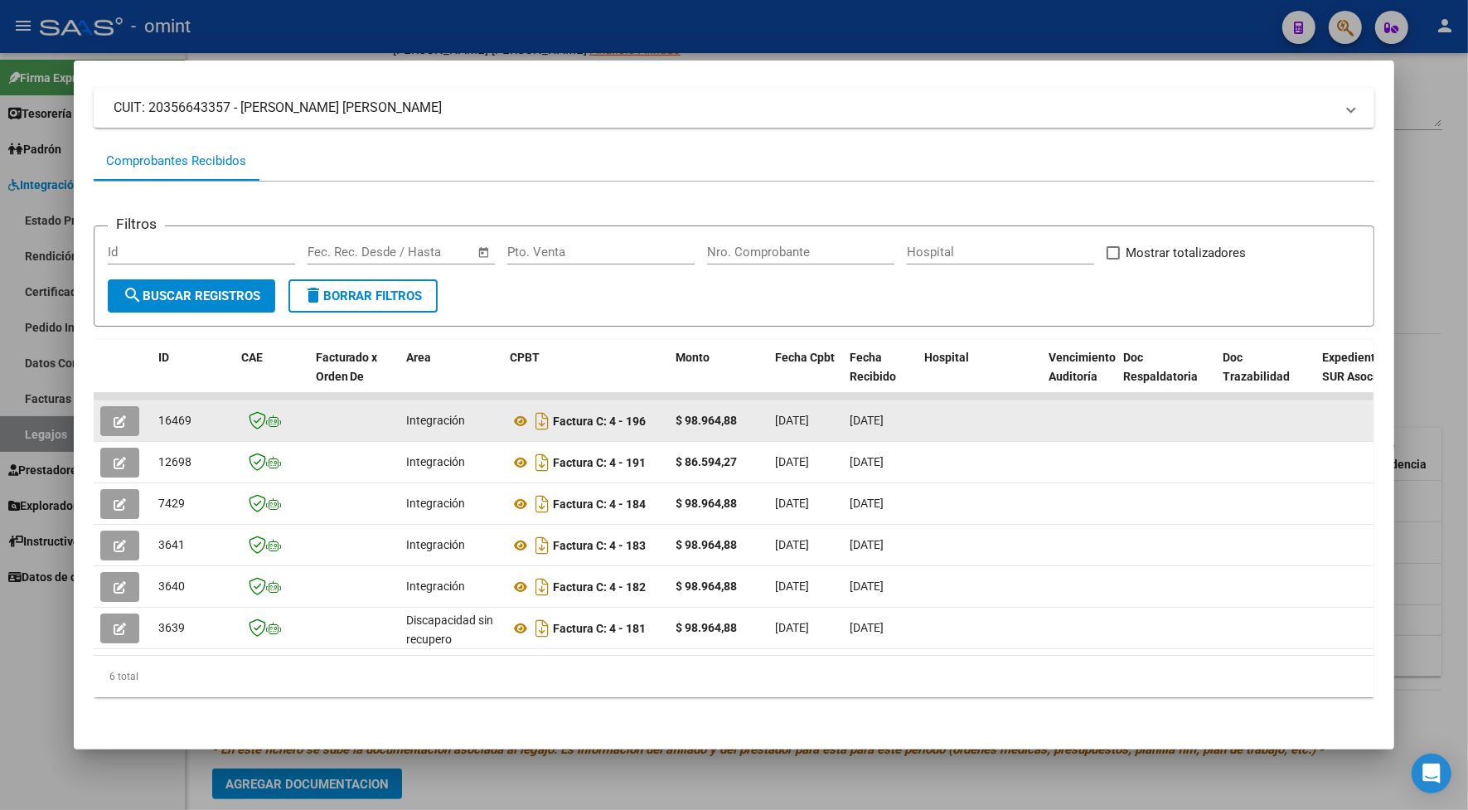
drag, startPoint x: 200, startPoint y: 423, endPoint x: 149, endPoint y: 429, distance: 50.9
click at [152, 429] on datatable-body-cell "16469" at bounding box center [193, 420] width 83 height 41
drag, startPoint x: 149, startPoint y: 429, endPoint x: 162, endPoint y: 420, distance: 14.9
copy span "16469"
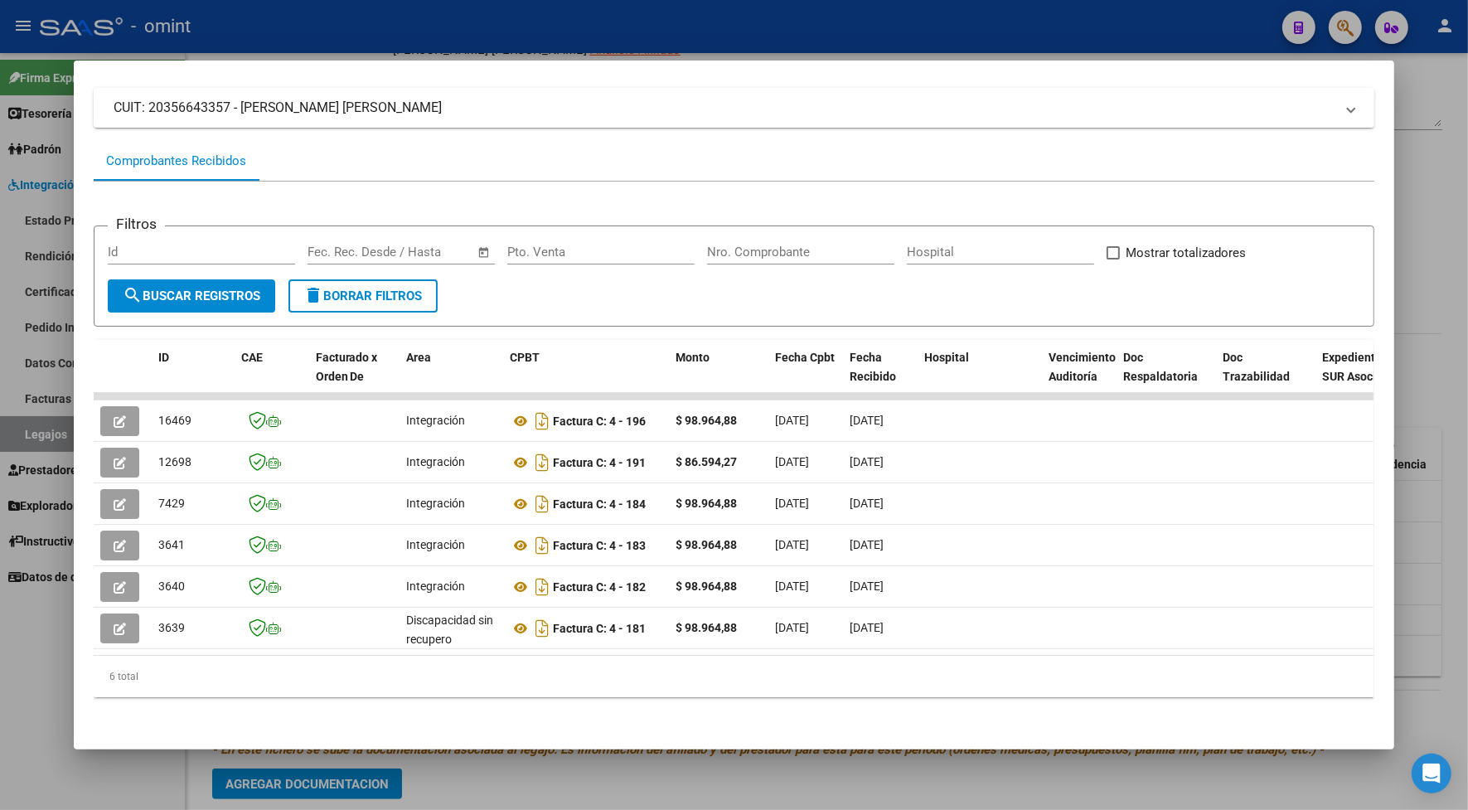
click at [212, 41] on div at bounding box center [734, 405] width 1468 height 810
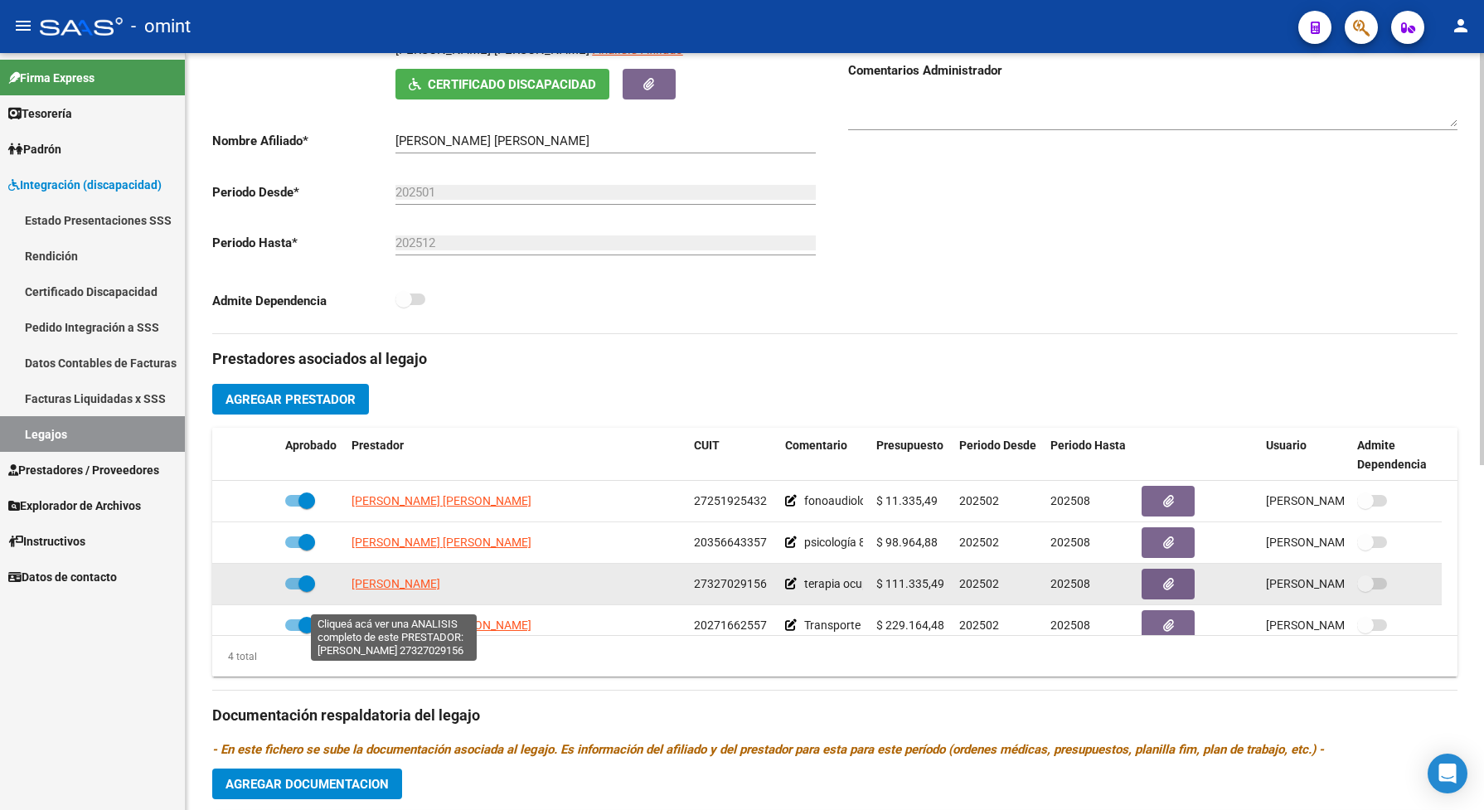
click at [424, 590] on span "[PERSON_NAME]" at bounding box center [395, 583] width 89 height 13
type textarea "27327029156"
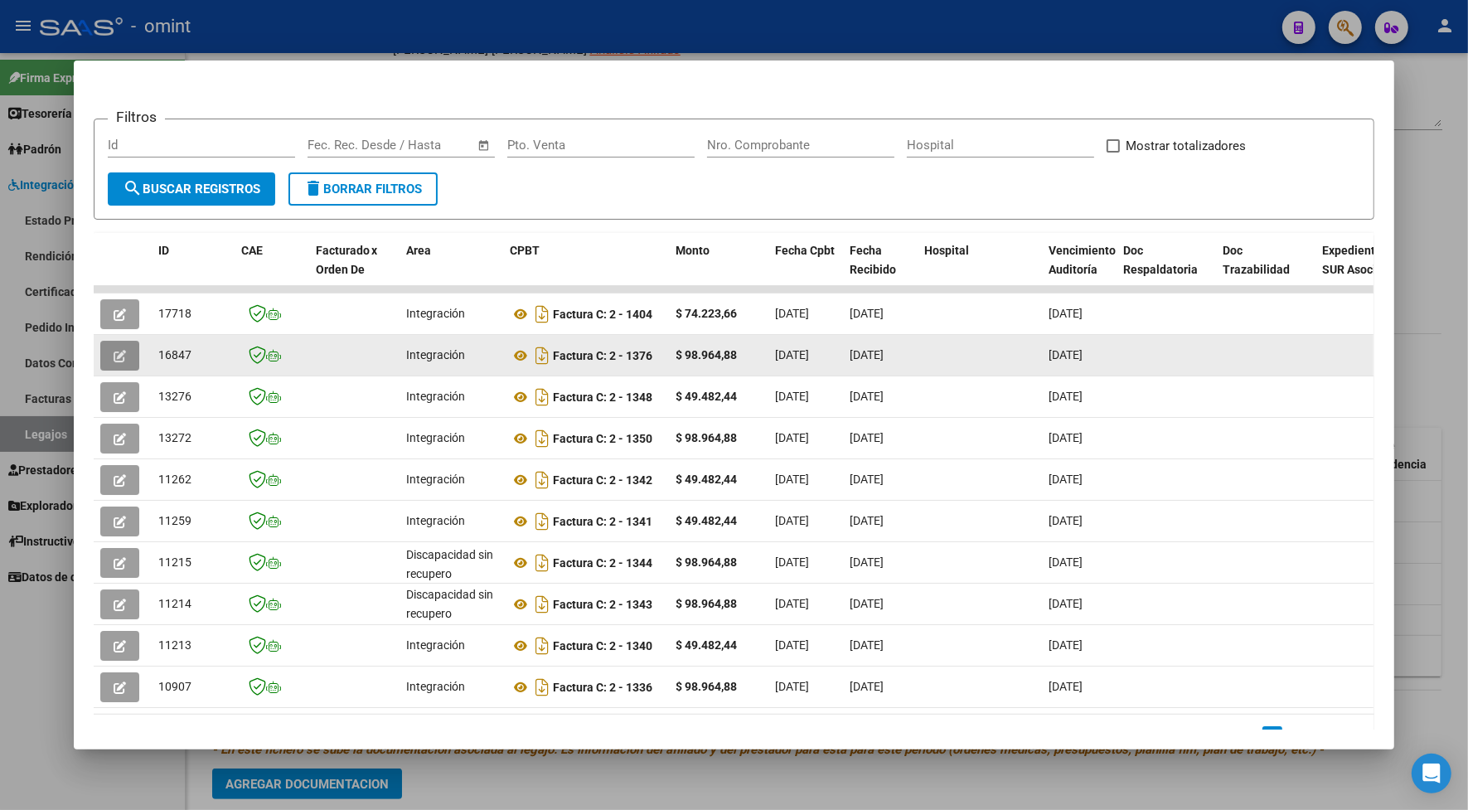
click at [116, 348] on span "button" at bounding box center [120, 355] width 12 height 15
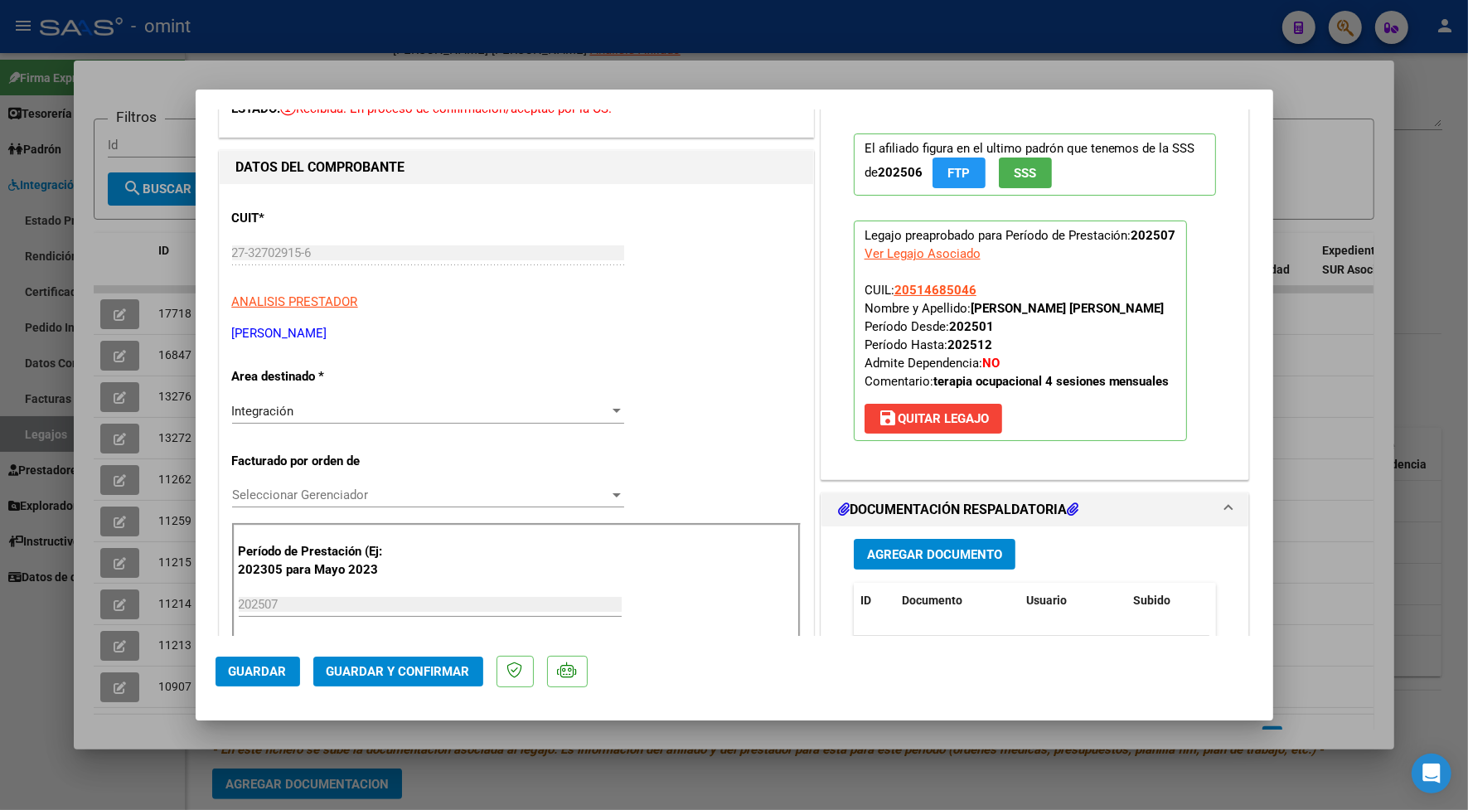
scroll to position [207, 0]
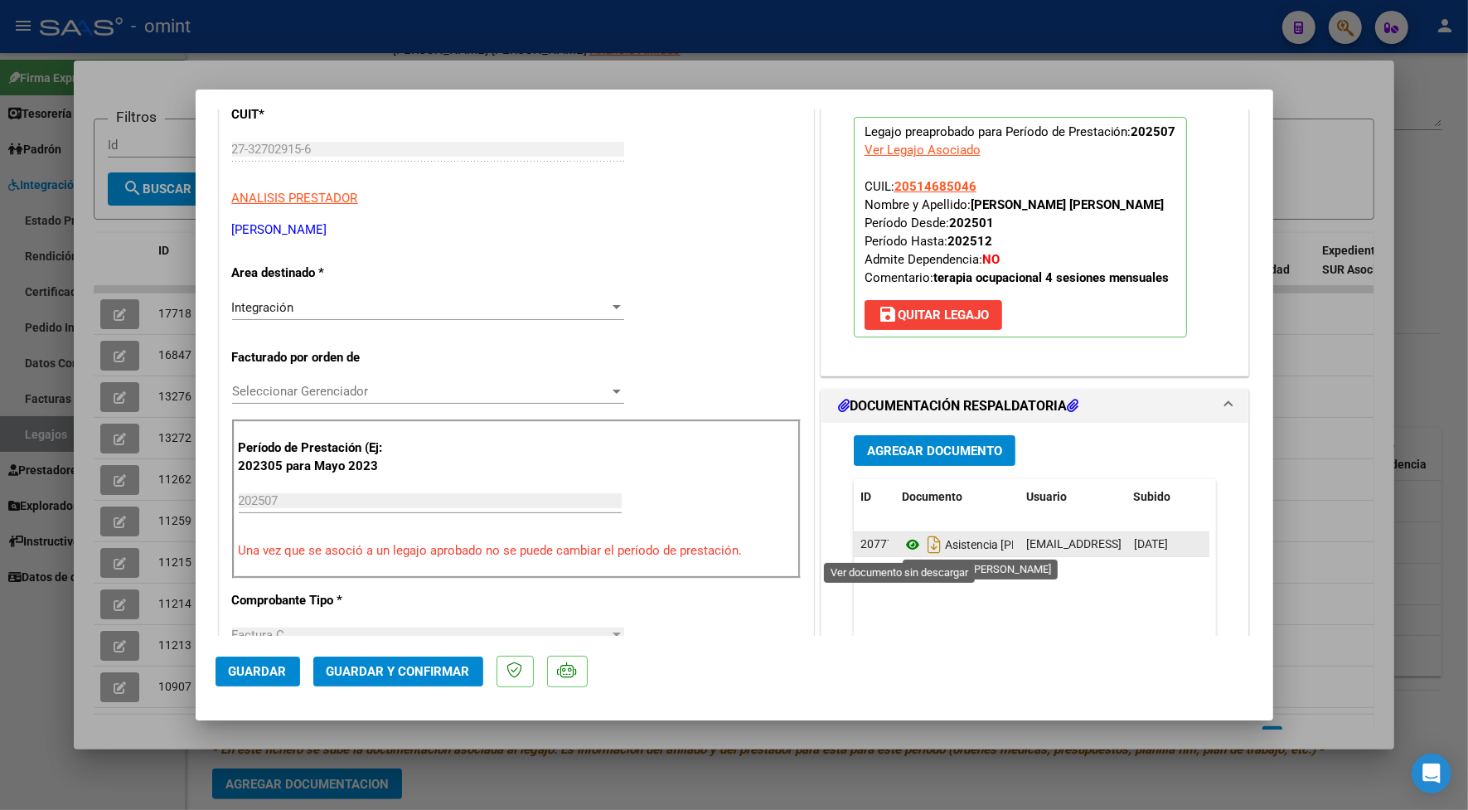
click at [904, 540] on icon at bounding box center [913, 545] width 22 height 20
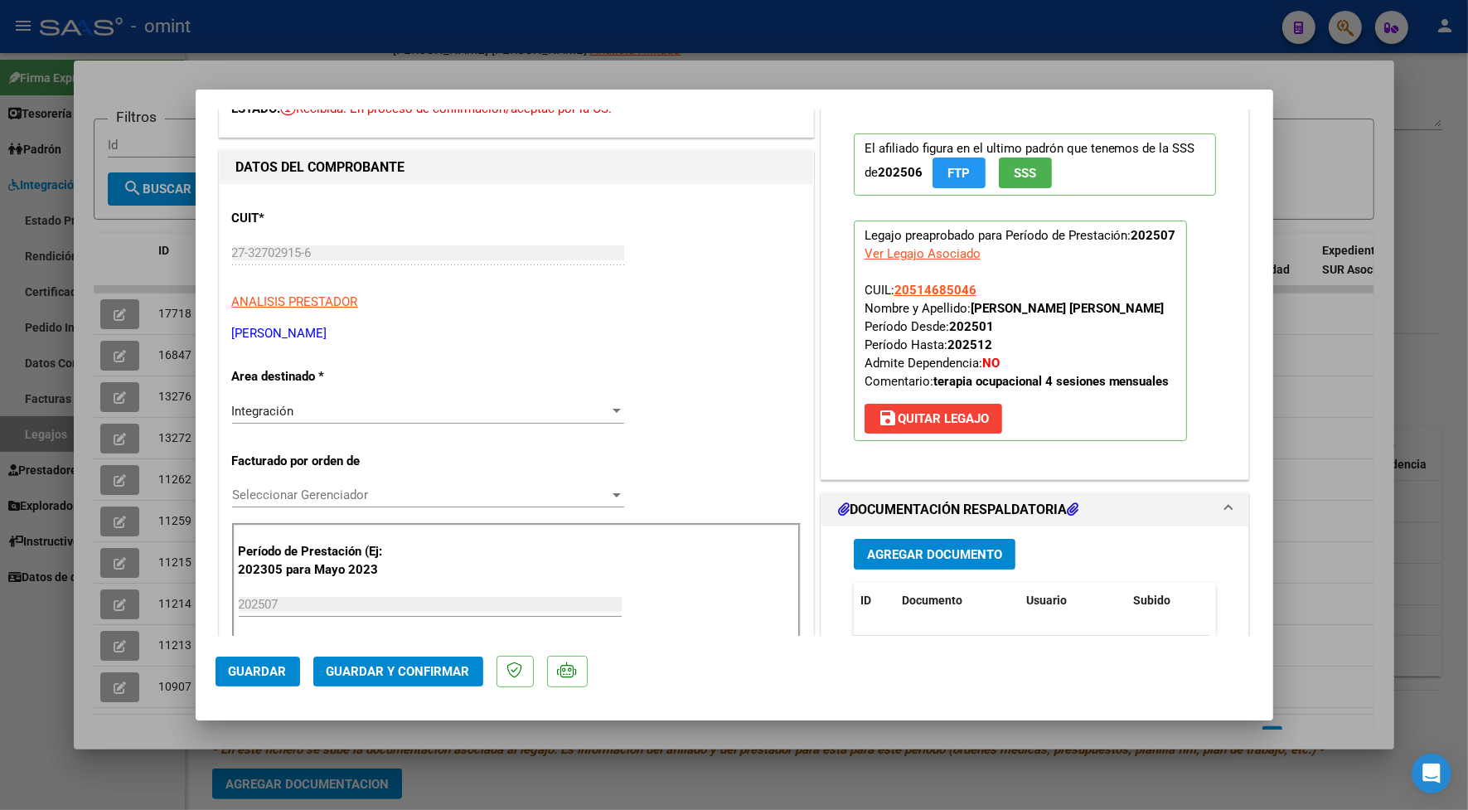
scroll to position [0, 0]
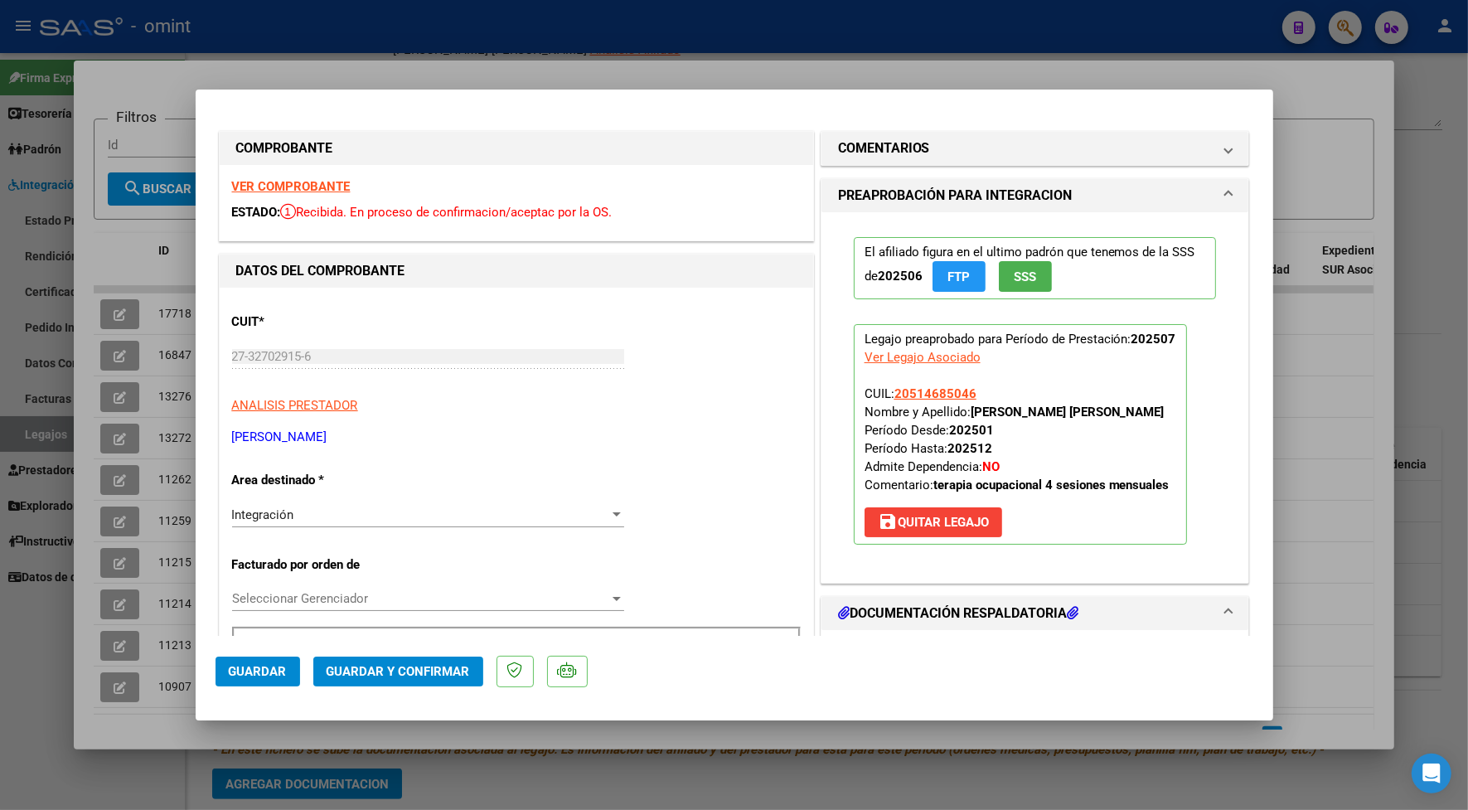
click at [295, 188] on strong "VER COMPROBANTE" at bounding box center [291, 186] width 119 height 15
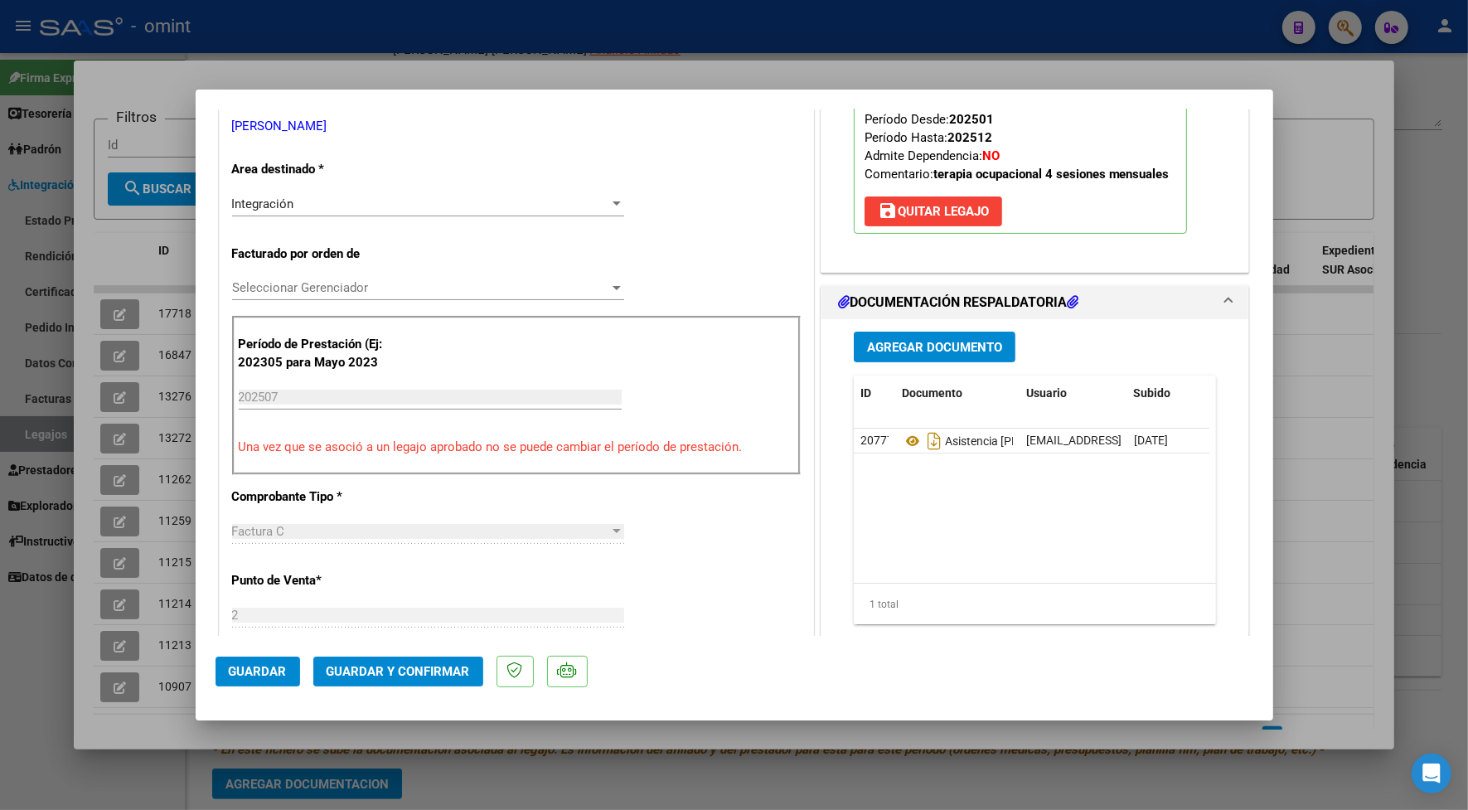
scroll to position [414, 0]
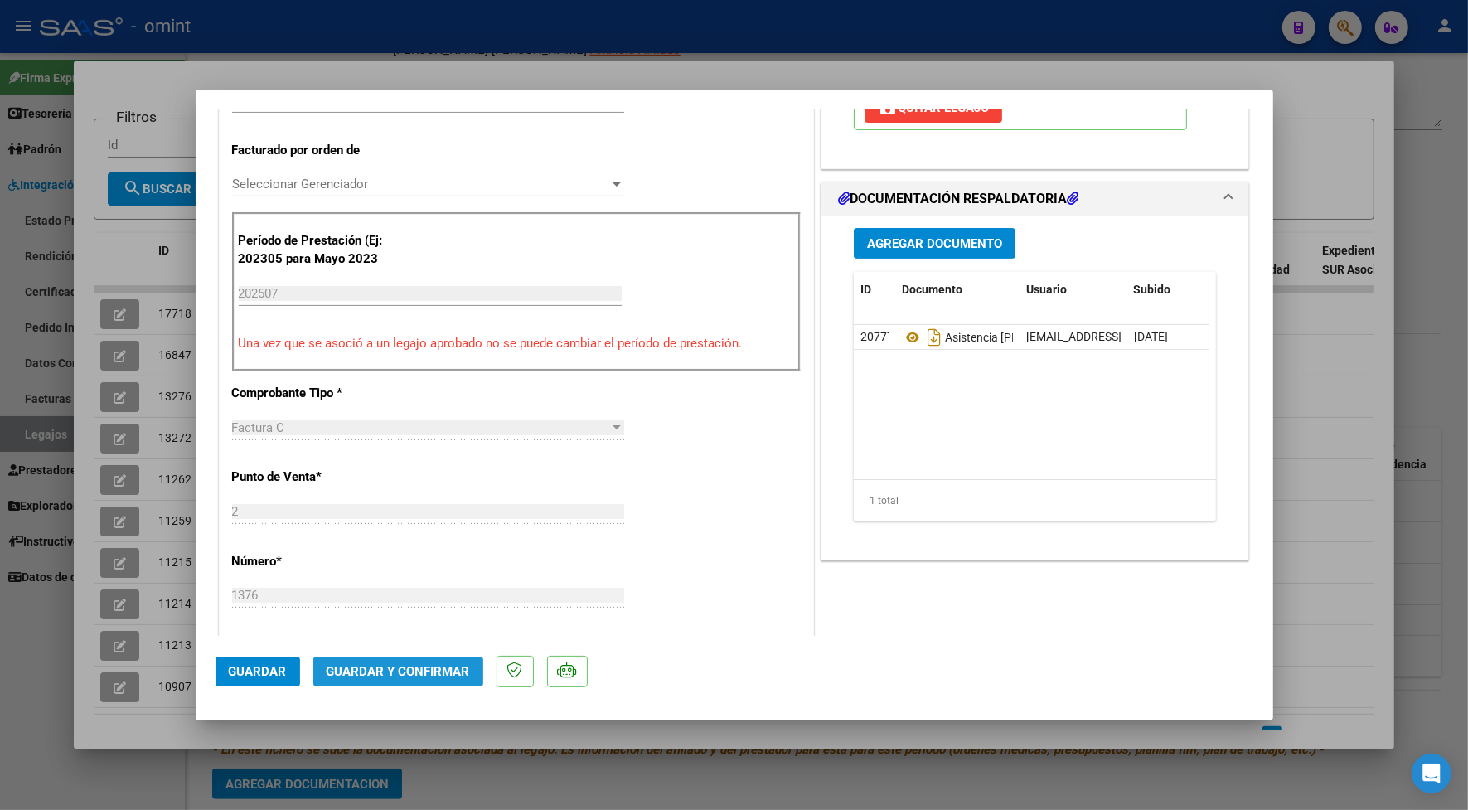
click at [436, 670] on span "Guardar y Confirmar" at bounding box center [398, 671] width 143 height 15
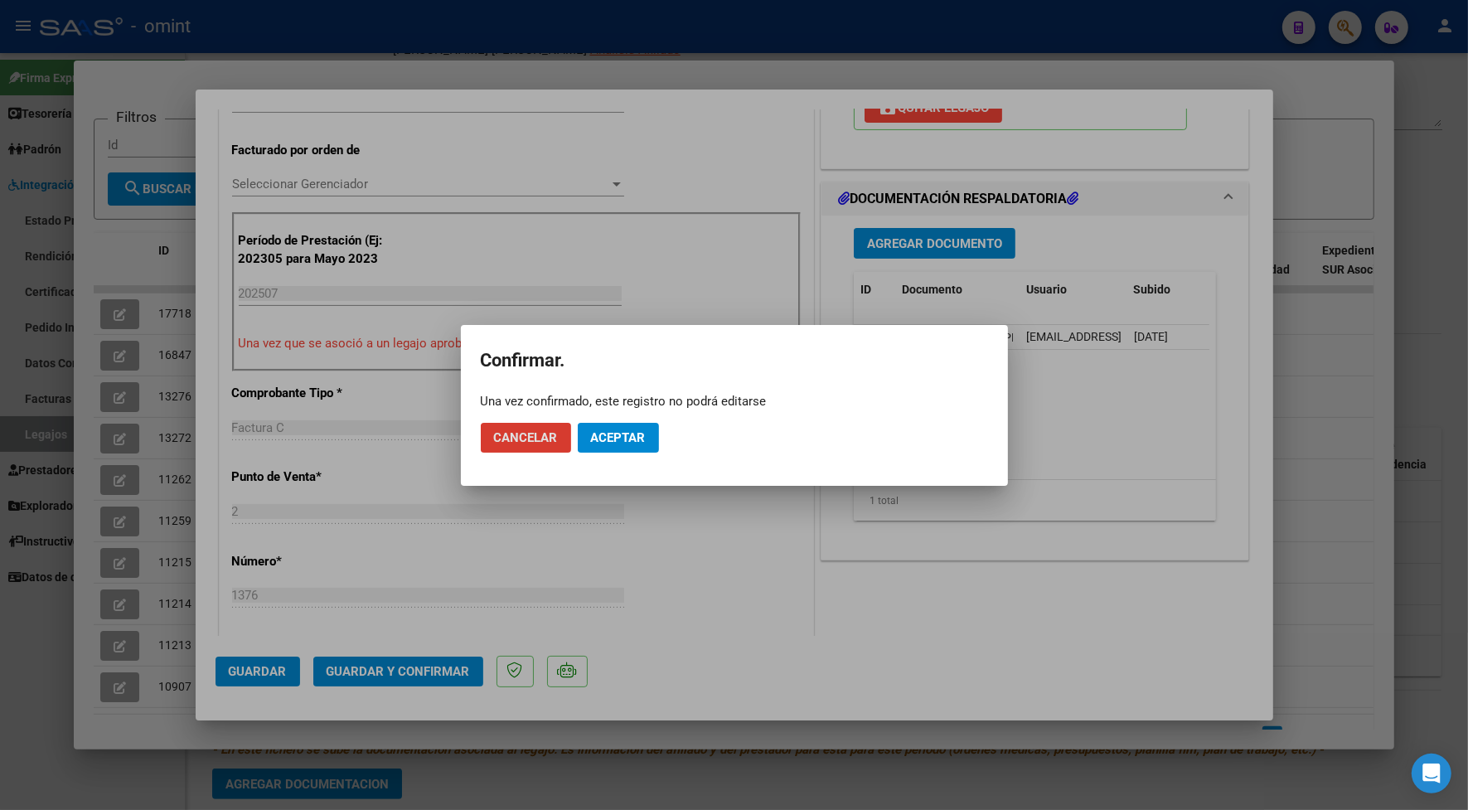
click at [608, 442] on span "Aceptar" at bounding box center [618, 437] width 55 height 15
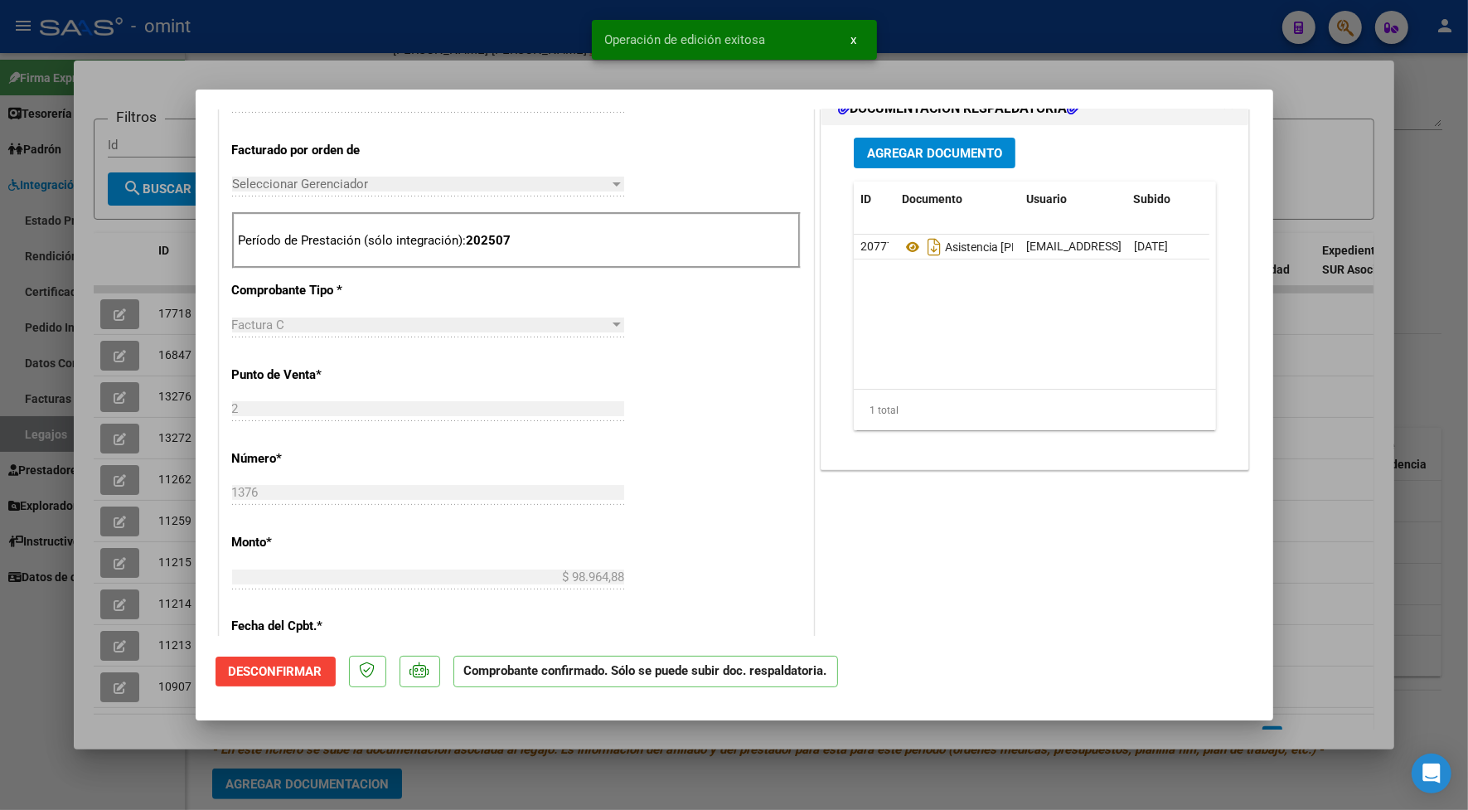
click at [541, 65] on div at bounding box center [734, 405] width 1468 height 810
type input "$ 0,00"
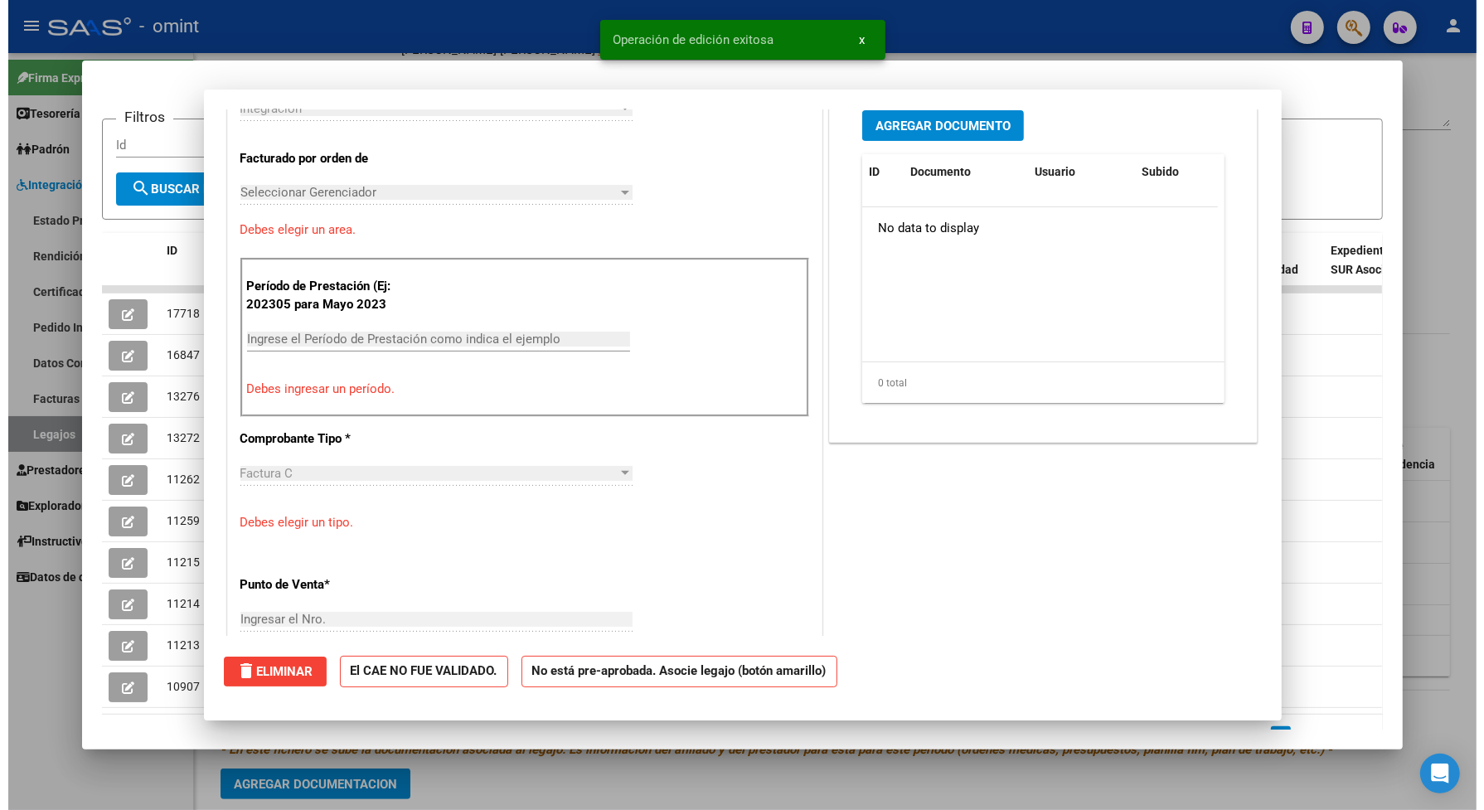
scroll to position [443, 0]
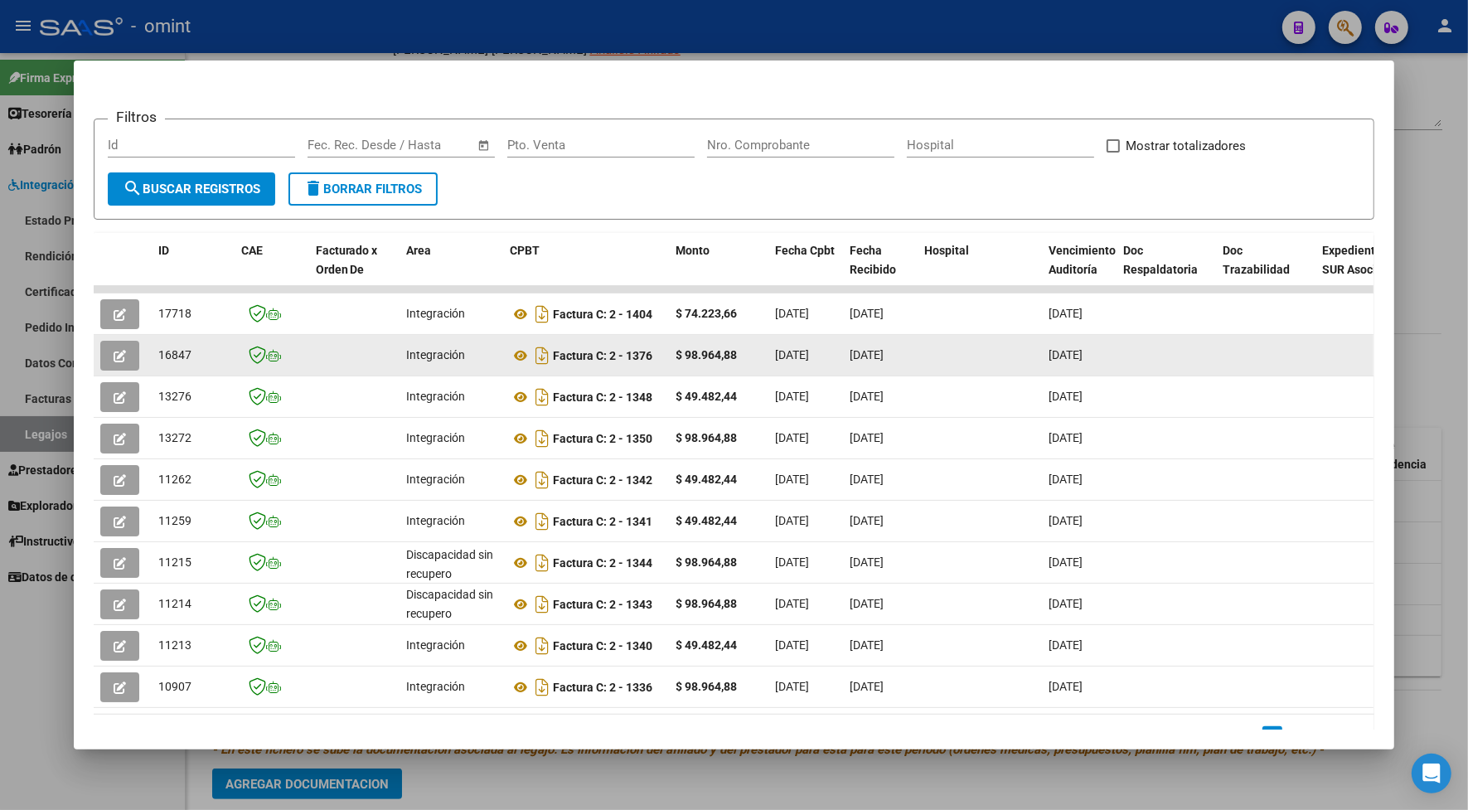
drag, startPoint x: 187, startPoint y: 348, endPoint x: 146, endPoint y: 350, distance: 41.5
click at [152, 350] on datatable-body-cell "16847" at bounding box center [193, 355] width 83 height 41
drag, startPoint x: 146, startPoint y: 350, endPoint x: 174, endPoint y: 349, distance: 28.2
copy span "16847"
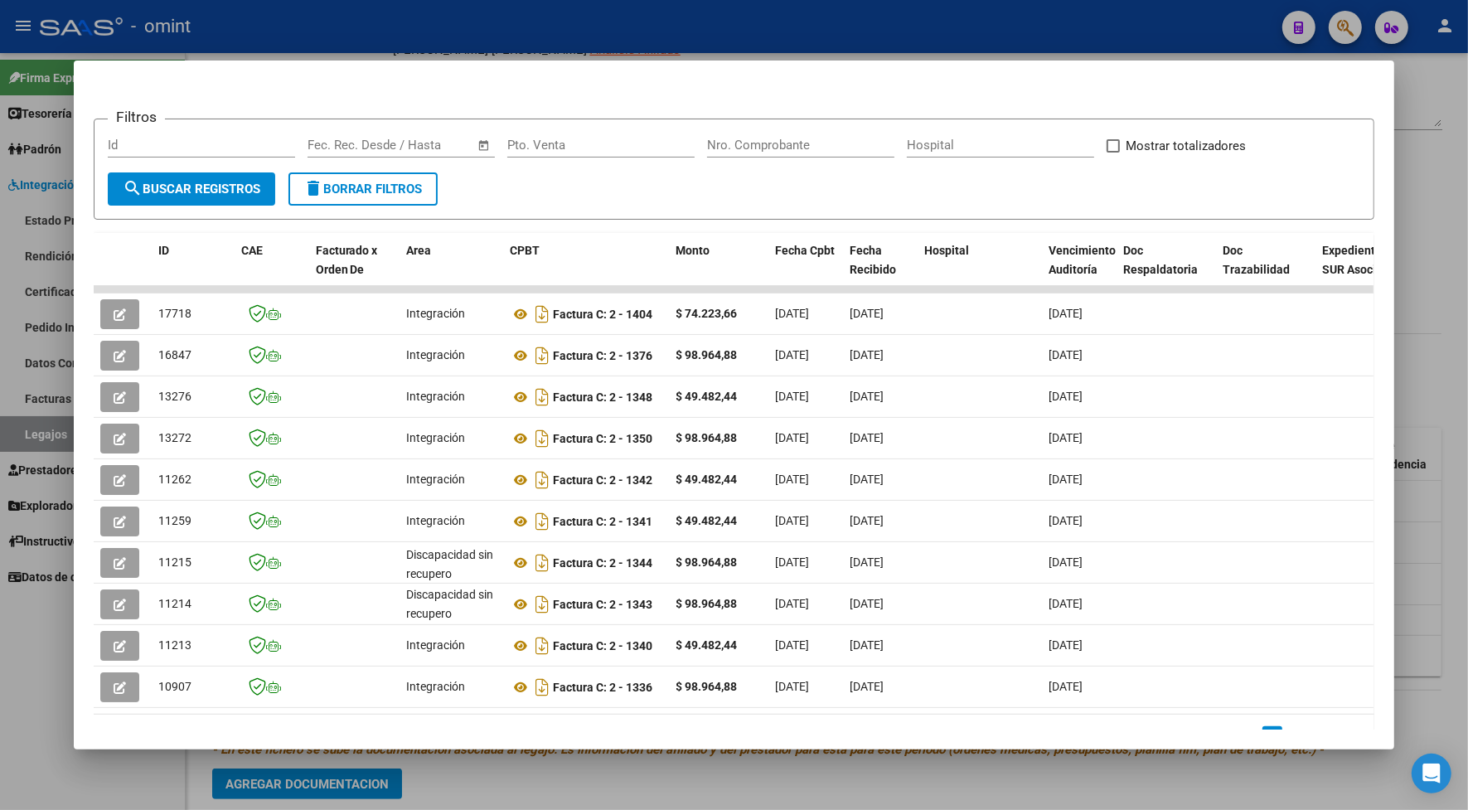
click at [400, 27] on div at bounding box center [734, 405] width 1468 height 810
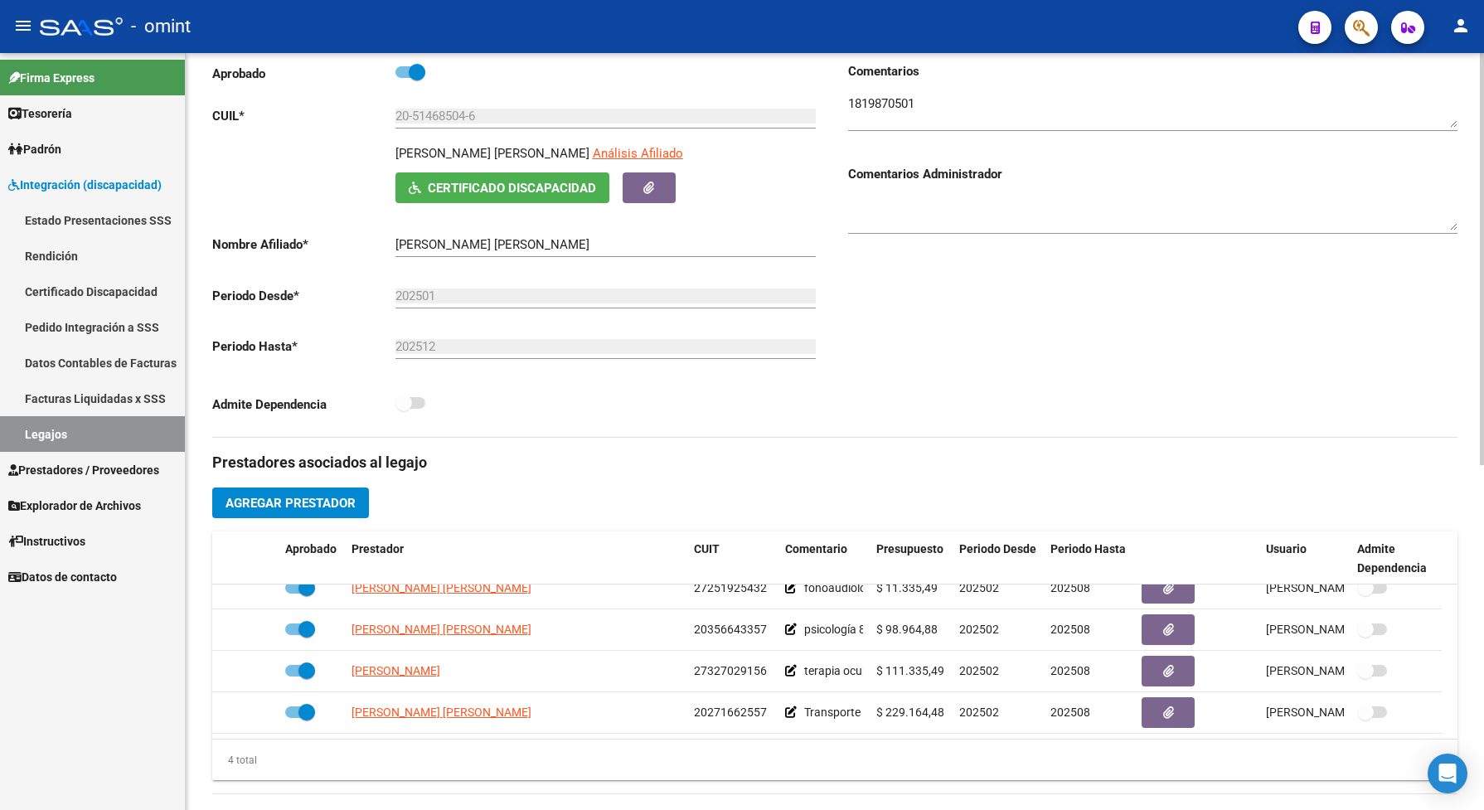
scroll to position [104, 0]
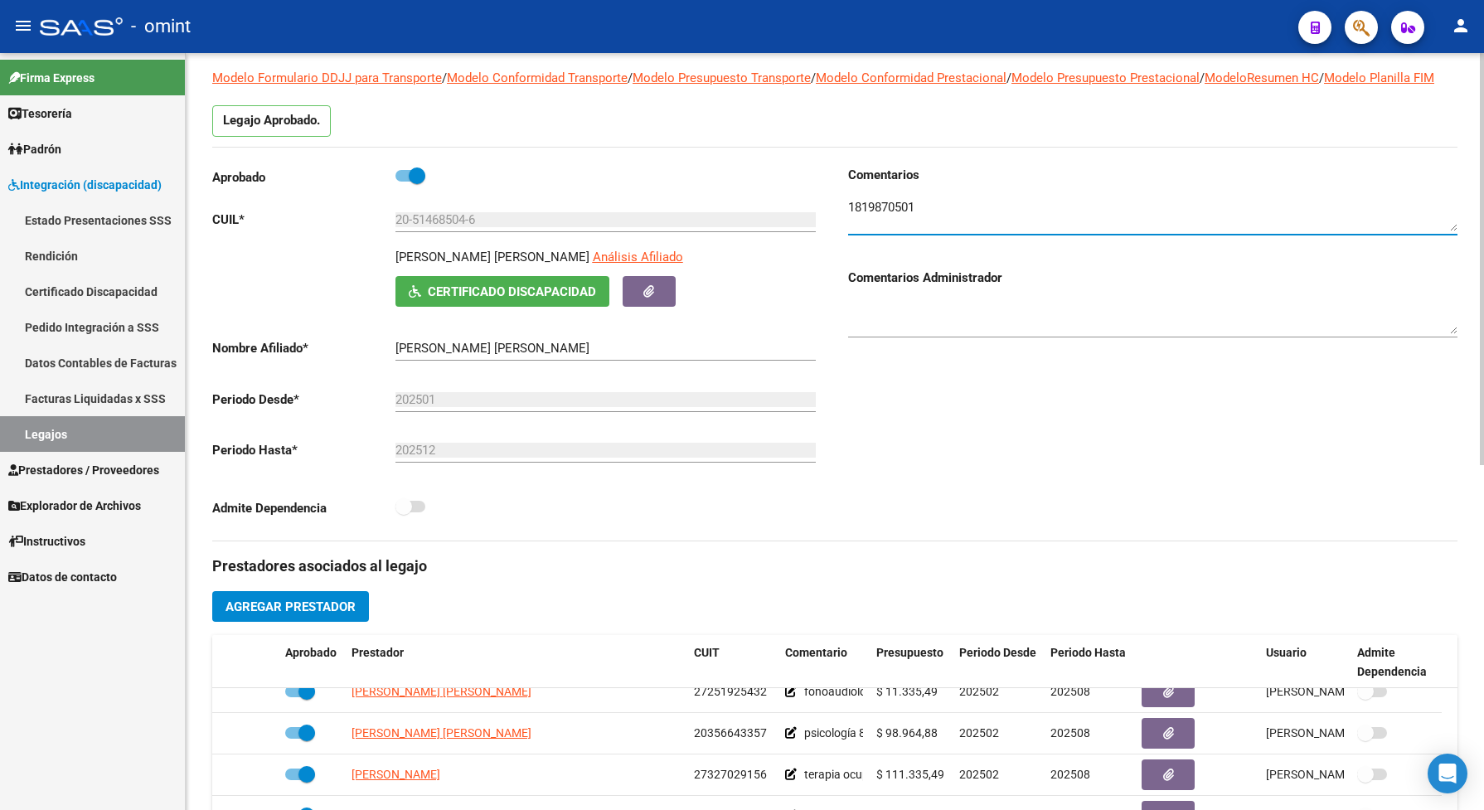
drag, startPoint x: 930, startPoint y: 228, endPoint x: 838, endPoint y: 220, distance: 92.3
click at [838, 220] on div "Comentarios Comentarios Administrador" at bounding box center [1146, 353] width 623 height 375
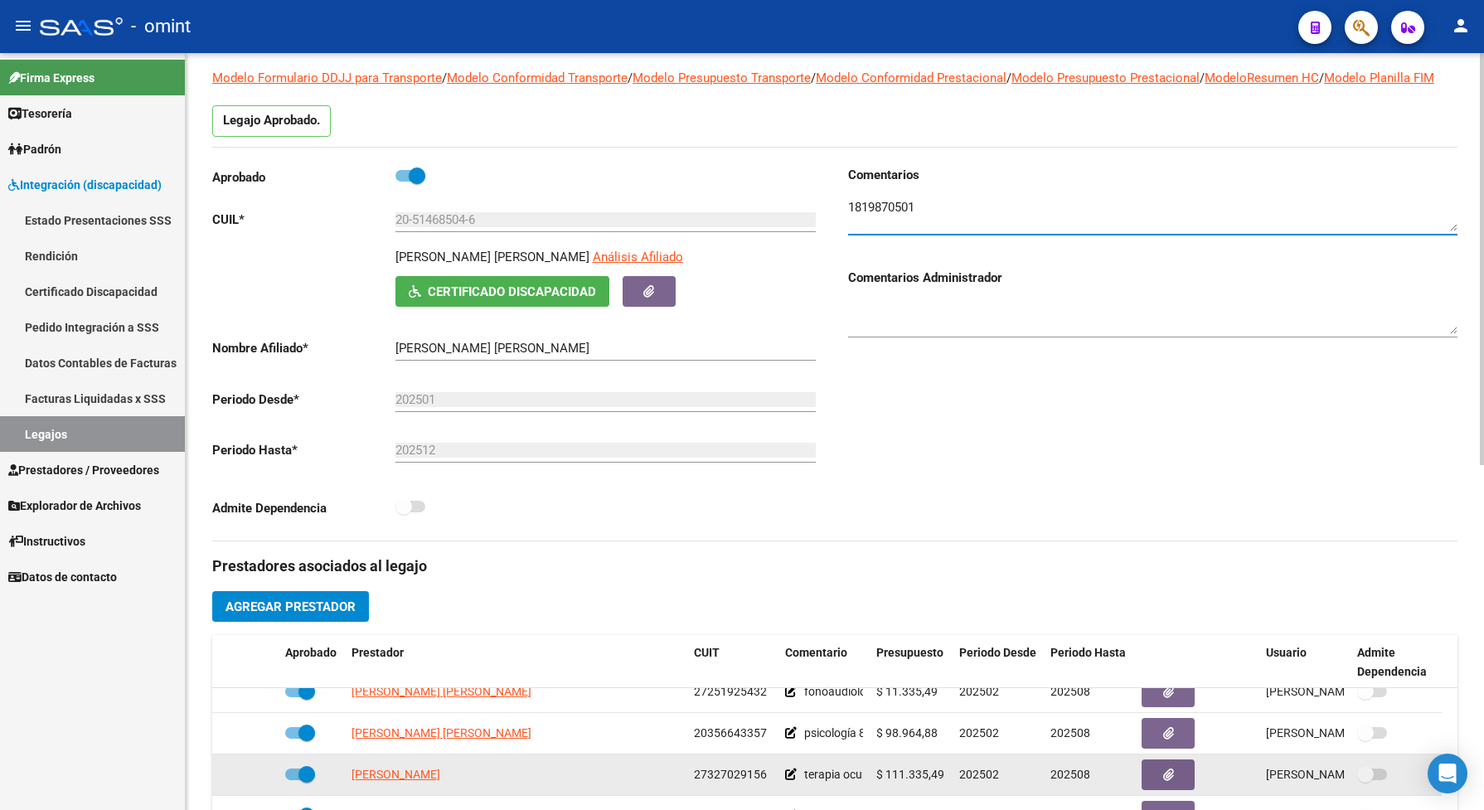
scroll to position [207, 0]
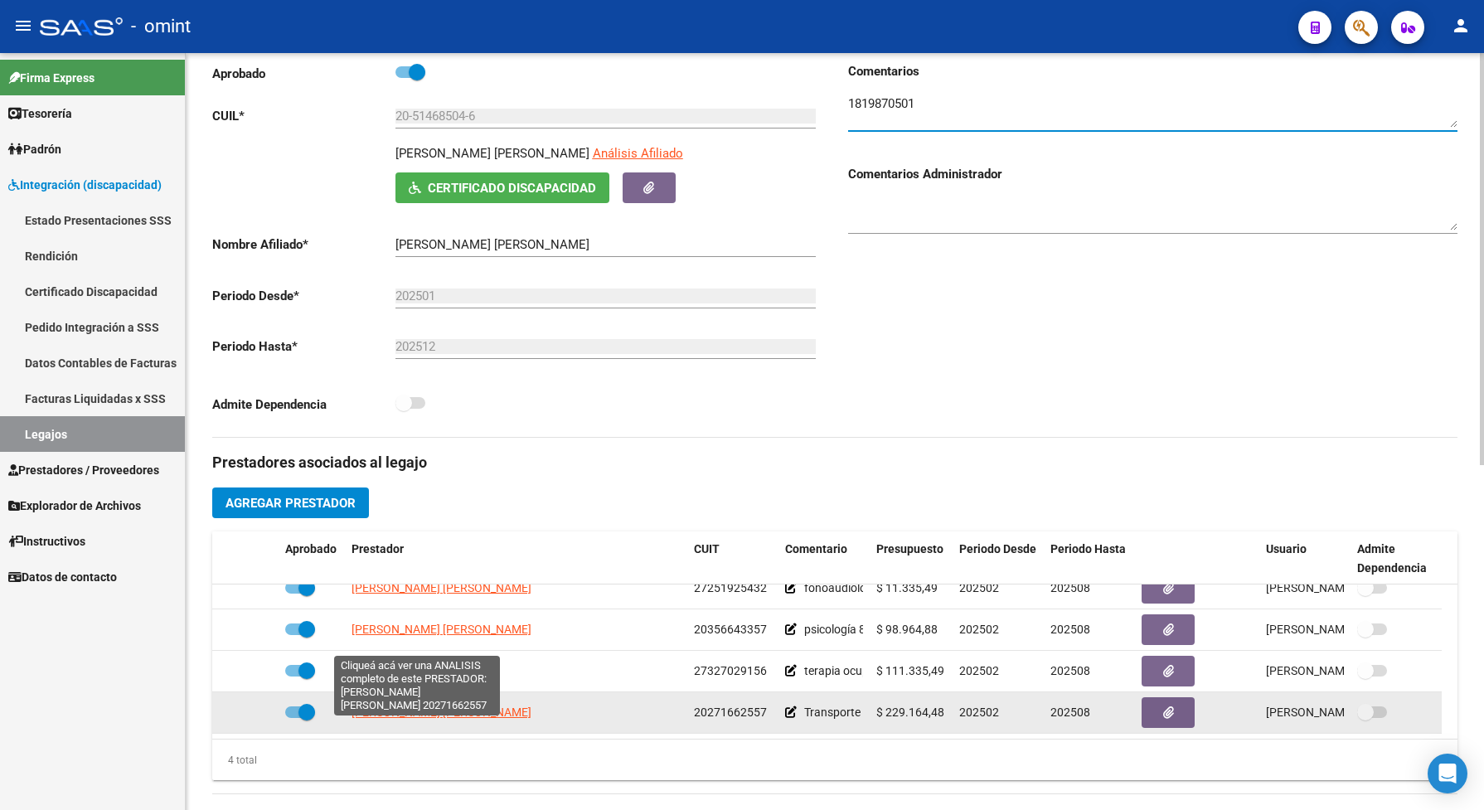
click at [435, 719] on span "MIGUEZ JAVIER IGNACIO" at bounding box center [441, 711] width 180 height 13
type textarea "20271662557"
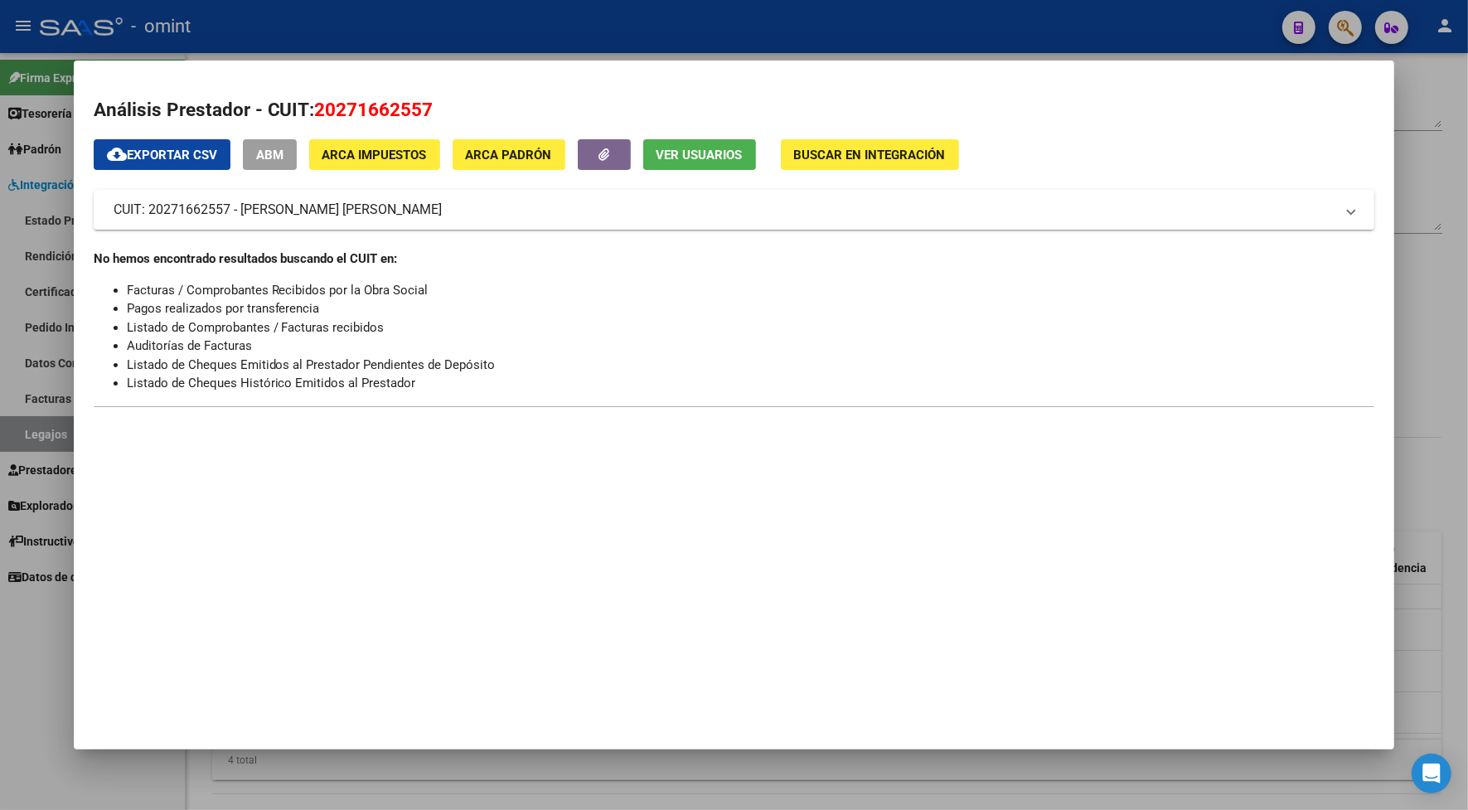
click at [366, 27] on div at bounding box center [734, 405] width 1468 height 810
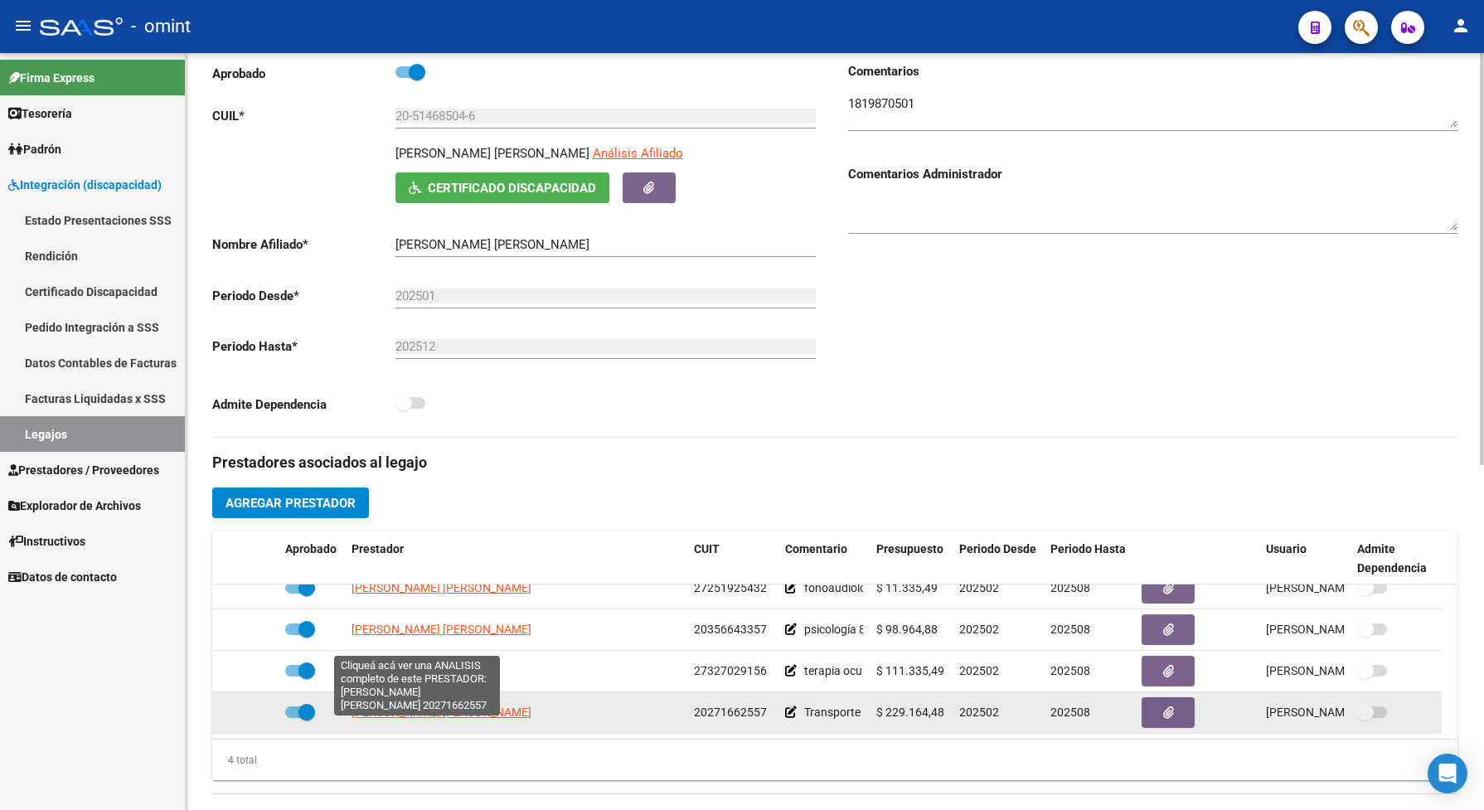
click at [482, 719] on span "MIGUEZ JAVIER IGNACIO" at bounding box center [441, 711] width 180 height 13
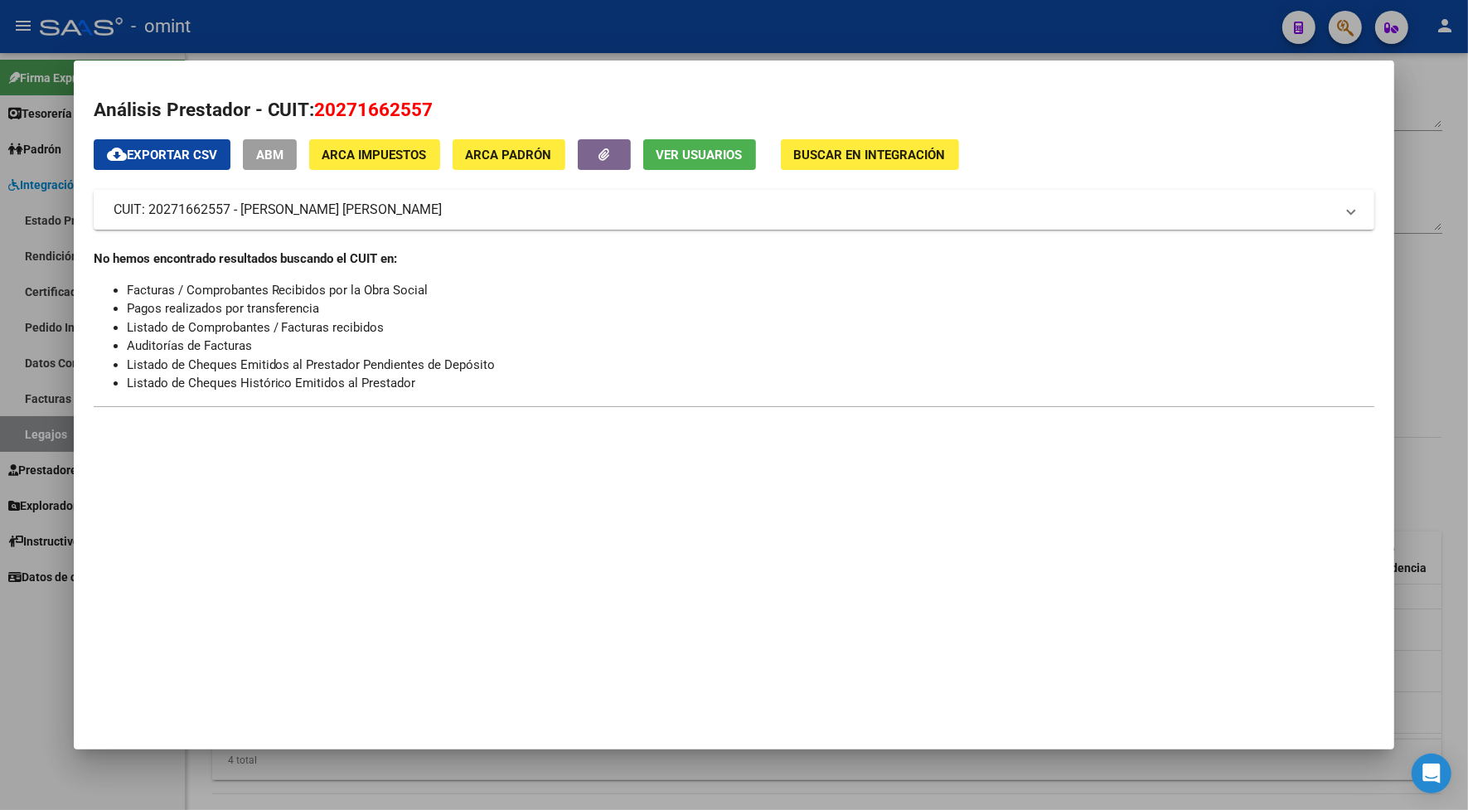
click at [216, 35] on div at bounding box center [734, 405] width 1468 height 810
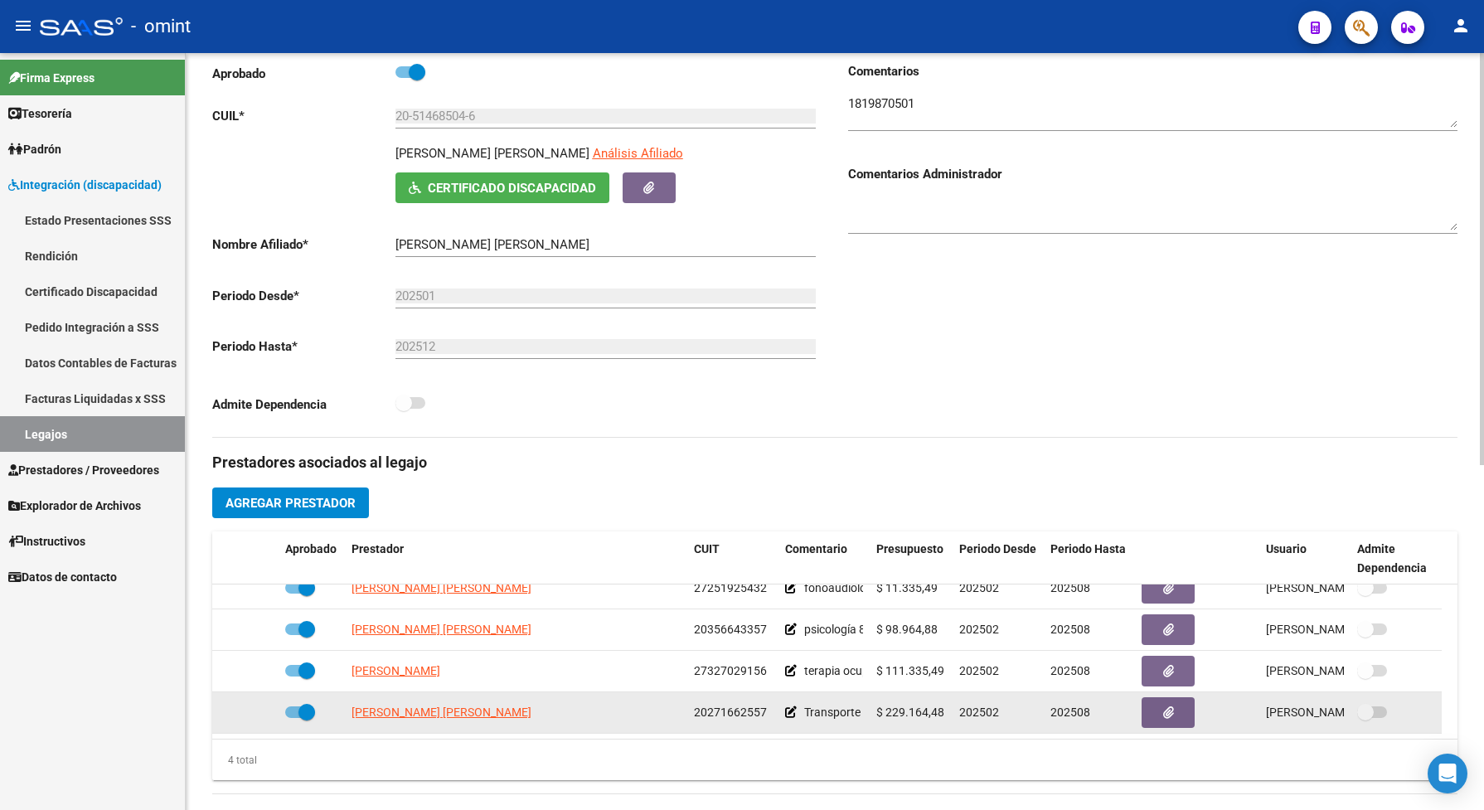
drag, startPoint x: 765, startPoint y: 722, endPoint x: 681, endPoint y: 714, distance: 84.1
click at [681, 714] on div "MIGUEZ JAVIER IGNACIO 20271662557 Transporte Edu y Psc: RTV 30/04/2025, póliza …" at bounding box center [826, 712] width 1229 height 41
drag, startPoint x: 681, startPoint y: 714, endPoint x: 711, endPoint y: 725, distance: 32.0
copy div "20271662557"
click at [288, 718] on span at bounding box center [300, 712] width 30 height 12
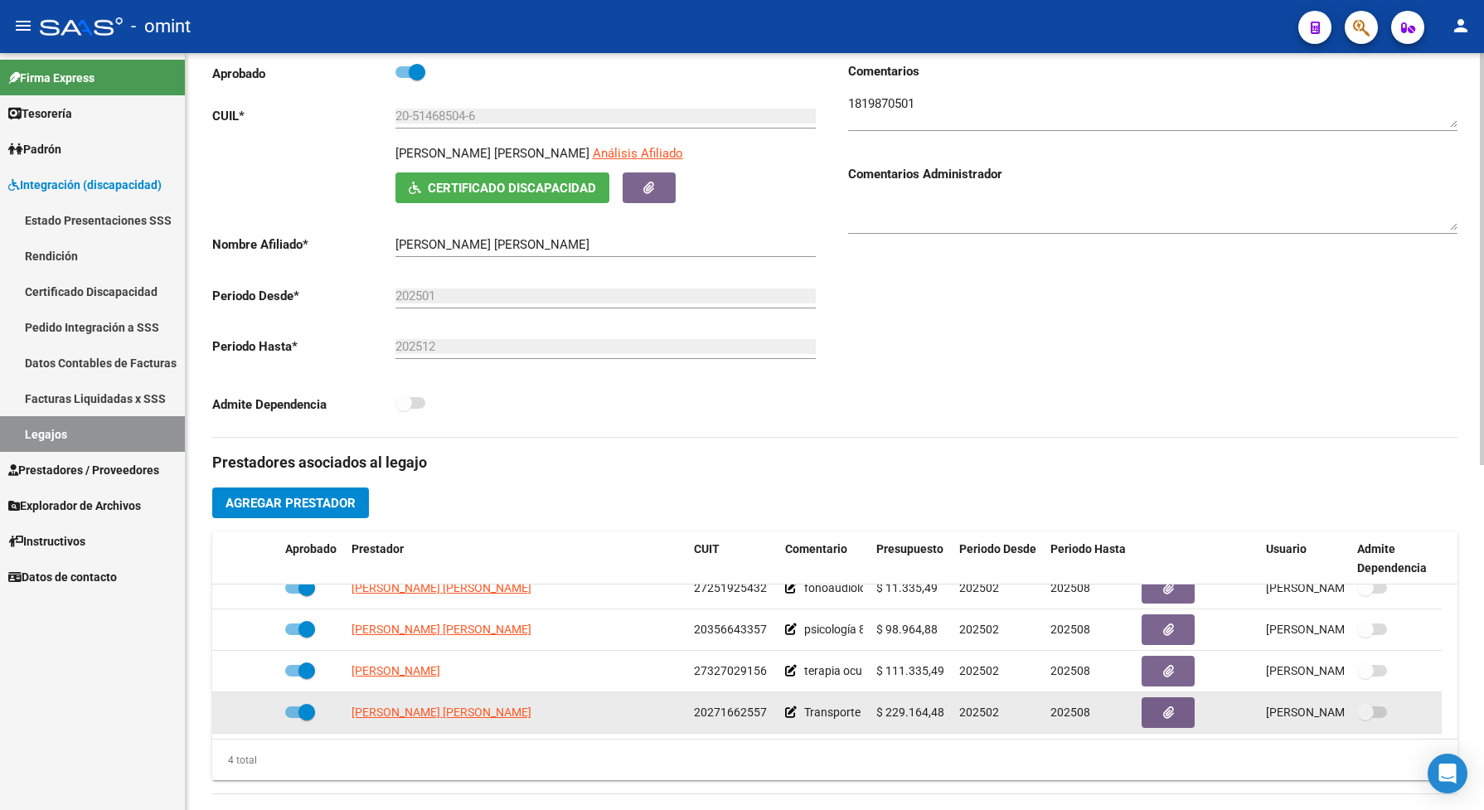
click at [293, 719] on input "checkbox" at bounding box center [293, 718] width 1 height 1
checkbox input "false"
click at [258, 718] on icon at bounding box center [255, 712] width 12 height 12
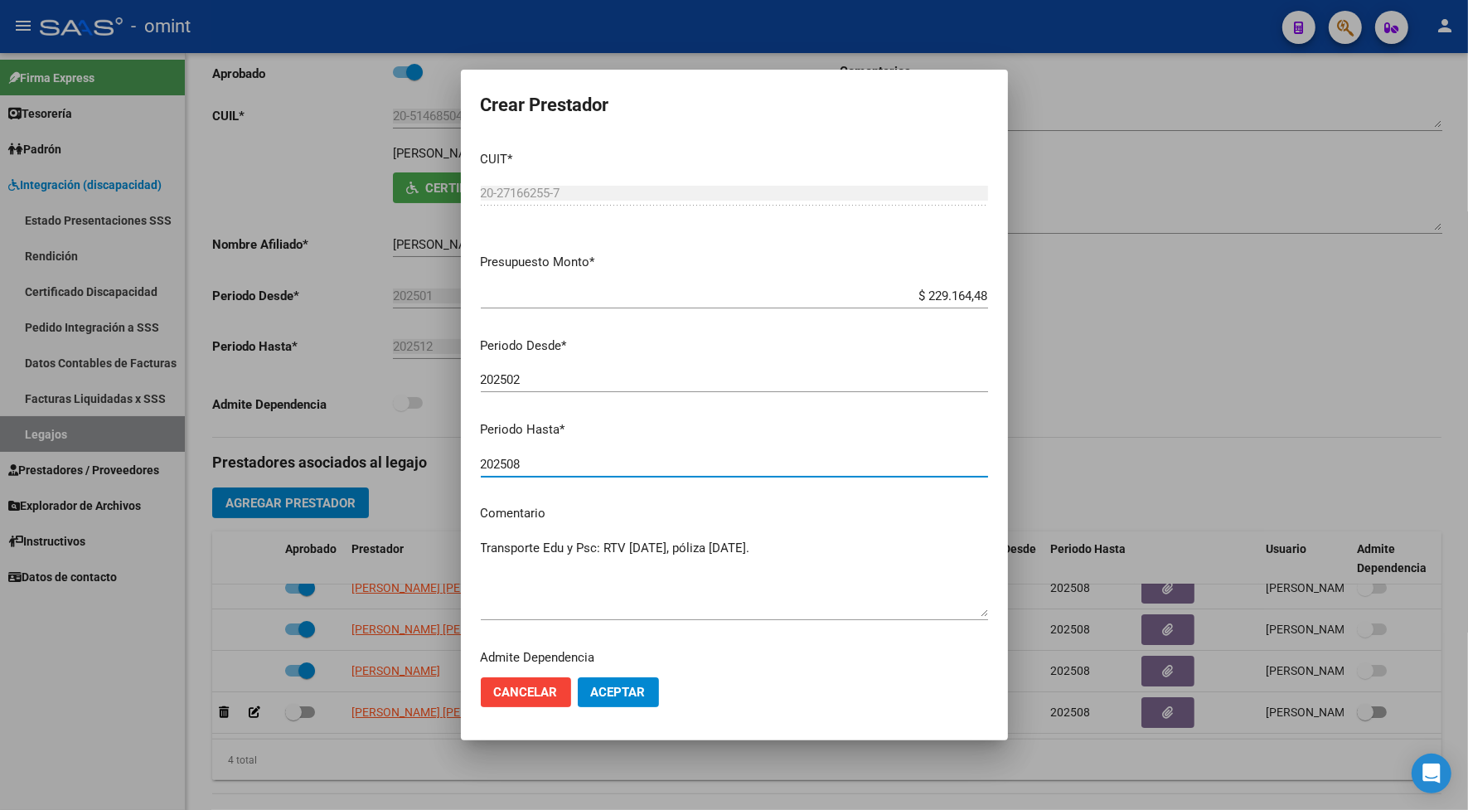
click at [525, 460] on input "202508" at bounding box center [734, 464] width 507 height 15
type input "202504"
click at [636, 694] on span "Aceptar" at bounding box center [618, 692] width 55 height 15
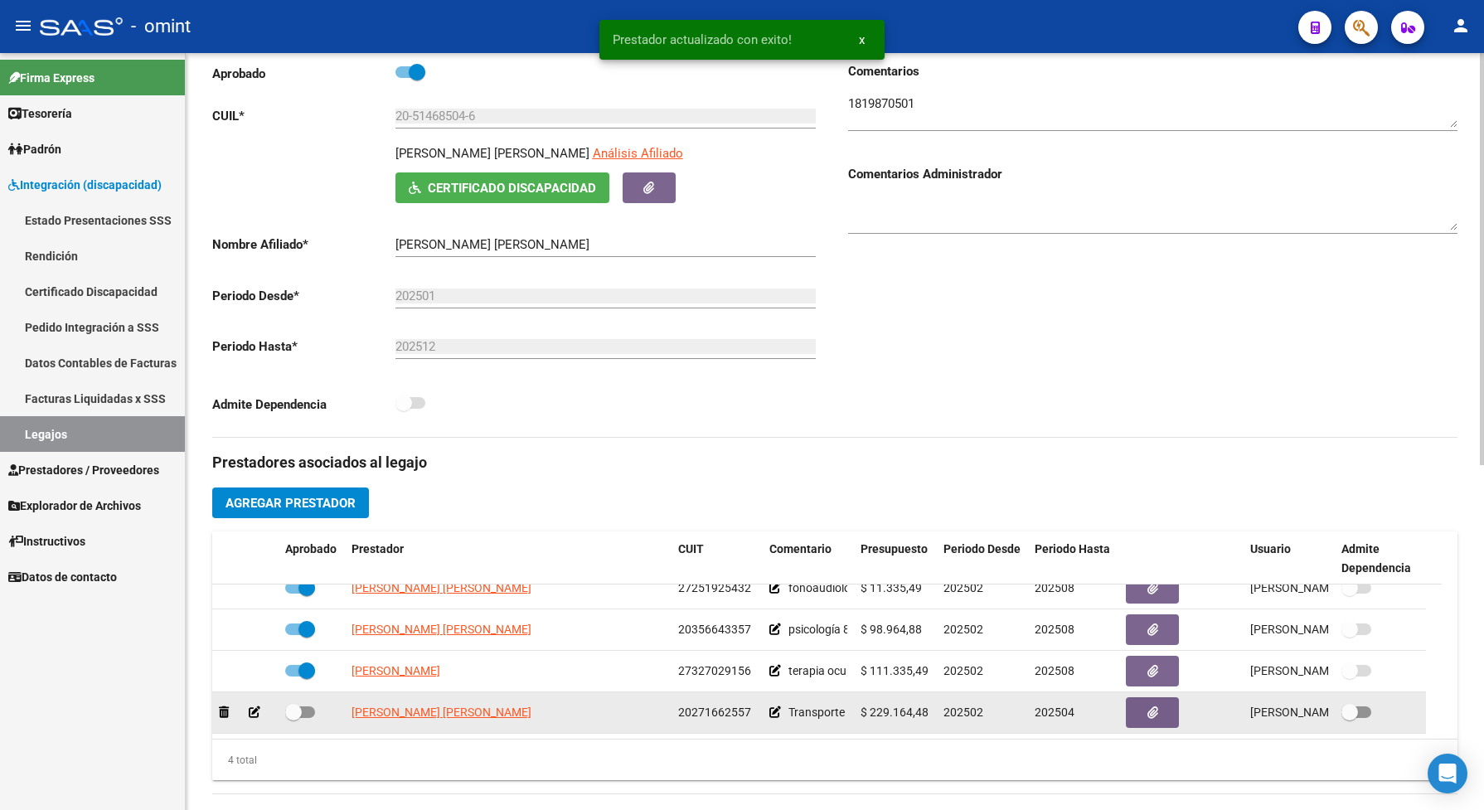
click at [312, 718] on span at bounding box center [300, 712] width 30 height 12
click at [293, 719] on input "checkbox" at bounding box center [293, 718] width 1 height 1
checkbox input "true"
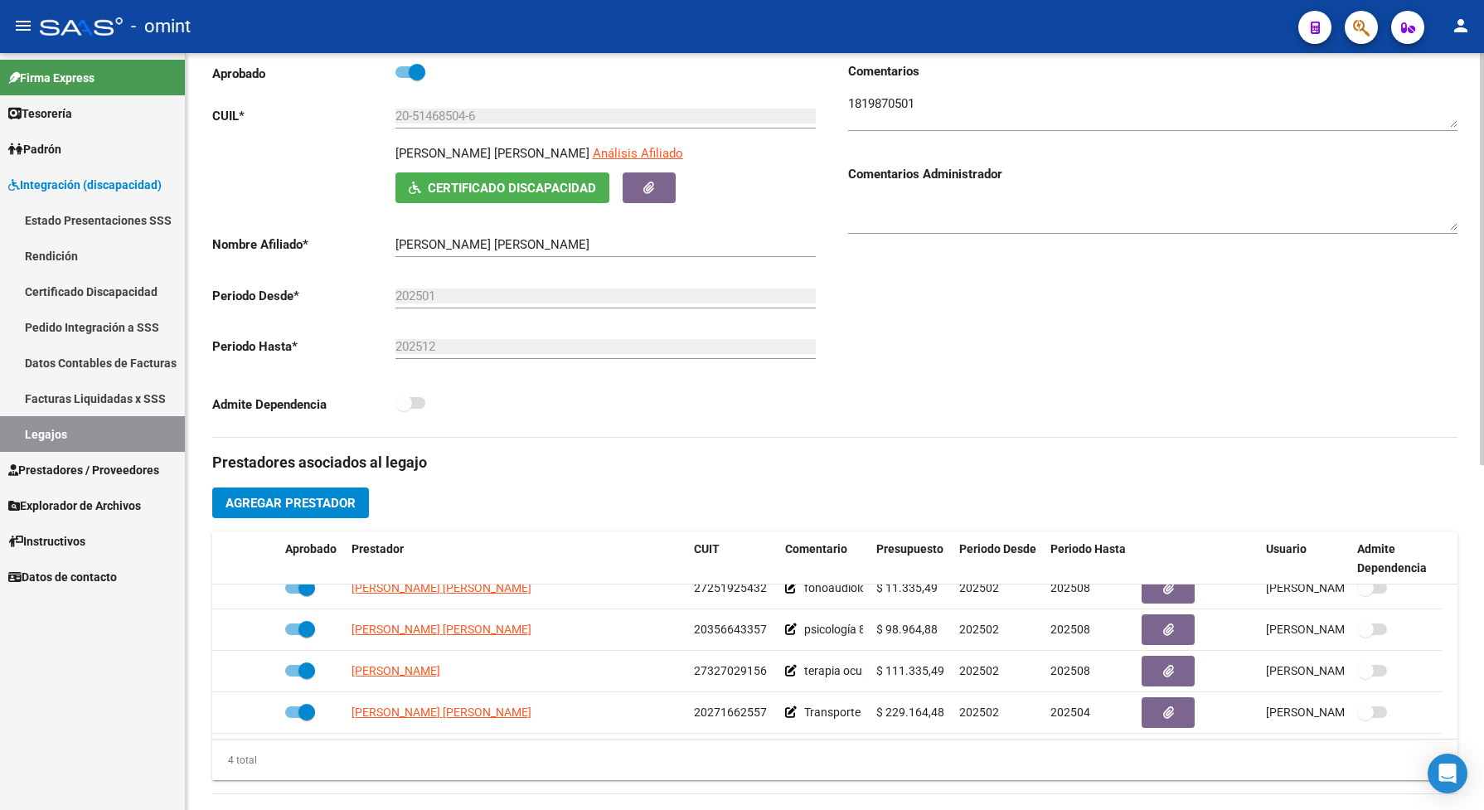
scroll to position [0, 0]
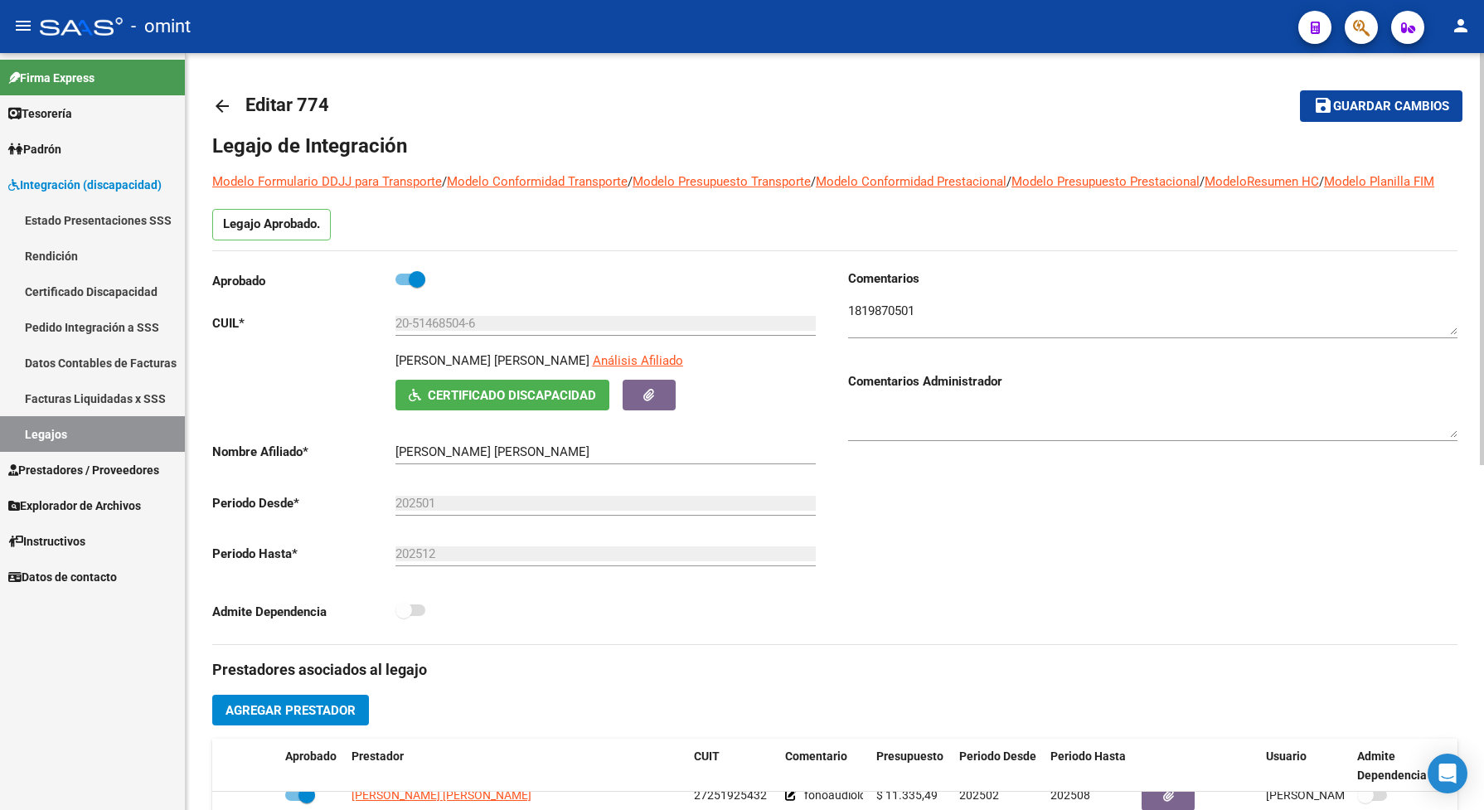
click at [1403, 109] on span "Guardar cambios" at bounding box center [1391, 106] width 116 height 15
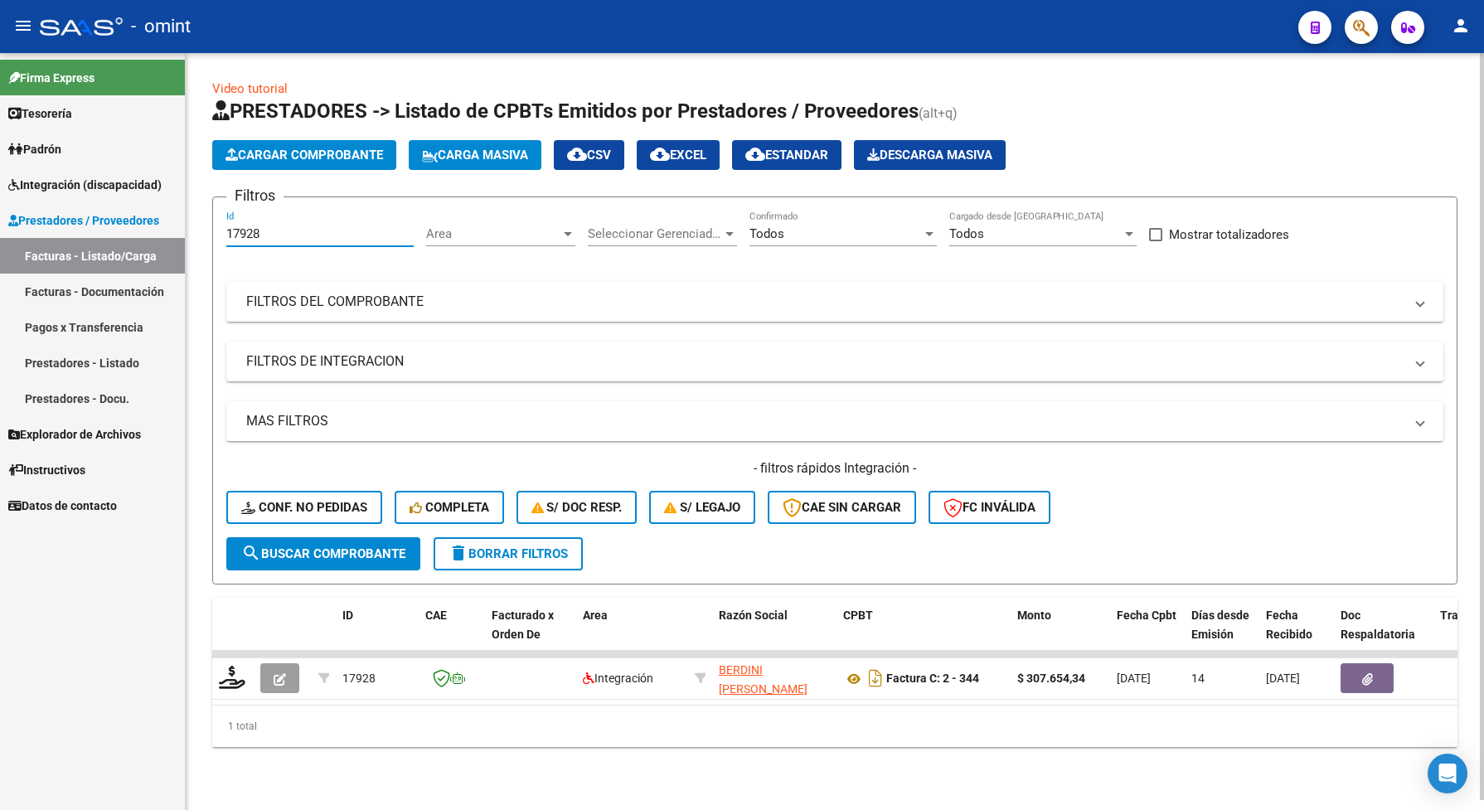
drag, startPoint x: 276, startPoint y: 236, endPoint x: 229, endPoint y: 235, distance: 47.3
click at [229, 235] on input "17928" at bounding box center [319, 233] width 187 height 15
paste input "5880"
type input "15880"
click at [357, 546] on span "search Buscar Comprobante" at bounding box center [323, 553] width 164 height 15
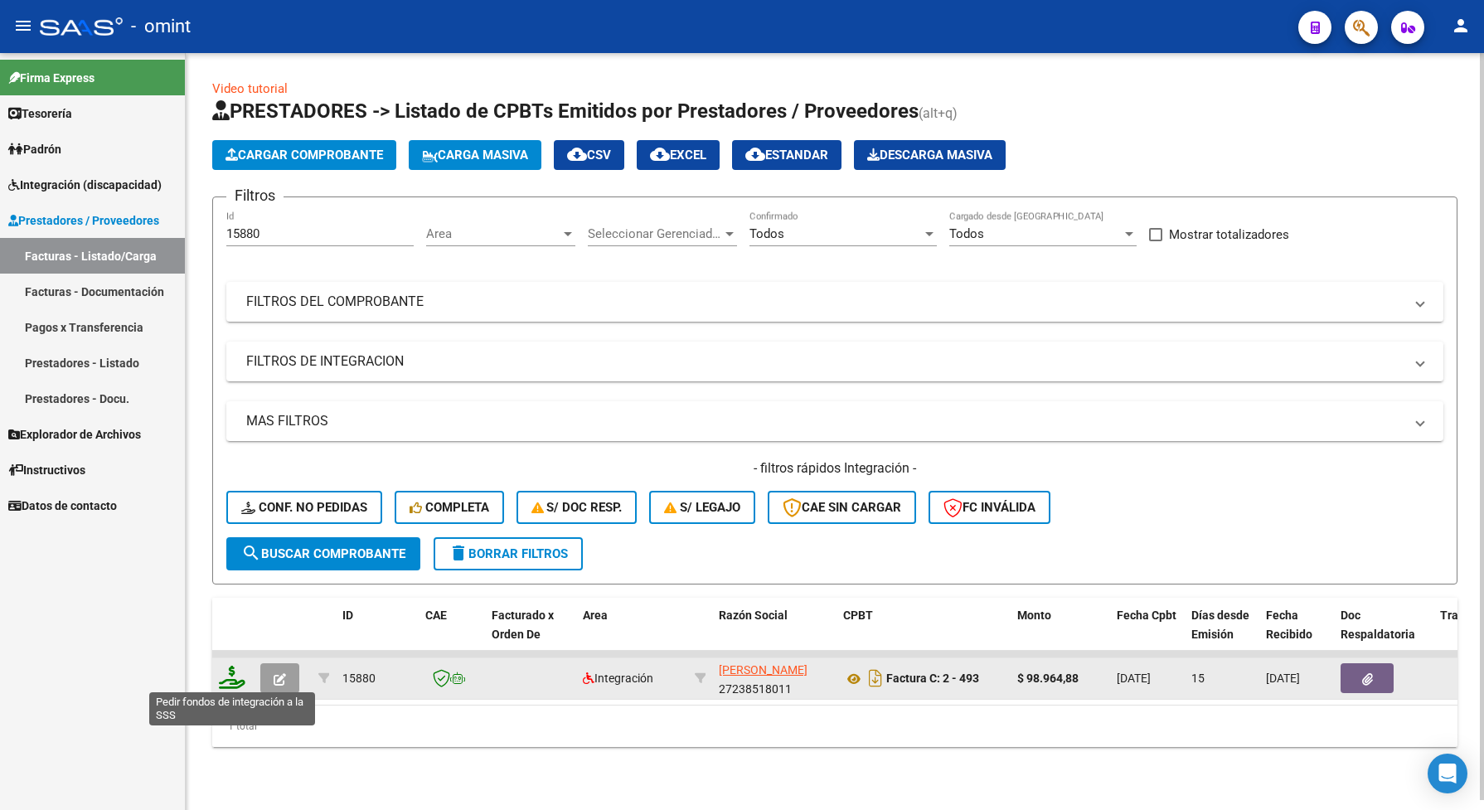
click at [225, 681] on icon at bounding box center [232, 677] width 27 height 23
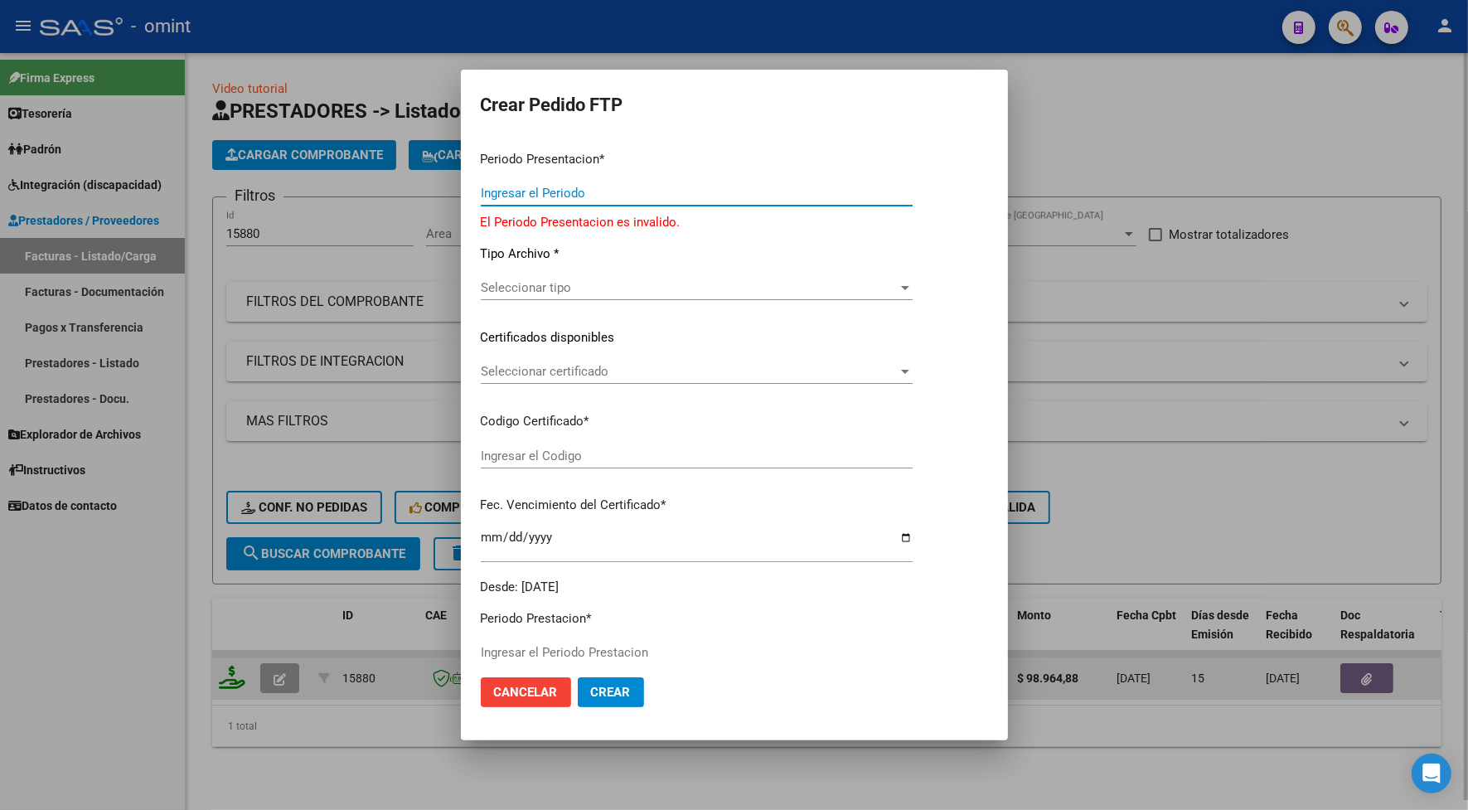
type input "202507"
type input "$ 98.964,88"
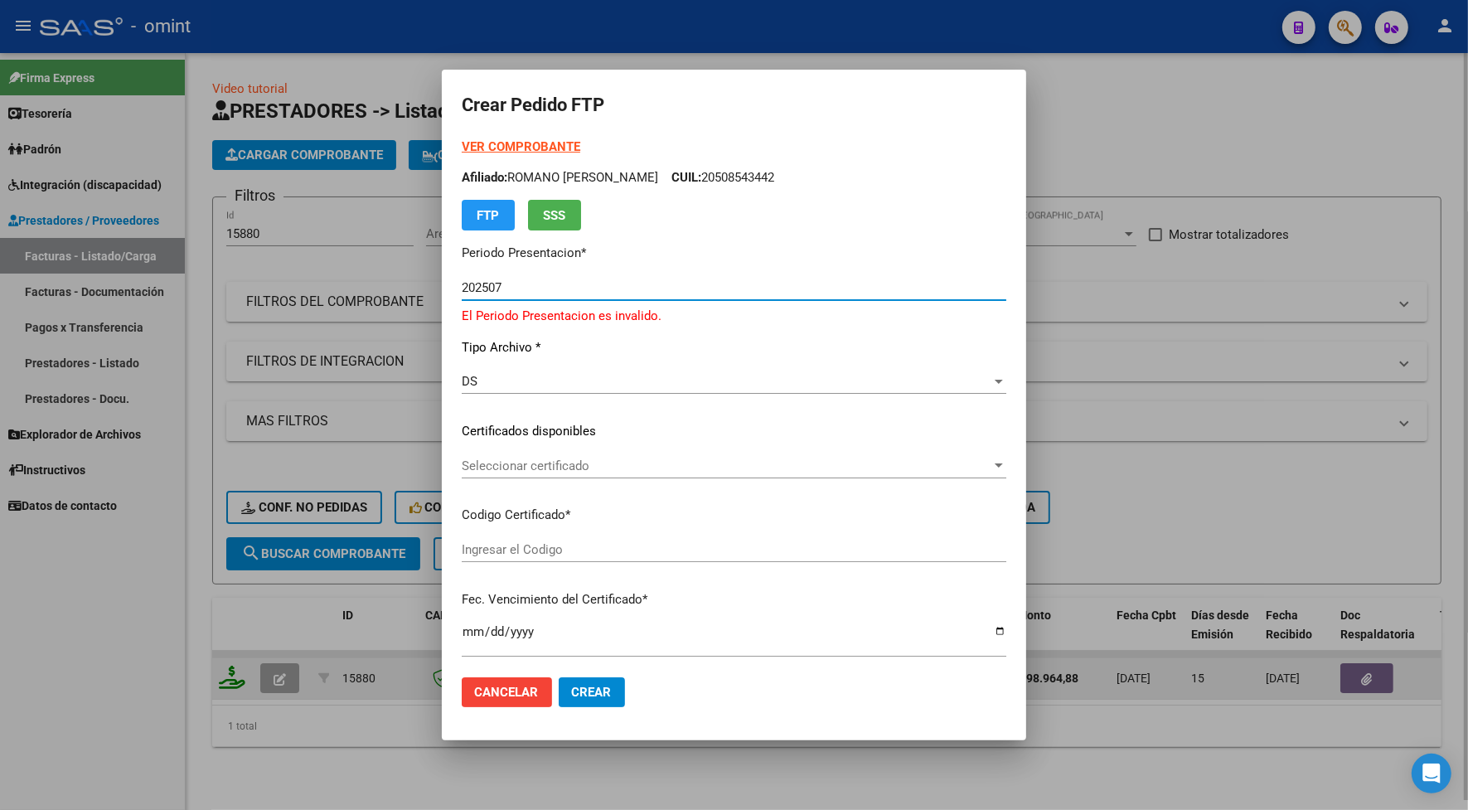
type input "979009051"
type input "[DATE]"
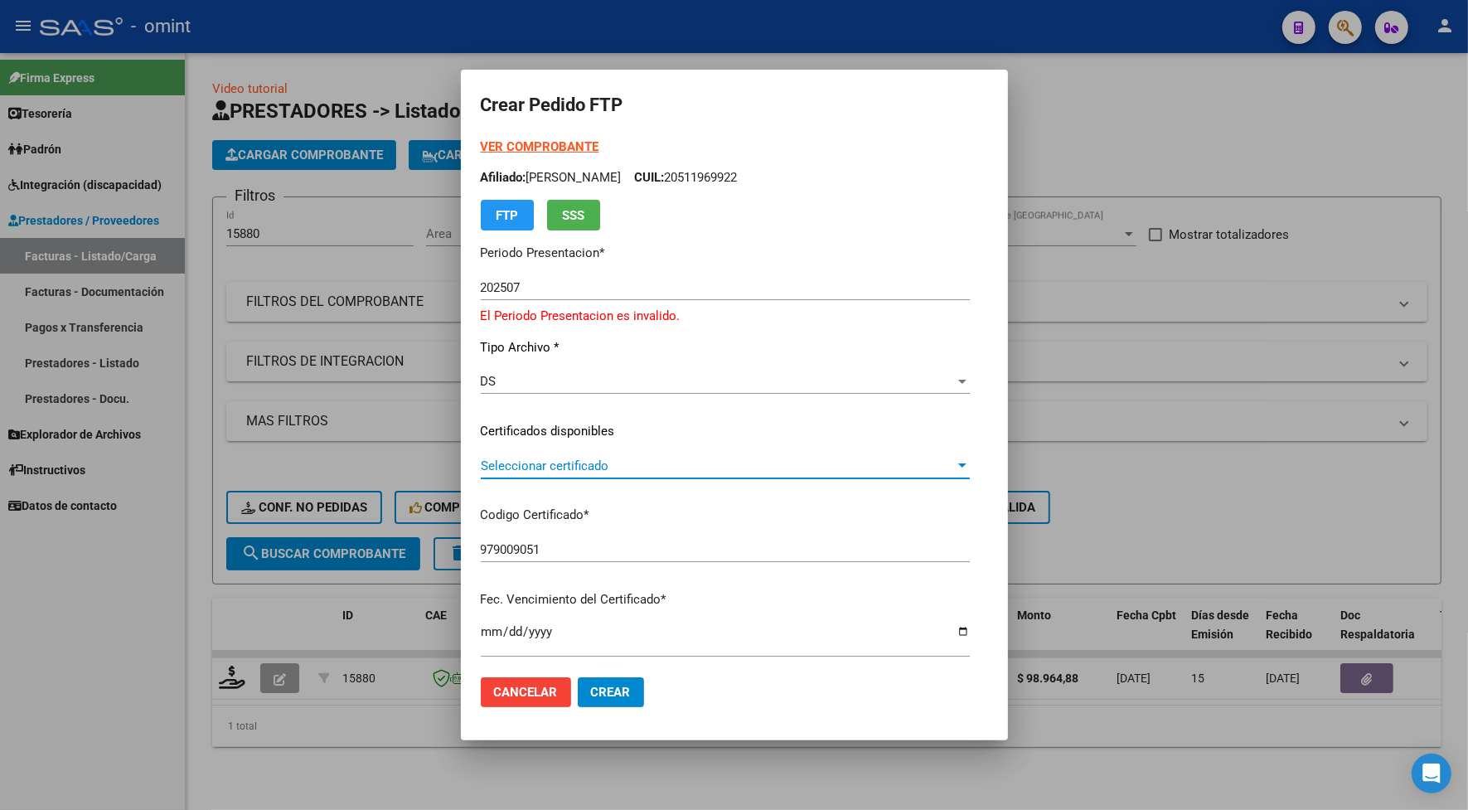
click at [545, 458] on span "Seleccionar certificado" at bounding box center [718, 465] width 474 height 15
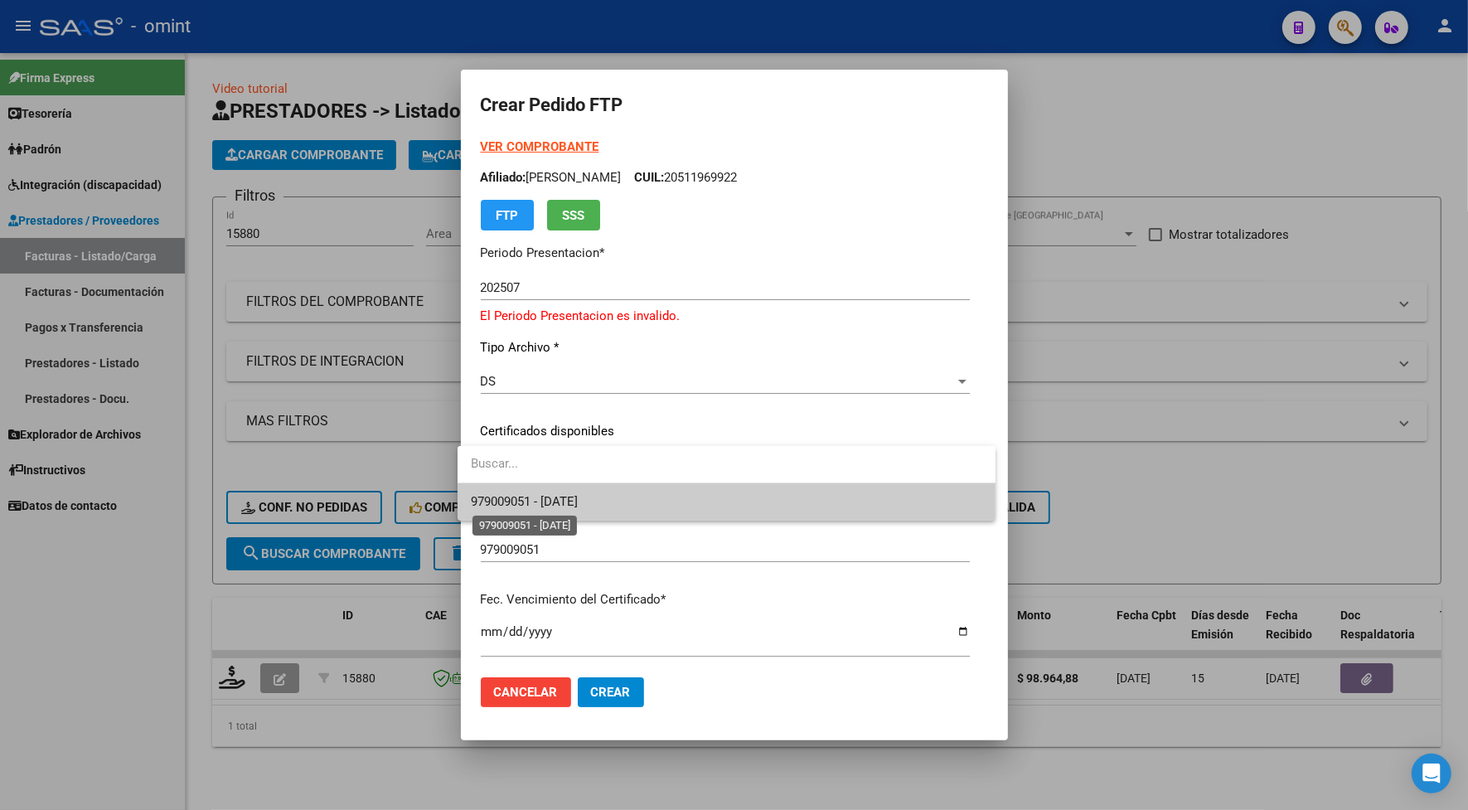
click at [562, 502] on span "979009051 - [DATE]" at bounding box center [524, 501] width 107 height 15
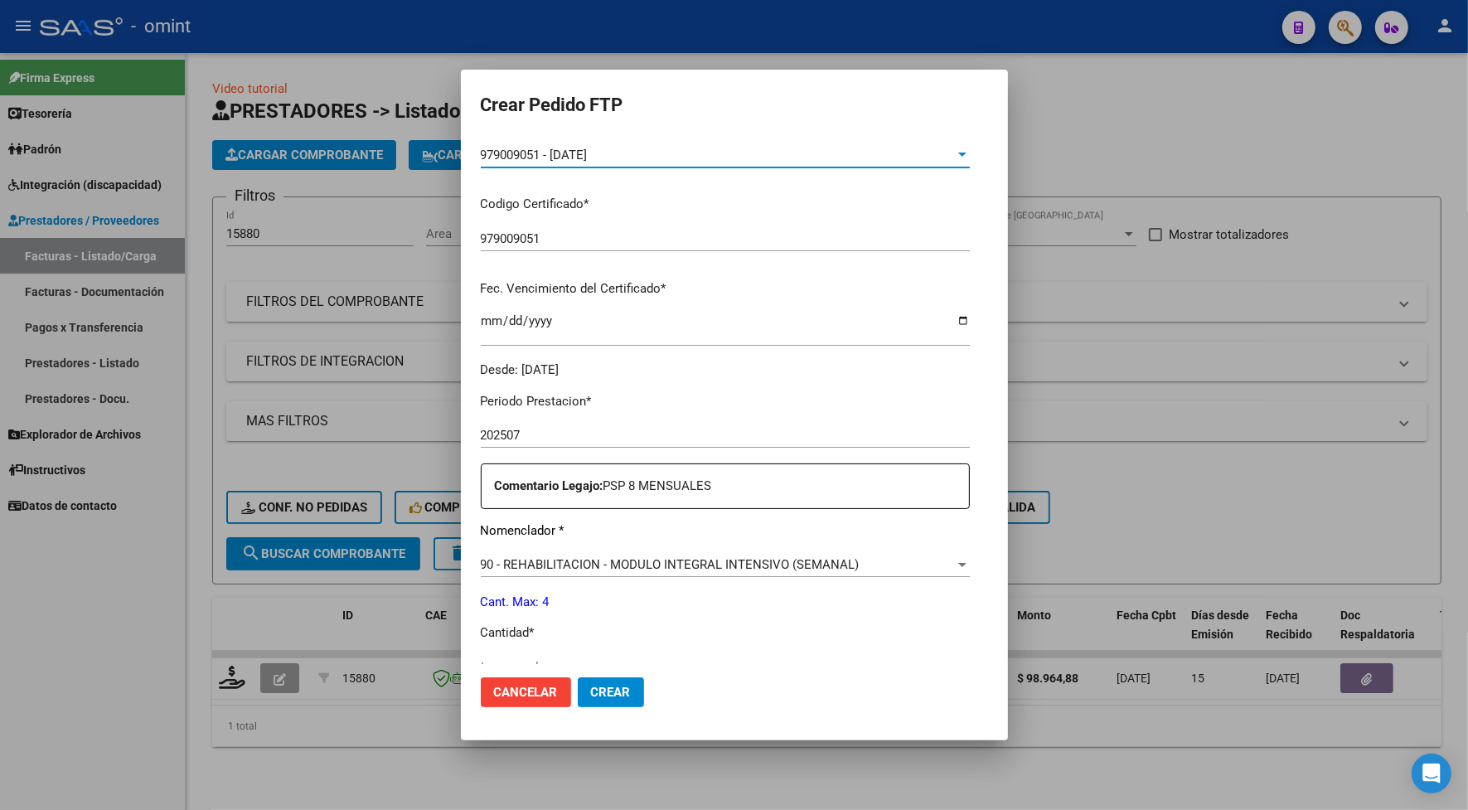
scroll to position [414, 0]
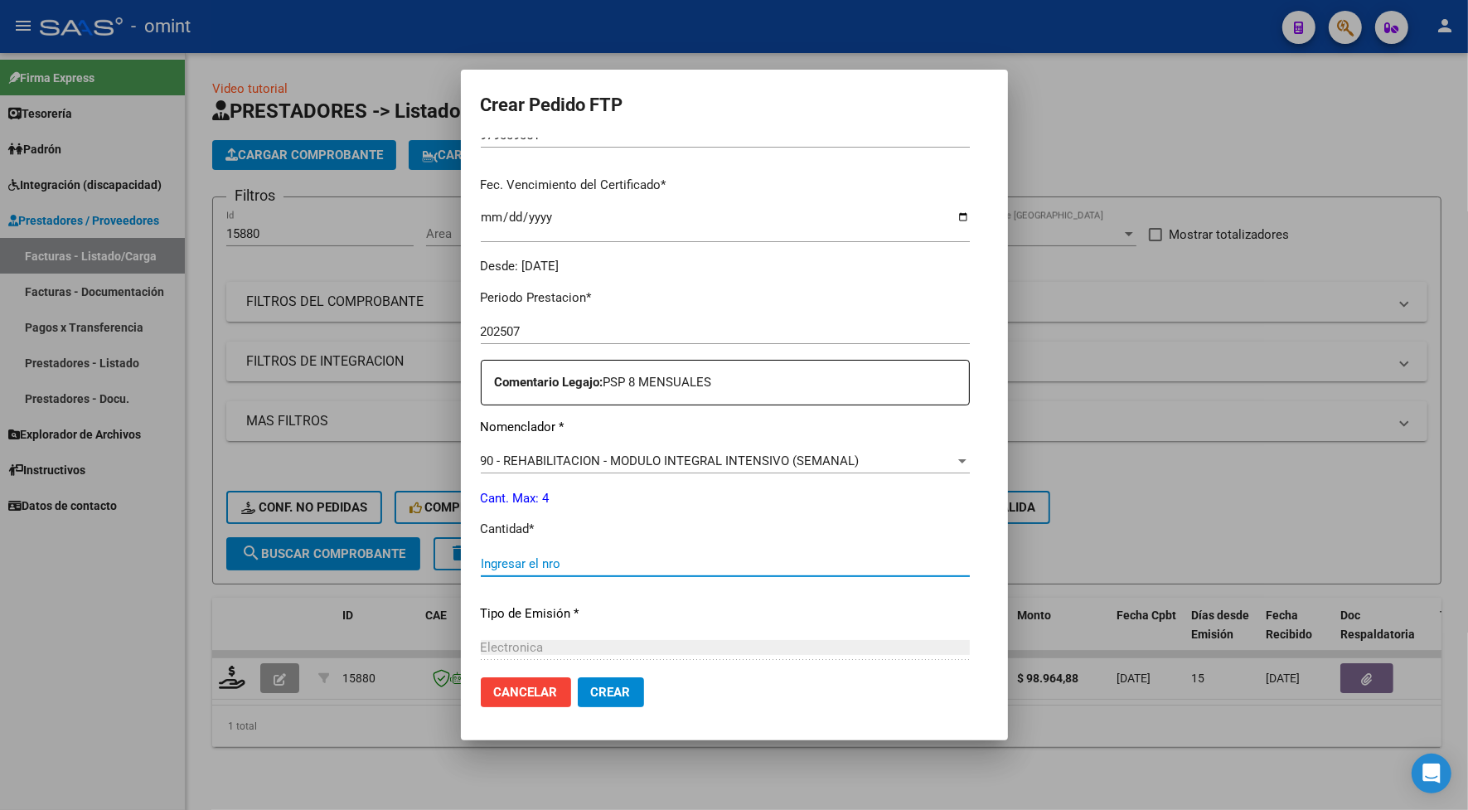
click at [516, 558] on input "Ingresar el nro" at bounding box center [725, 563] width 489 height 15
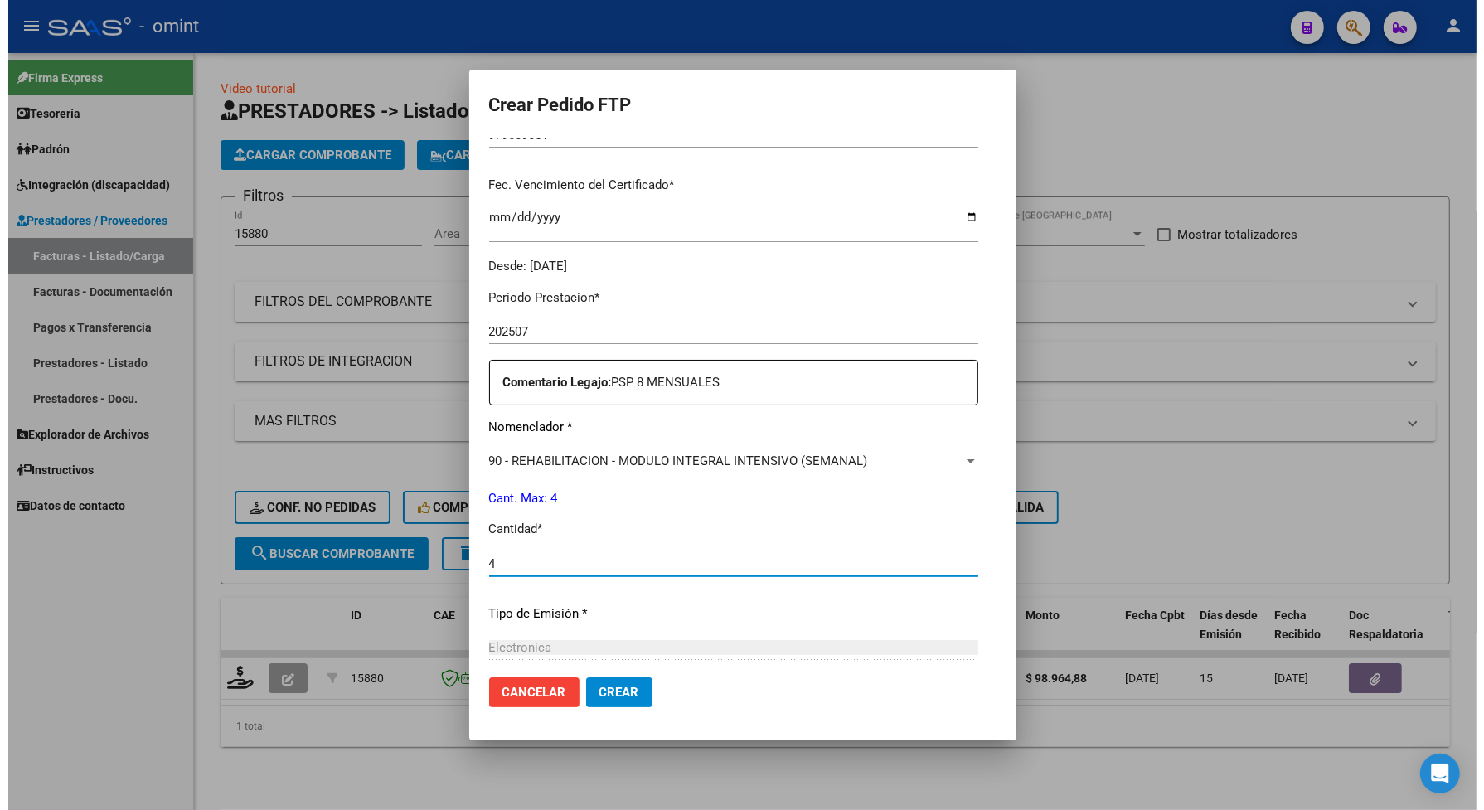
scroll to position [594, 0]
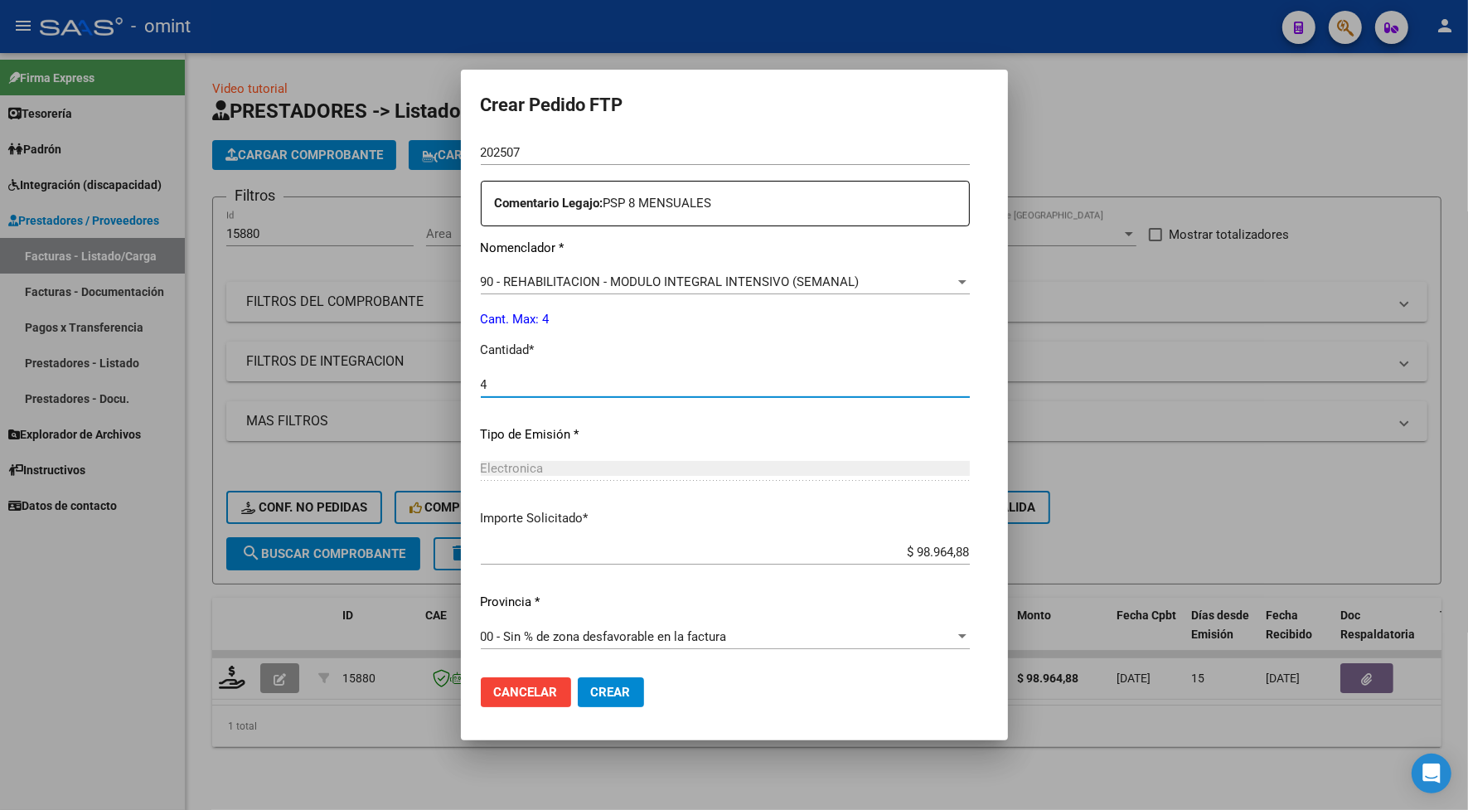
type input "4"
click at [611, 678] on button "Crear" at bounding box center [611, 692] width 66 height 30
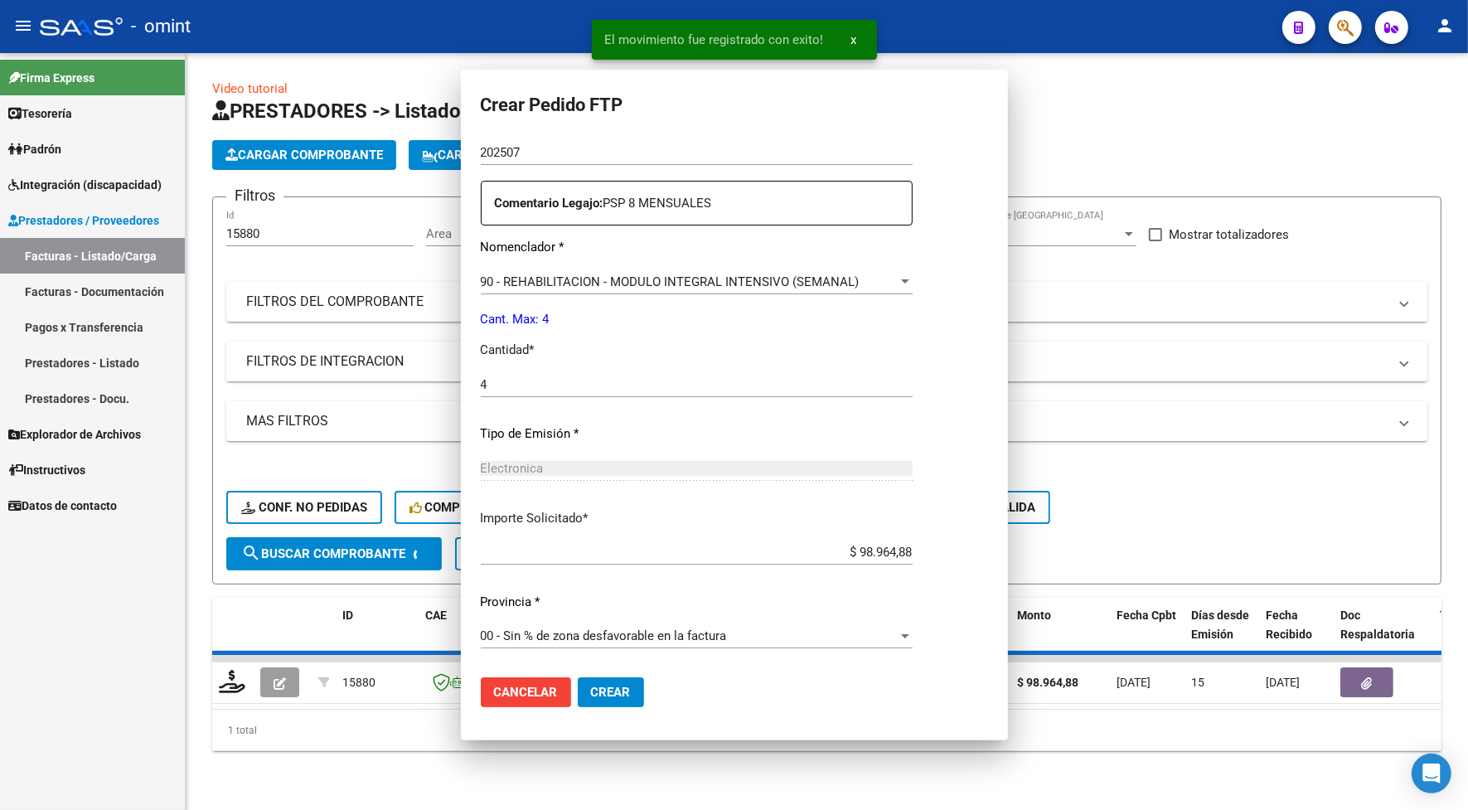
scroll to position [0, 0]
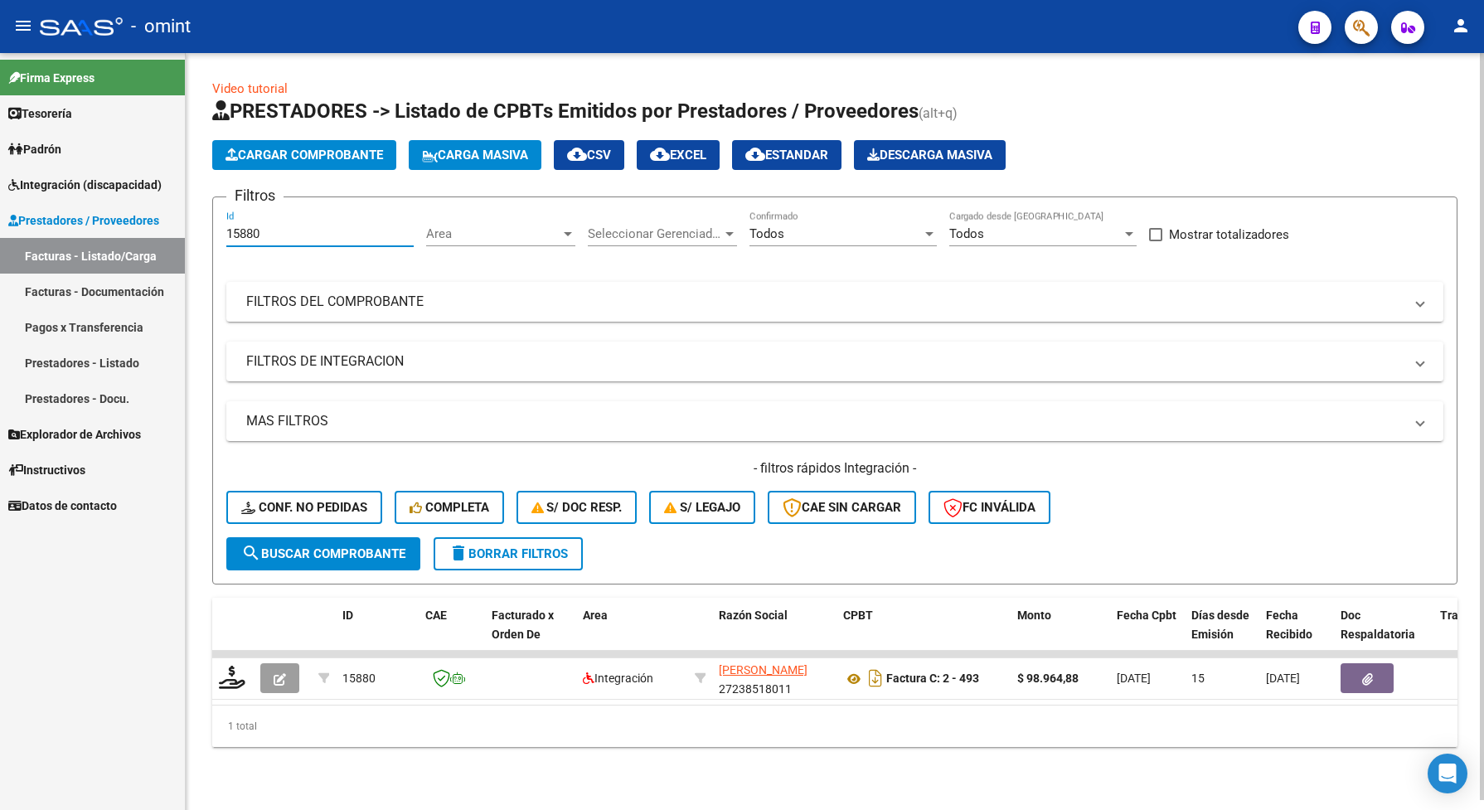
drag, startPoint x: 286, startPoint y: 237, endPoint x: 221, endPoint y: 232, distance: 64.8
click at [221, 232] on form "Filtros 15880 Id Area Area Seleccionar Gerenciador Seleccionar Gerenciador Todo…" at bounding box center [834, 390] width 1245 height 388
drag, startPoint x: 245, startPoint y: 243, endPoint x: 243, endPoint y: 230, distance: 12.7
drag, startPoint x: 243, startPoint y: 230, endPoint x: 284, endPoint y: 213, distance: 45.0
click at [284, 213] on div "15880 Id" at bounding box center [319, 229] width 187 height 36
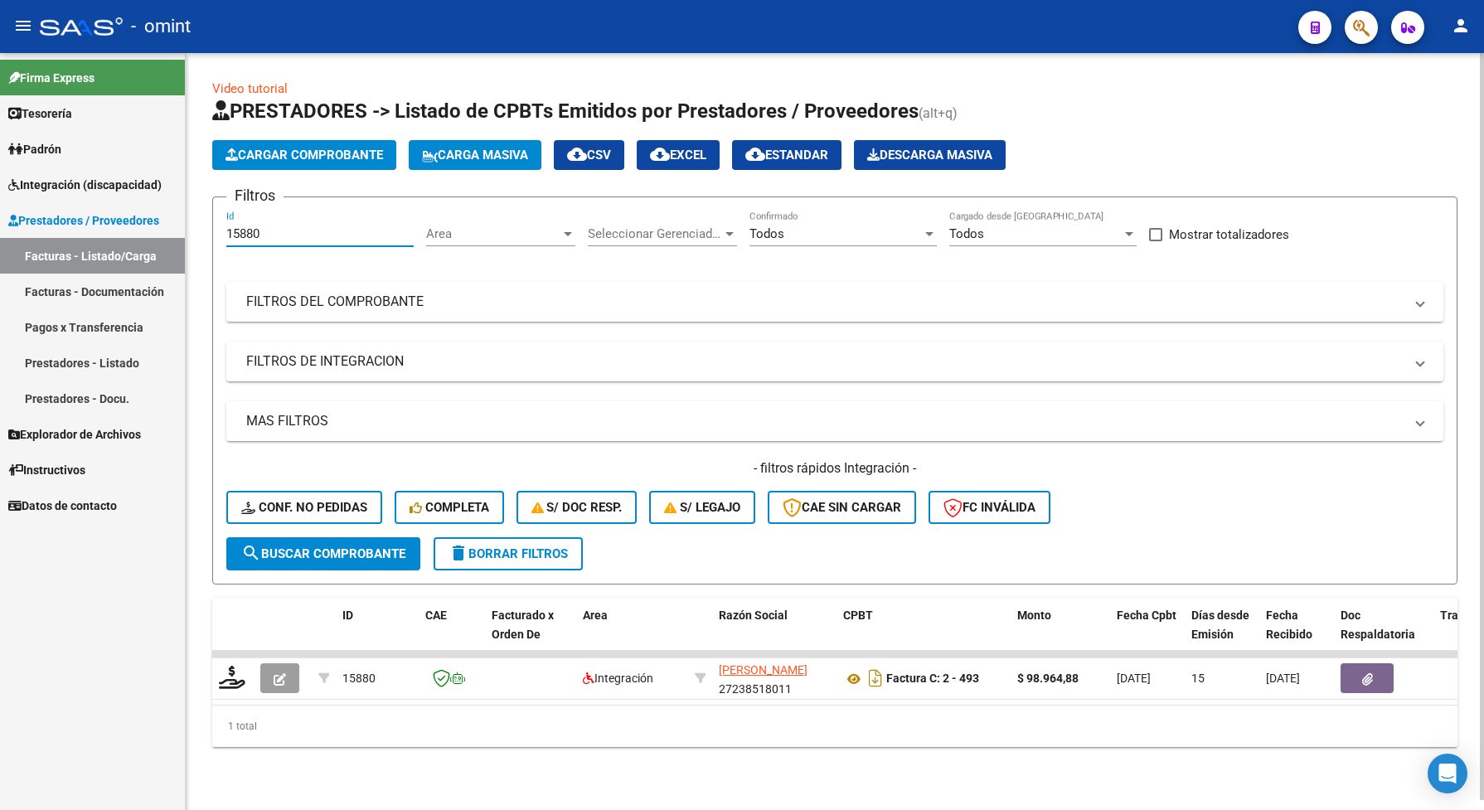
drag, startPoint x: 283, startPoint y: 230, endPoint x: 217, endPoint y: 232, distance: 65.5
click at [217, 232] on form "Filtros 15880 Id Area Area Seleccionar Gerenciador Seleccionar Gerenciador Todo…" at bounding box center [834, 390] width 1245 height 388
paste input "8"
type input "15888"
click at [313, 550] on span "search Buscar Comprobante" at bounding box center [323, 553] width 164 height 15
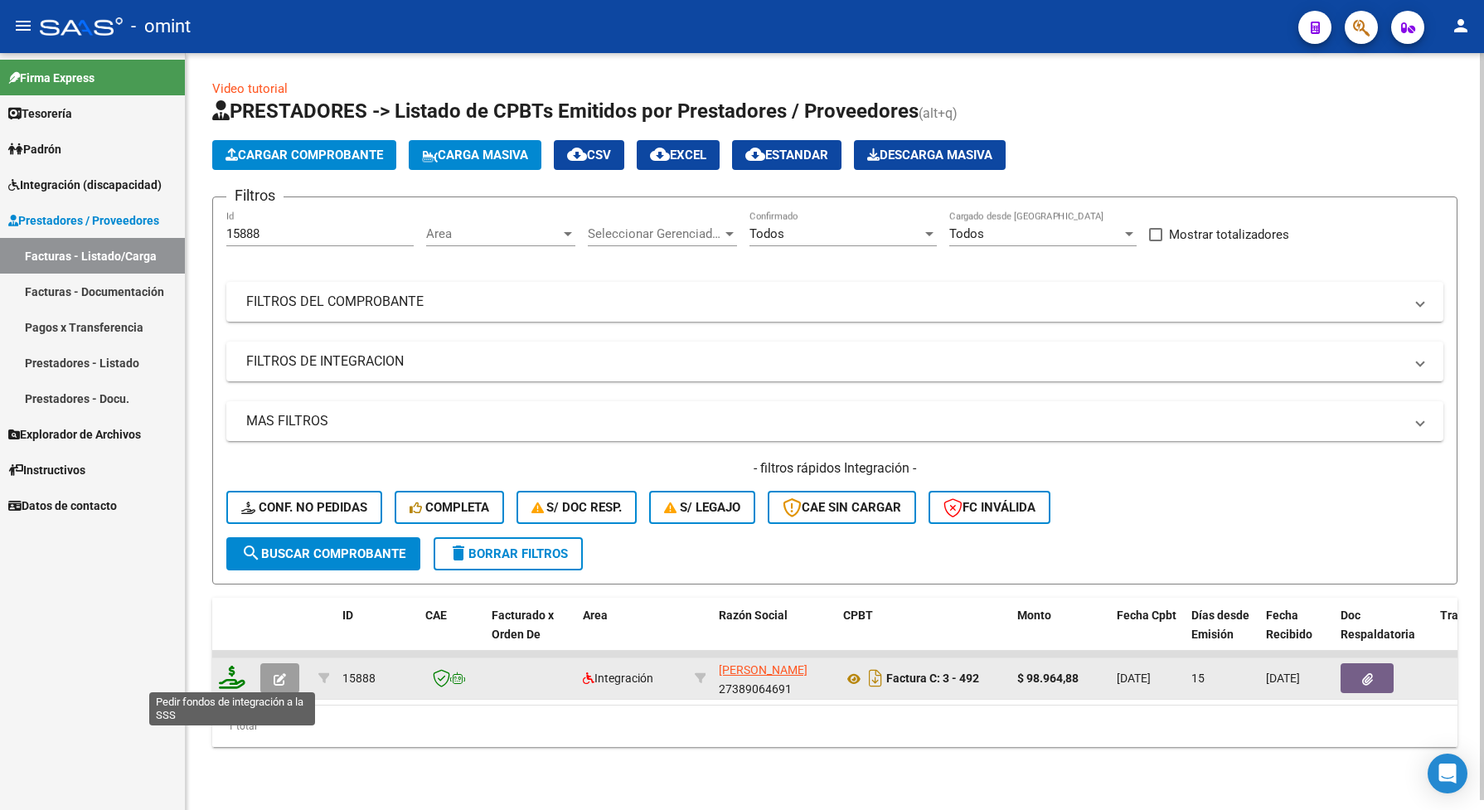
click at [220, 678] on icon at bounding box center [232, 677] width 27 height 23
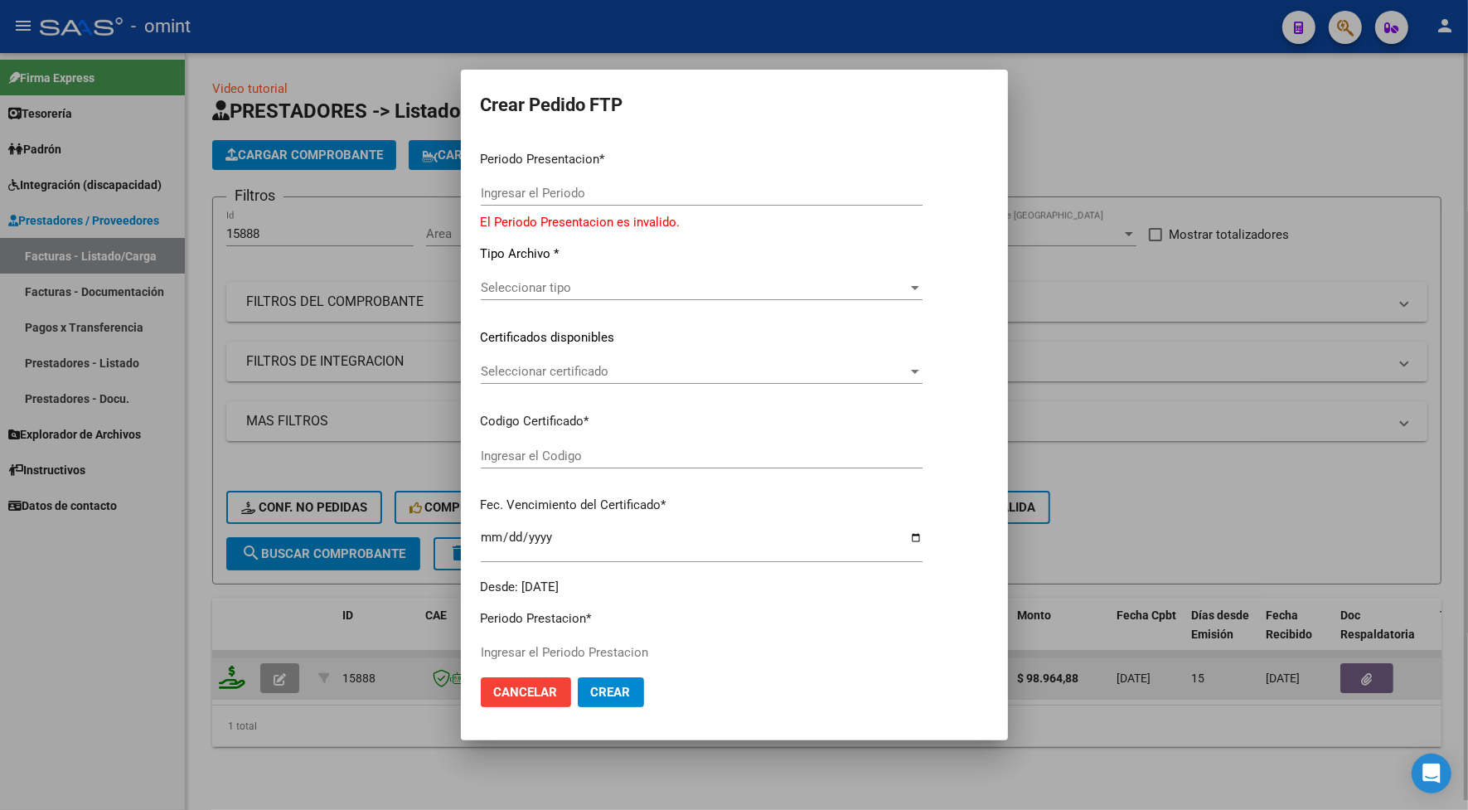
type input "202507"
type input "$ 98.964,88"
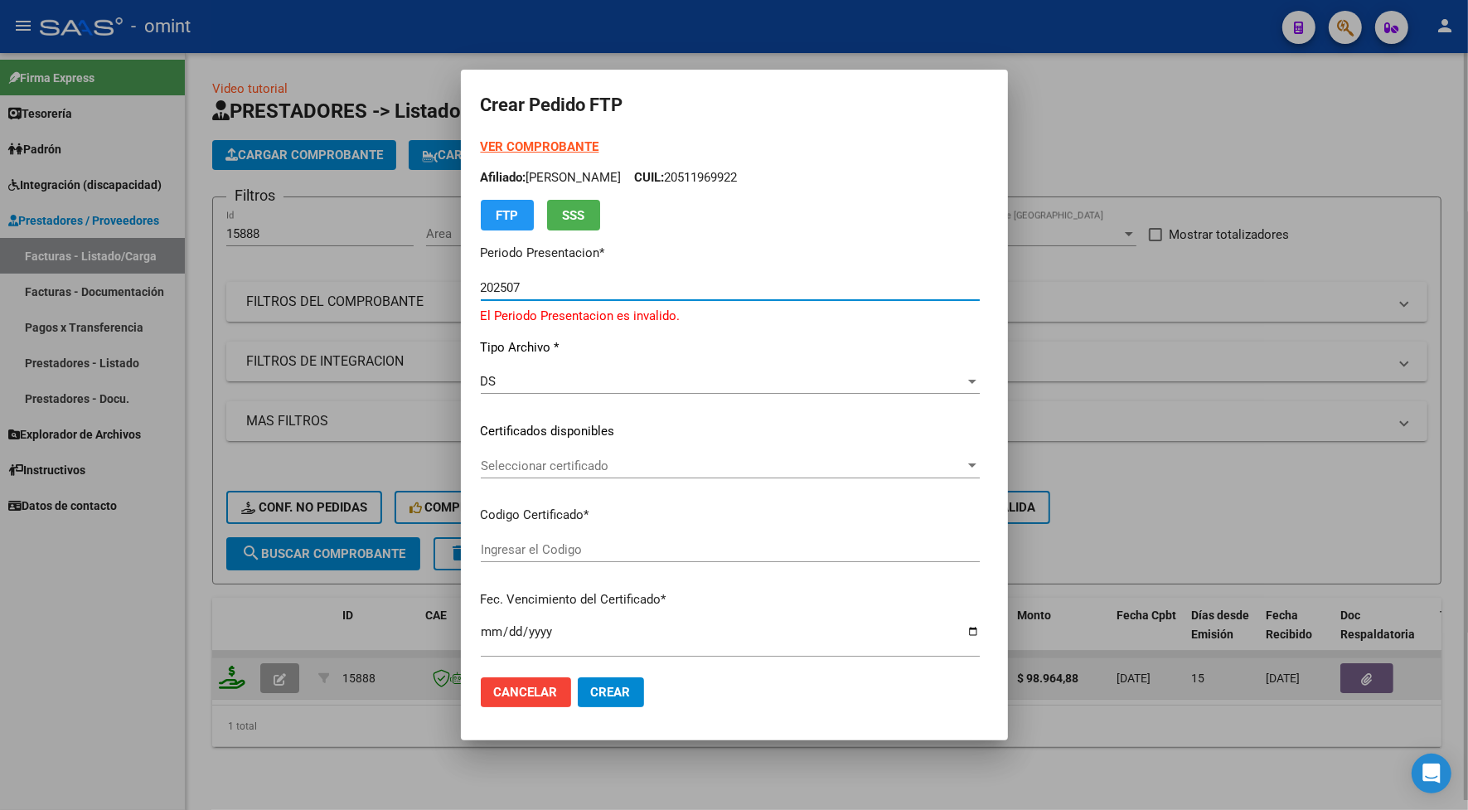
type input "979009051"
type input "[DATE]"
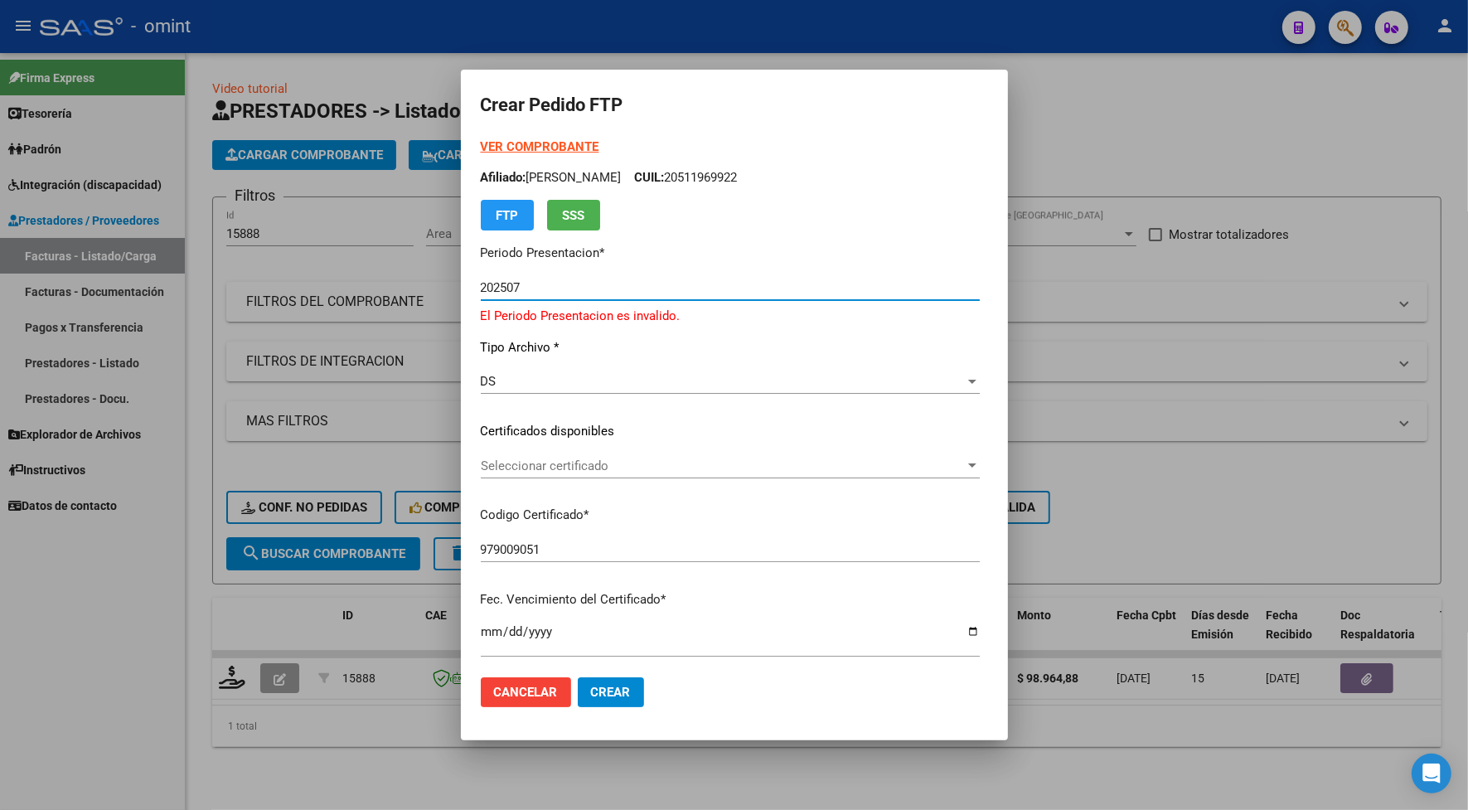
click at [593, 468] on span "Seleccionar certificado" at bounding box center [723, 465] width 484 height 15
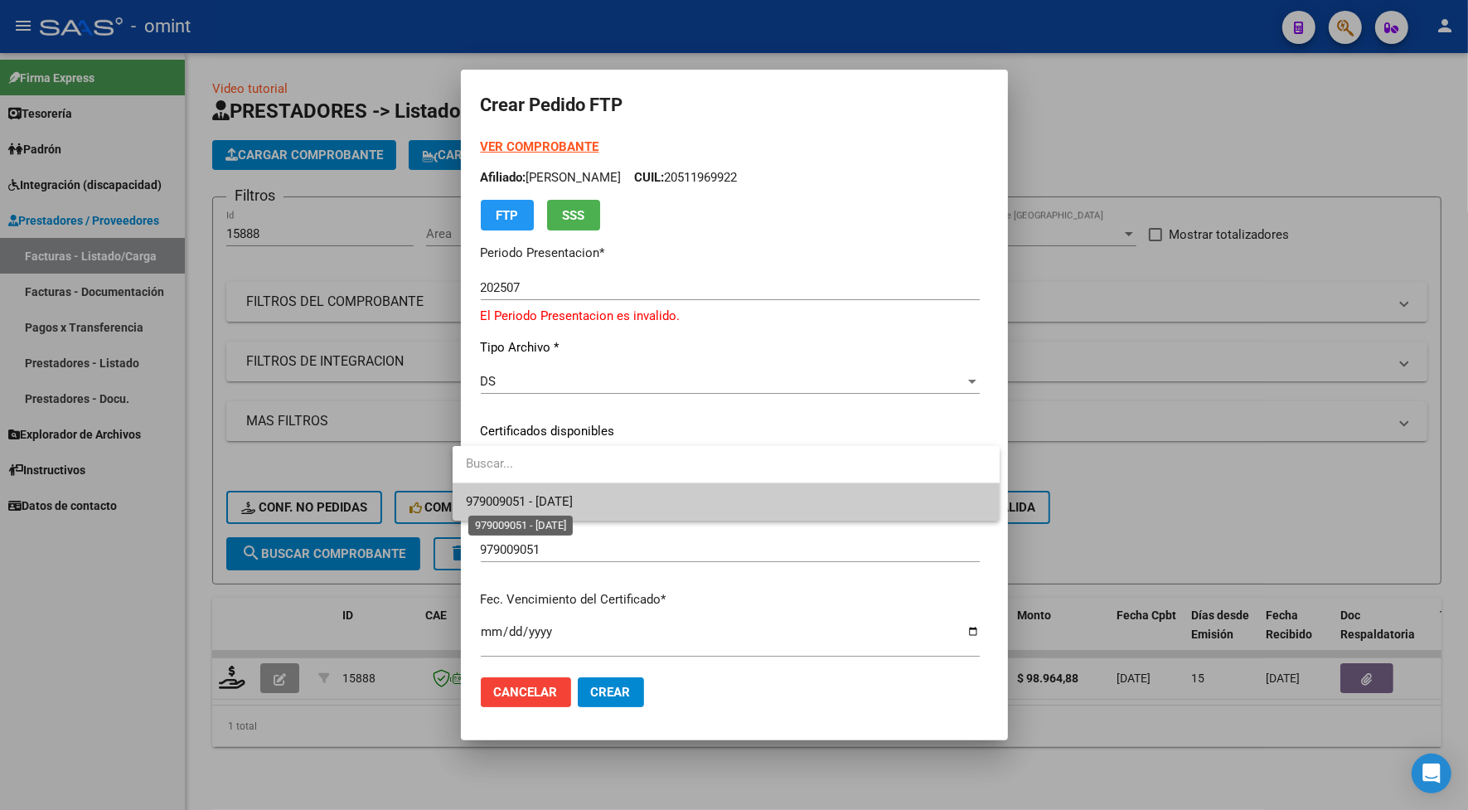
click at [573, 503] on span "979009051 - [DATE]" at bounding box center [519, 501] width 107 height 15
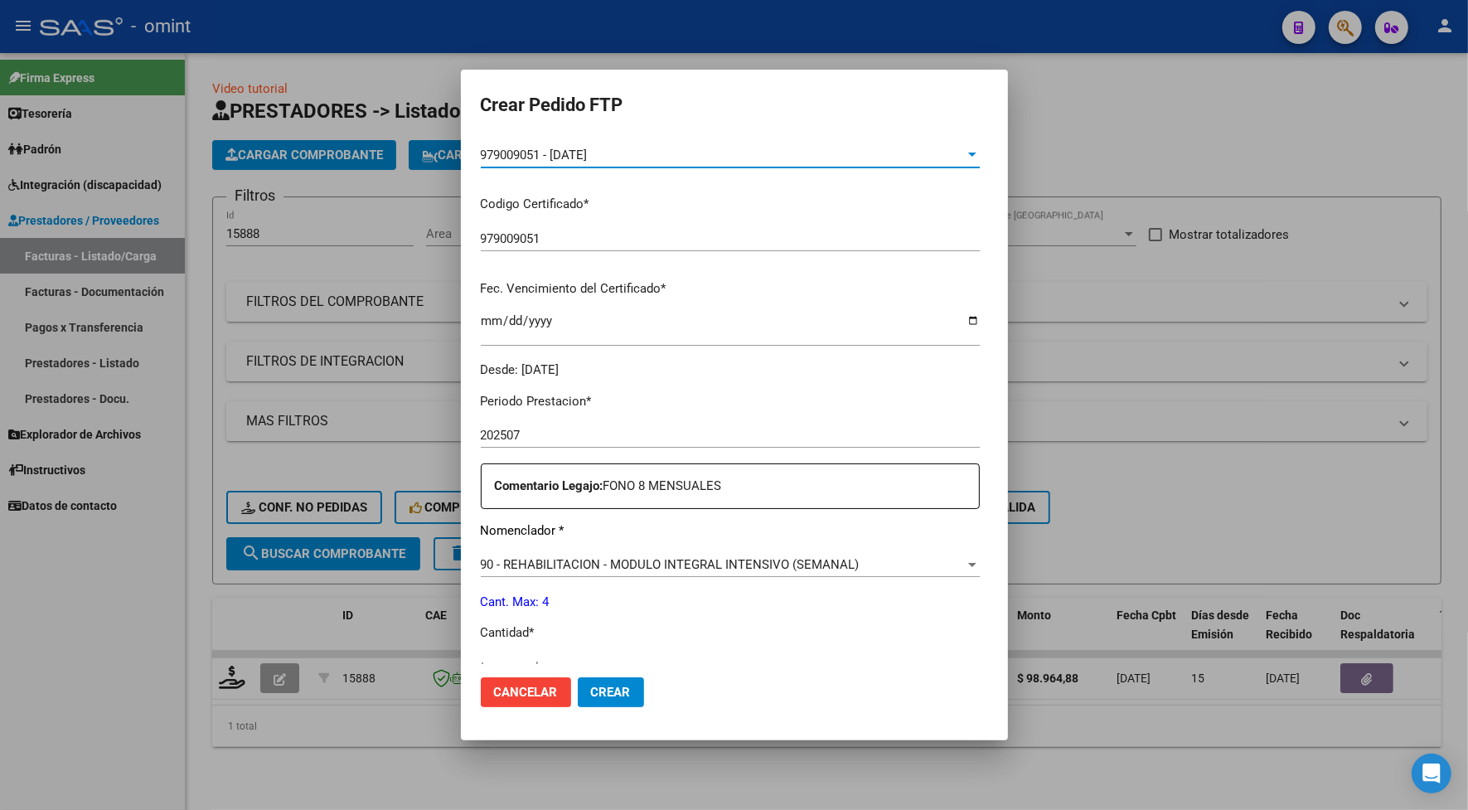
scroll to position [414, 0]
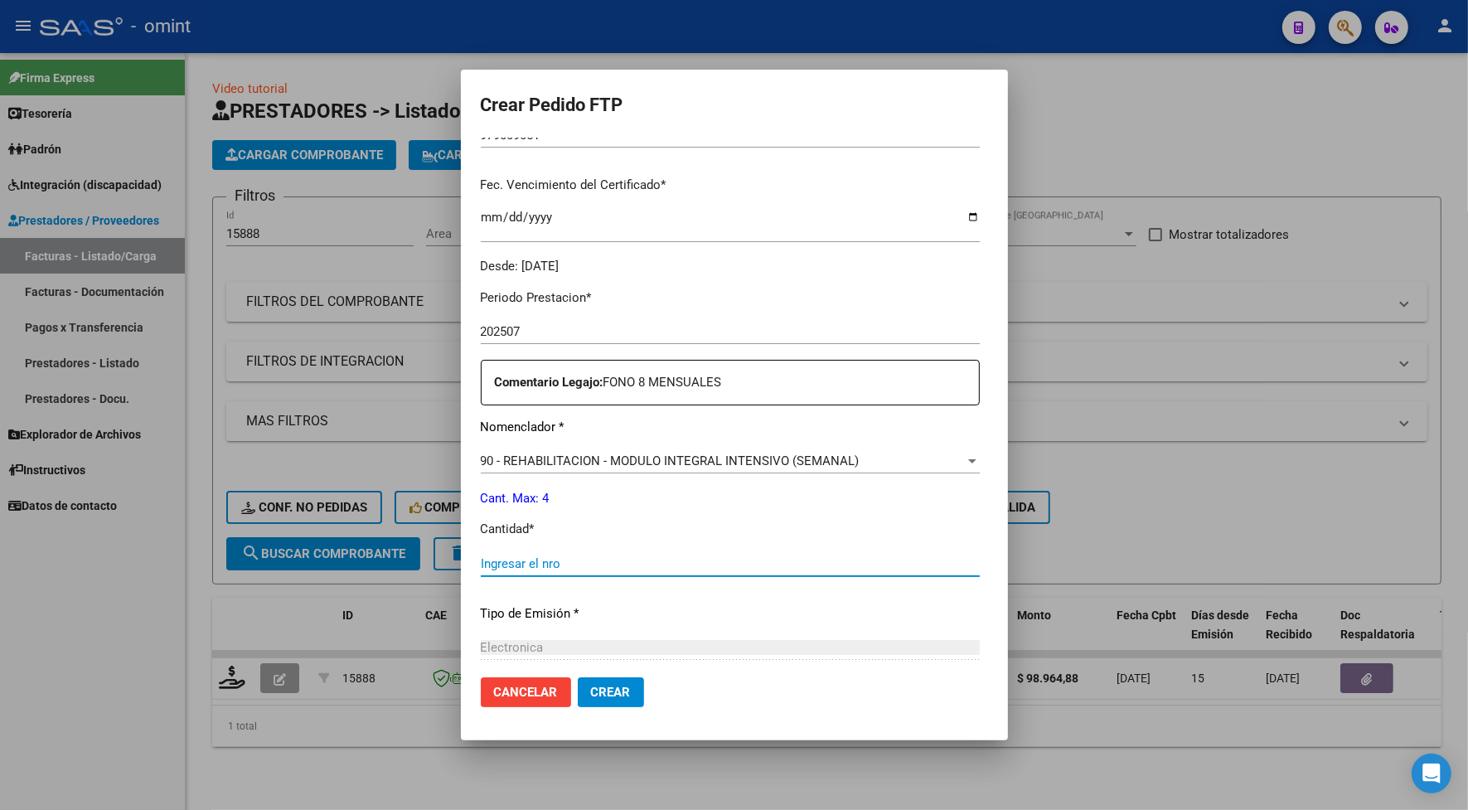
click at [540, 561] on input "Ingresar el nro" at bounding box center [730, 563] width 499 height 15
type input "4"
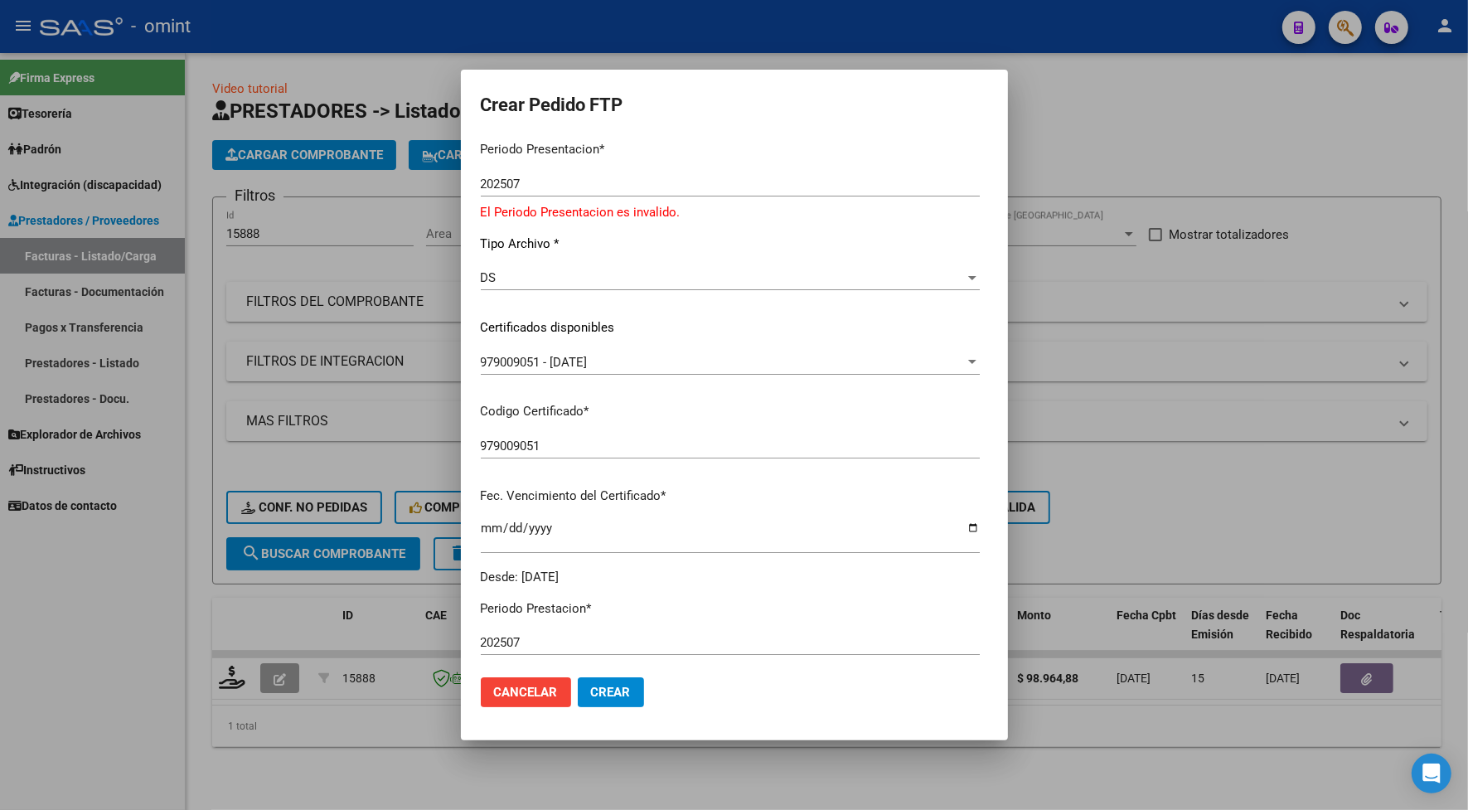
scroll to position [207, 0]
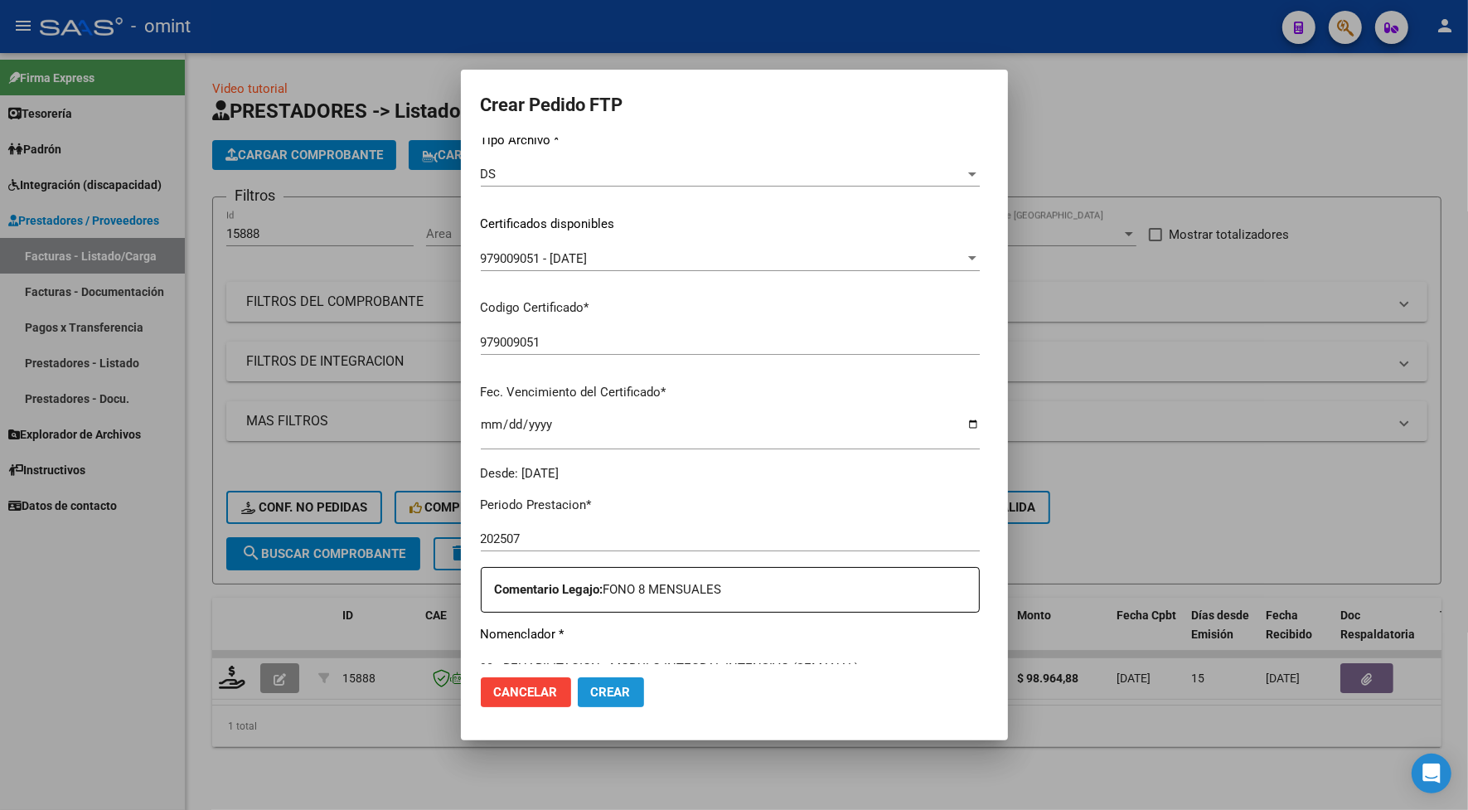
click at [607, 689] on span "Crear" at bounding box center [611, 692] width 40 height 15
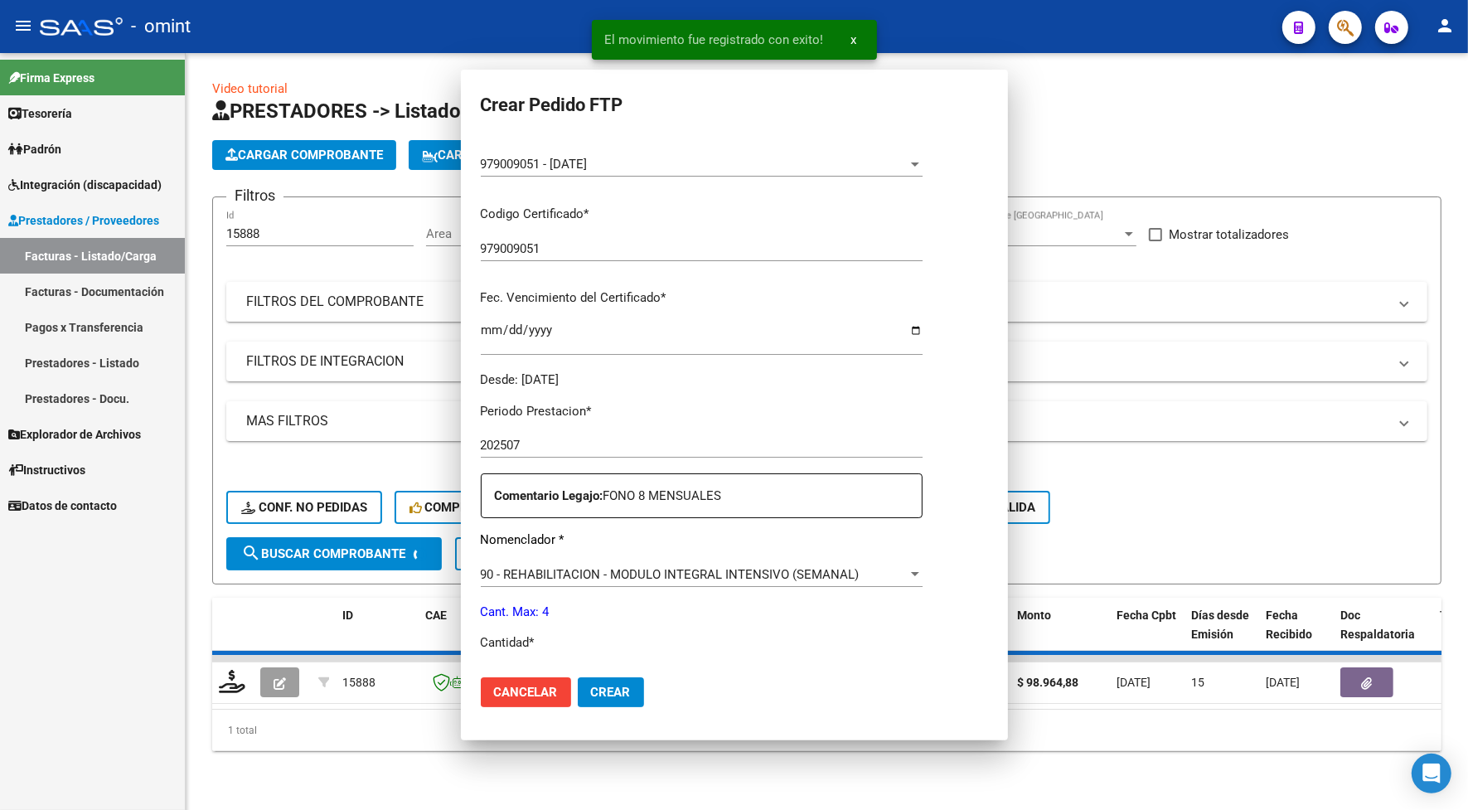
scroll to position [114, 0]
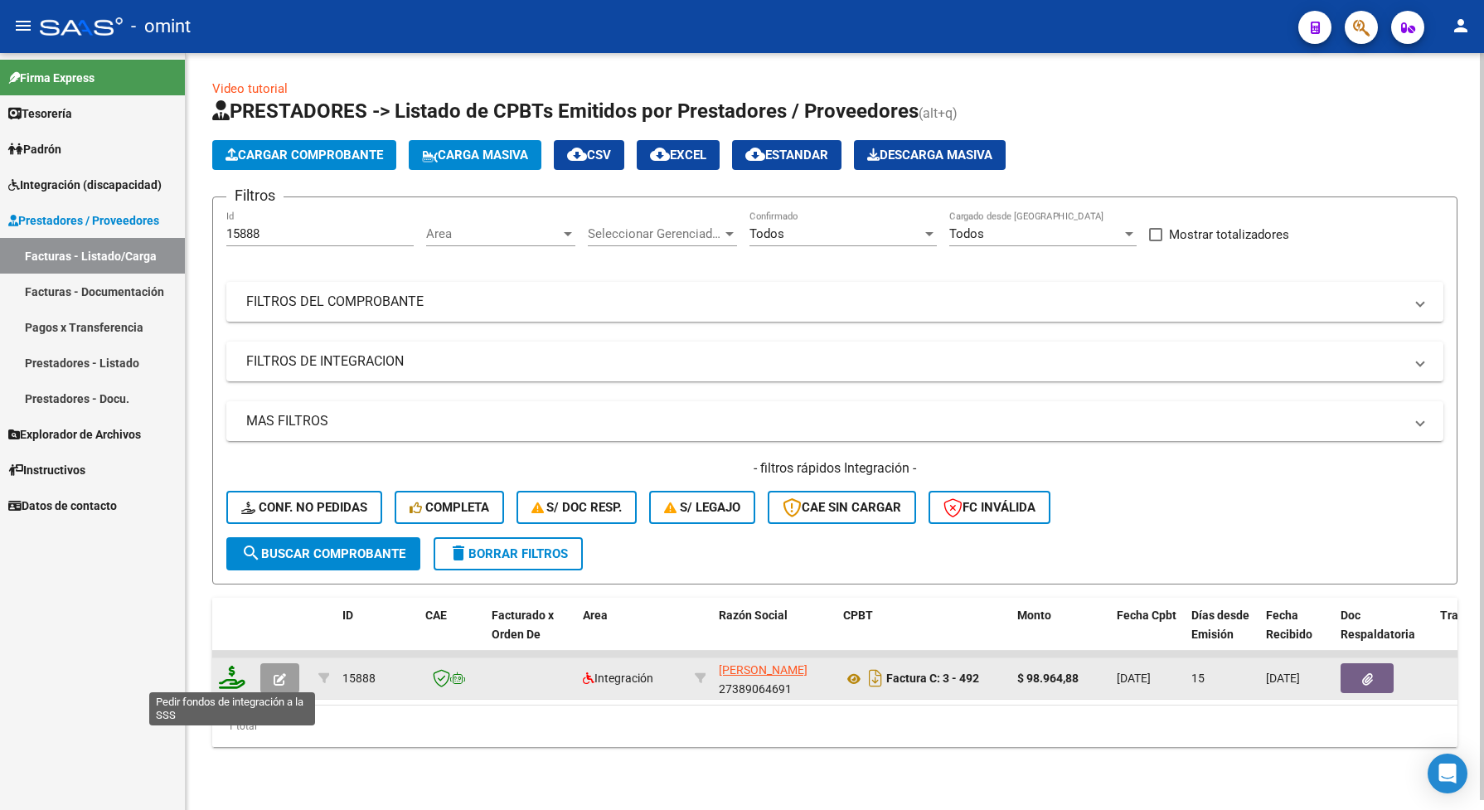
click at [235, 669] on icon at bounding box center [232, 677] width 27 height 23
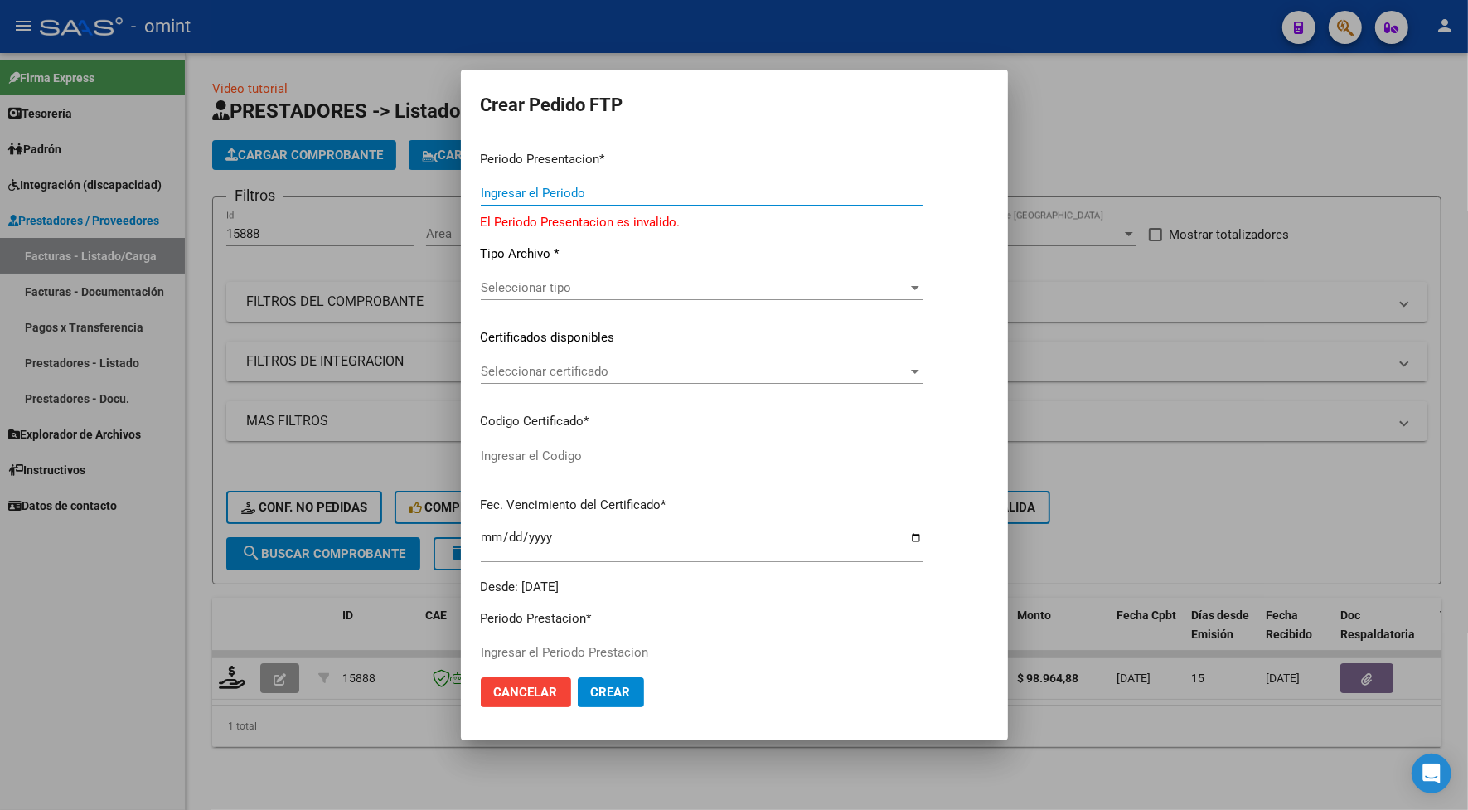
type input "202507"
type input "$ 98.964,88"
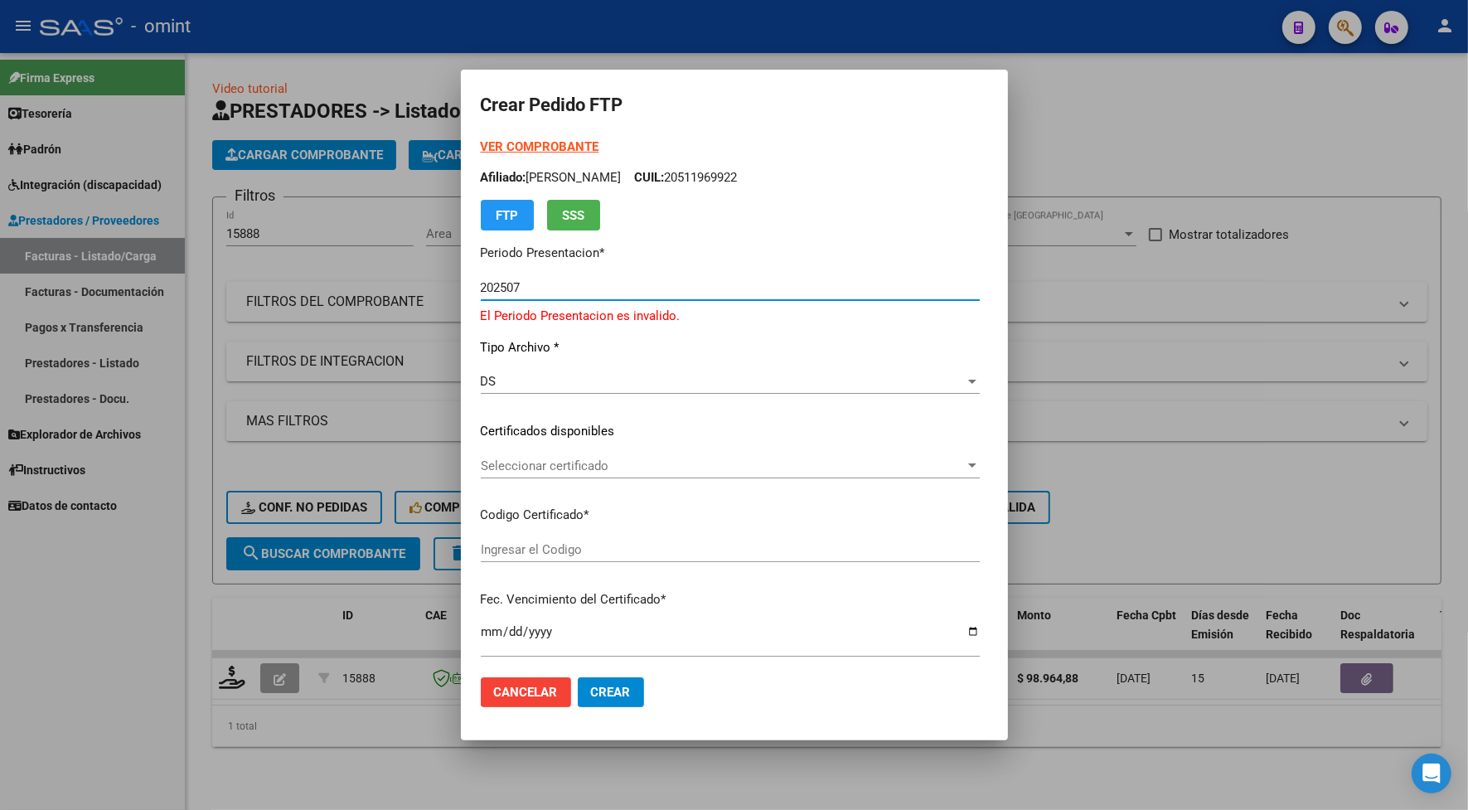
type input "979009051"
type input "[DATE]"
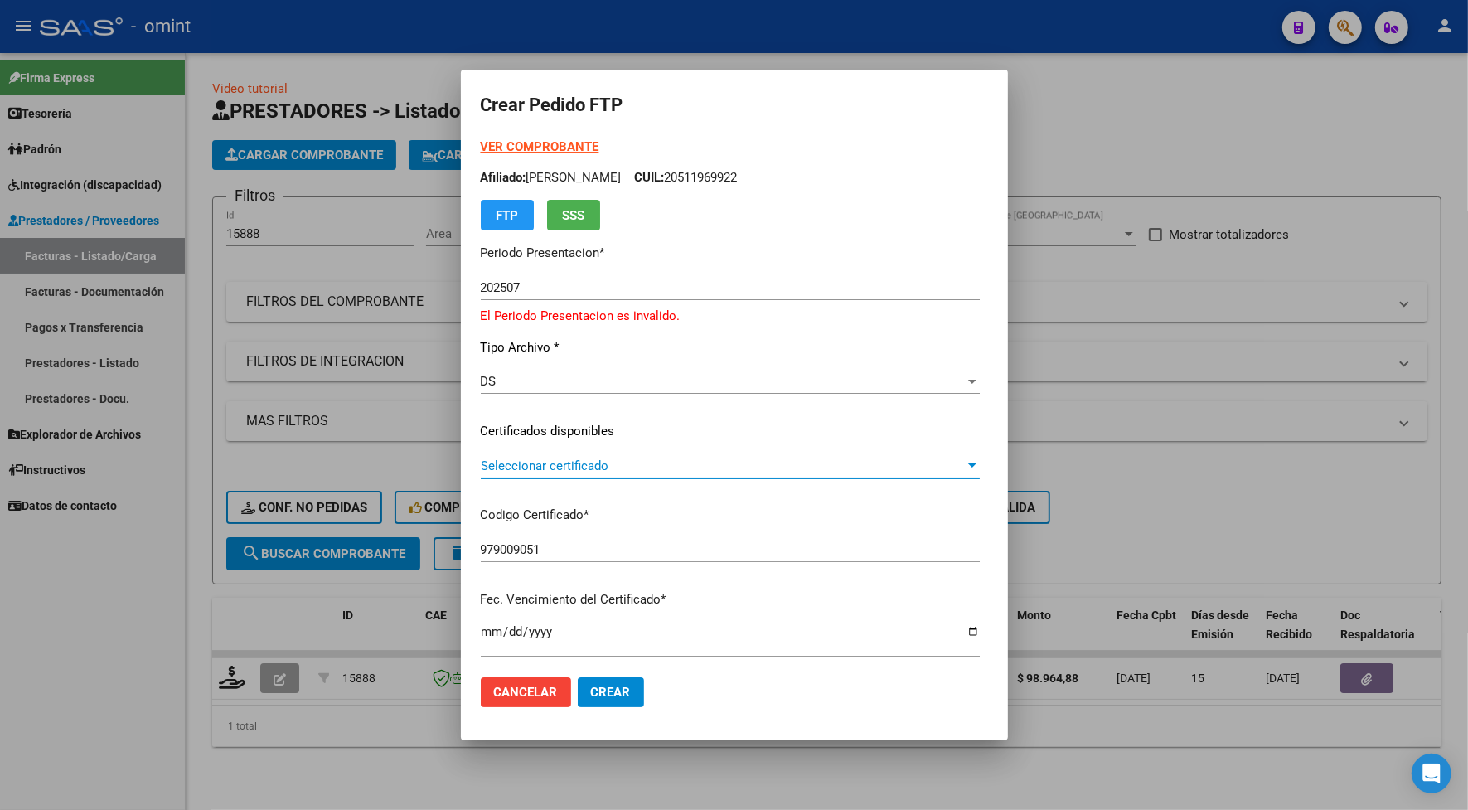
click at [553, 467] on span "Seleccionar certificado" at bounding box center [723, 465] width 484 height 15
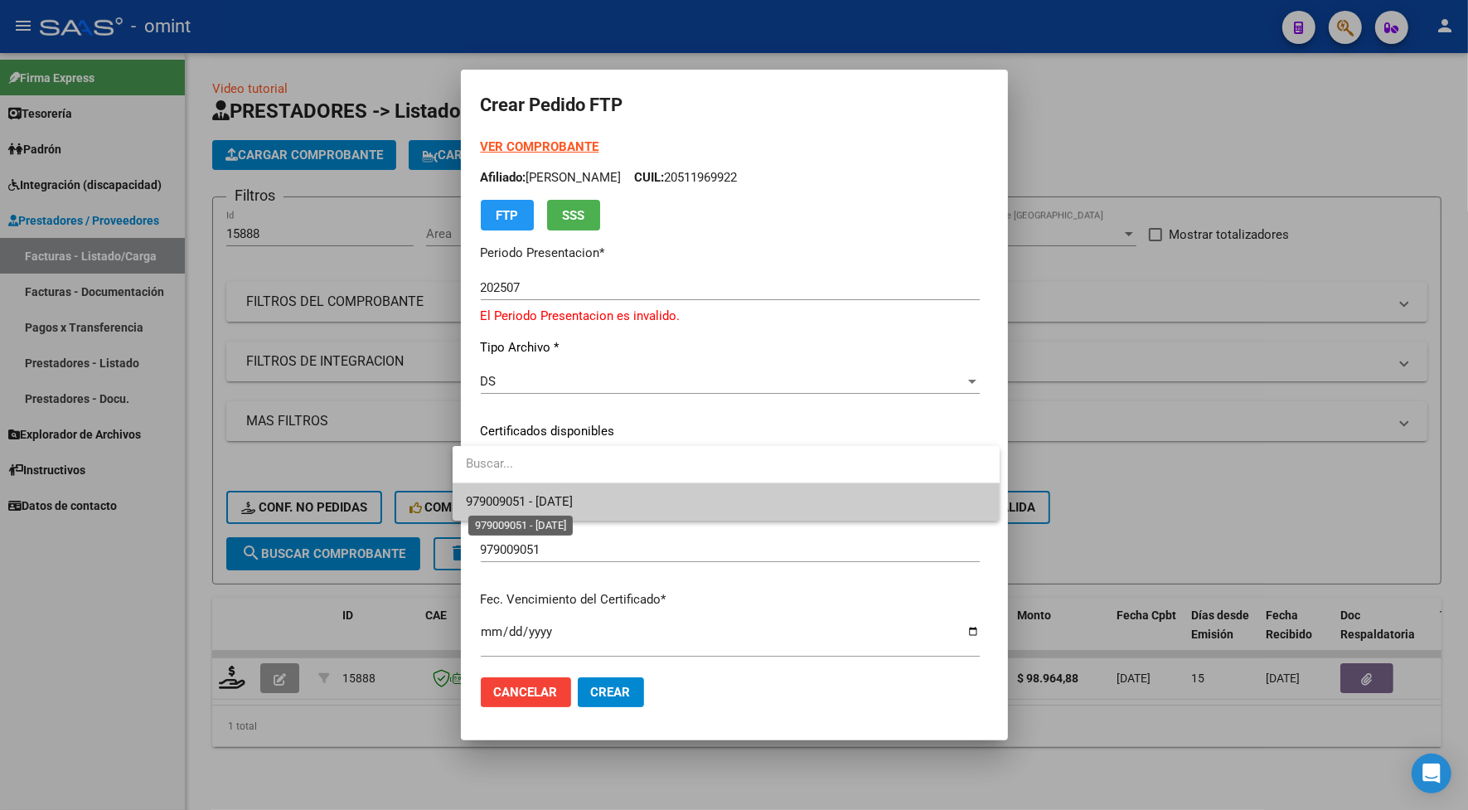
click at [554, 497] on span "979009051 - [DATE]" at bounding box center [519, 501] width 107 height 15
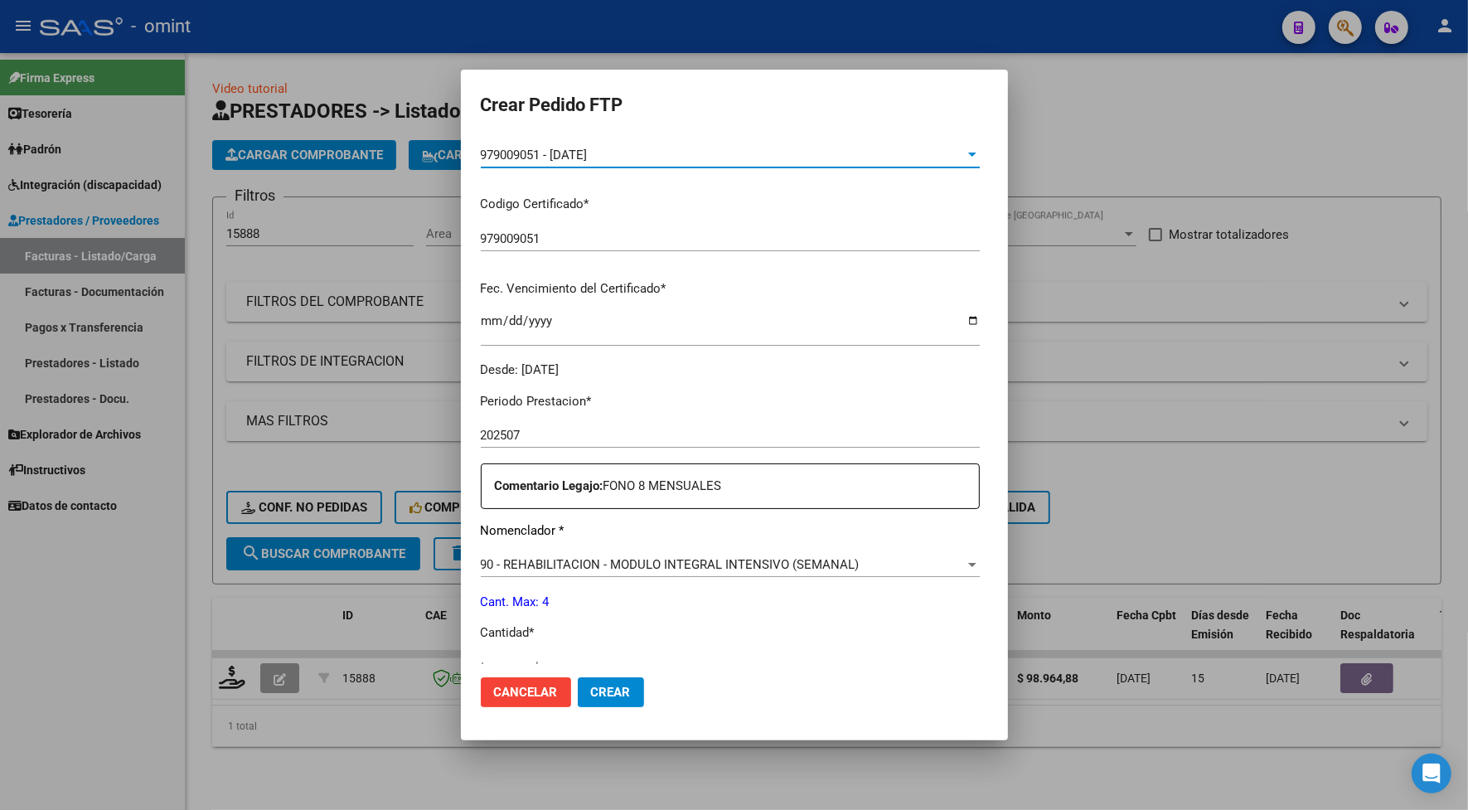
scroll to position [414, 0]
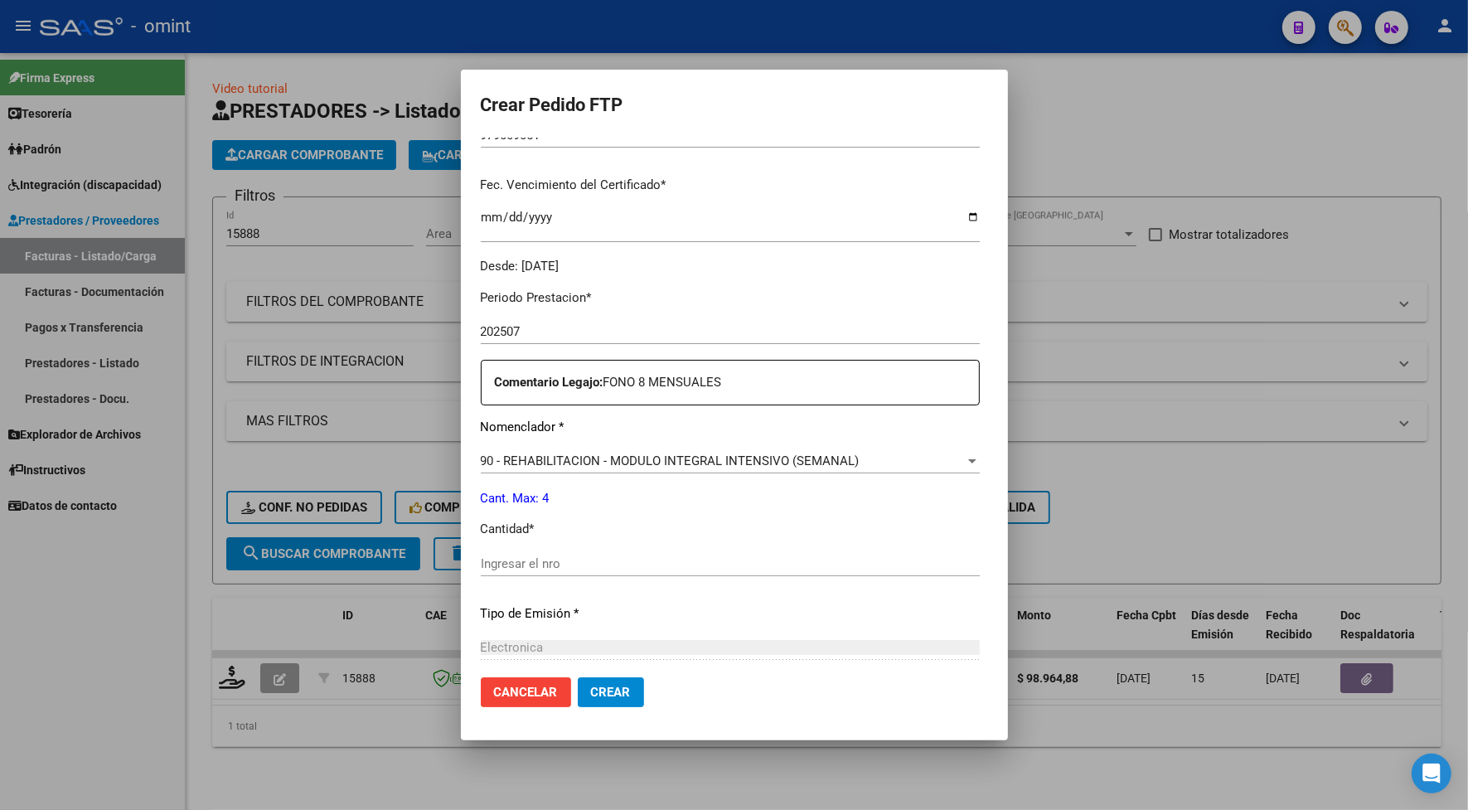
click at [515, 572] on div "Ingresar el nro" at bounding box center [730, 563] width 499 height 25
type input "4"
click at [591, 685] on span "Crear" at bounding box center [611, 692] width 40 height 15
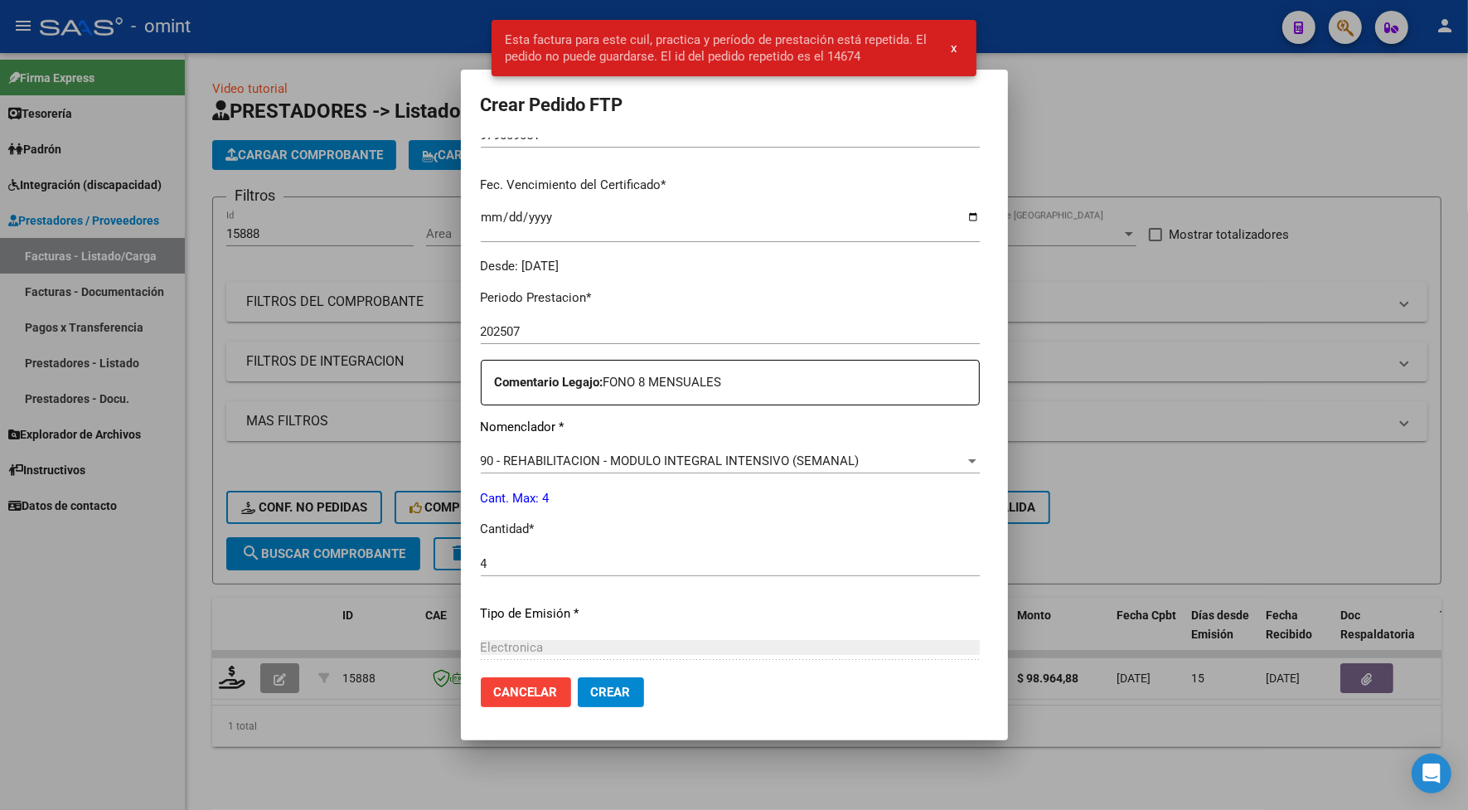
click at [272, 37] on div at bounding box center [734, 405] width 1468 height 810
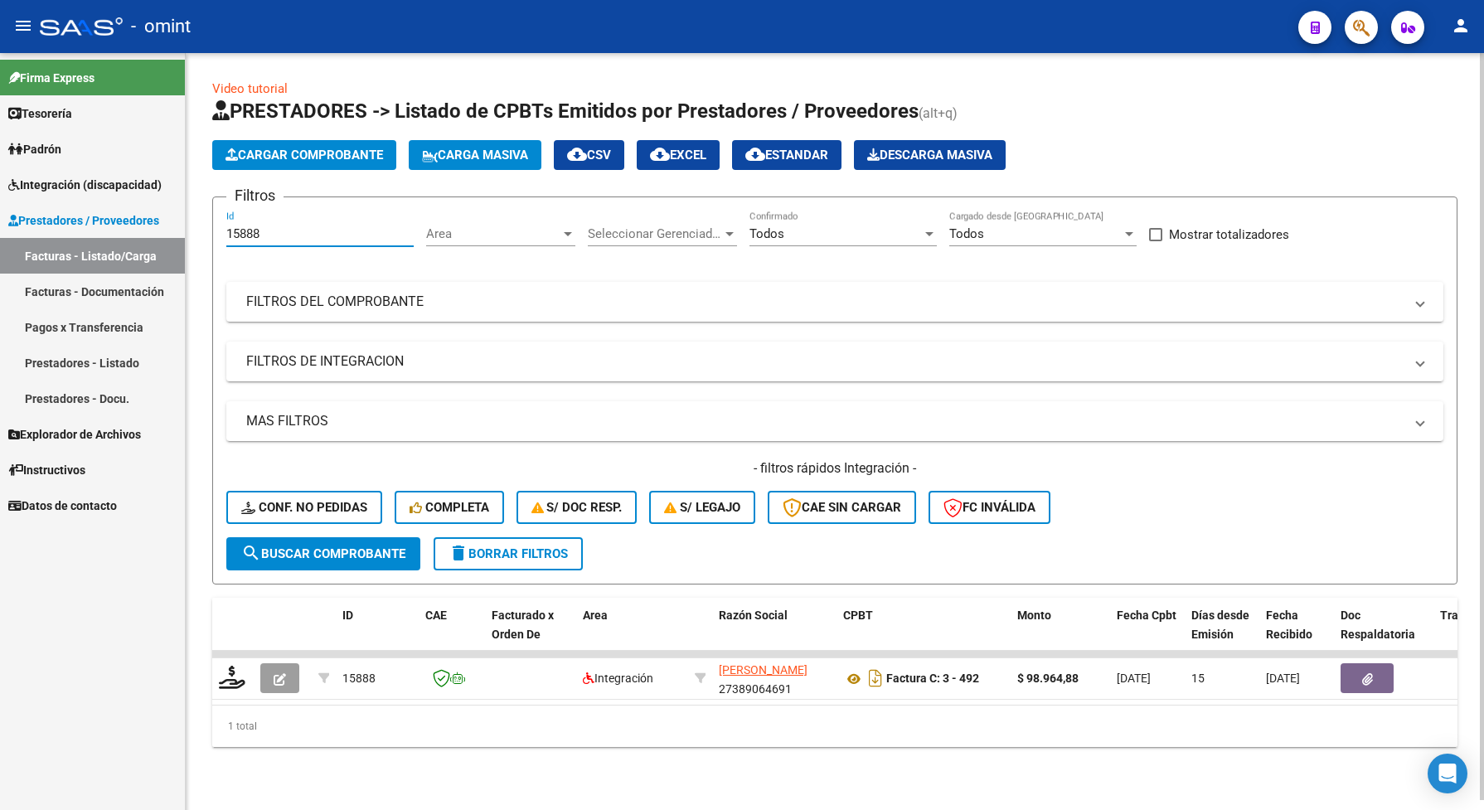
drag, startPoint x: 255, startPoint y: 234, endPoint x: 208, endPoint y: 245, distance: 48.5
click at [208, 245] on div "Video tutorial PRESTADORES -> Listado de CPBTs Emitidos por Prestadores / Prove…" at bounding box center [835, 426] width 1298 height 747
paste input "91"
type input "15891"
click at [349, 553] on span "search Buscar Comprobante" at bounding box center [323, 553] width 164 height 15
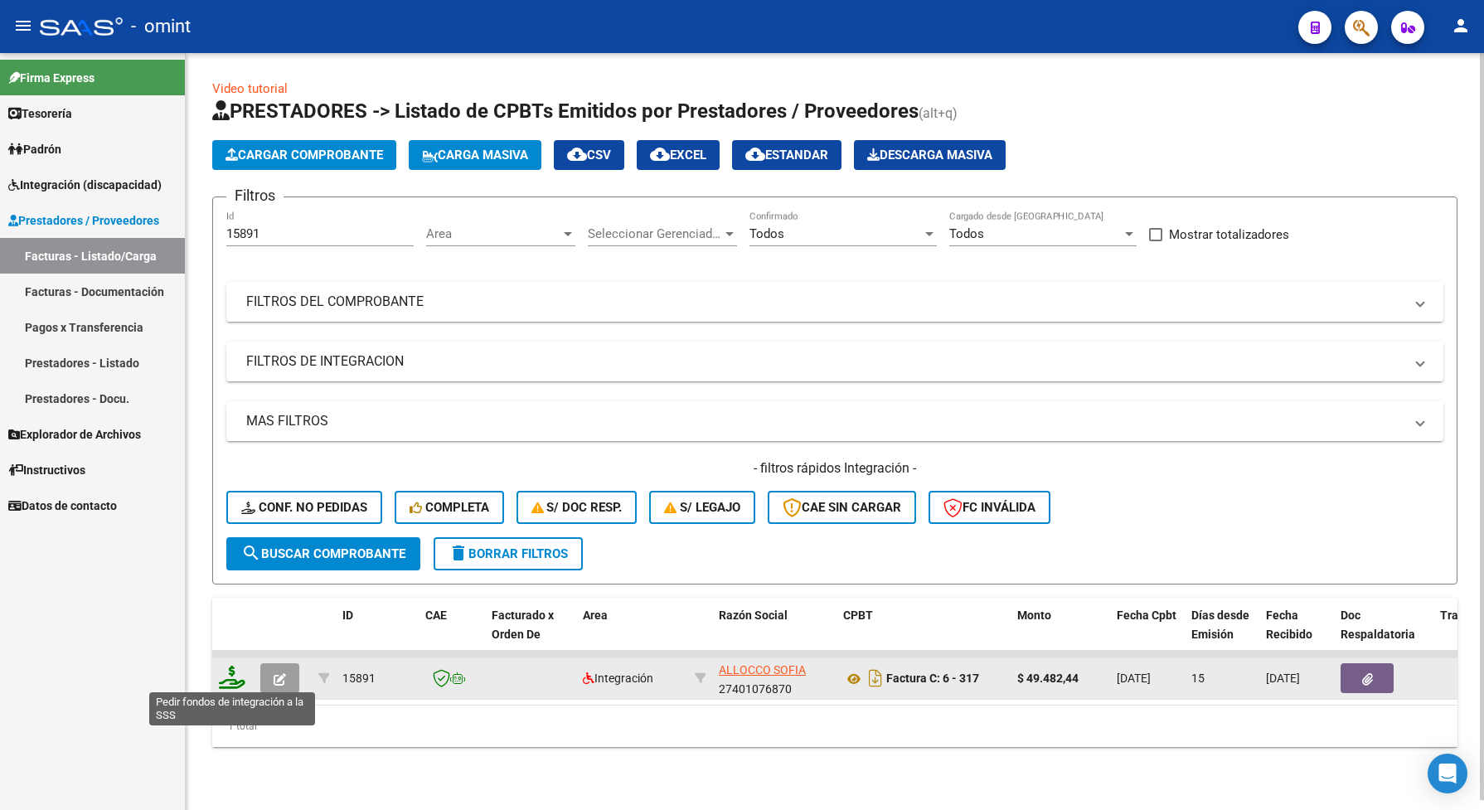
click at [225, 673] on icon at bounding box center [232, 677] width 27 height 23
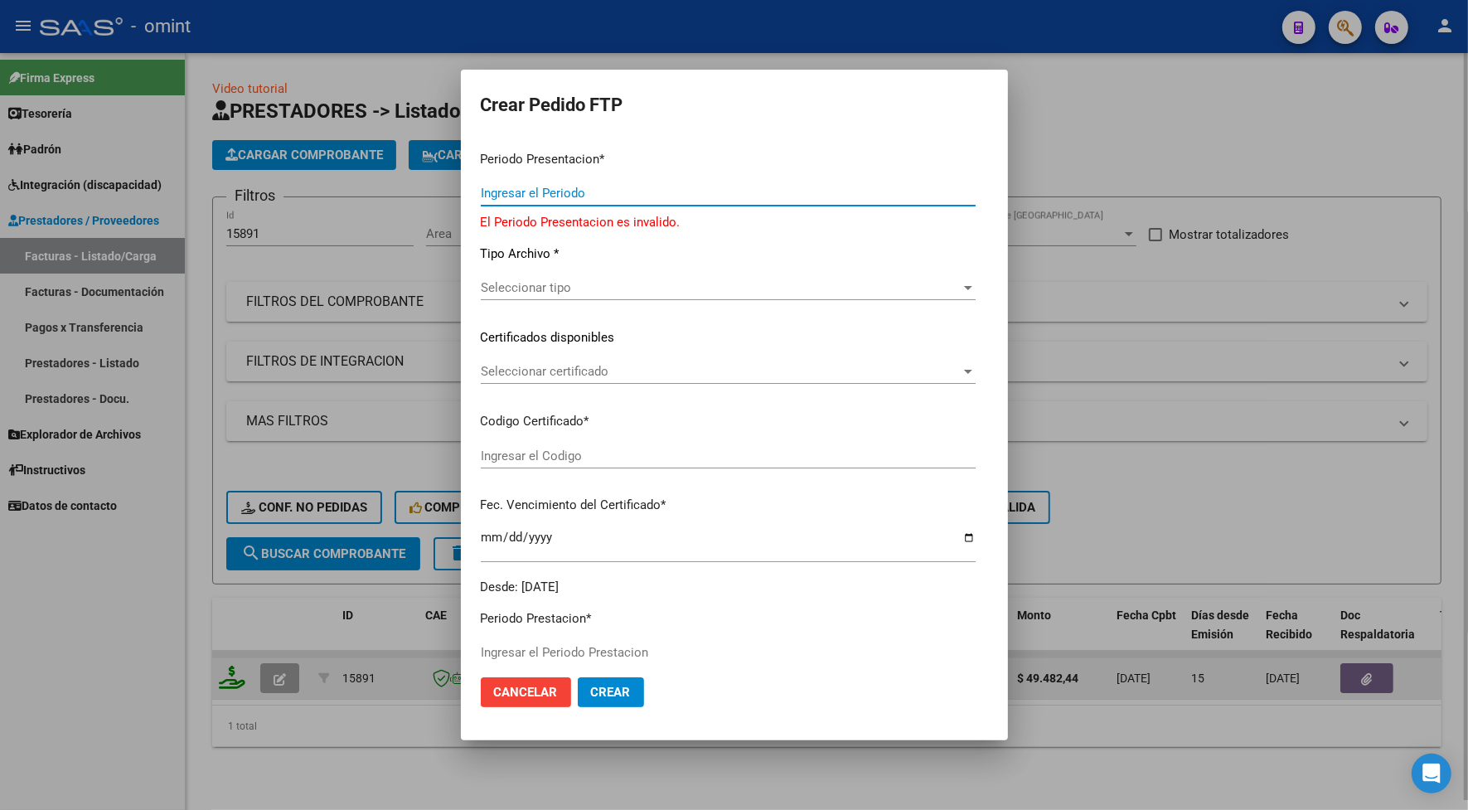
type input "202507"
type input "$ 49.482,44"
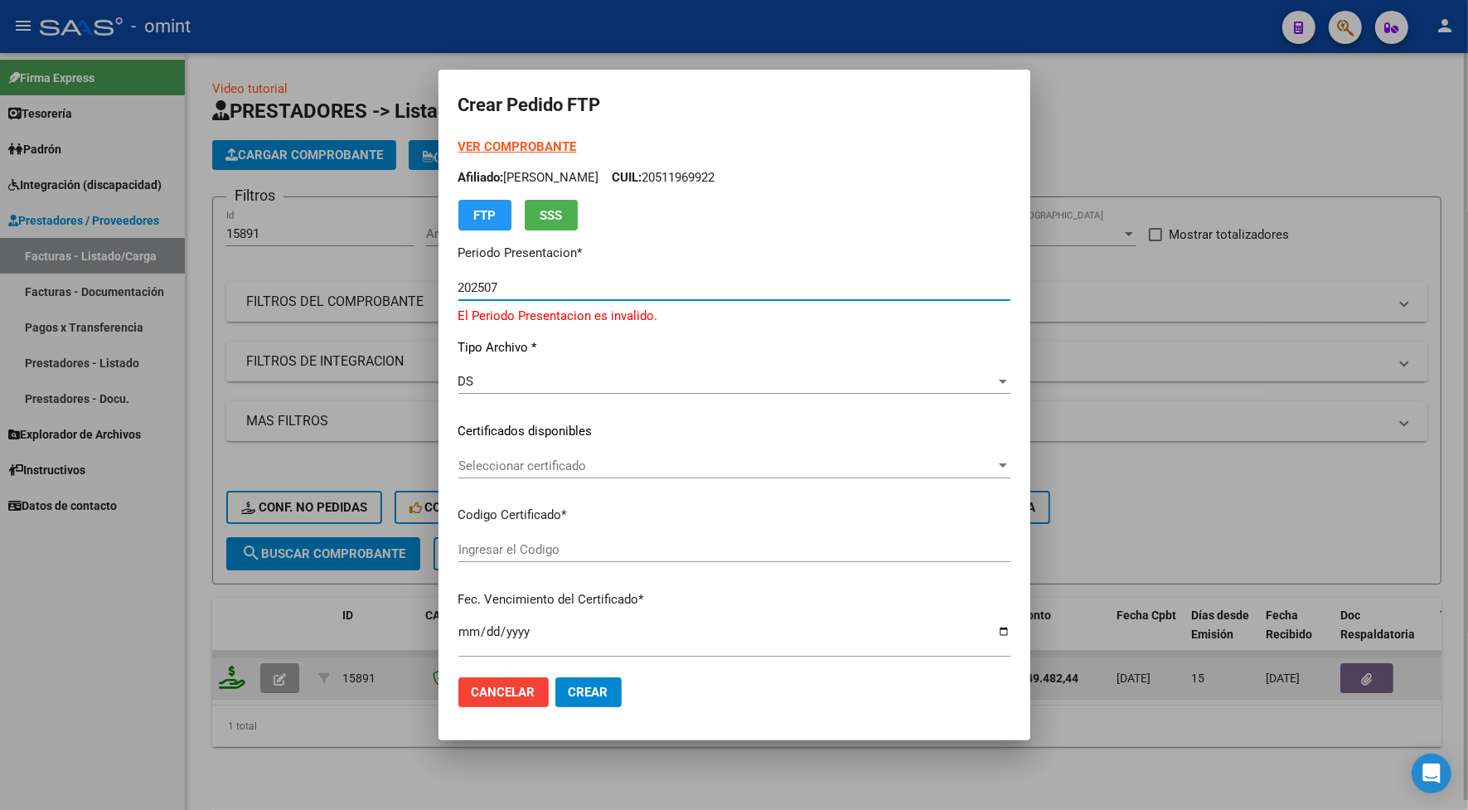
type input "979009051"
type input "[DATE]"
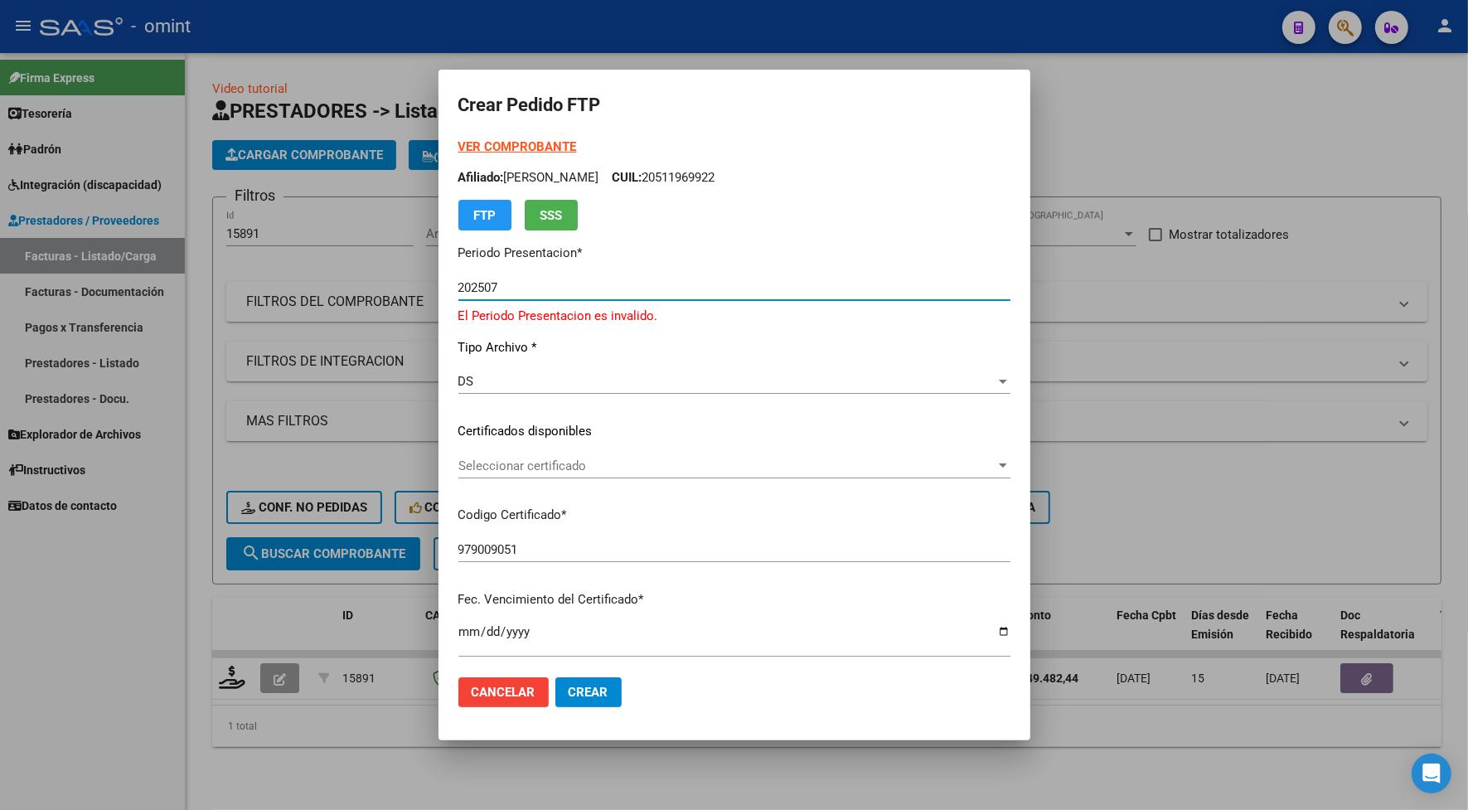
click at [491, 463] on span "Seleccionar certificado" at bounding box center [726, 465] width 537 height 15
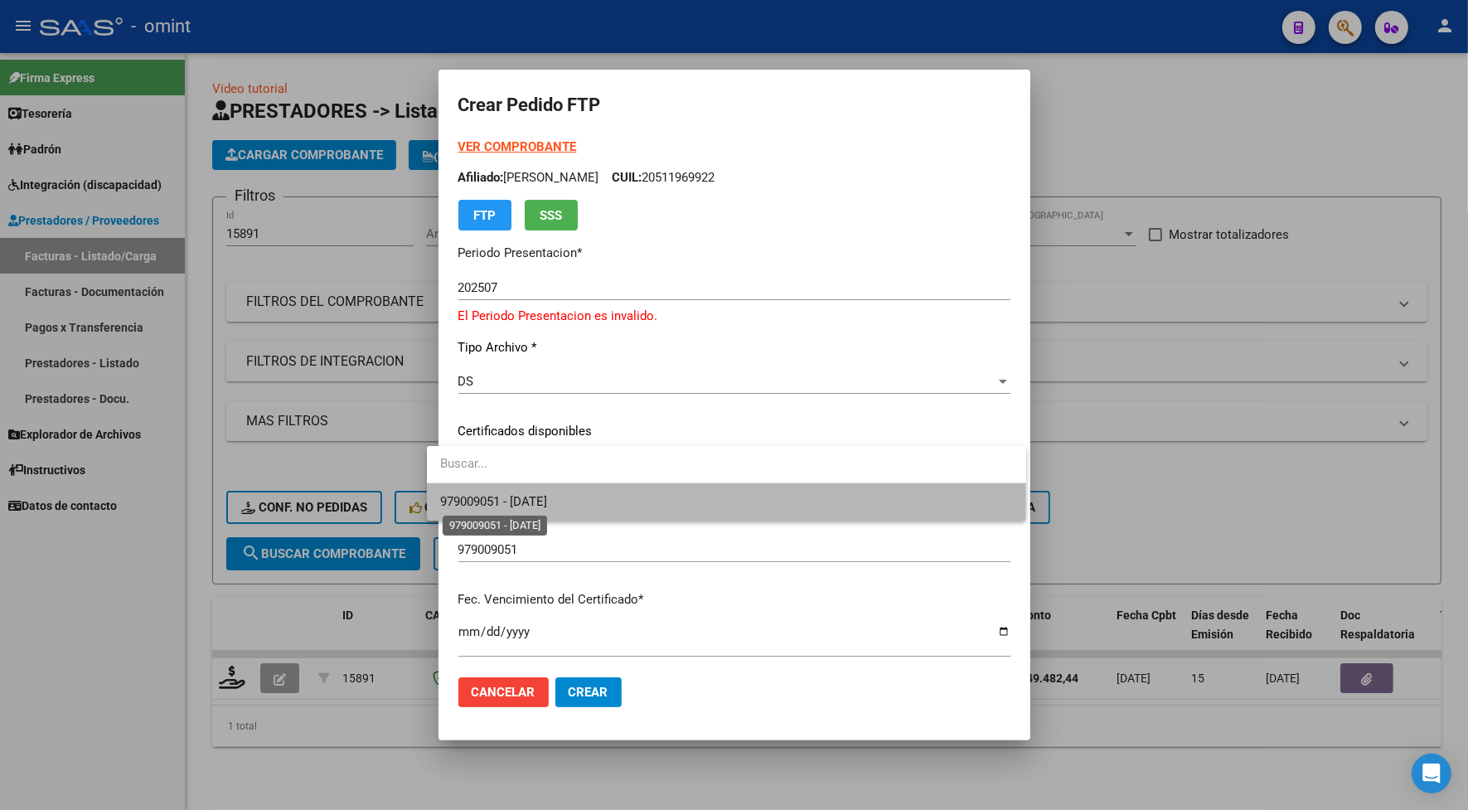
click at [506, 499] on span "979009051 - [DATE]" at bounding box center [493, 501] width 107 height 15
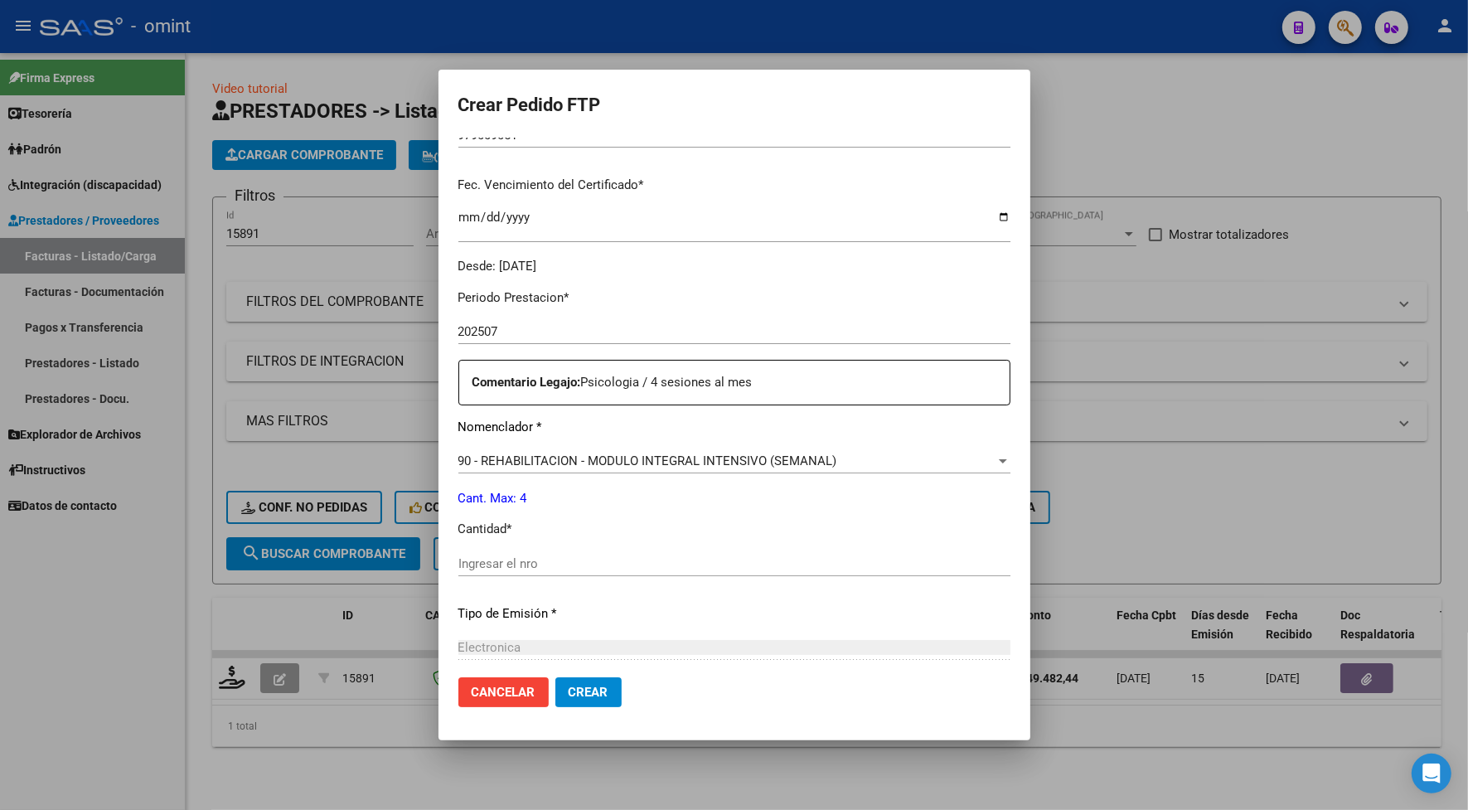
click at [568, 568] on input "Ingresar el nro" at bounding box center [734, 563] width 552 height 15
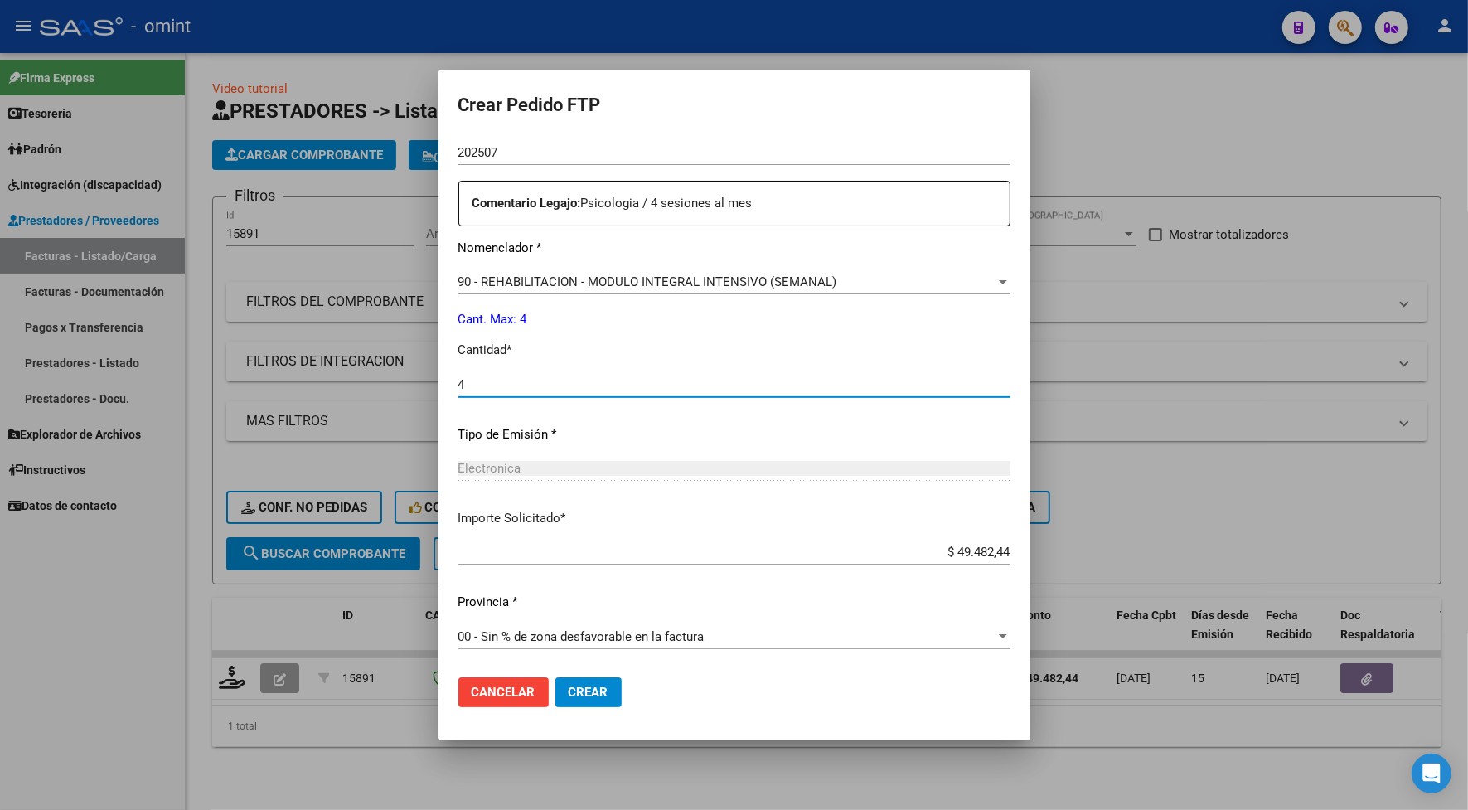
type input "4"
click at [595, 688] on button "Crear" at bounding box center [588, 692] width 66 height 30
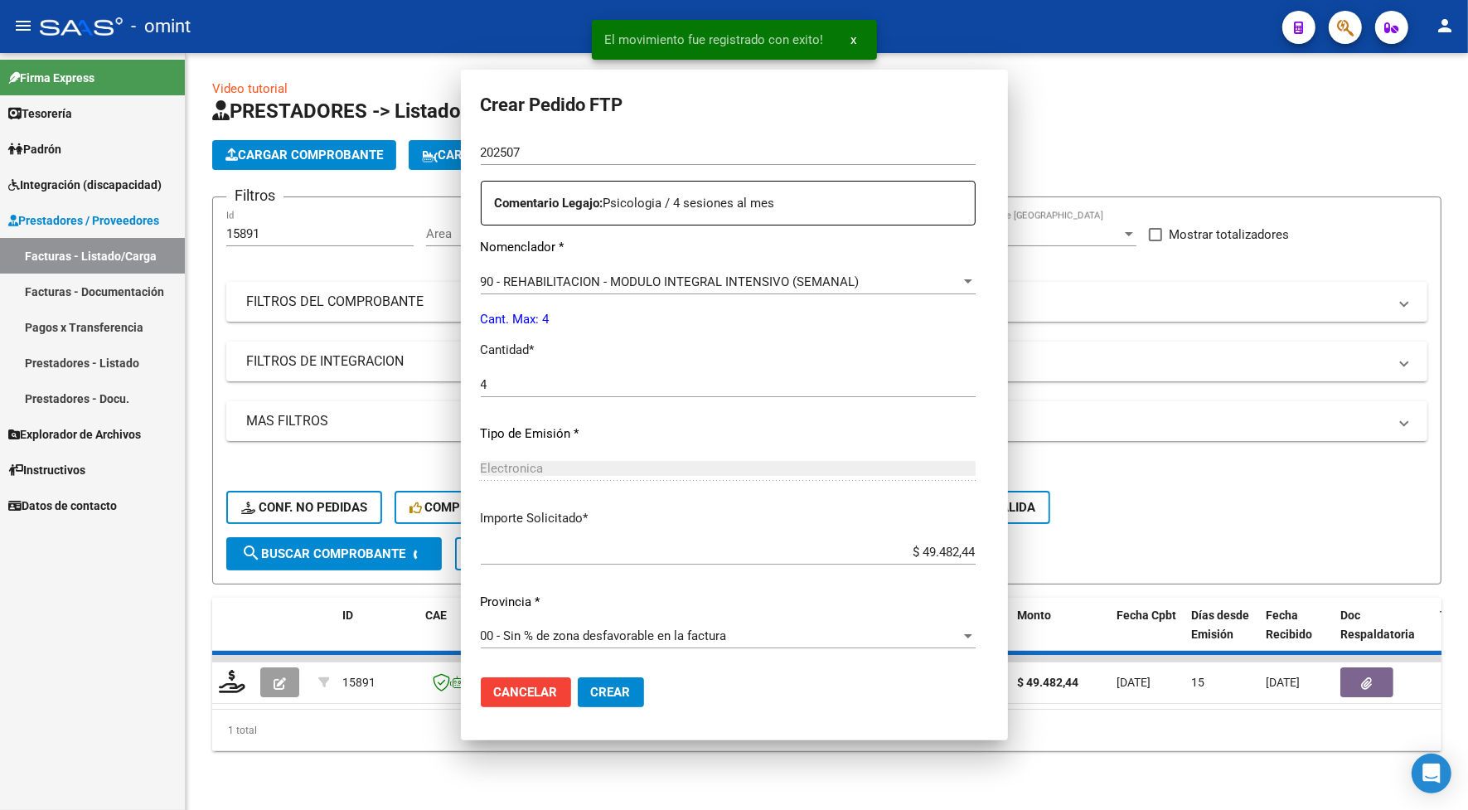
scroll to position [0, 0]
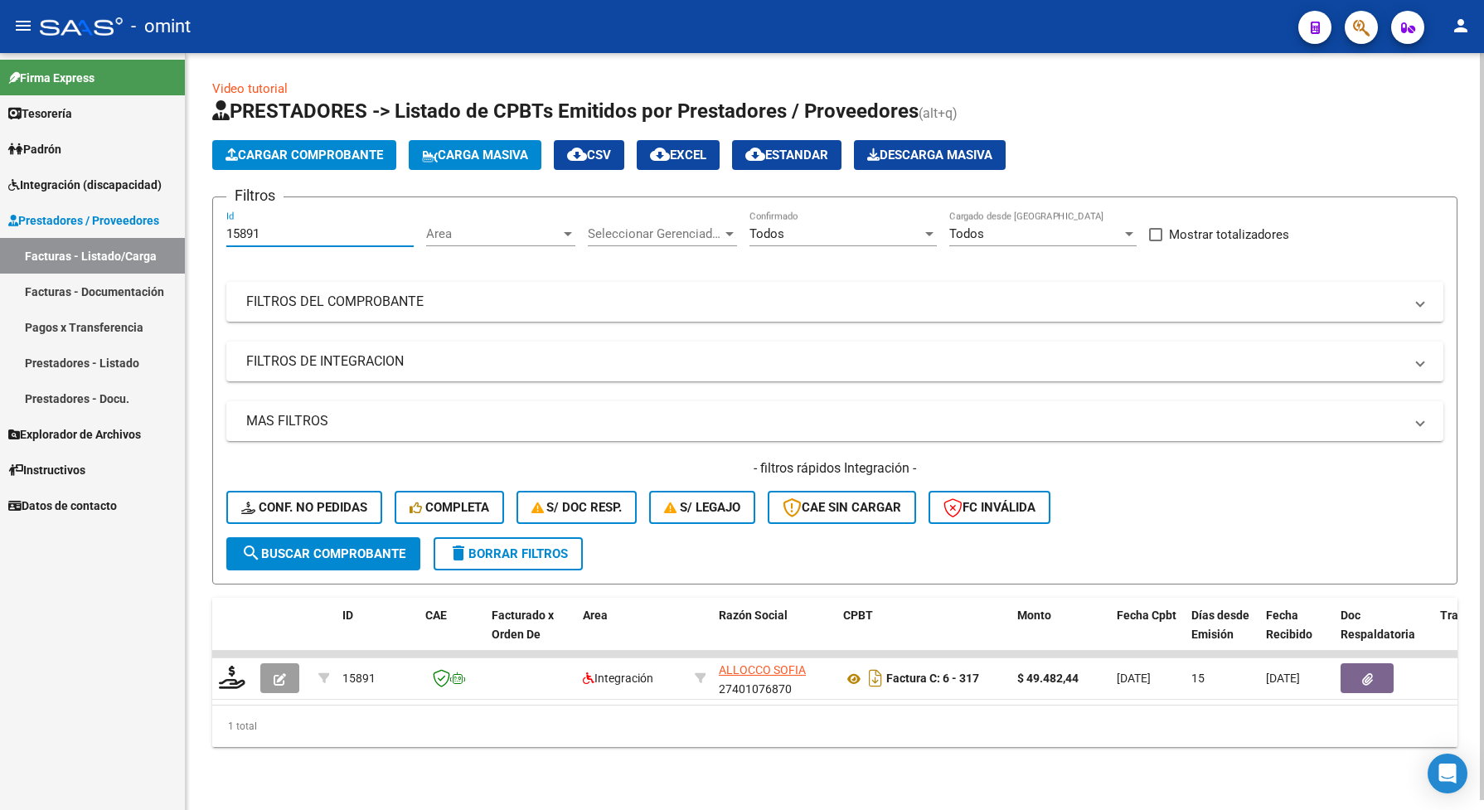
drag, startPoint x: 274, startPoint y: 237, endPoint x: 225, endPoint y: 221, distance: 51.4
click at [222, 225] on form "Filtros 15891 Id Area Area Seleccionar Gerenciador Seleccionar Gerenciador Todo…" at bounding box center [834, 390] width 1245 height 388
paste input "30709298689"
type input "30709298689"
drag, startPoint x: 294, startPoint y: 241, endPoint x: 193, endPoint y: 236, distance: 101.3
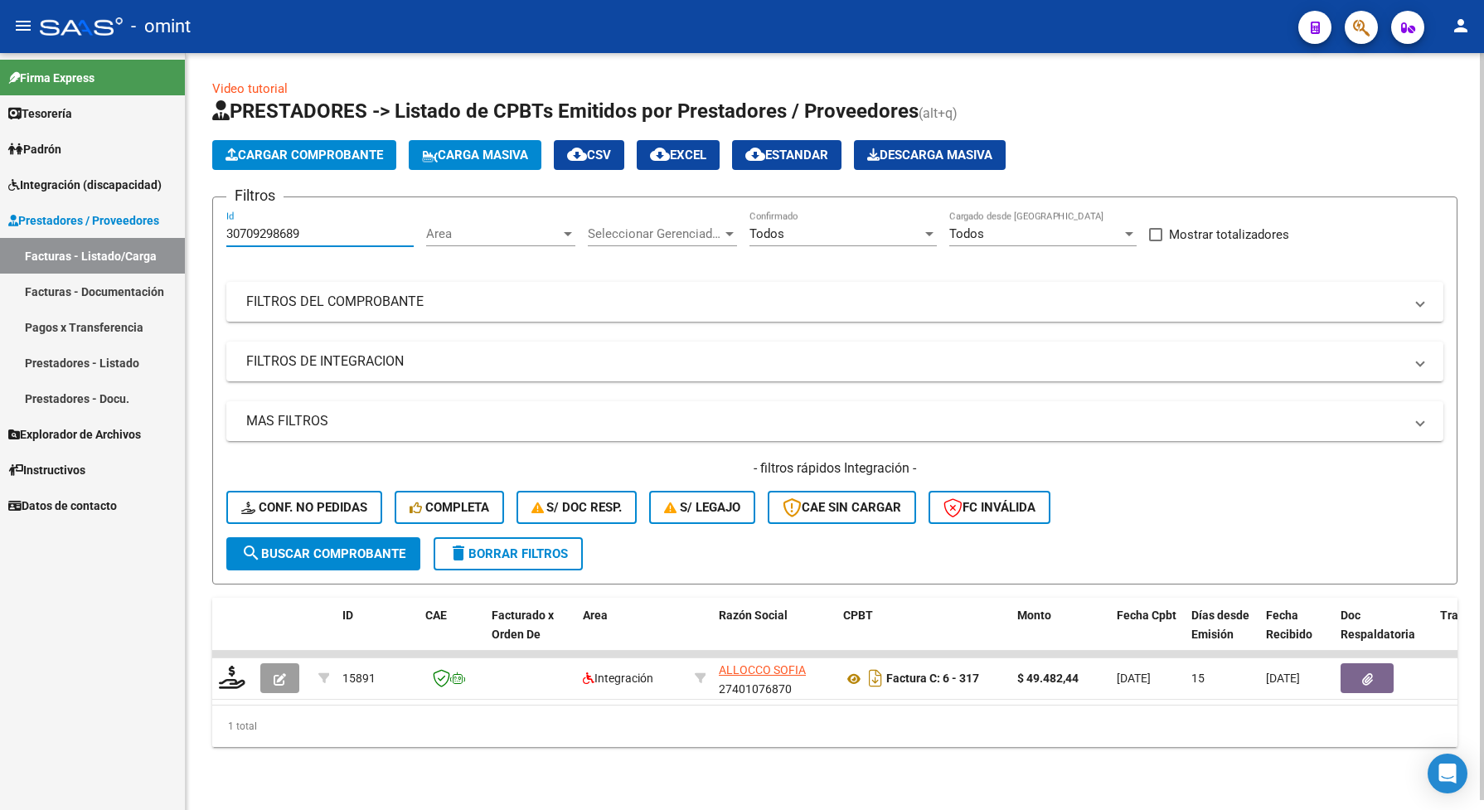
click at [210, 242] on div "Video tutorial PRESTADORES -> Listado de CPBTs Emitidos por Prestadores / Prove…" at bounding box center [835, 426] width 1298 height 747
click at [309, 226] on input "Id" at bounding box center [319, 233] width 187 height 15
paste input "16336"
type input "16336"
click at [377, 552] on span "search Buscar Comprobante" at bounding box center [323, 553] width 164 height 15
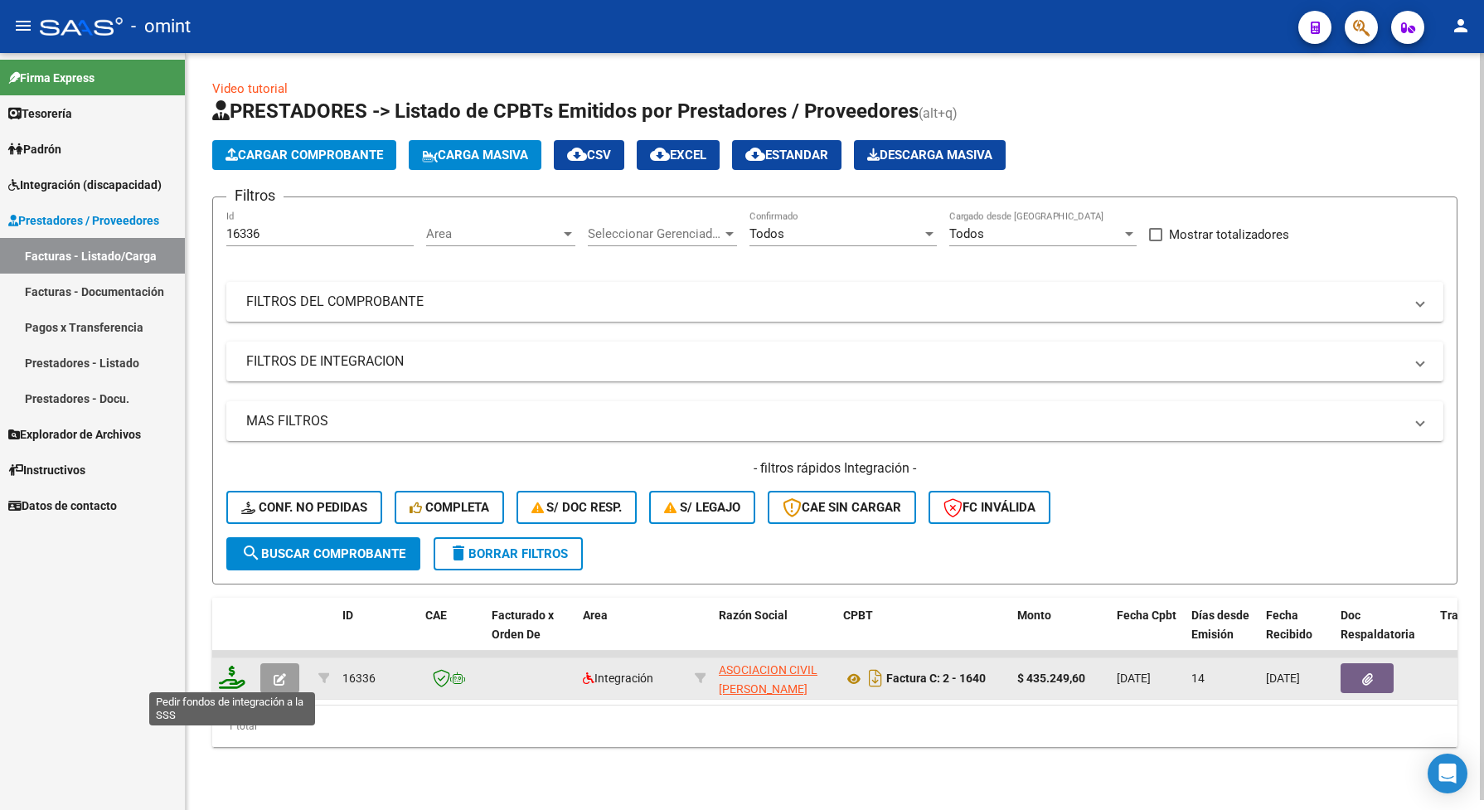
click at [229, 672] on icon at bounding box center [232, 677] width 27 height 23
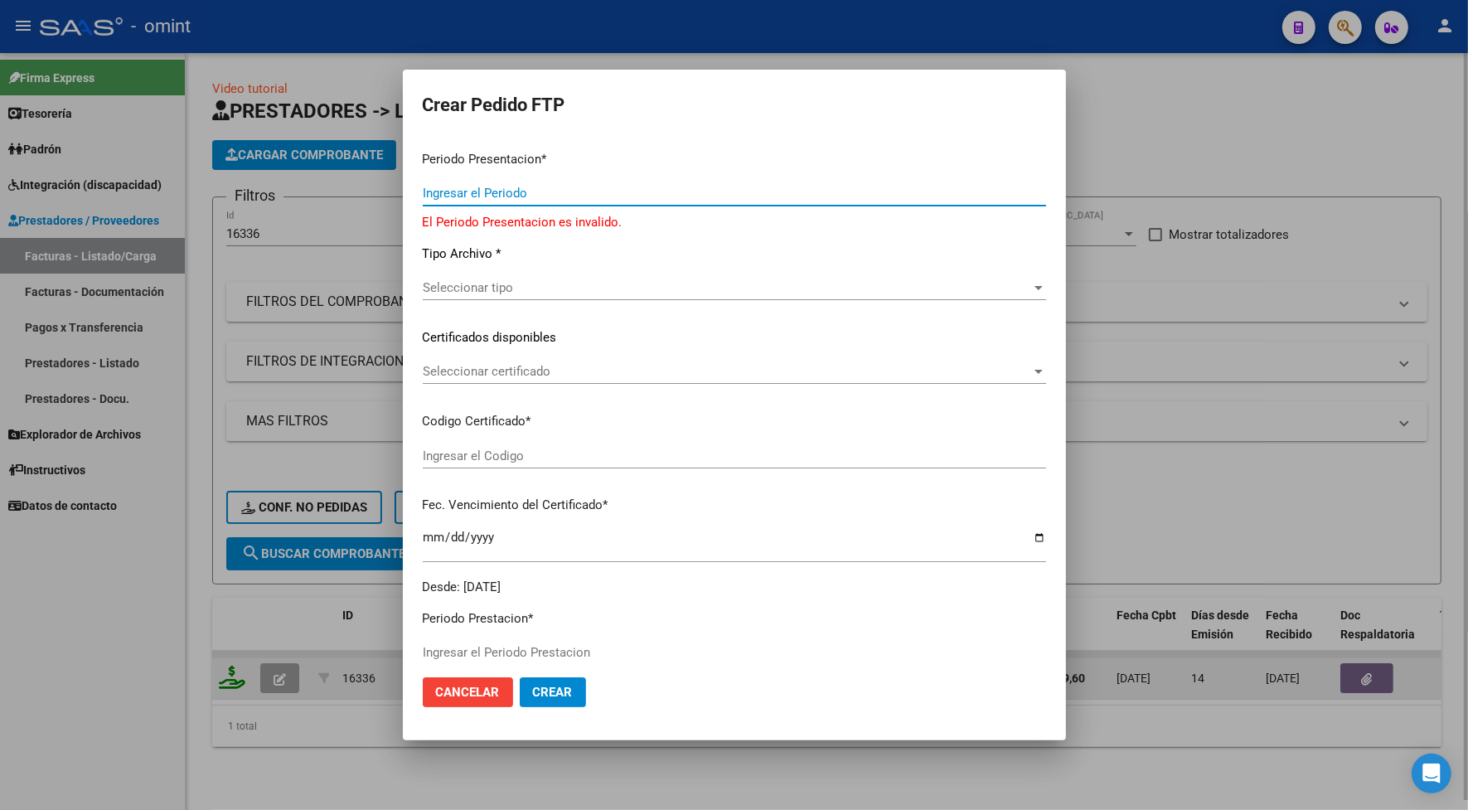
type input "202507"
type input "$ 435.249,60"
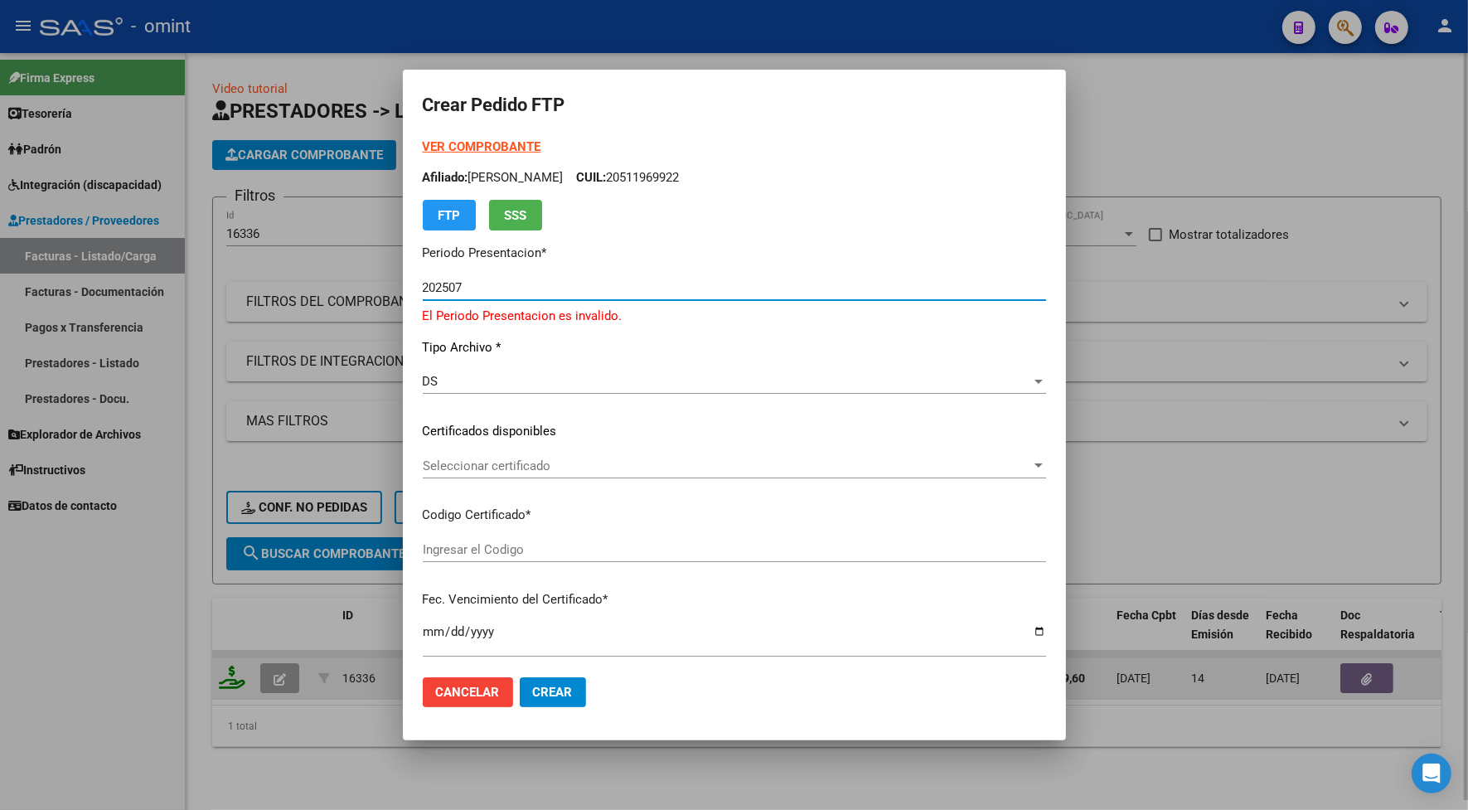
type input "7750882819"
type input "[DATE]"
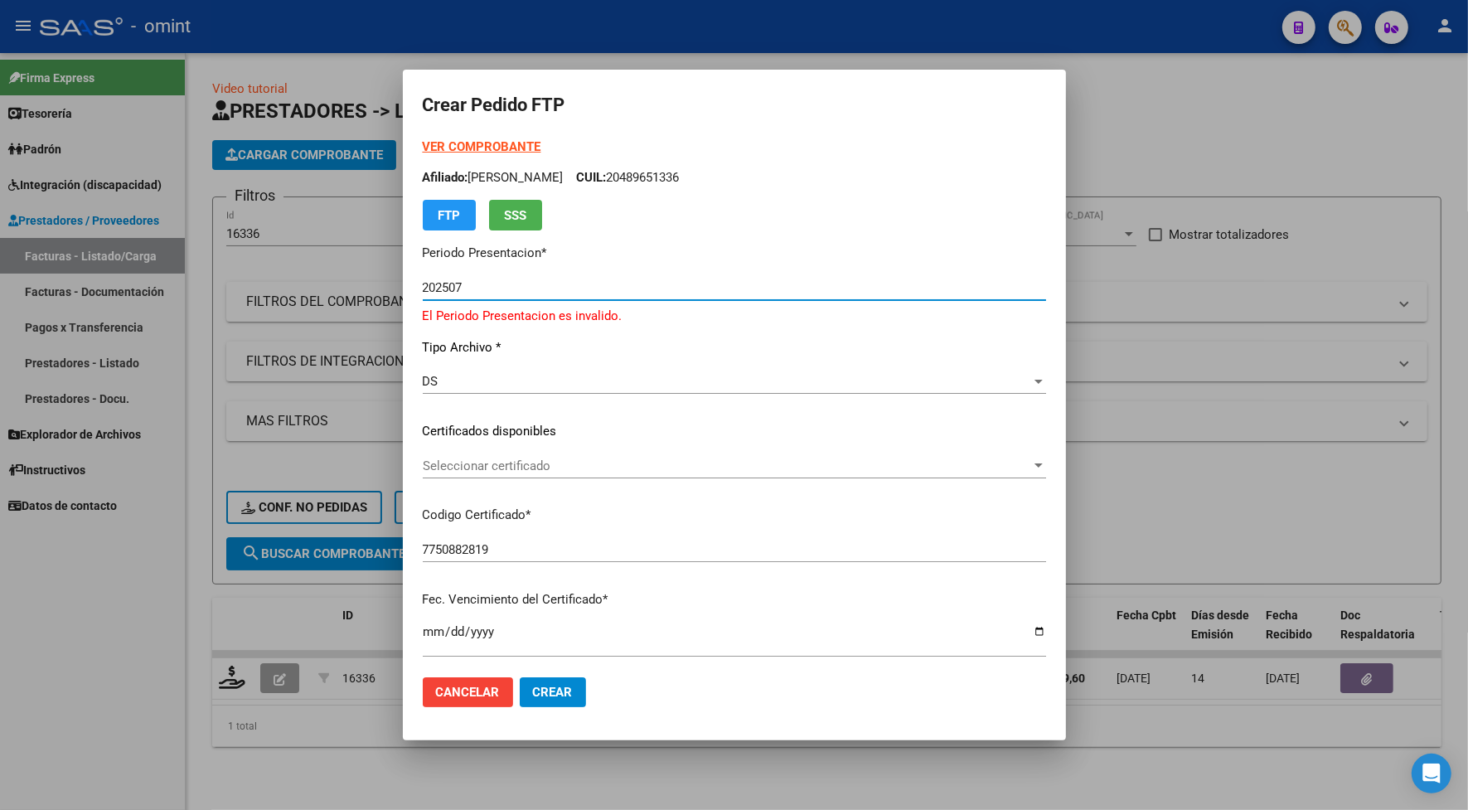
click at [456, 458] on span "Seleccionar certificado" at bounding box center [727, 465] width 608 height 15
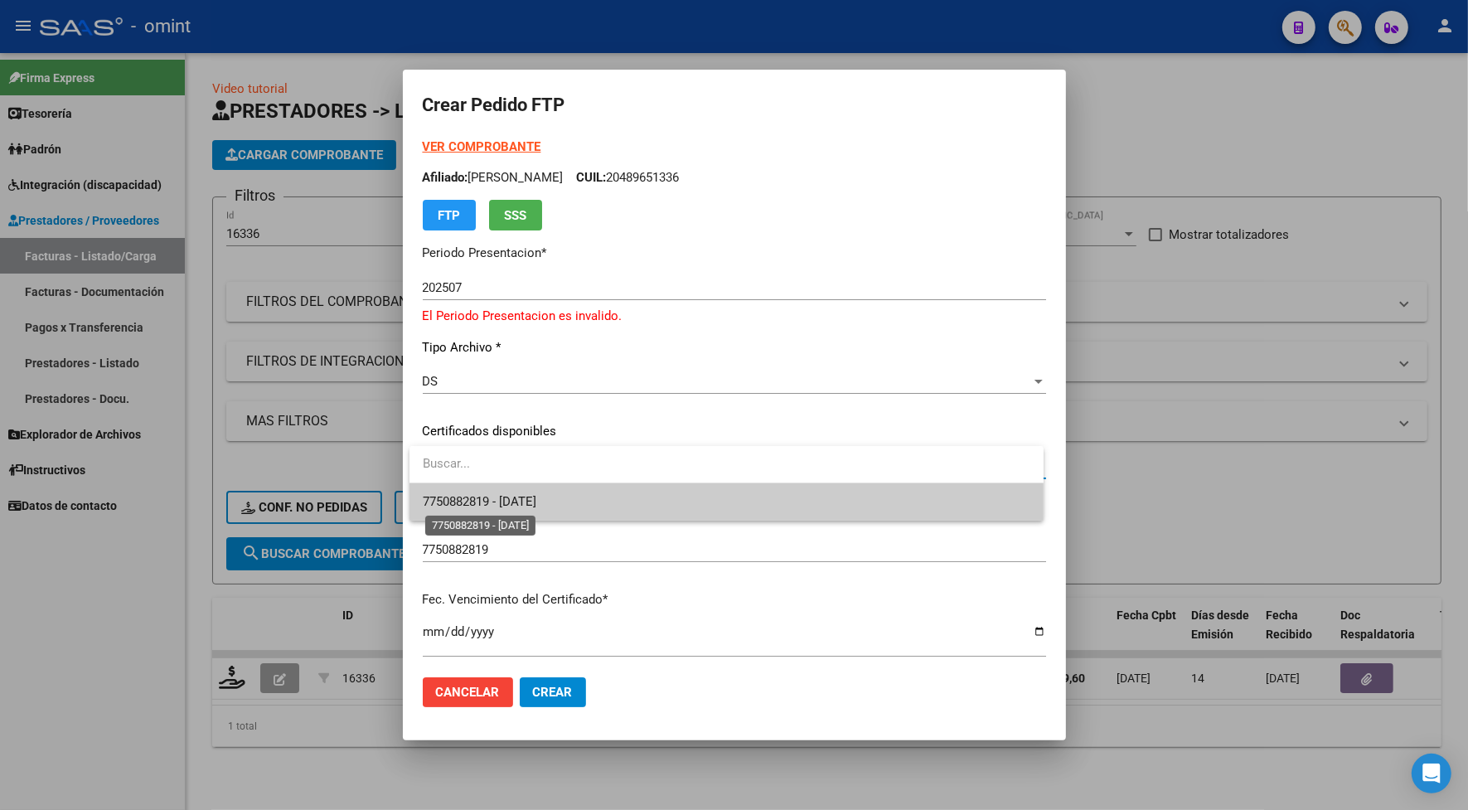
drag, startPoint x: 477, startPoint y: 500, endPoint x: 493, endPoint y: 507, distance: 18.2
click at [477, 502] on span "7750882819 - [DATE]" at bounding box center [480, 501] width 114 height 15
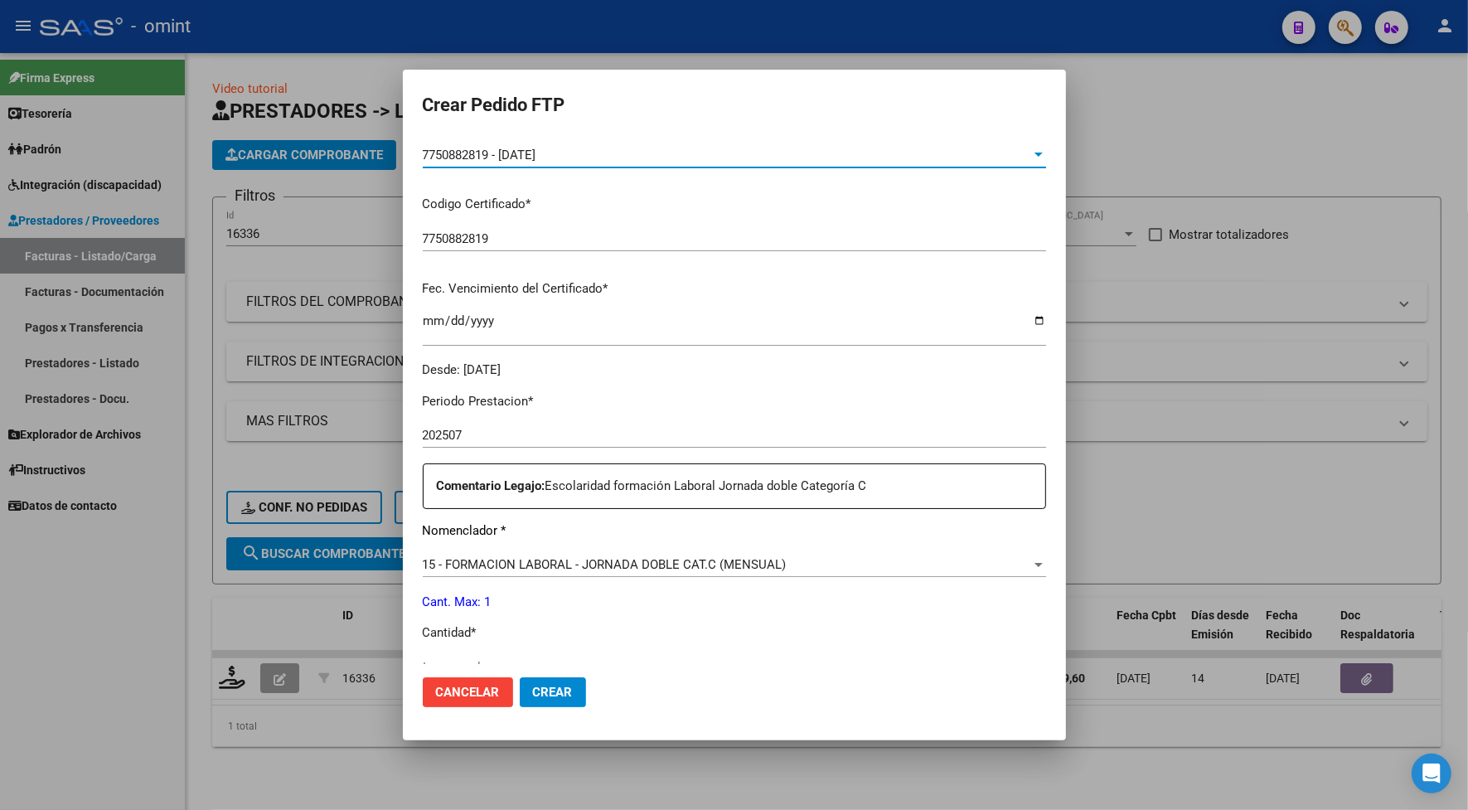
scroll to position [414, 0]
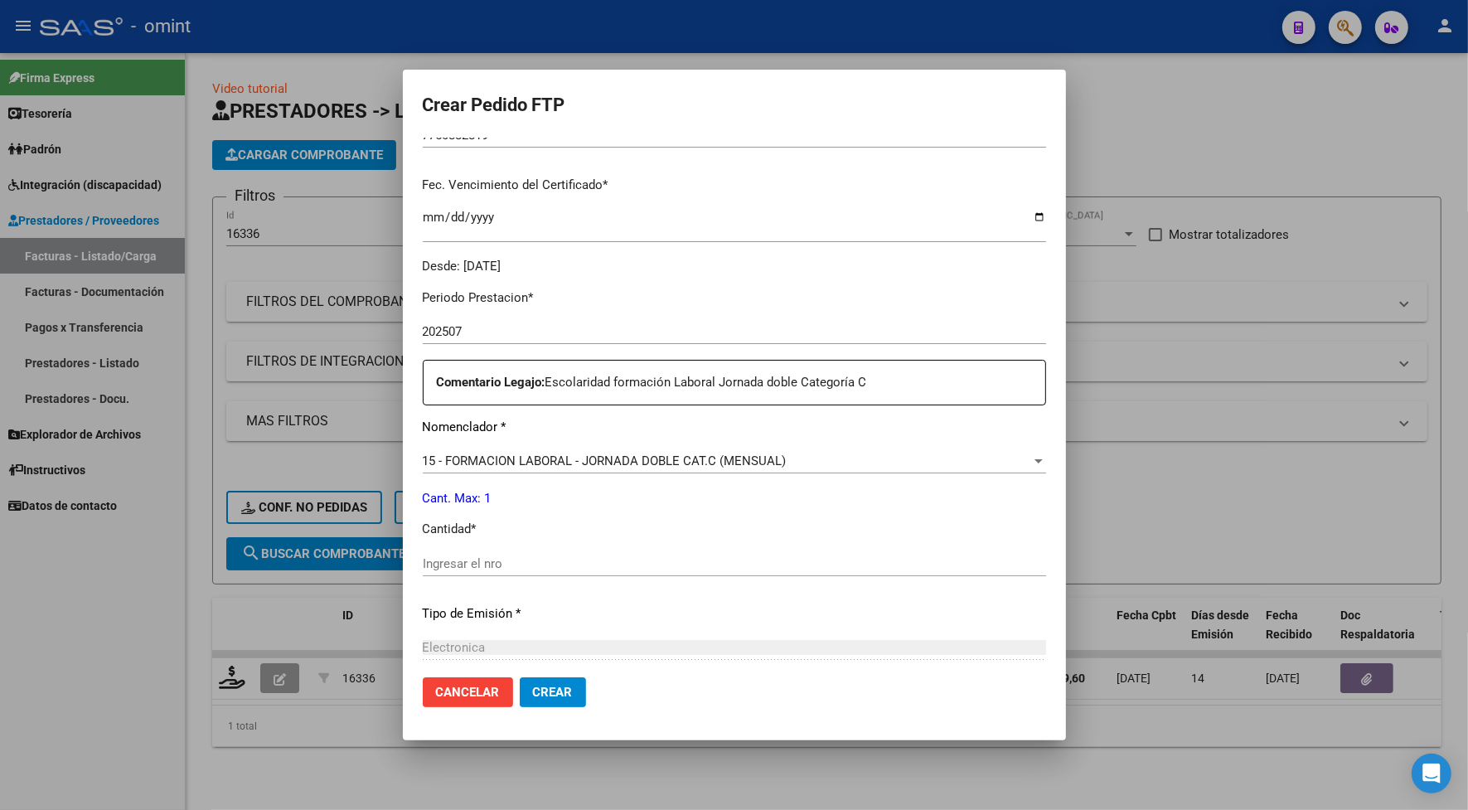
click at [458, 643] on span "Electronica" at bounding box center [454, 647] width 63 height 15
click at [450, 648] on span "Electronica" at bounding box center [454, 647] width 63 height 15
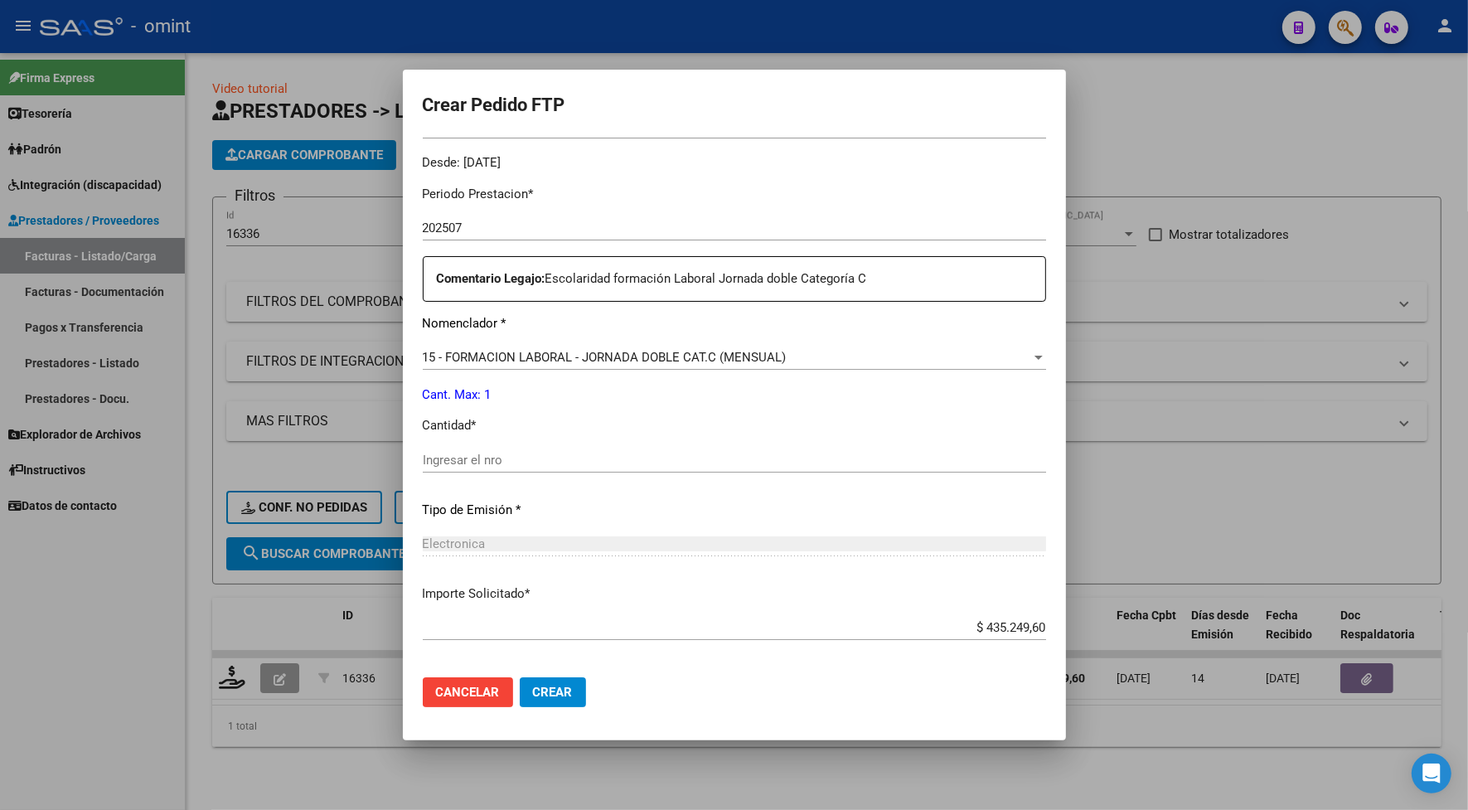
click at [450, 462] on input "Ingresar el nro" at bounding box center [734, 460] width 623 height 15
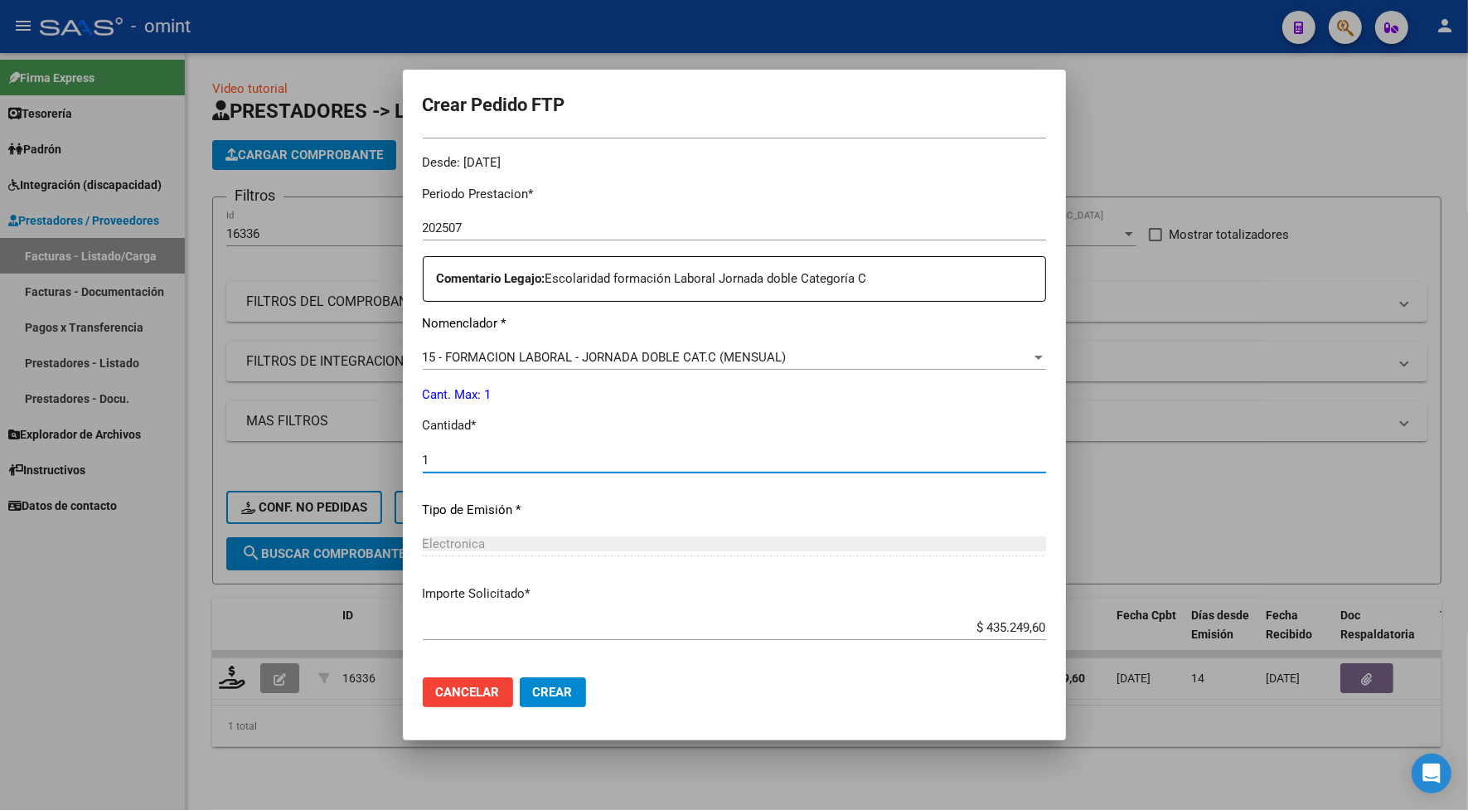
type input "1"
click at [568, 690] on span "Crear" at bounding box center [553, 692] width 40 height 15
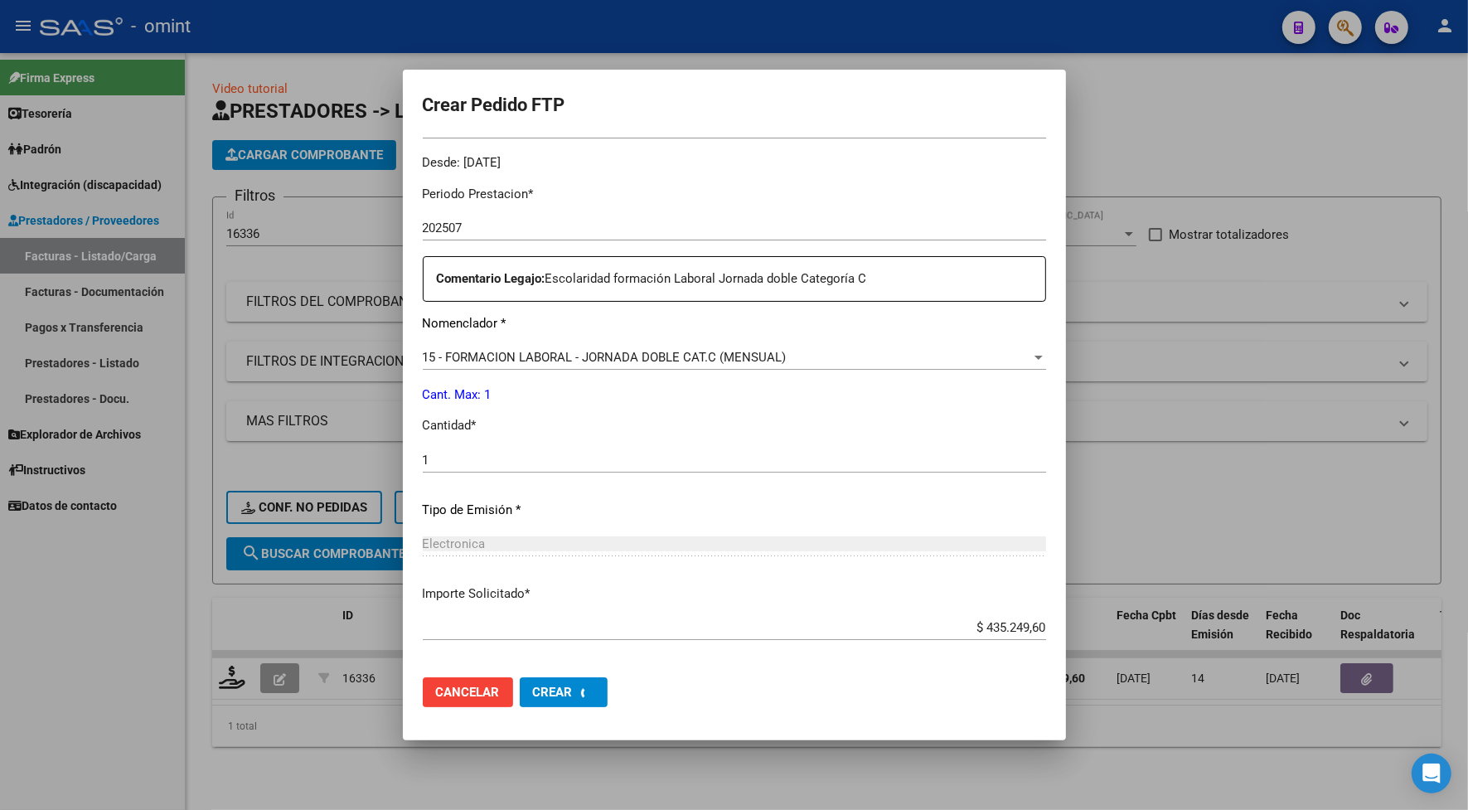
scroll to position [0, 0]
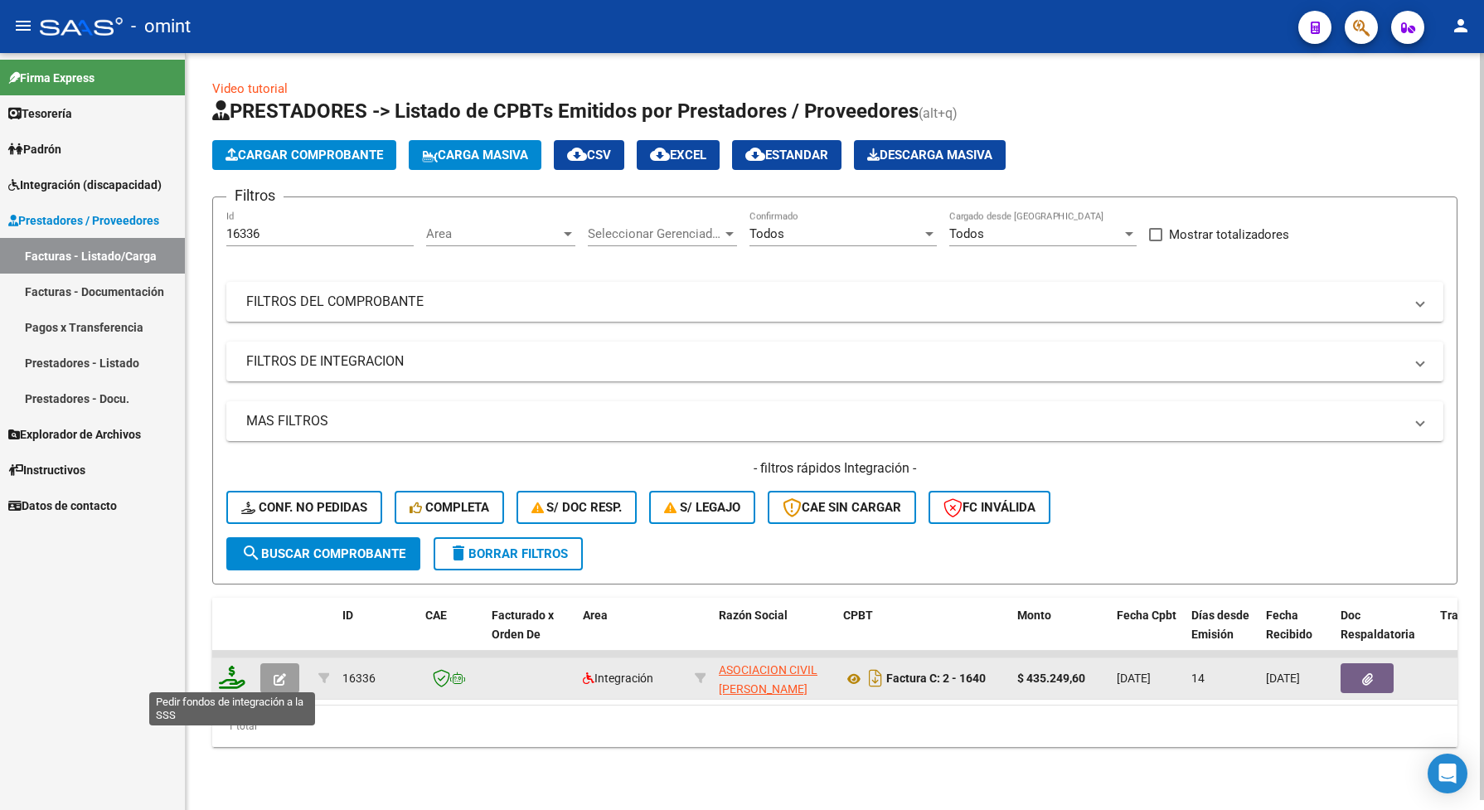
click at [235, 676] on icon at bounding box center [232, 677] width 27 height 23
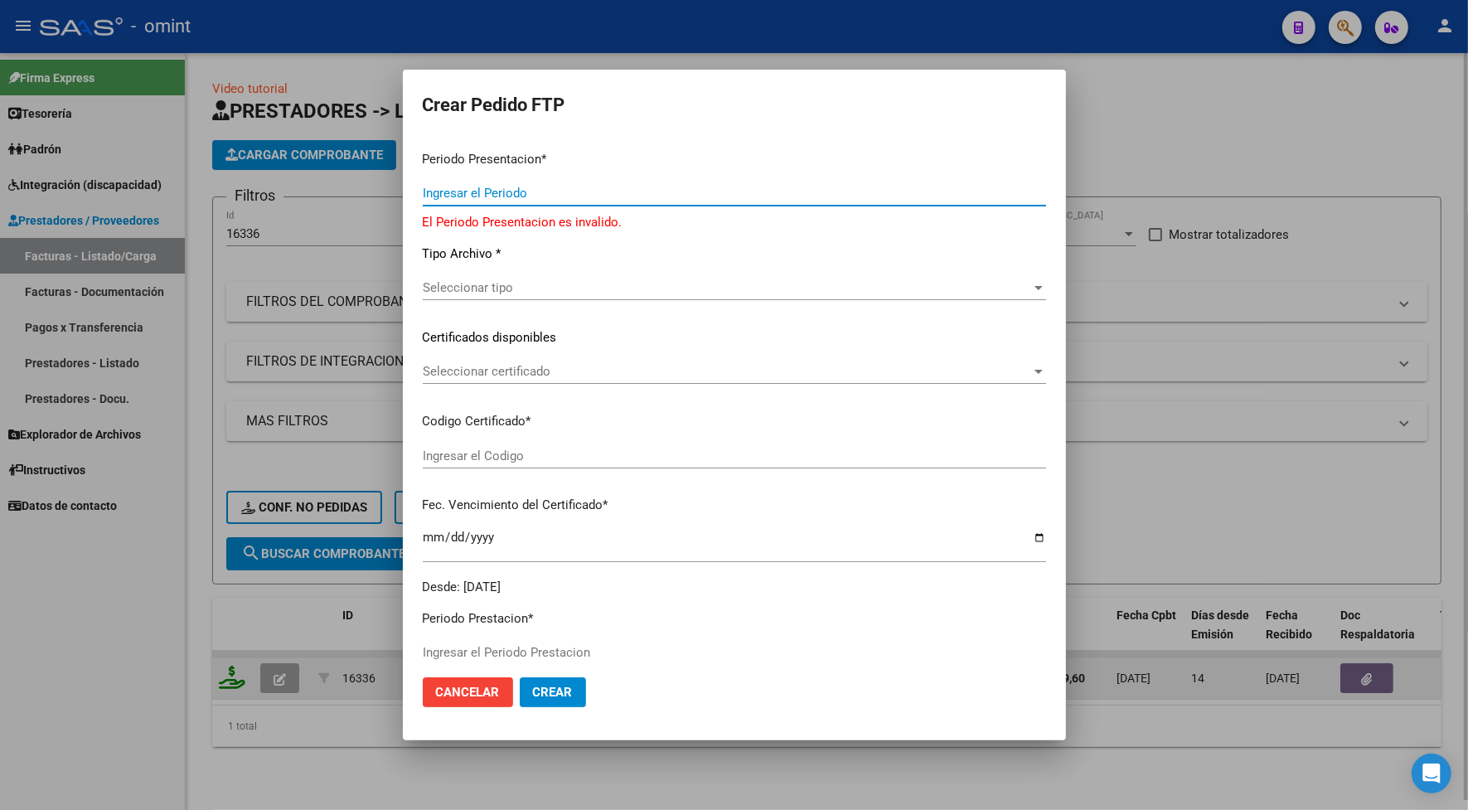
type input "202507"
type input "$ 435.249,60"
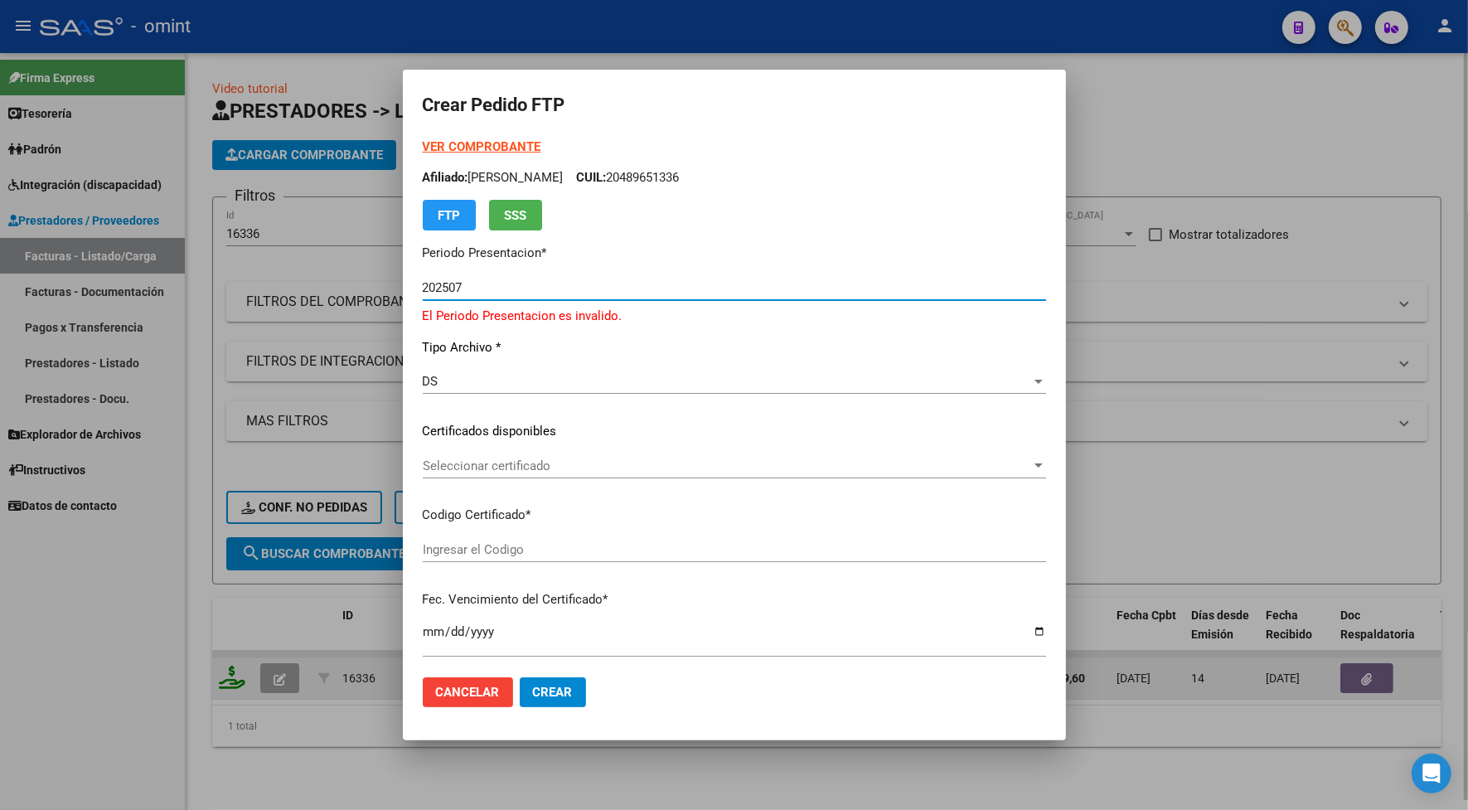
type input "7750882819"
type input "[DATE]"
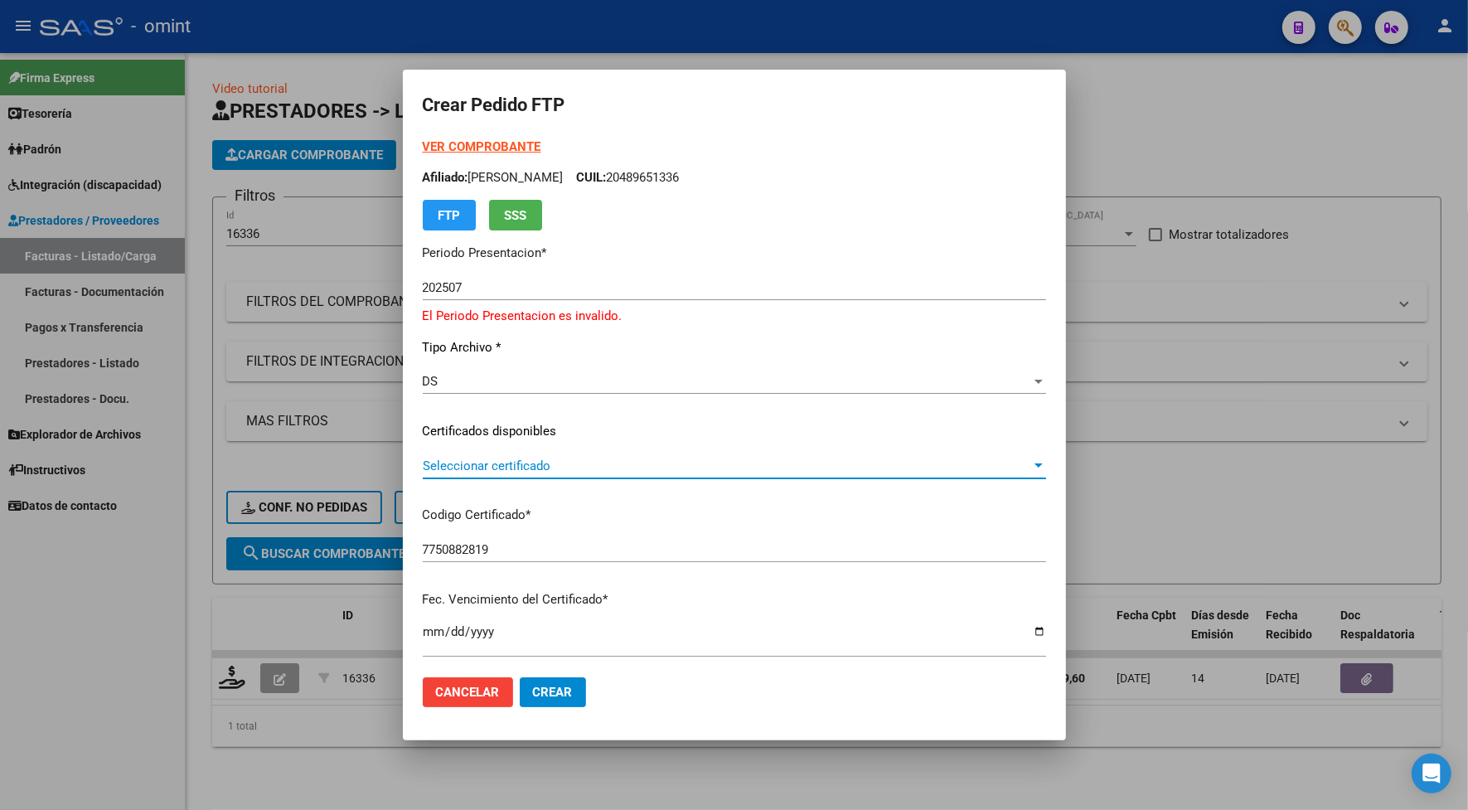
click at [454, 458] on span "Seleccionar certificado" at bounding box center [727, 465] width 608 height 15
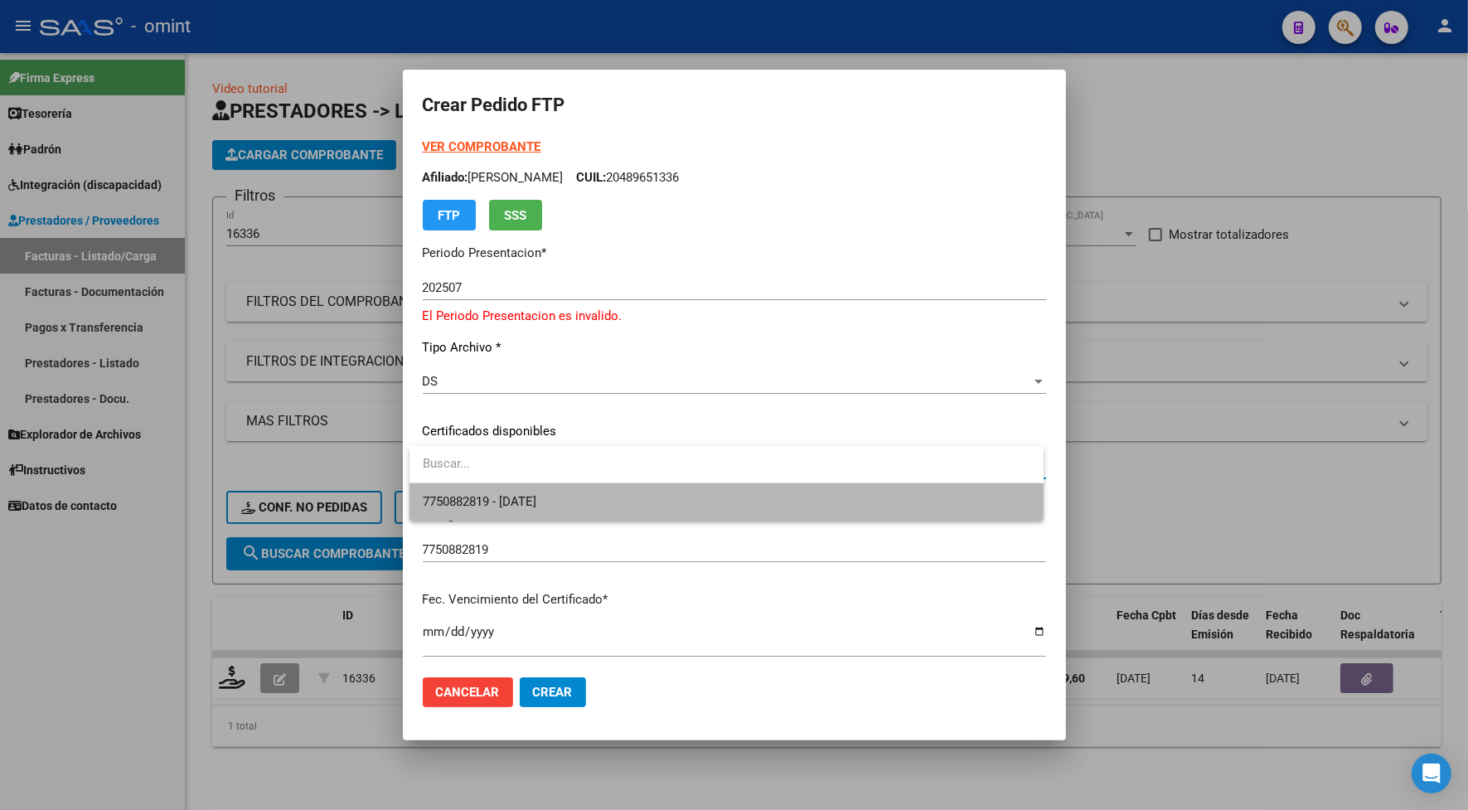
click at [467, 492] on span "7750882819 - [DATE]" at bounding box center [727, 501] width 608 height 37
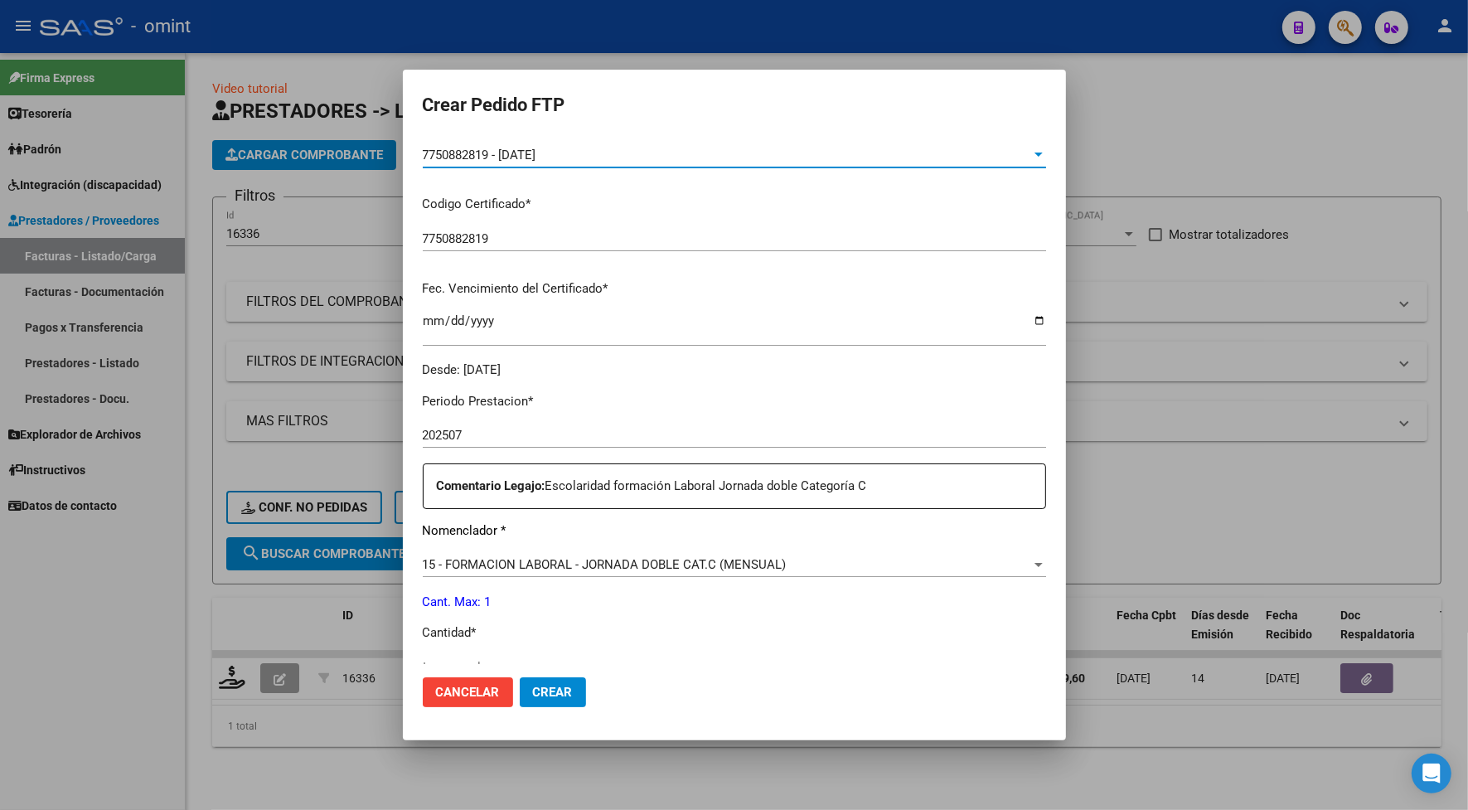
scroll to position [414, 0]
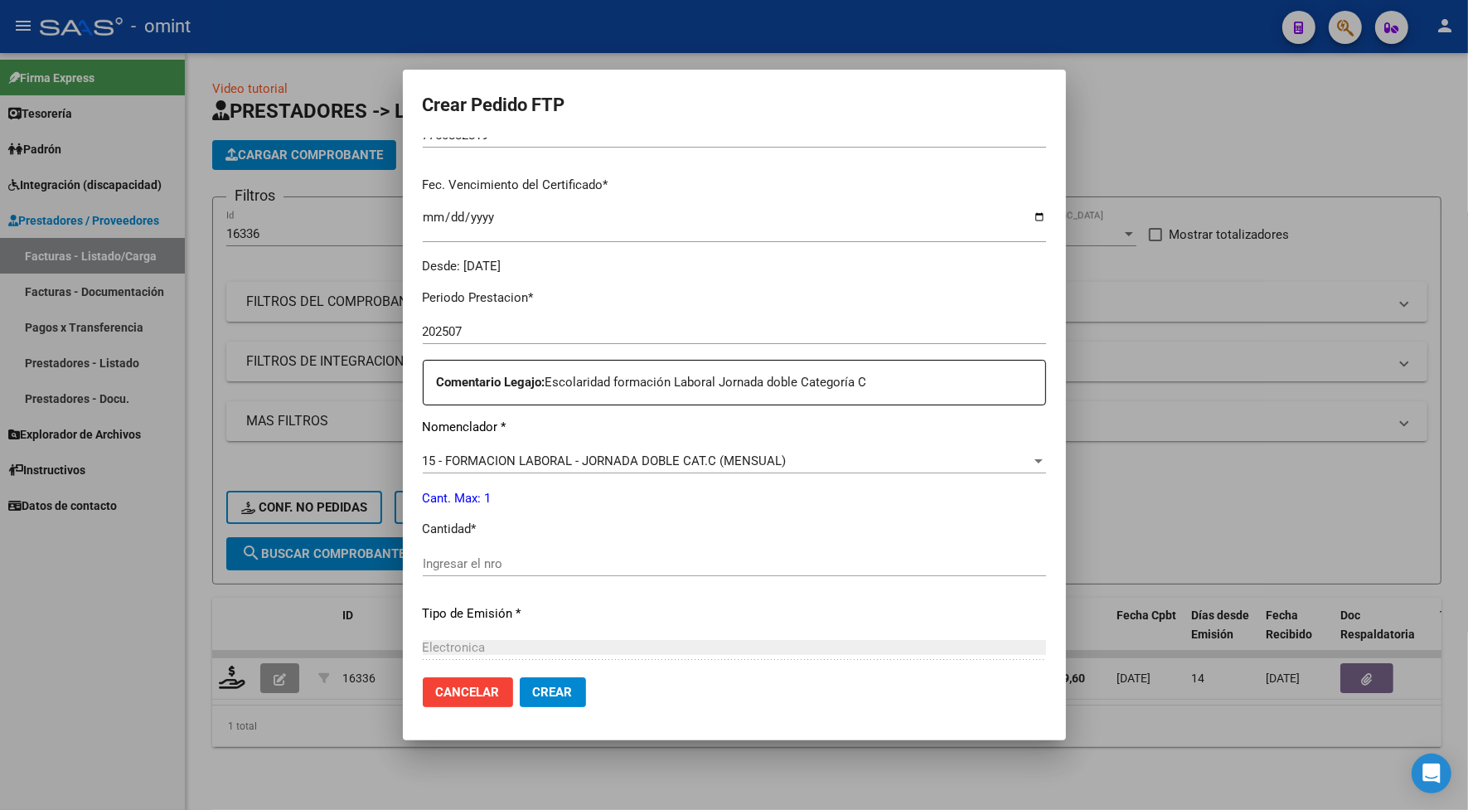
click at [462, 552] on div "Ingresar el nro" at bounding box center [734, 563] width 623 height 25
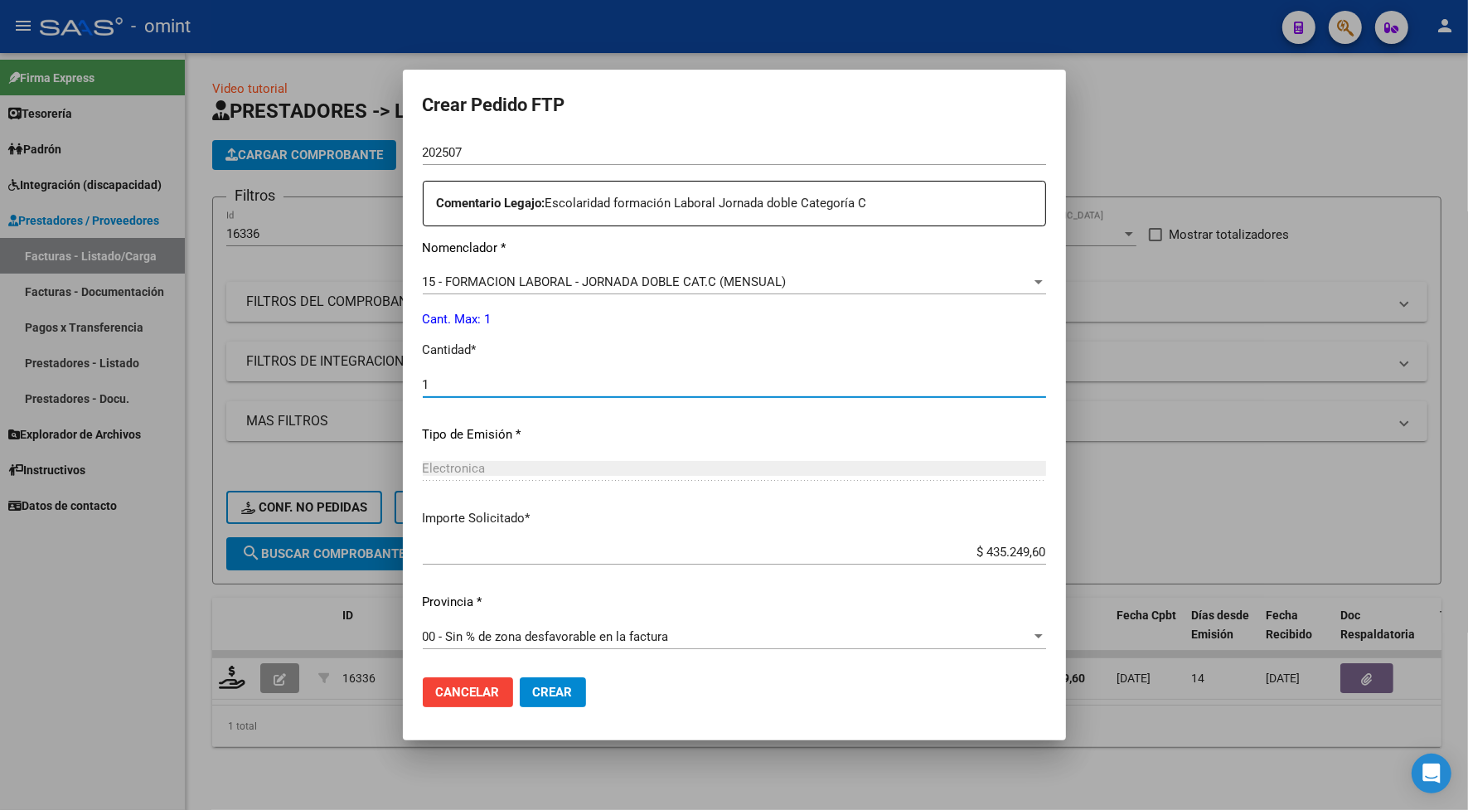
type input "1"
click at [557, 686] on span "Crear" at bounding box center [553, 692] width 40 height 15
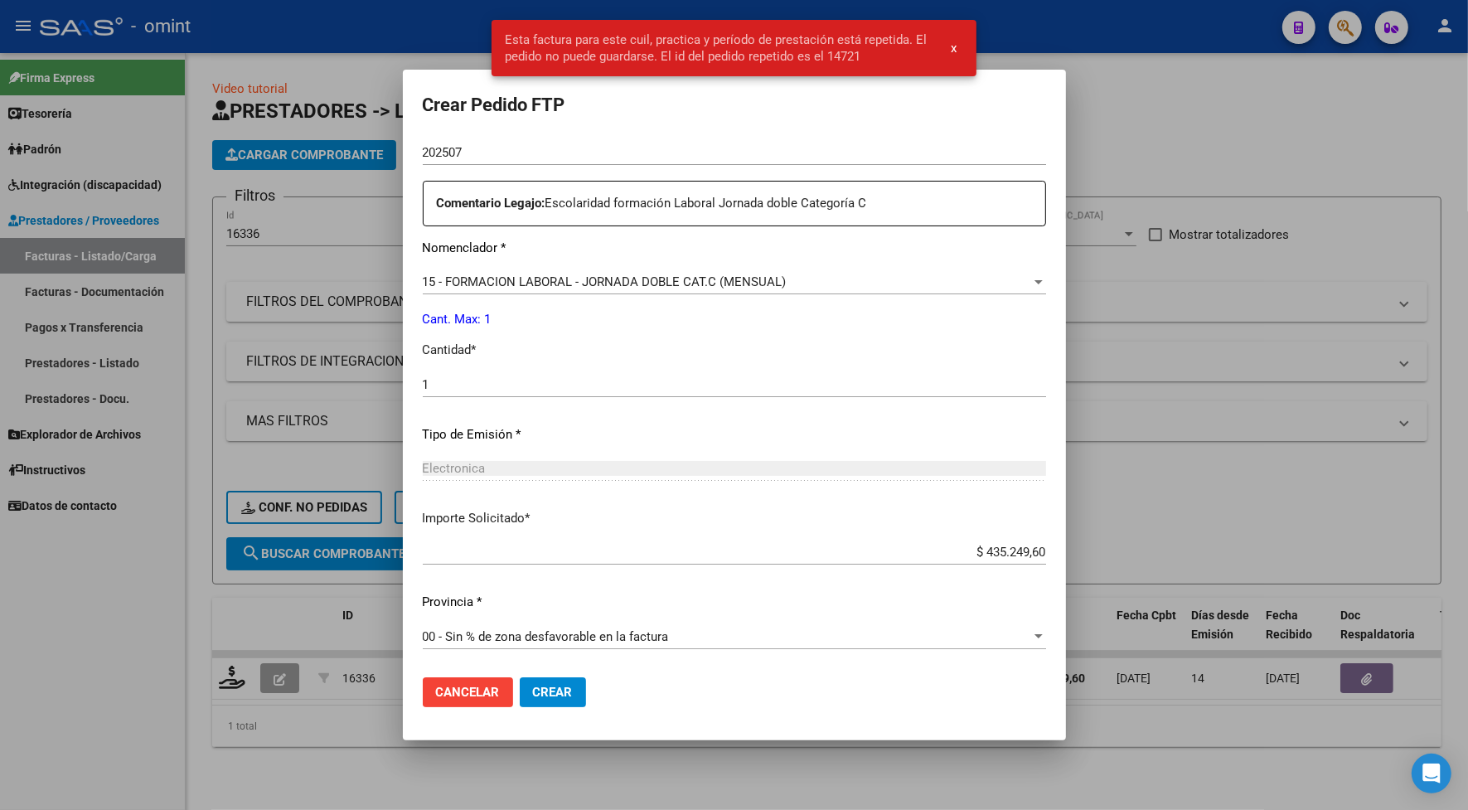
click at [308, 37] on div at bounding box center [734, 405] width 1468 height 810
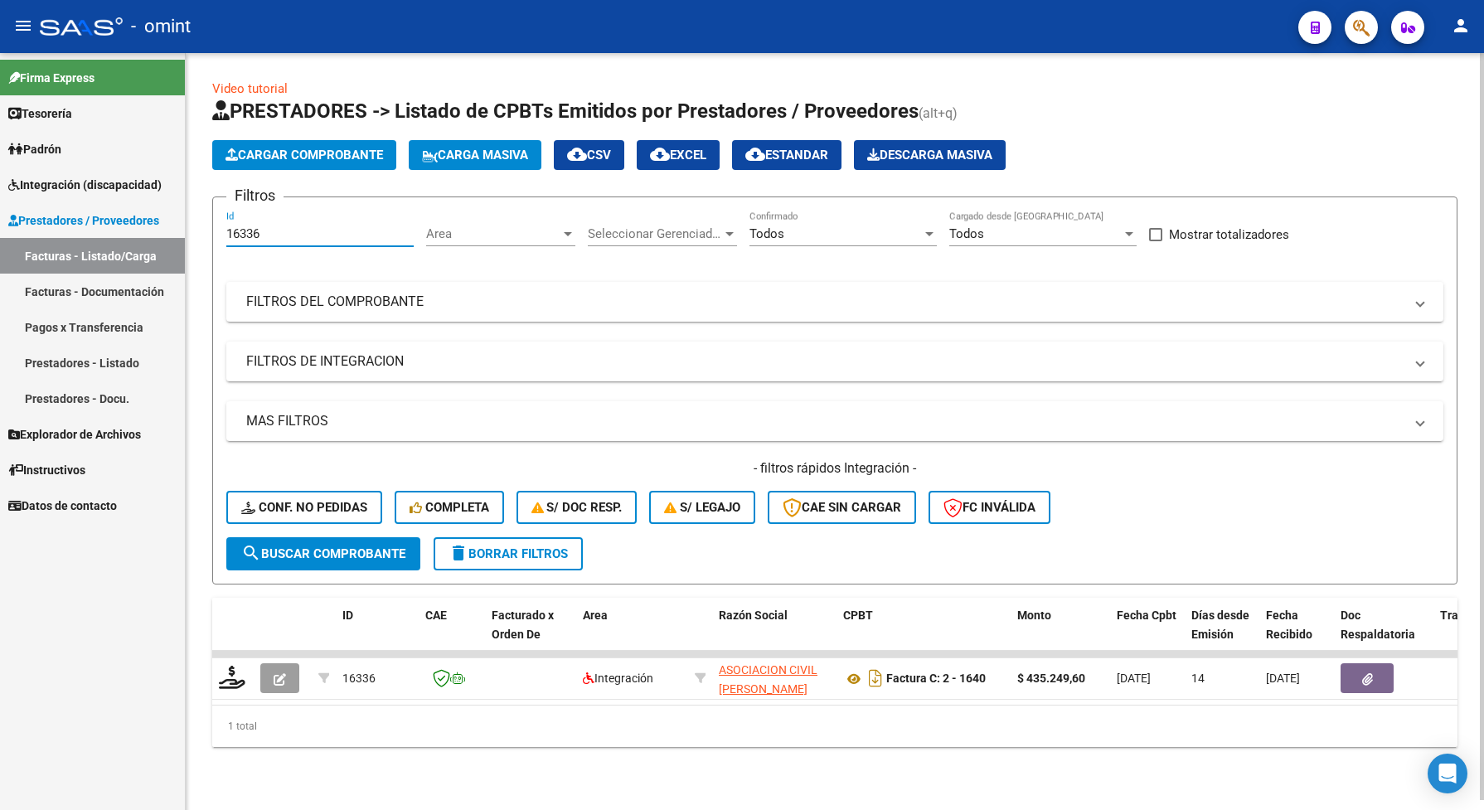
drag, startPoint x: 270, startPoint y: 229, endPoint x: 225, endPoint y: 225, distance: 45.7
click at [224, 226] on form "Filtros 16336 Id Area Area Seleccionar Gerenciador Seleccionar Gerenciador Todo…" at bounding box center [834, 390] width 1245 height 388
paste input "5127"
type input "15127"
click at [365, 560] on button "search Buscar Comprobante" at bounding box center [323, 553] width 194 height 33
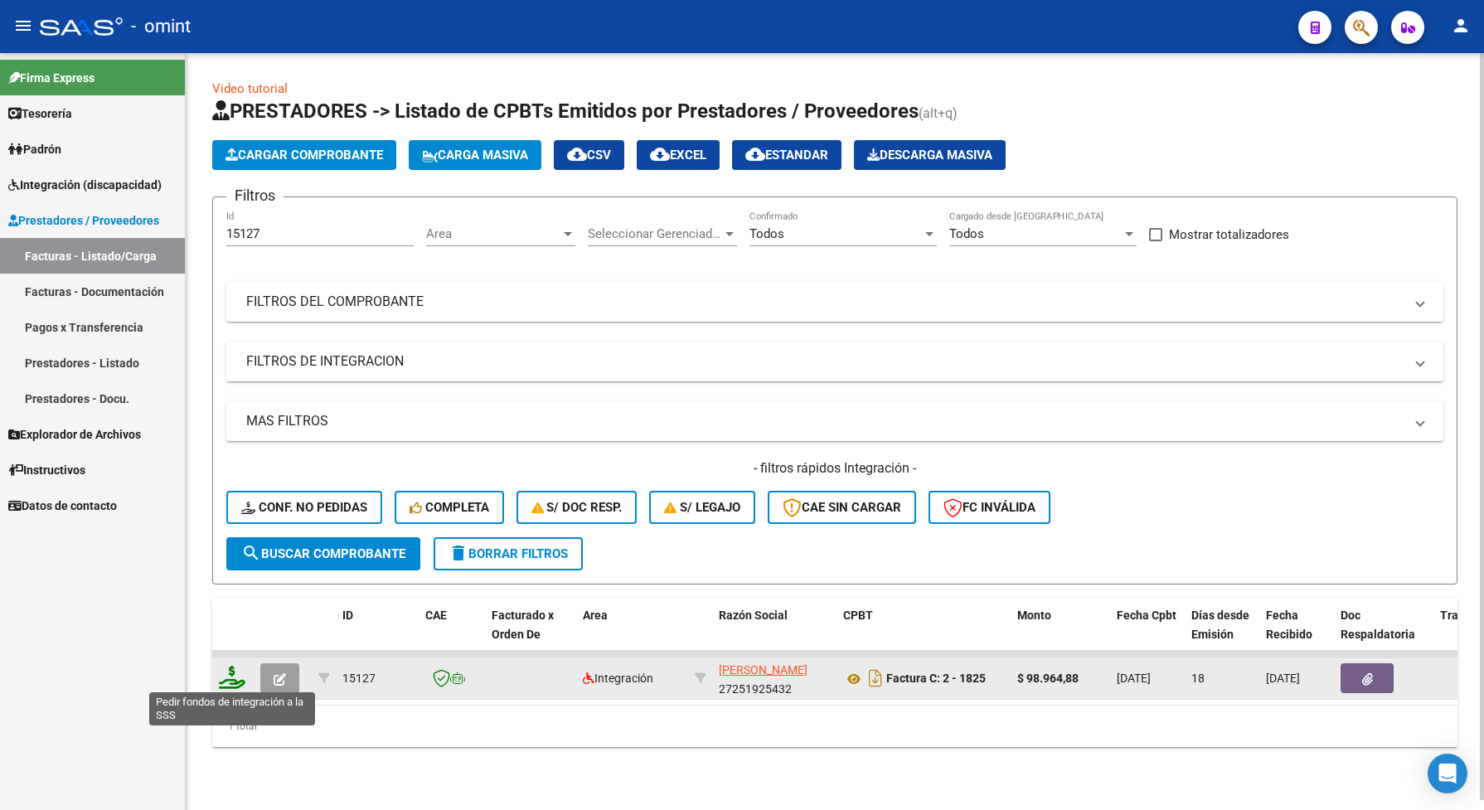
click at [232, 678] on icon at bounding box center [232, 677] width 27 height 23
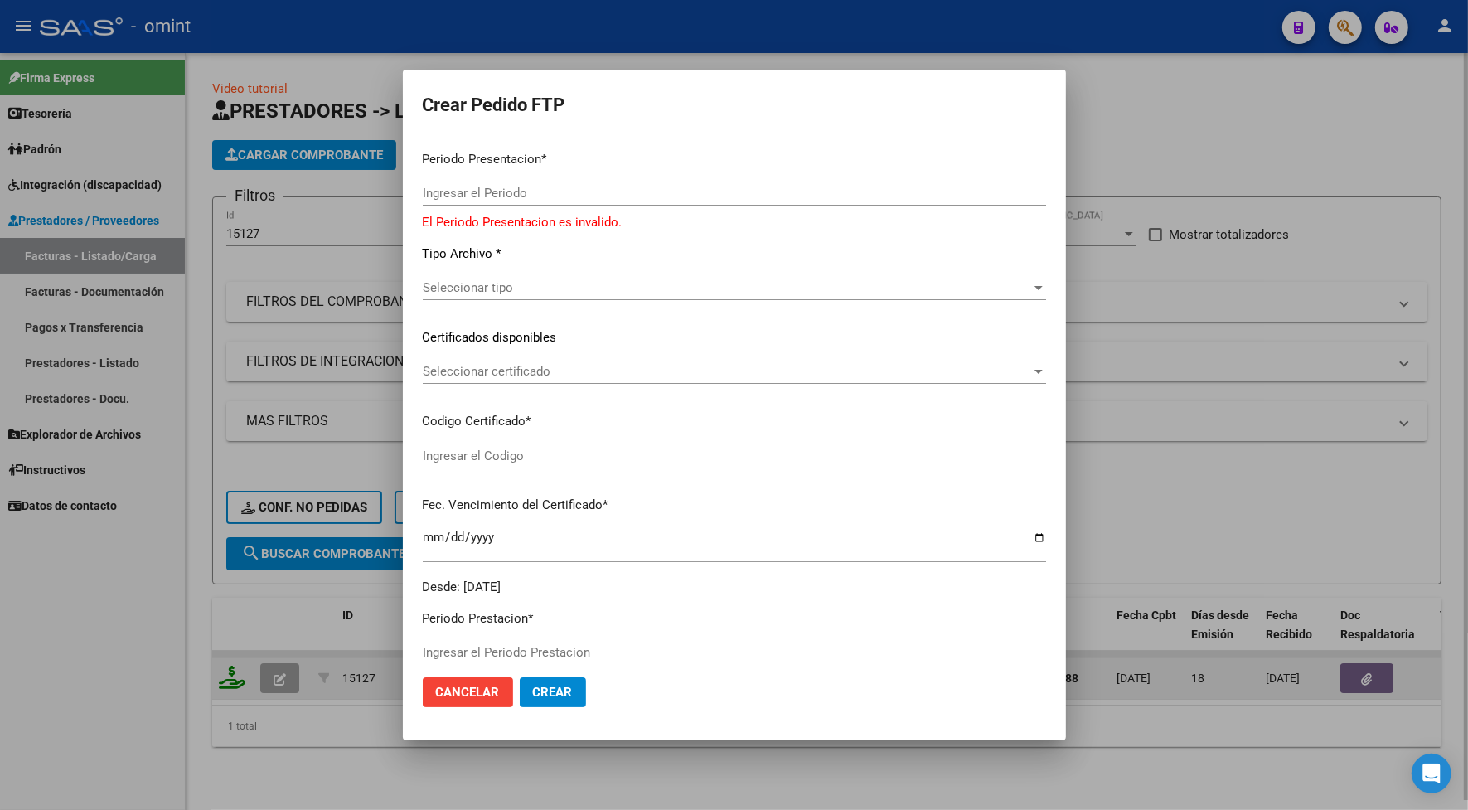
type input "202507"
type input "$ 98.964,88"
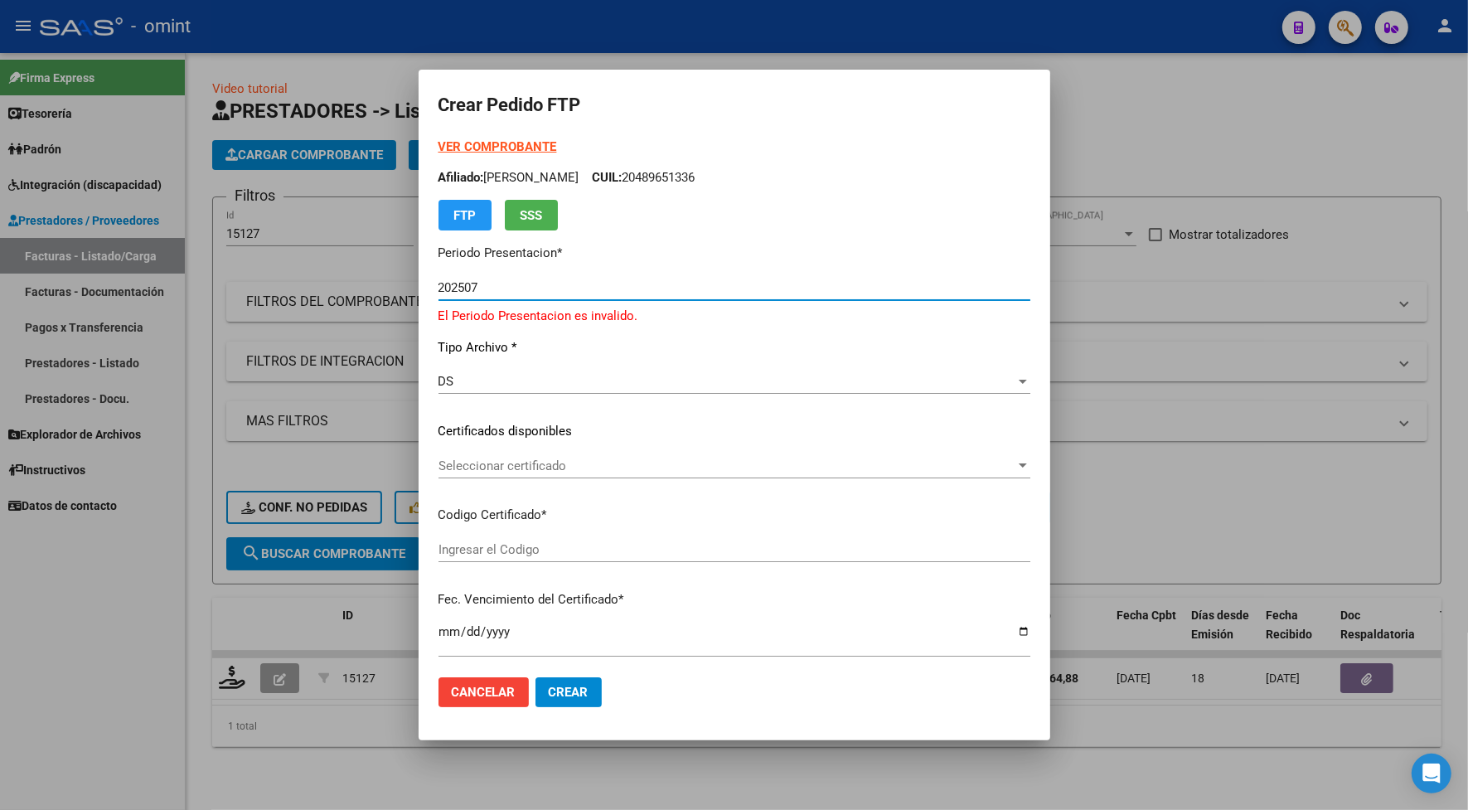
type input "4910669103"
type input "[DATE]"
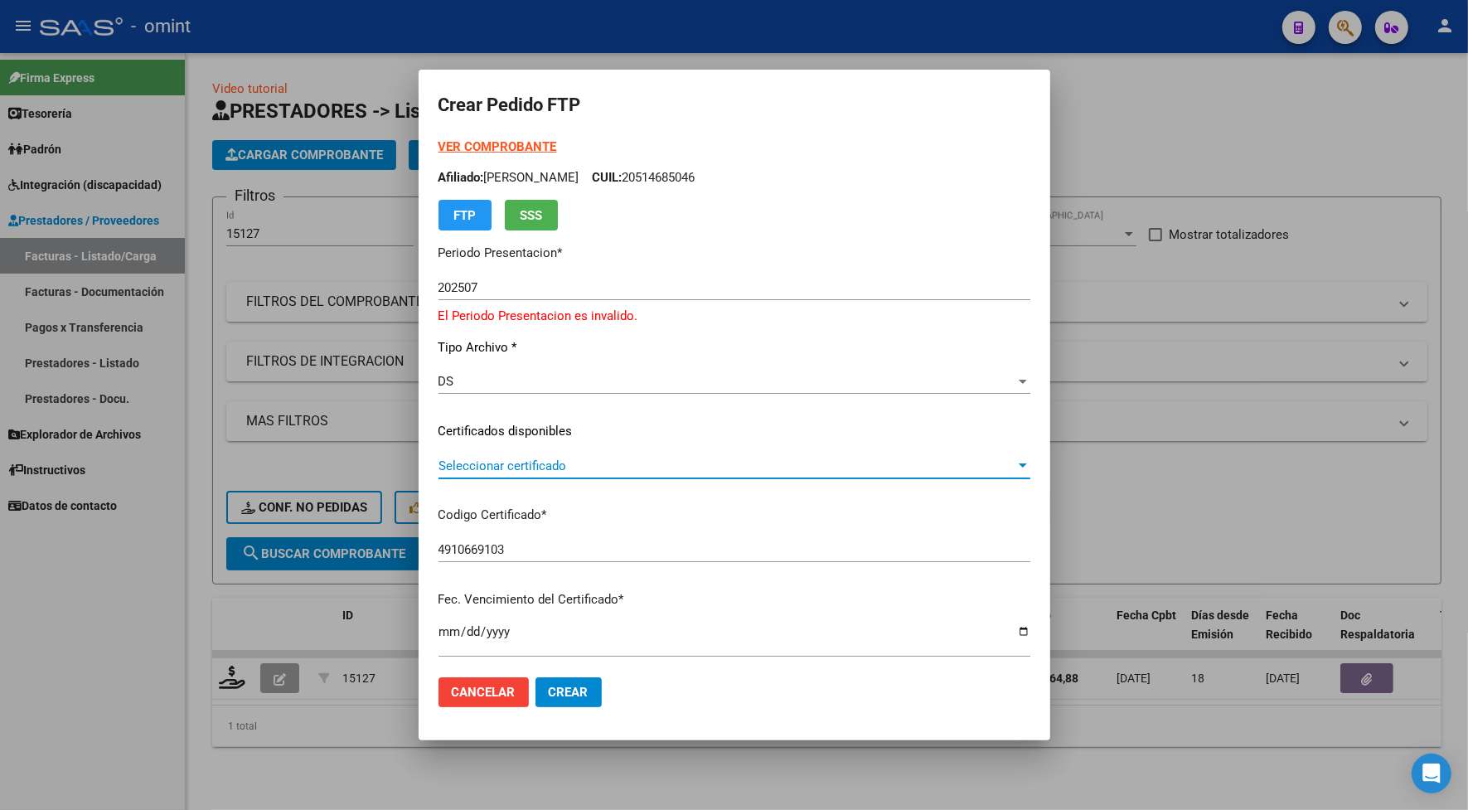
click at [500, 462] on span "Seleccionar certificado" at bounding box center [727, 465] width 577 height 15
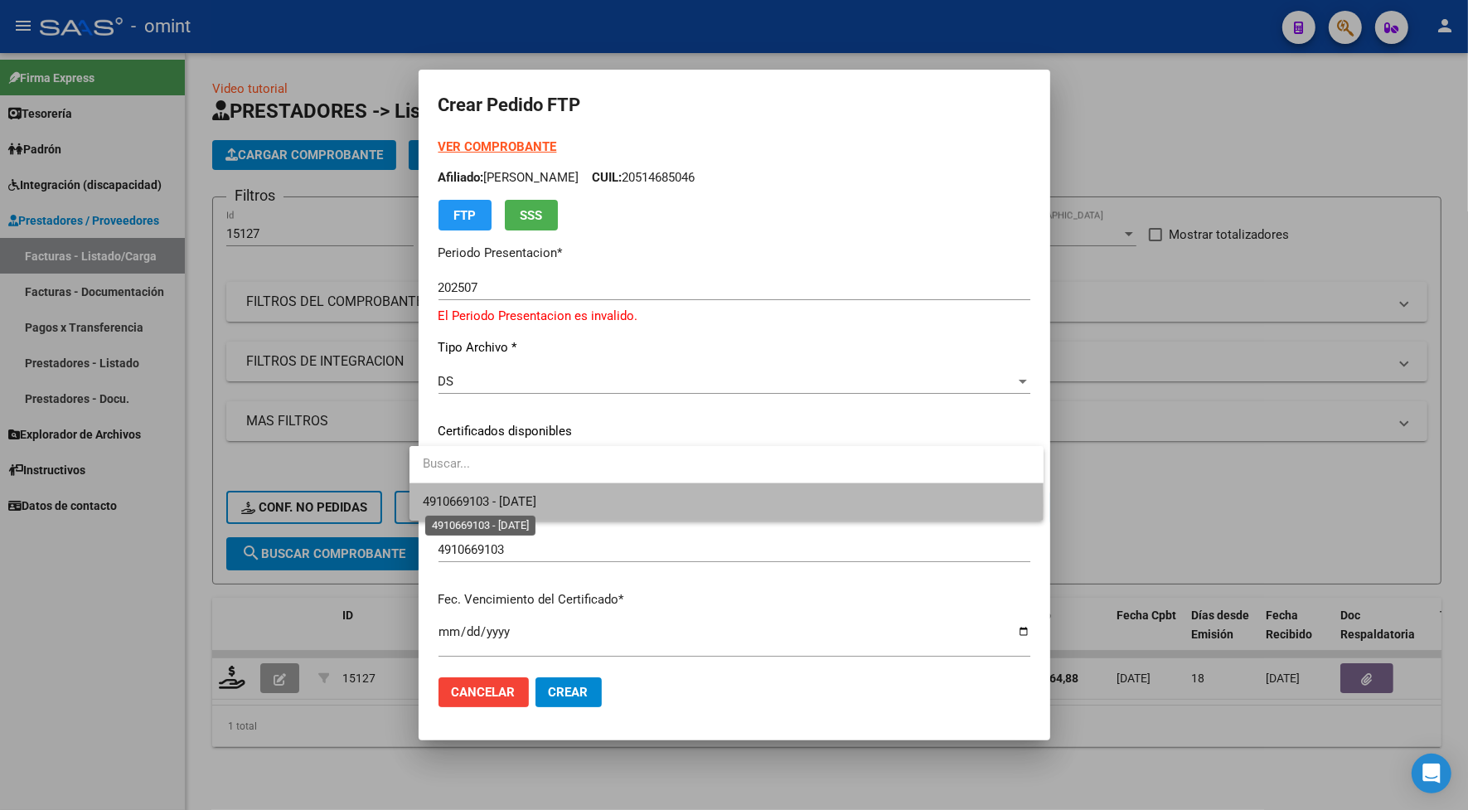
click at [496, 506] on span "4910669103 - [DATE]" at bounding box center [480, 501] width 114 height 15
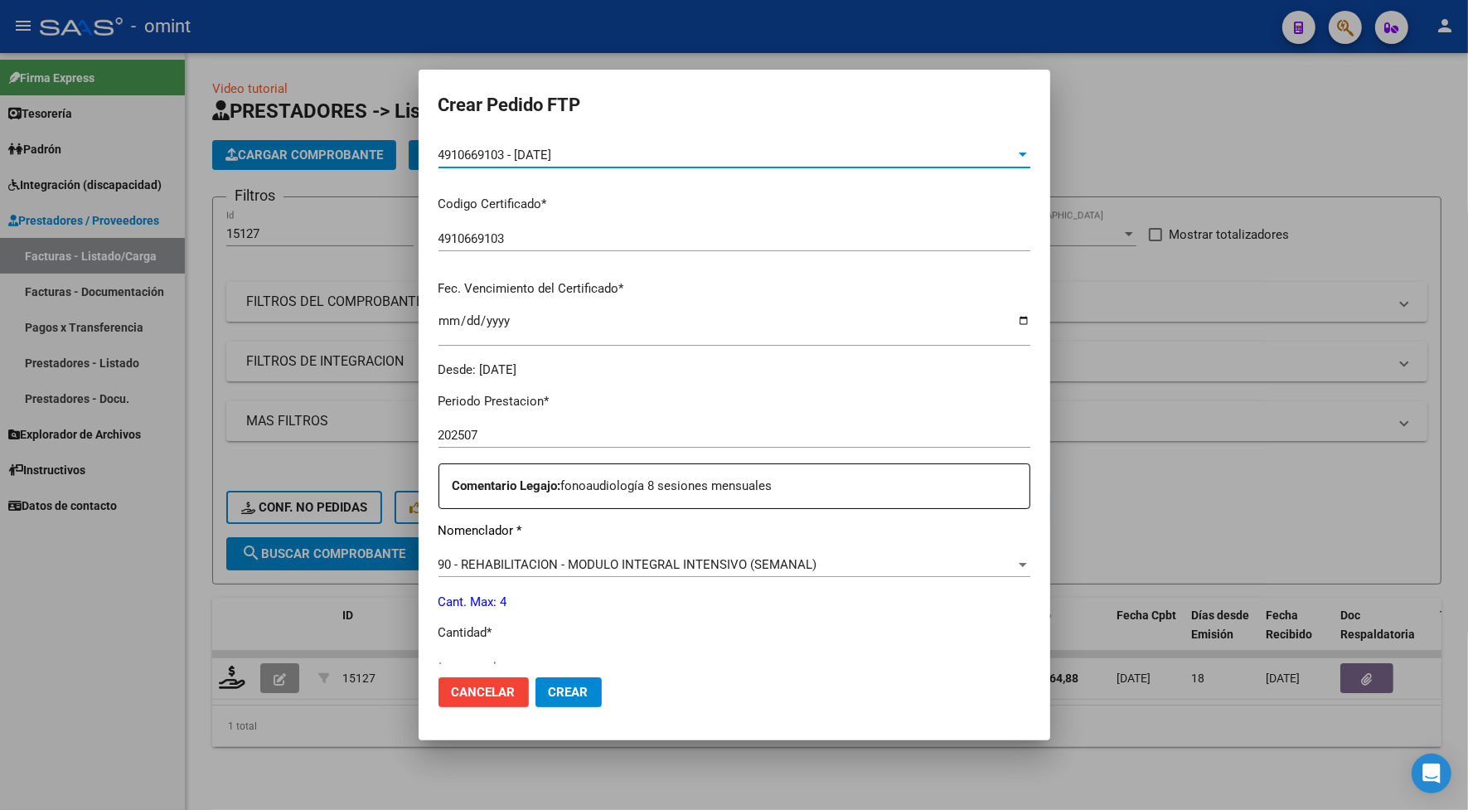
scroll to position [414, 0]
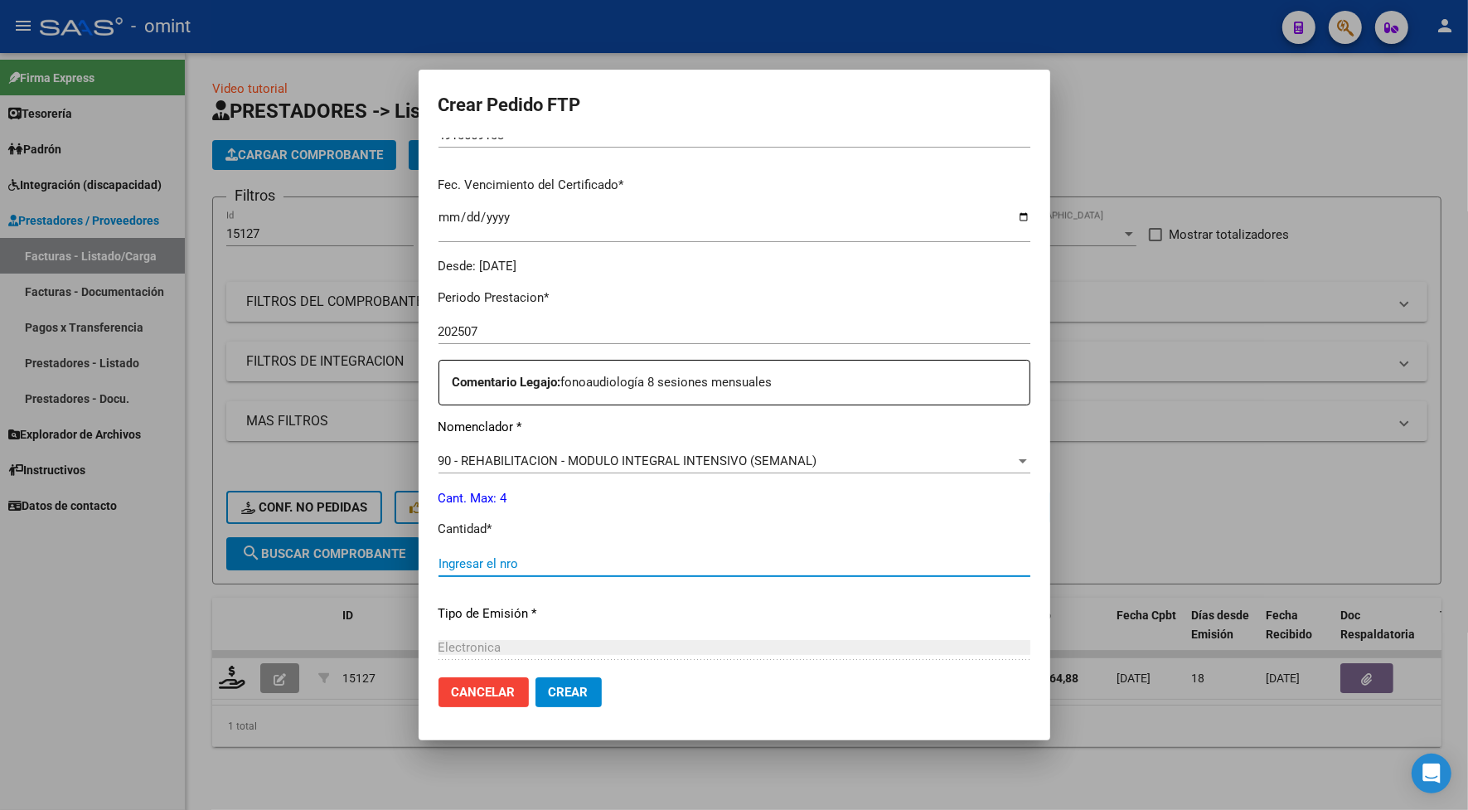
click at [503, 565] on input "Ingresar el nro" at bounding box center [735, 563] width 592 height 15
type input "4"
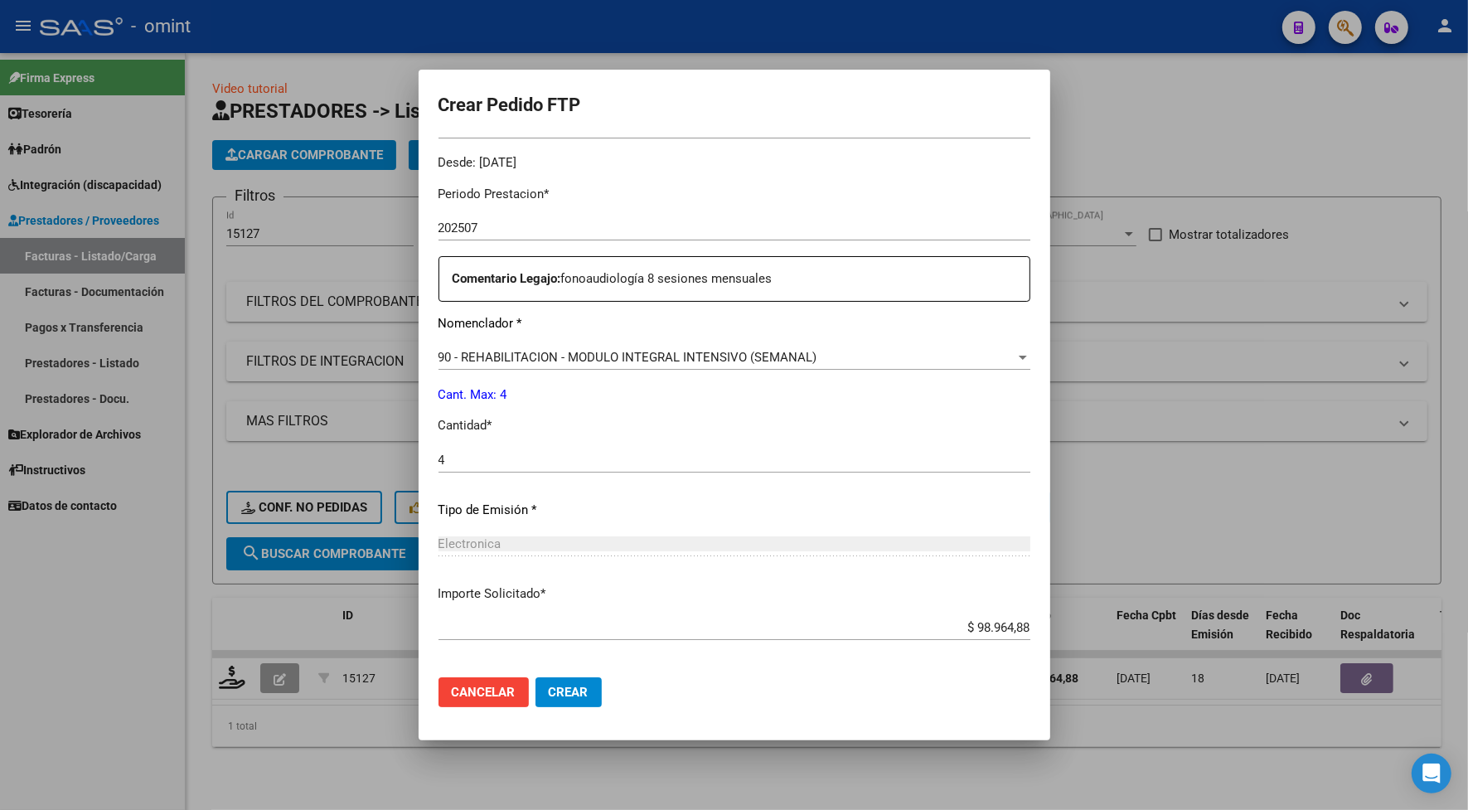
scroll to position [594, 0]
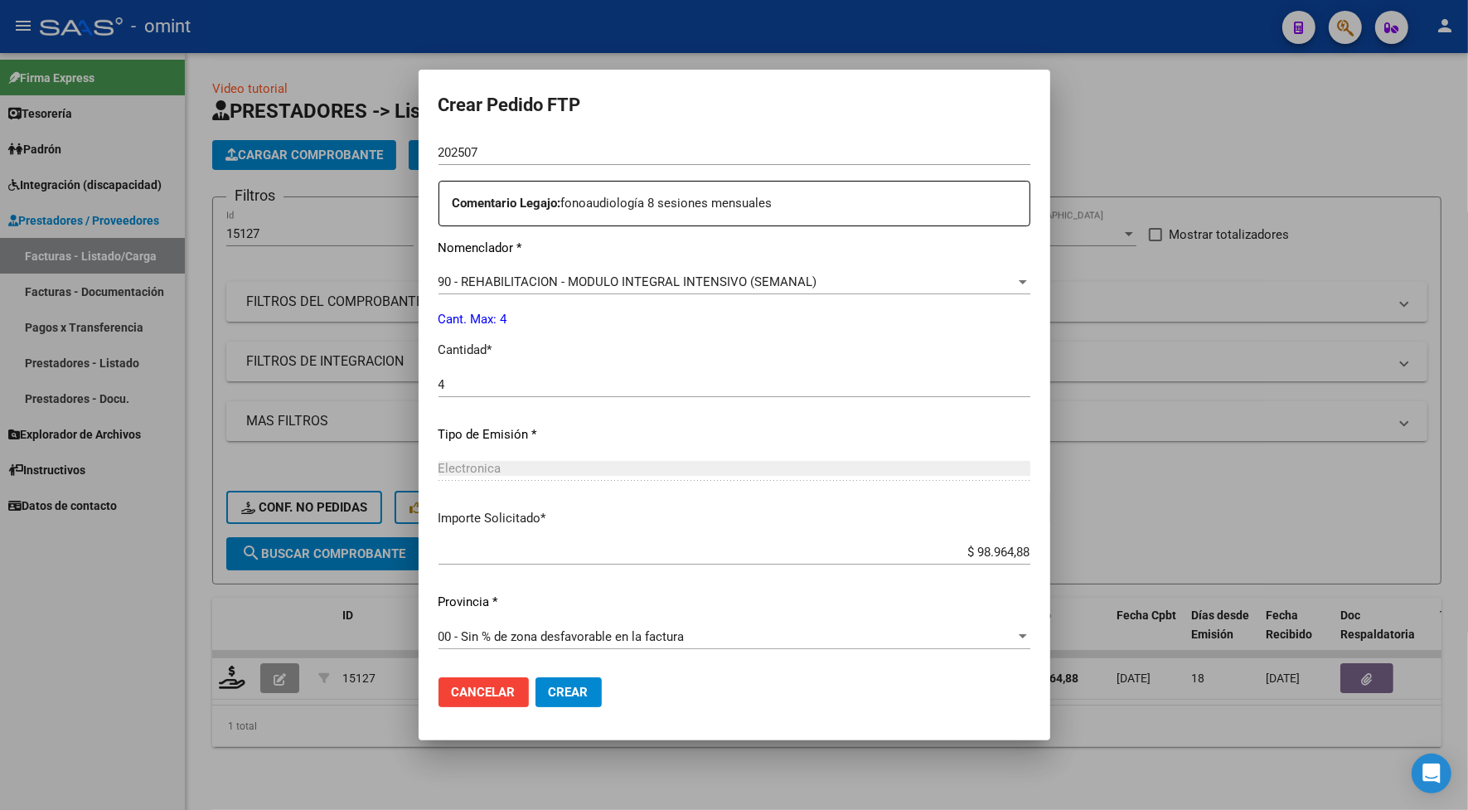
click at [565, 691] on span "Crear" at bounding box center [569, 692] width 40 height 15
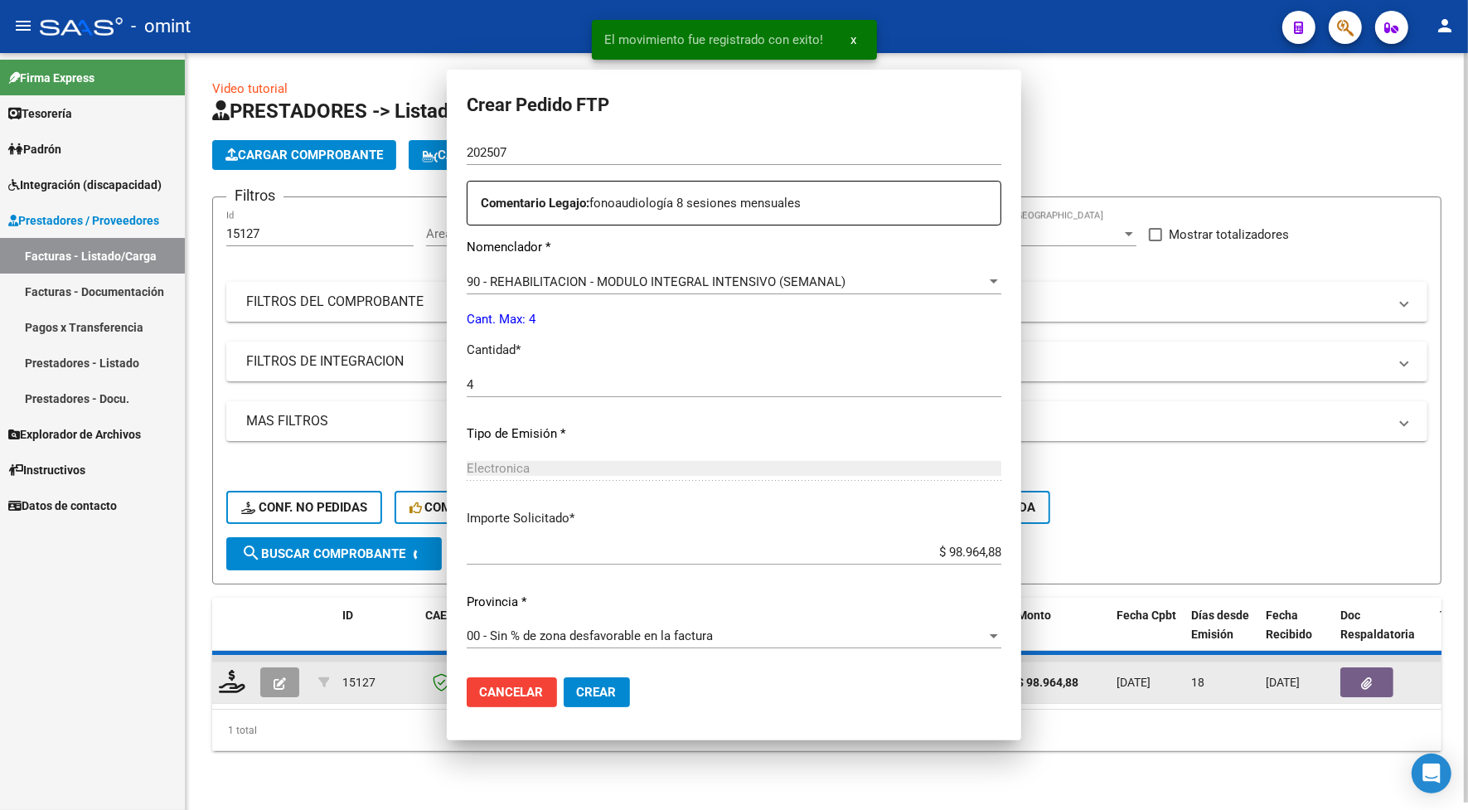
scroll to position [0, 0]
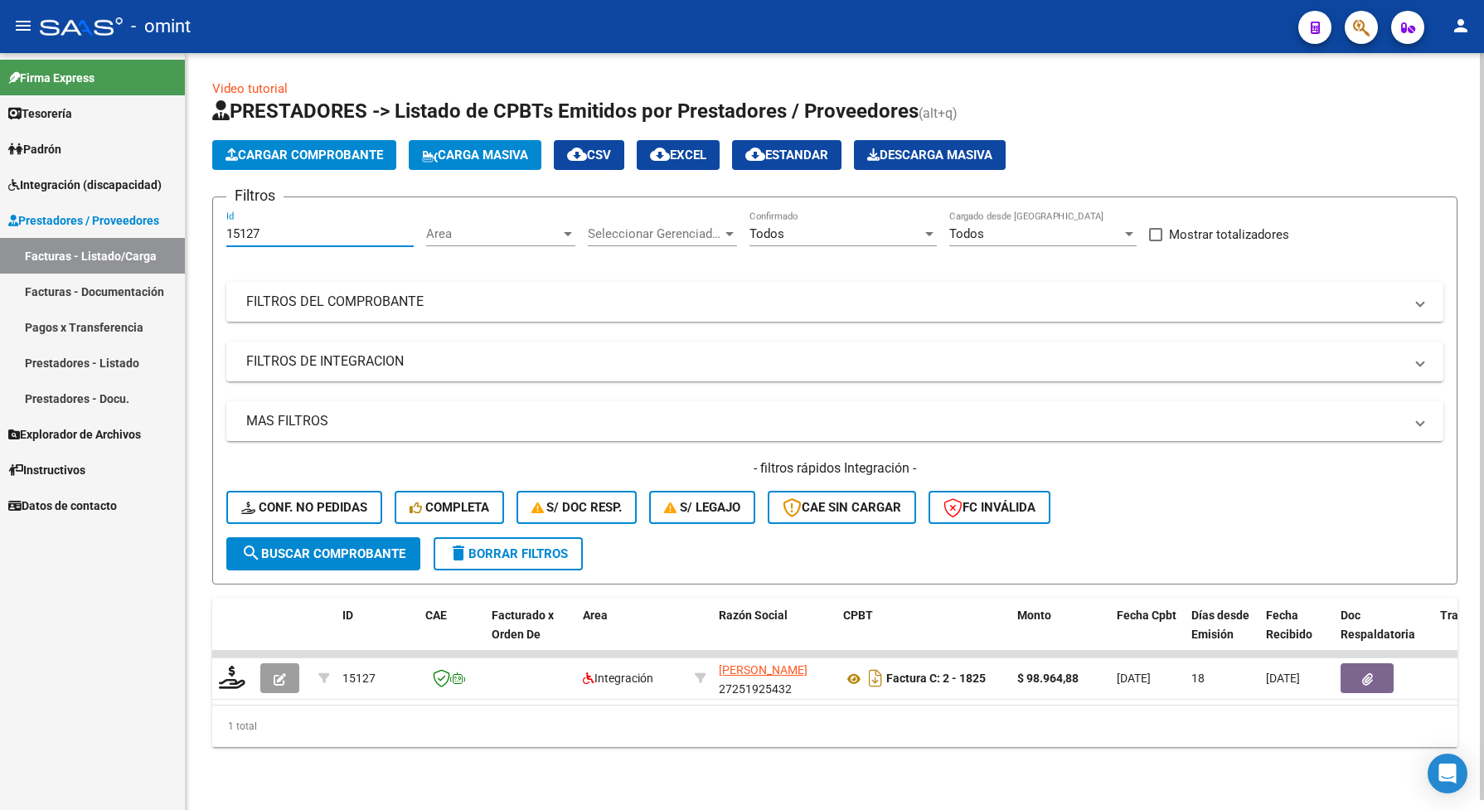
drag, startPoint x: 271, startPoint y: 235, endPoint x: 230, endPoint y: 228, distance: 42.0
click at [226, 224] on div "15127 Id" at bounding box center [319, 229] width 187 height 36
paste input "6469"
type input "16469"
click at [330, 552] on span "search Buscar Comprobante" at bounding box center [323, 553] width 164 height 15
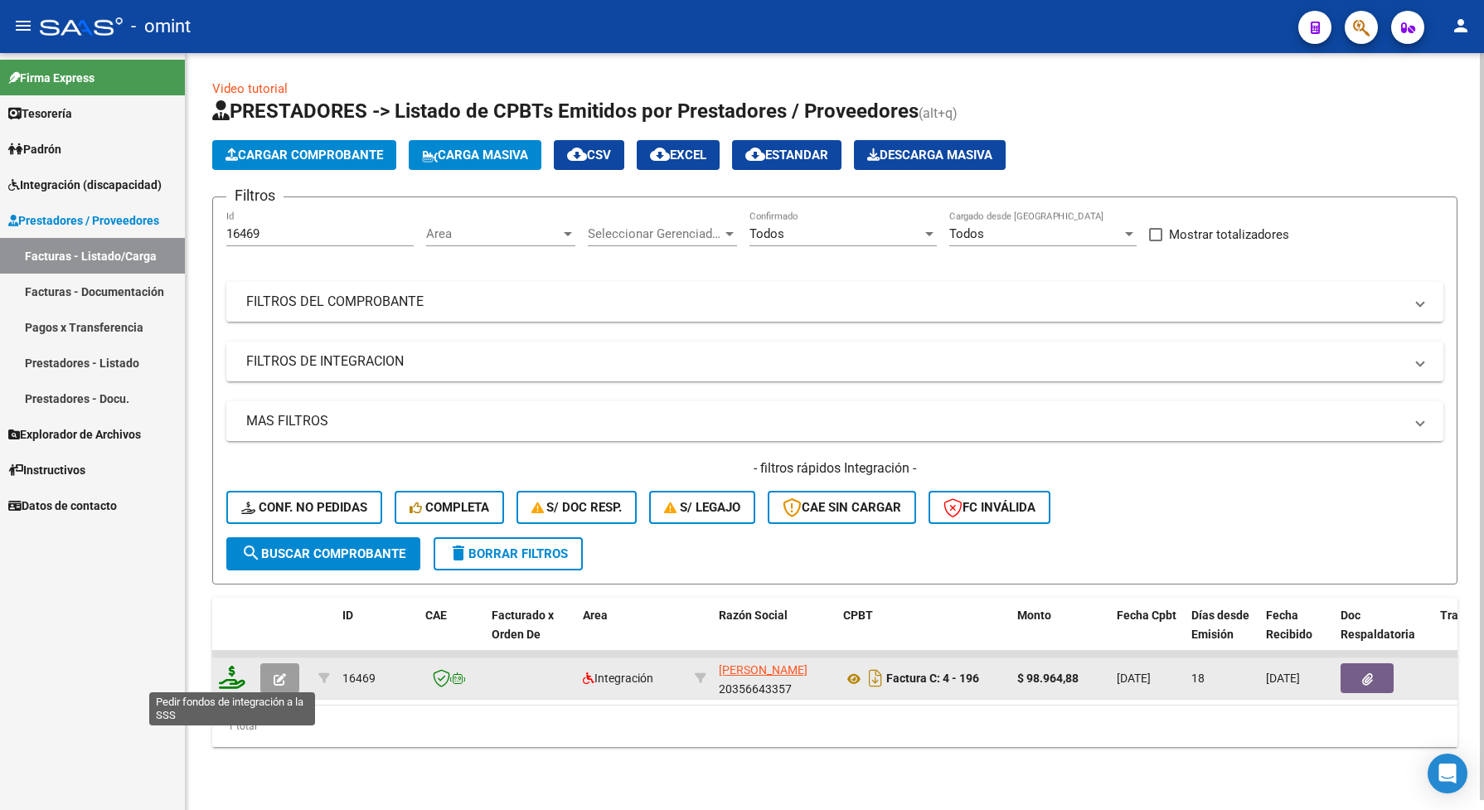
click at [230, 676] on icon at bounding box center [232, 677] width 27 height 23
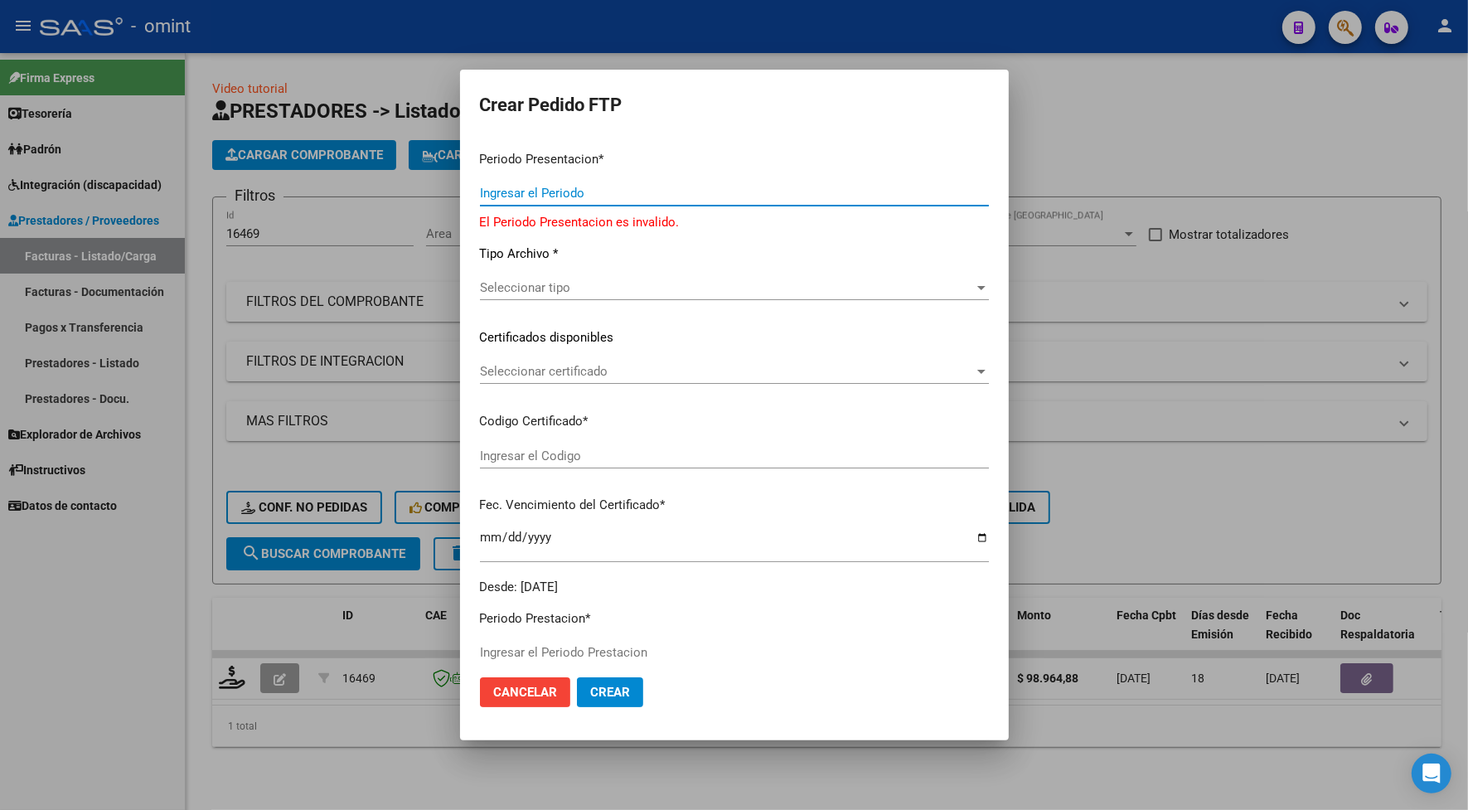
type input "202507"
type input "$ 98.964,88"
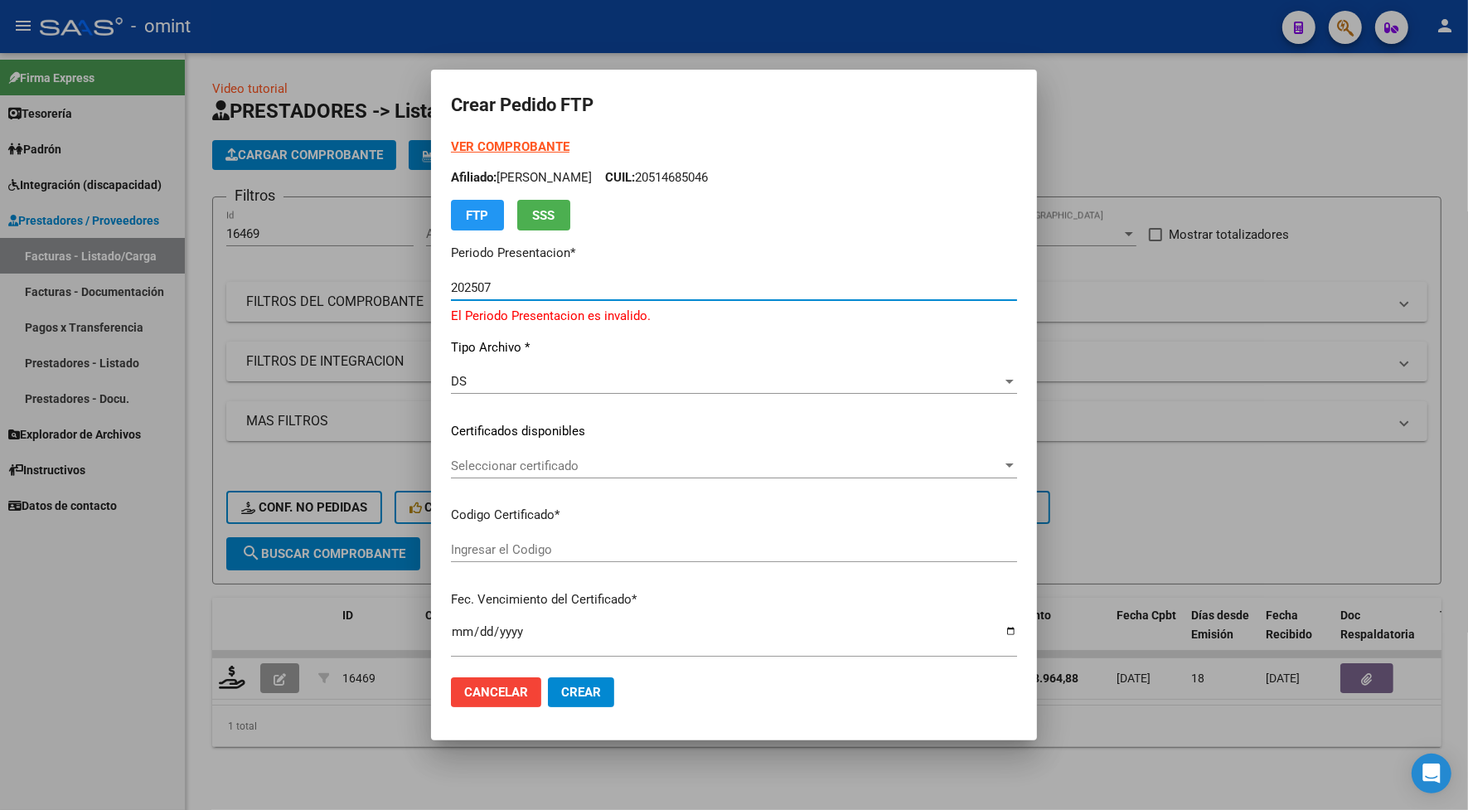
type input "4910669103"
type input "[DATE]"
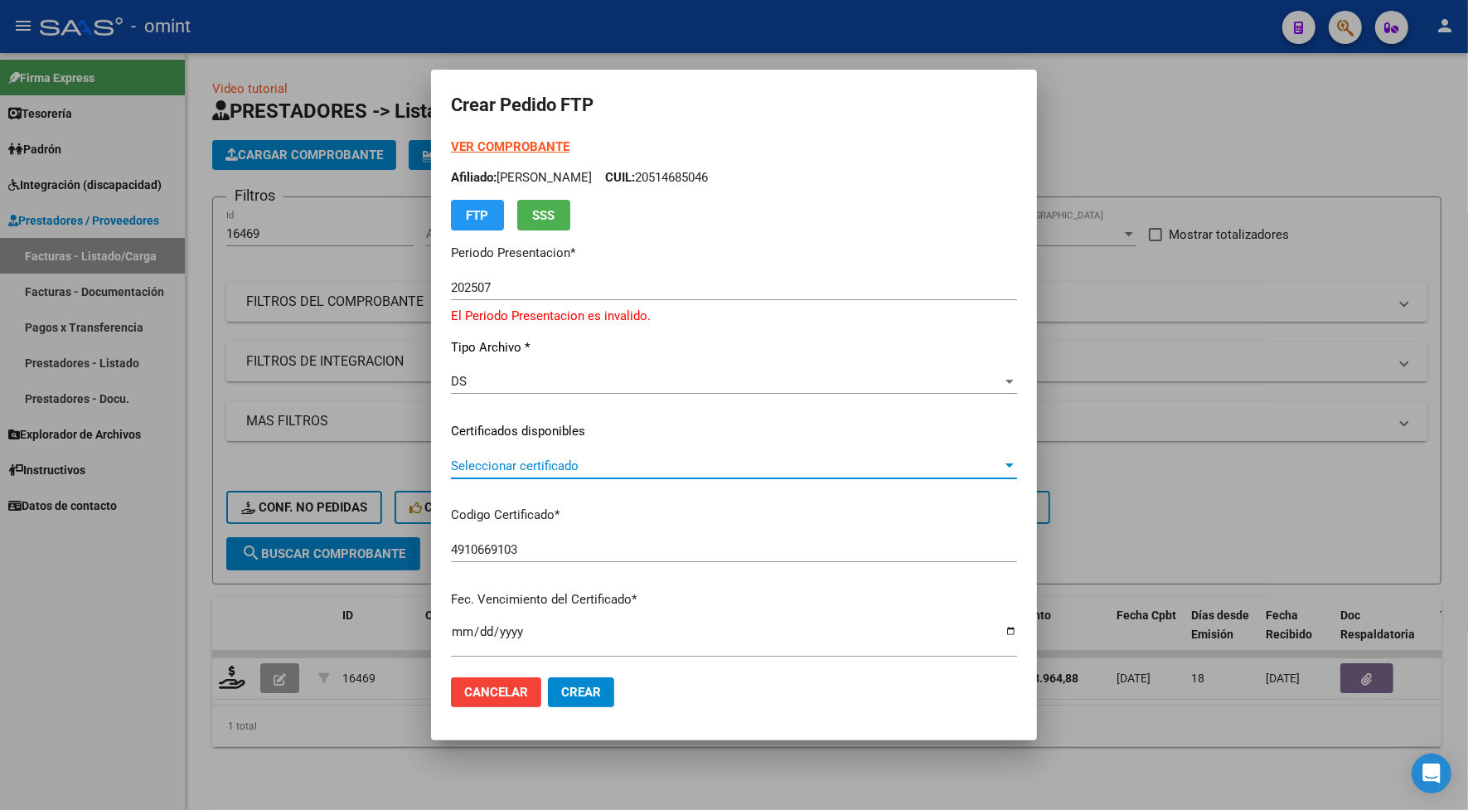
click at [472, 465] on span "Seleccionar certificado" at bounding box center [726, 465] width 551 height 15
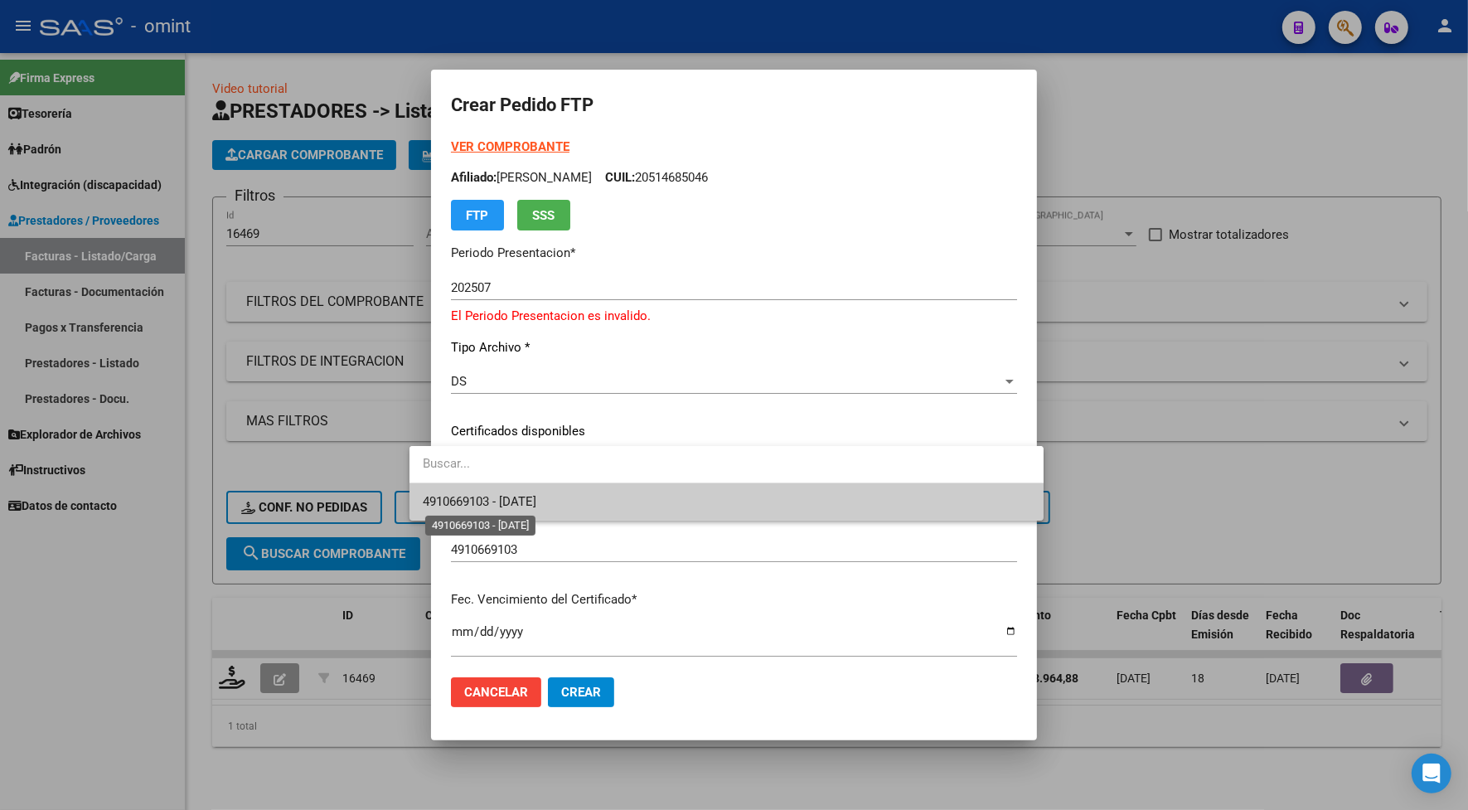
click at [492, 506] on span "4910669103 - [DATE]" at bounding box center [480, 501] width 114 height 15
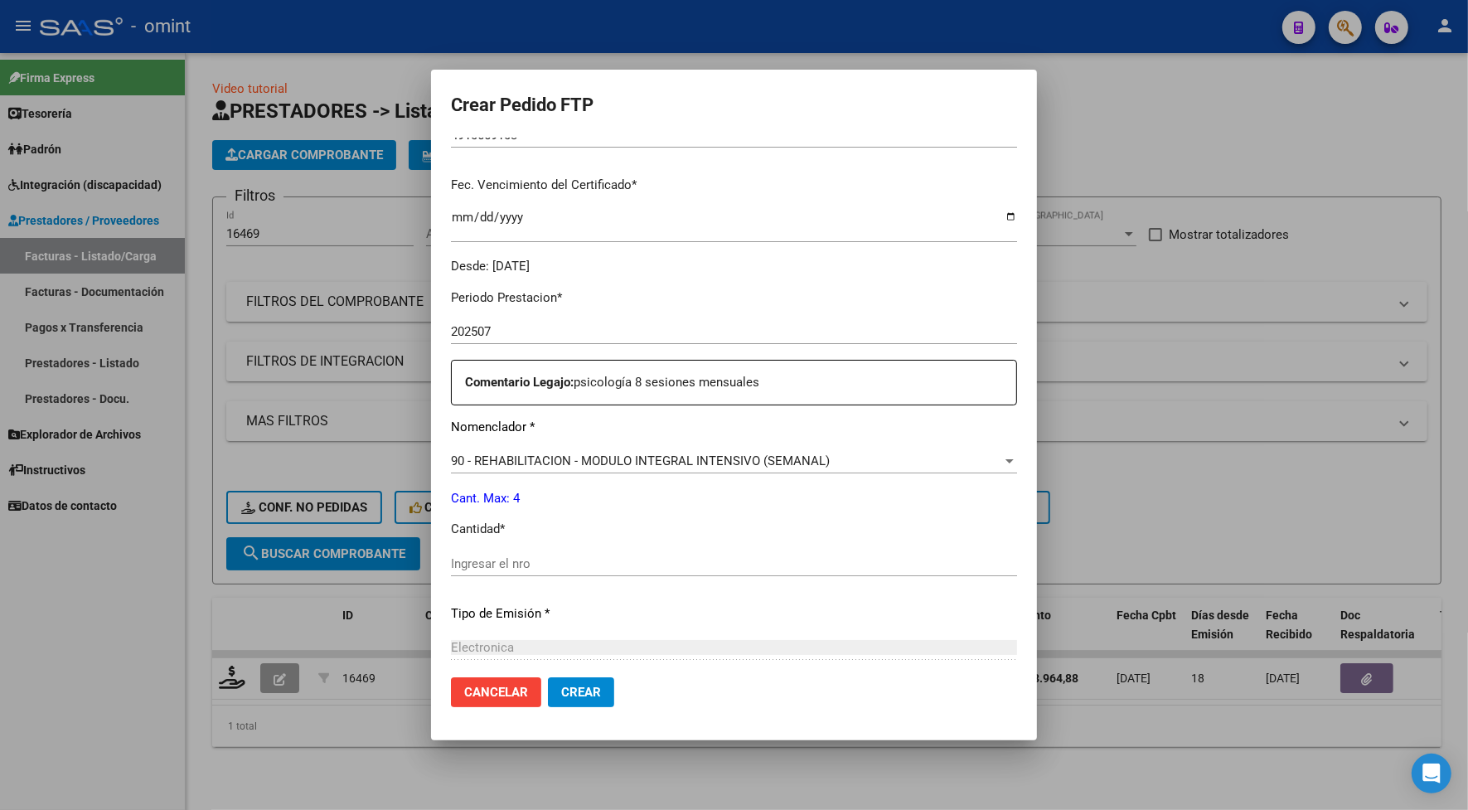
scroll to position [518, 0]
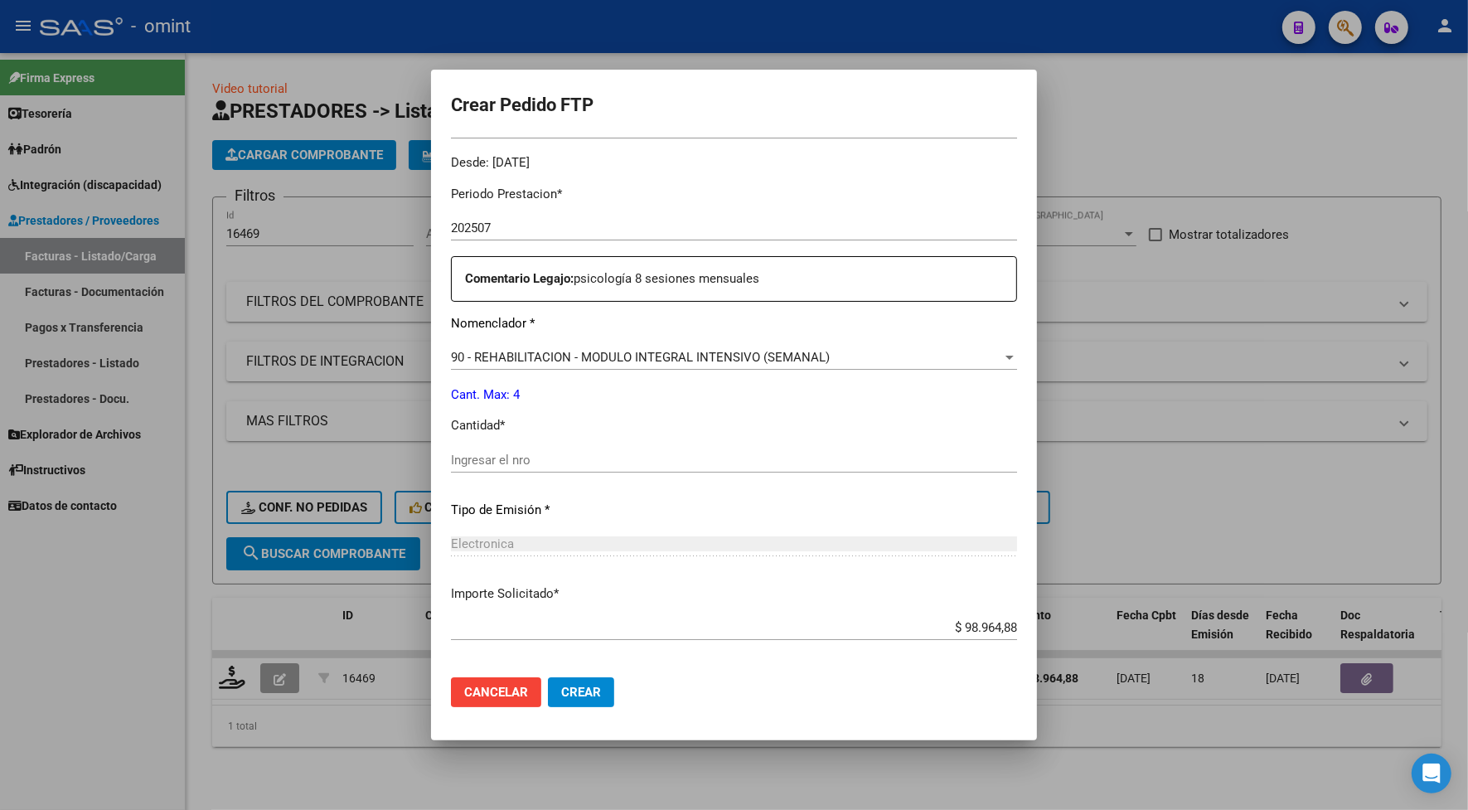
click at [467, 449] on div "Ingresar el nro" at bounding box center [734, 460] width 566 height 25
type input "4"
click at [561, 685] on span "Crear" at bounding box center [581, 692] width 40 height 15
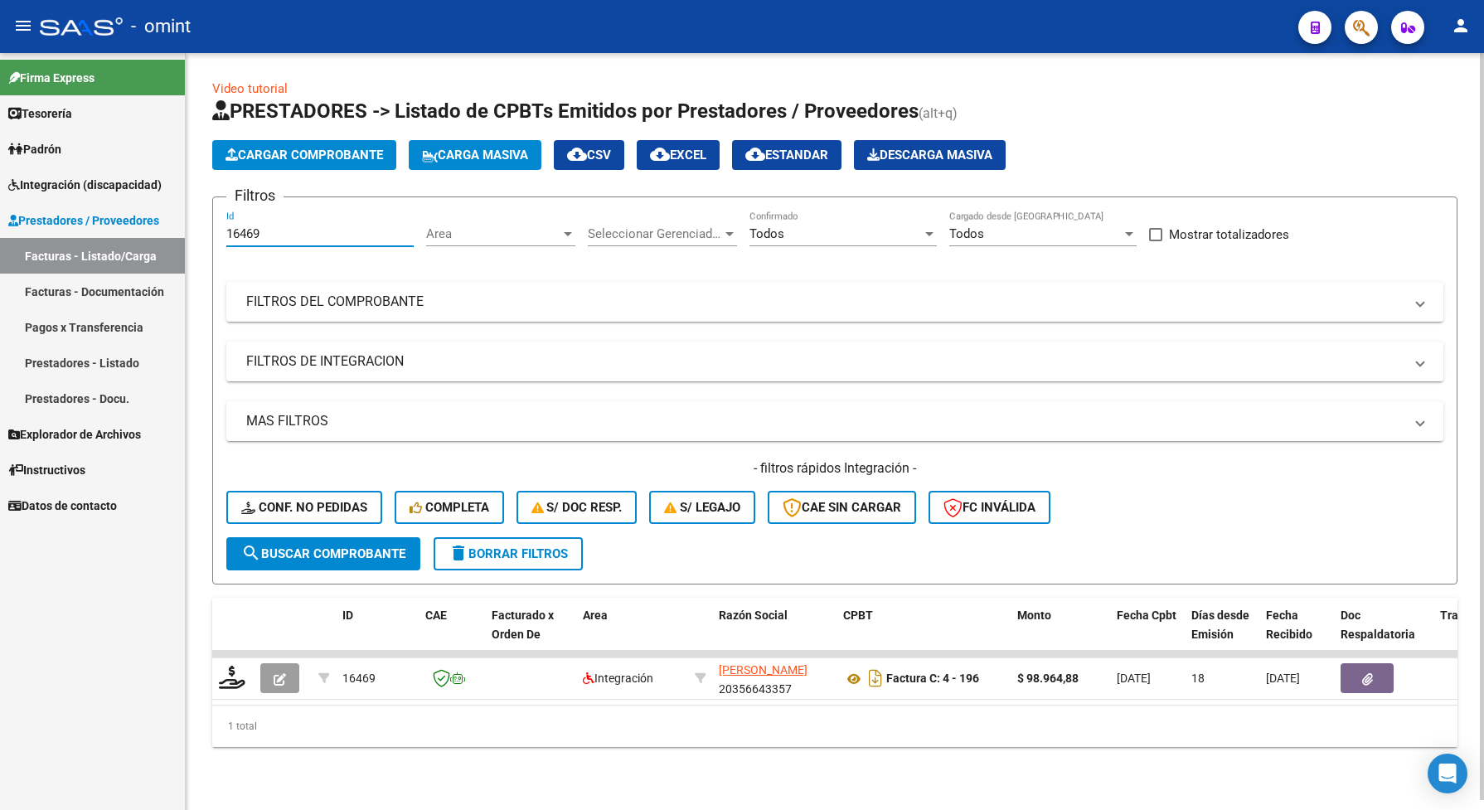
drag, startPoint x: 267, startPoint y: 237, endPoint x: 222, endPoint y: 235, distance: 44.8
click at [217, 230] on form "Filtros 16469 Id Area Area Seleccionar Gerenciador Seleccionar Gerenciador Todo…" at bounding box center [834, 390] width 1245 height 388
paste input "847"
type input "16847"
click at [369, 551] on span "search Buscar Comprobante" at bounding box center [323, 553] width 164 height 15
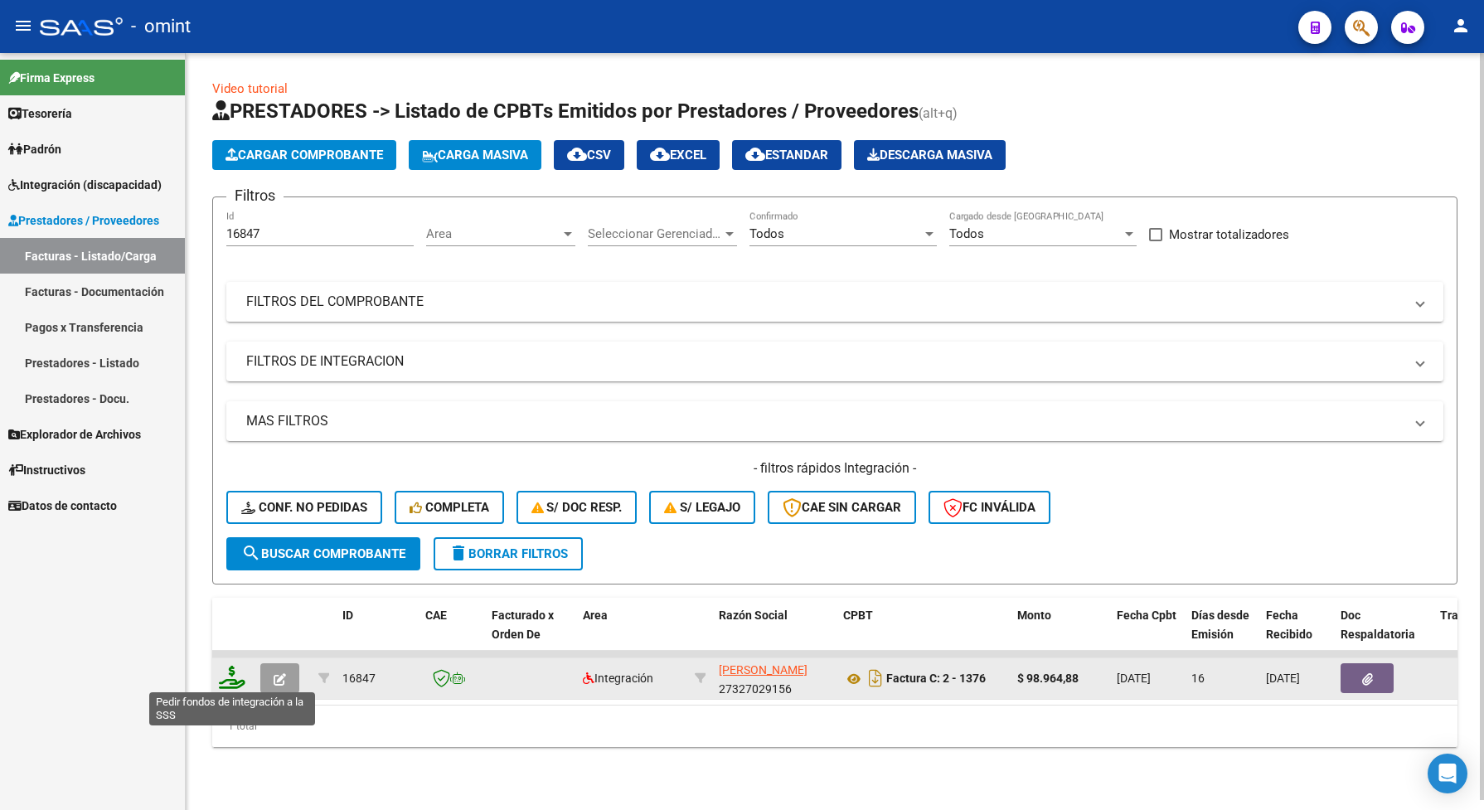
click at [230, 668] on icon at bounding box center [232, 677] width 27 height 23
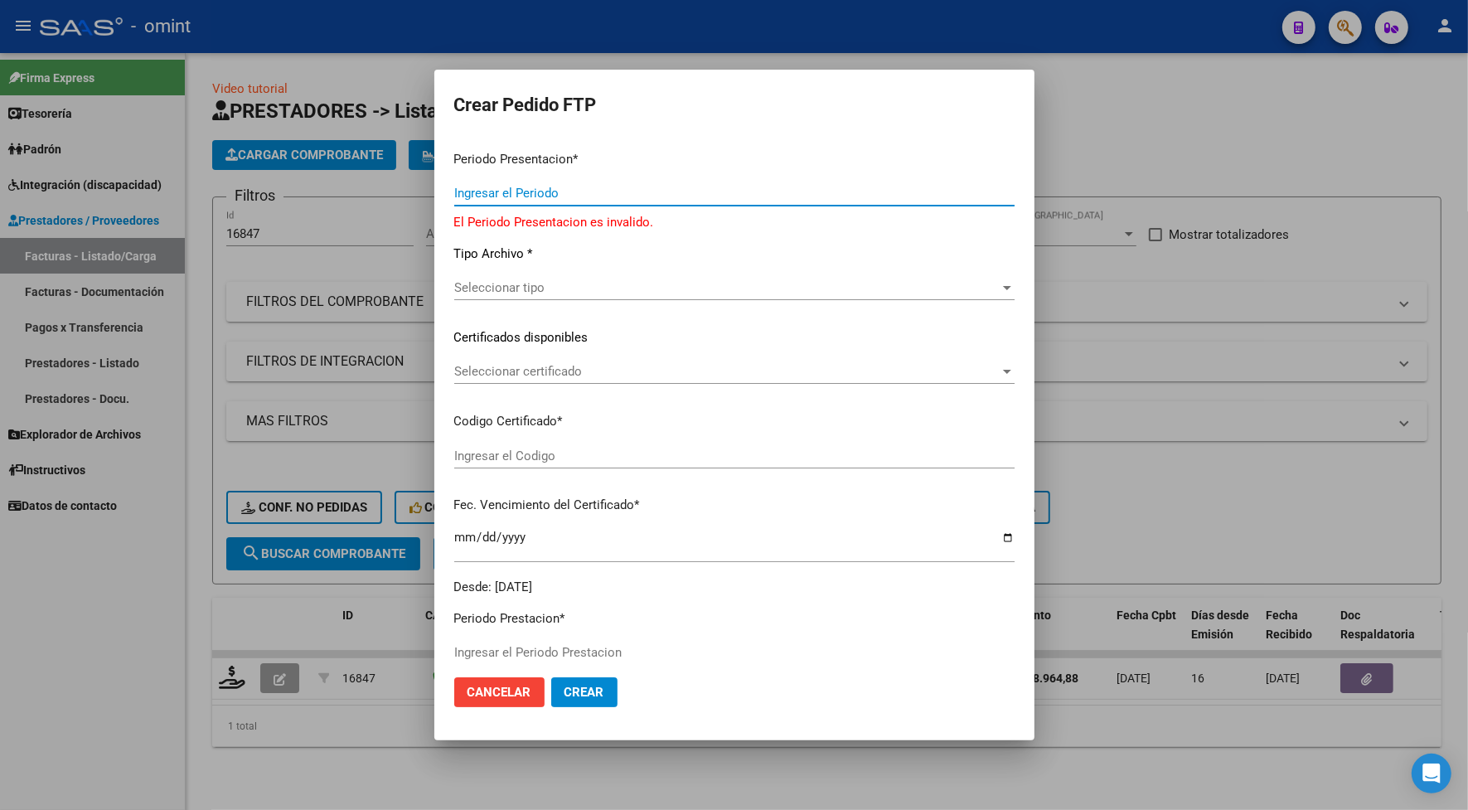
type input "202507"
type input "$ 98.964,88"
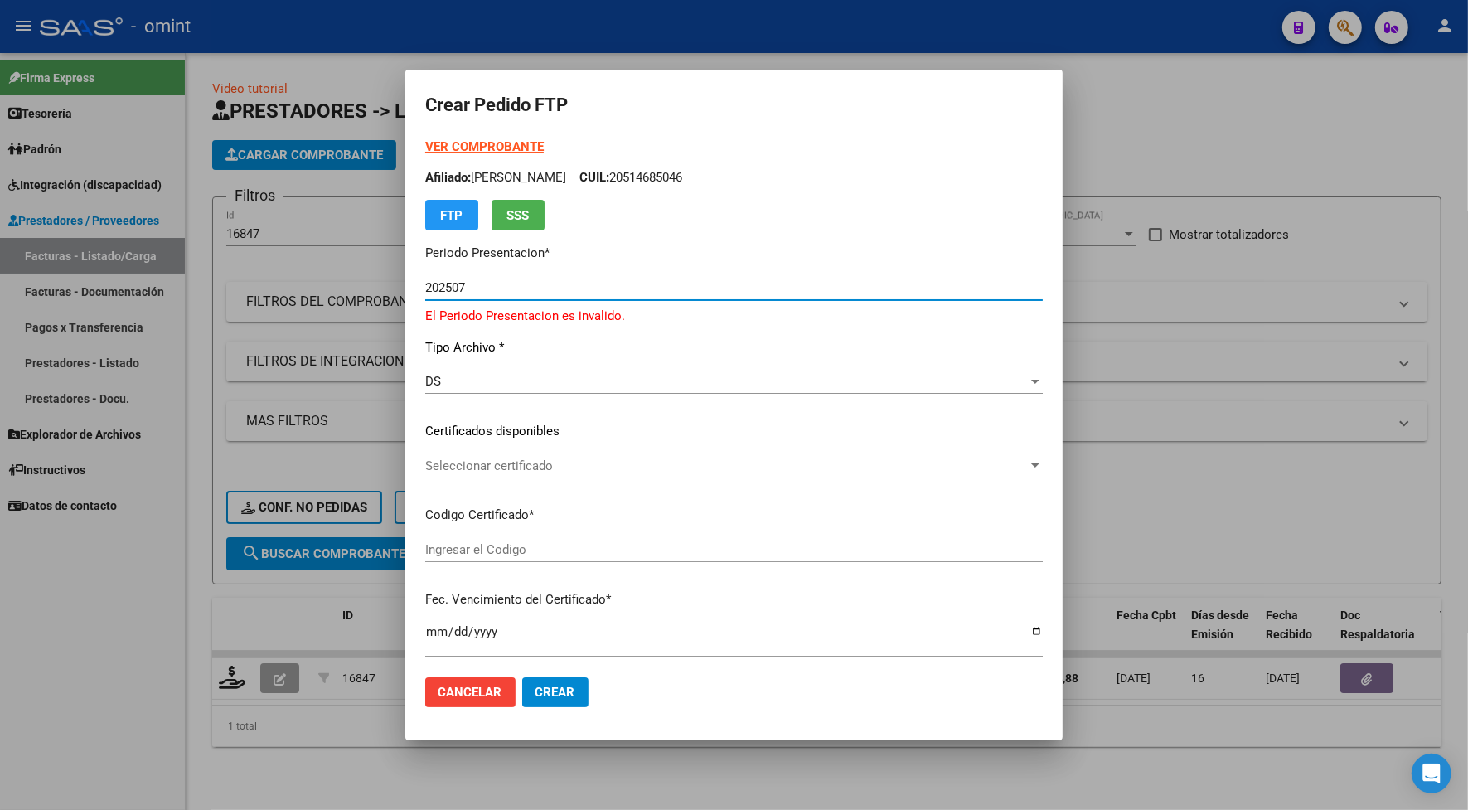
type input "4910669103"
type input "[DATE]"
click at [565, 462] on span "Seleccionar certificado" at bounding box center [726, 465] width 603 height 15
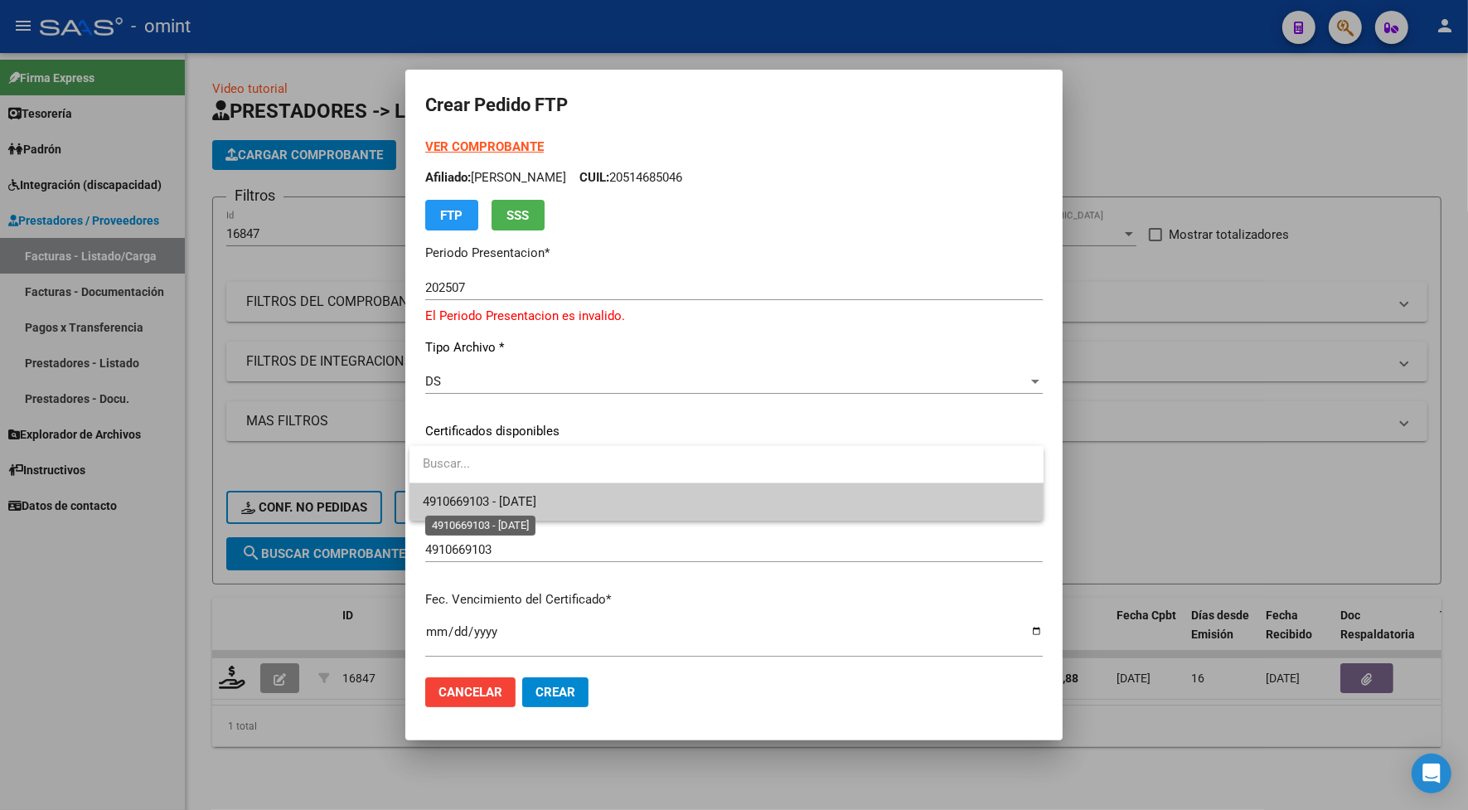
click at [536, 503] on span "4910669103 - [DATE]" at bounding box center [480, 501] width 114 height 15
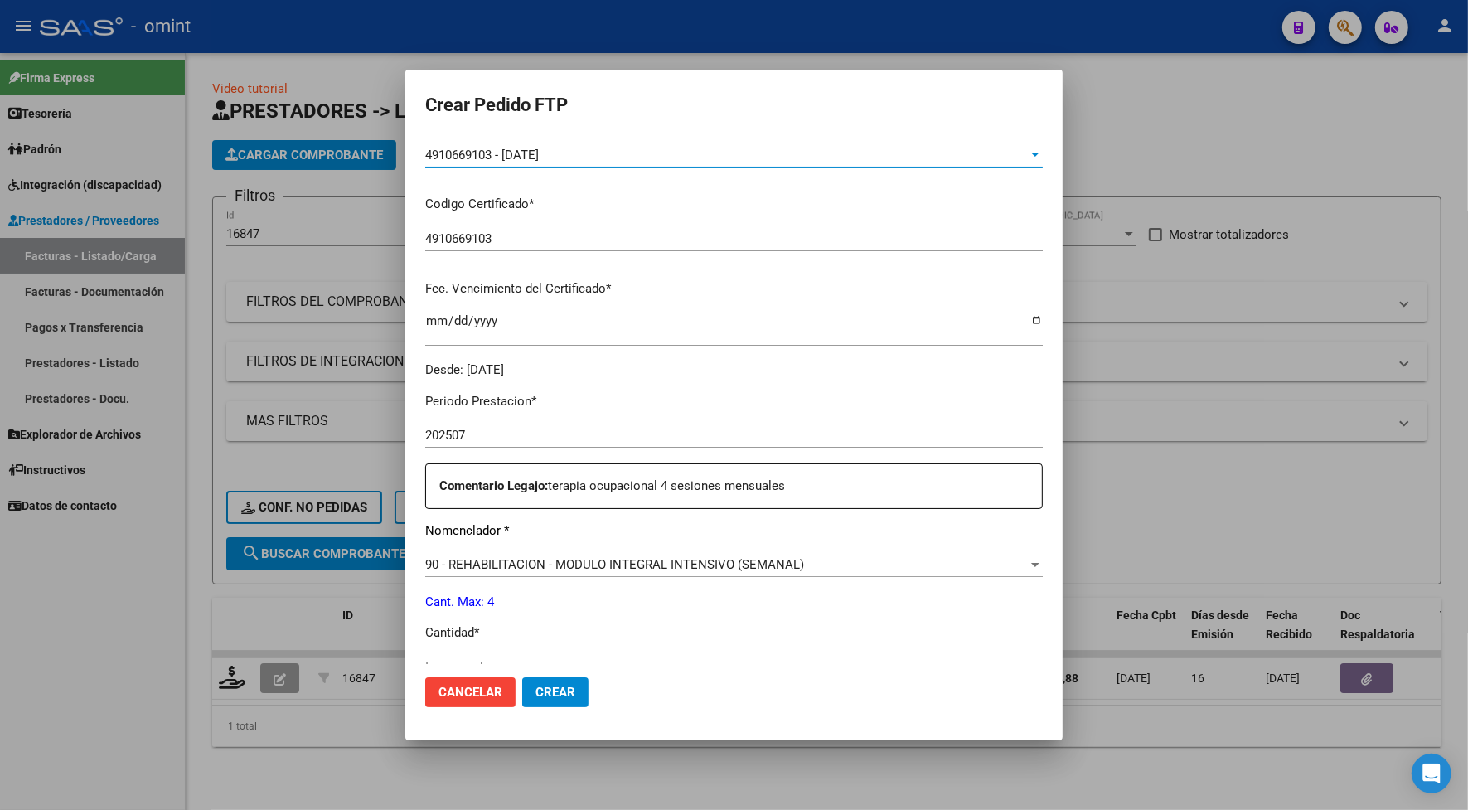
scroll to position [414, 0]
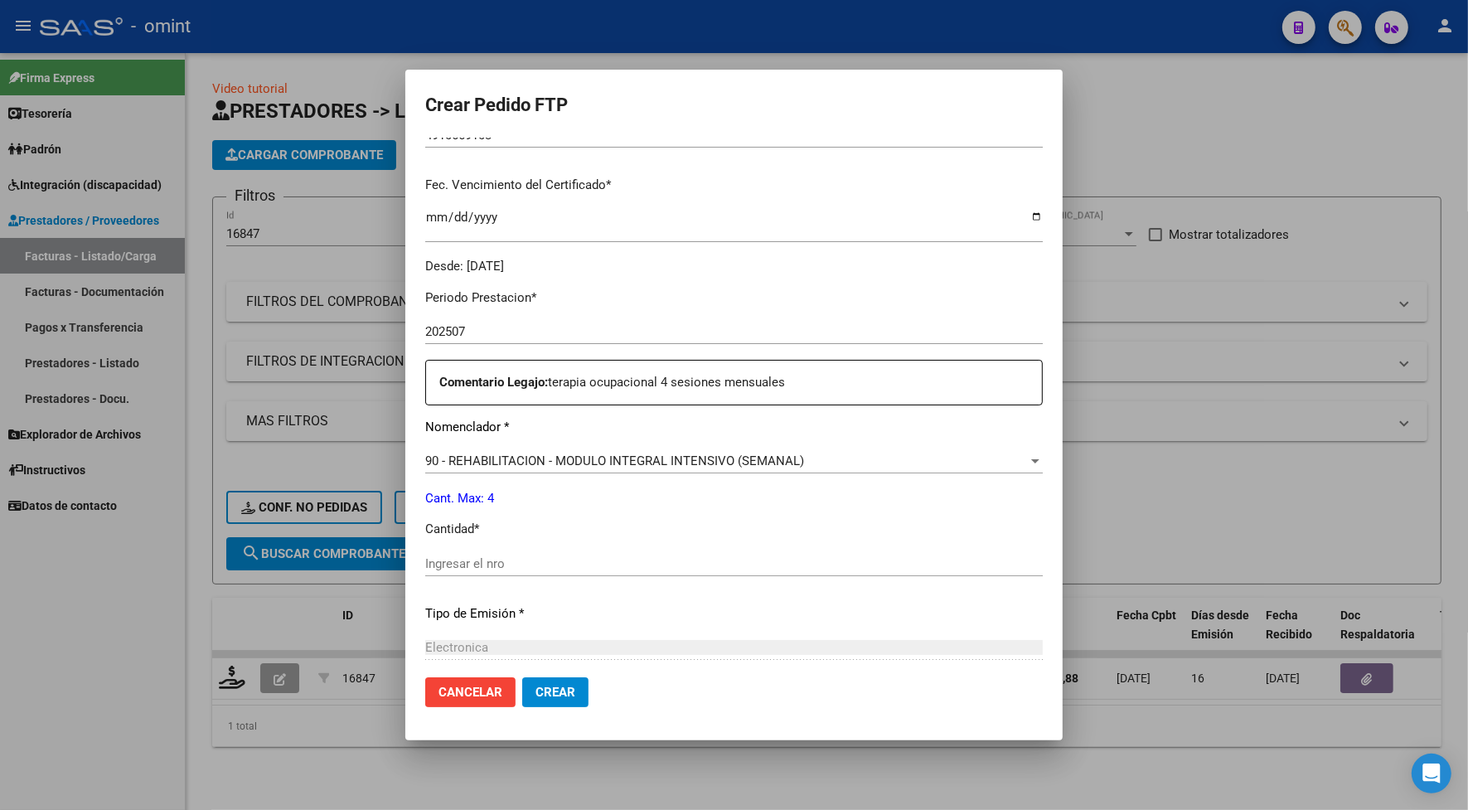
click at [498, 553] on div "Ingresar el nro" at bounding box center [734, 563] width 618 height 25
type input "4"
click at [556, 690] on span "Crear" at bounding box center [555, 692] width 40 height 15
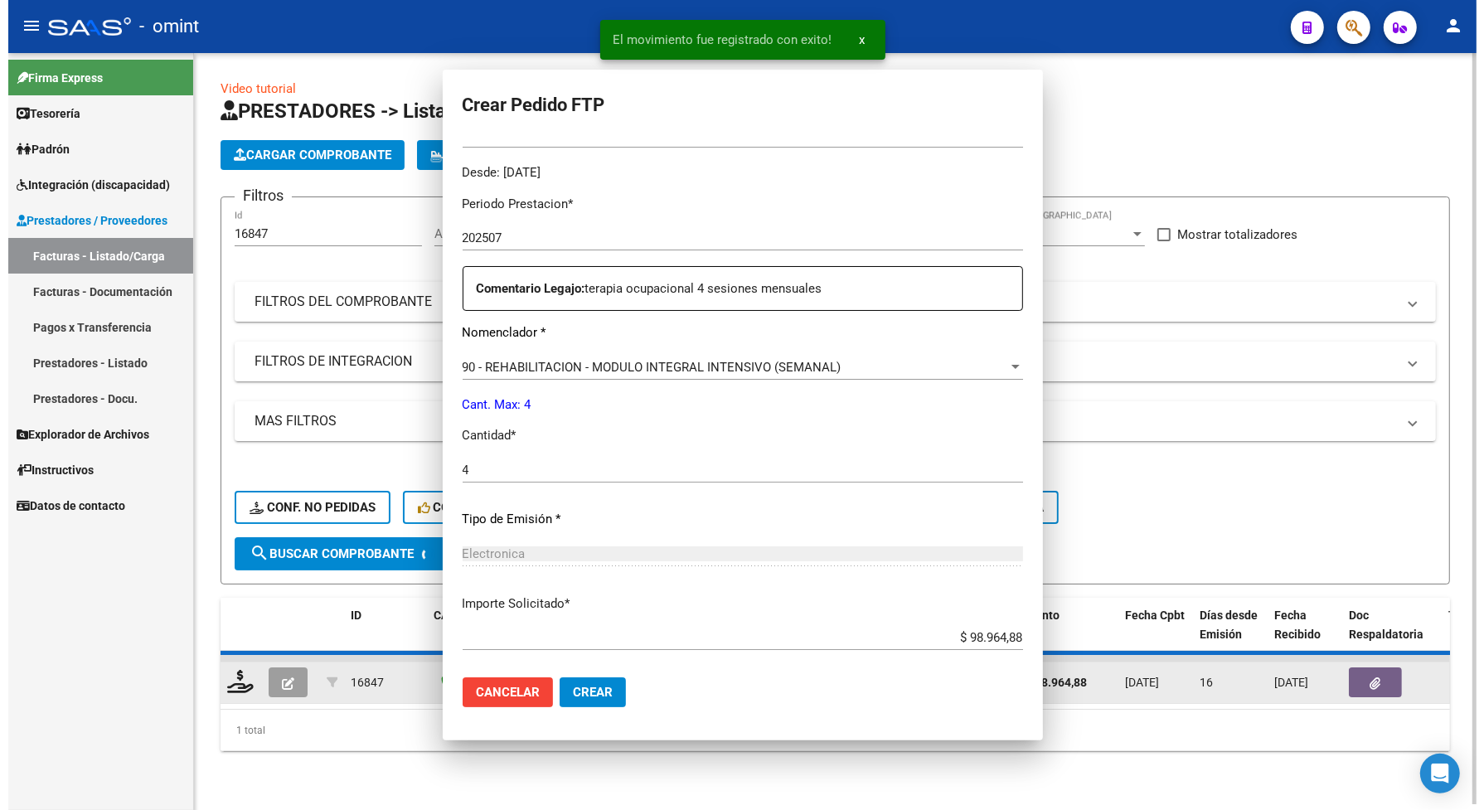
scroll to position [321, 0]
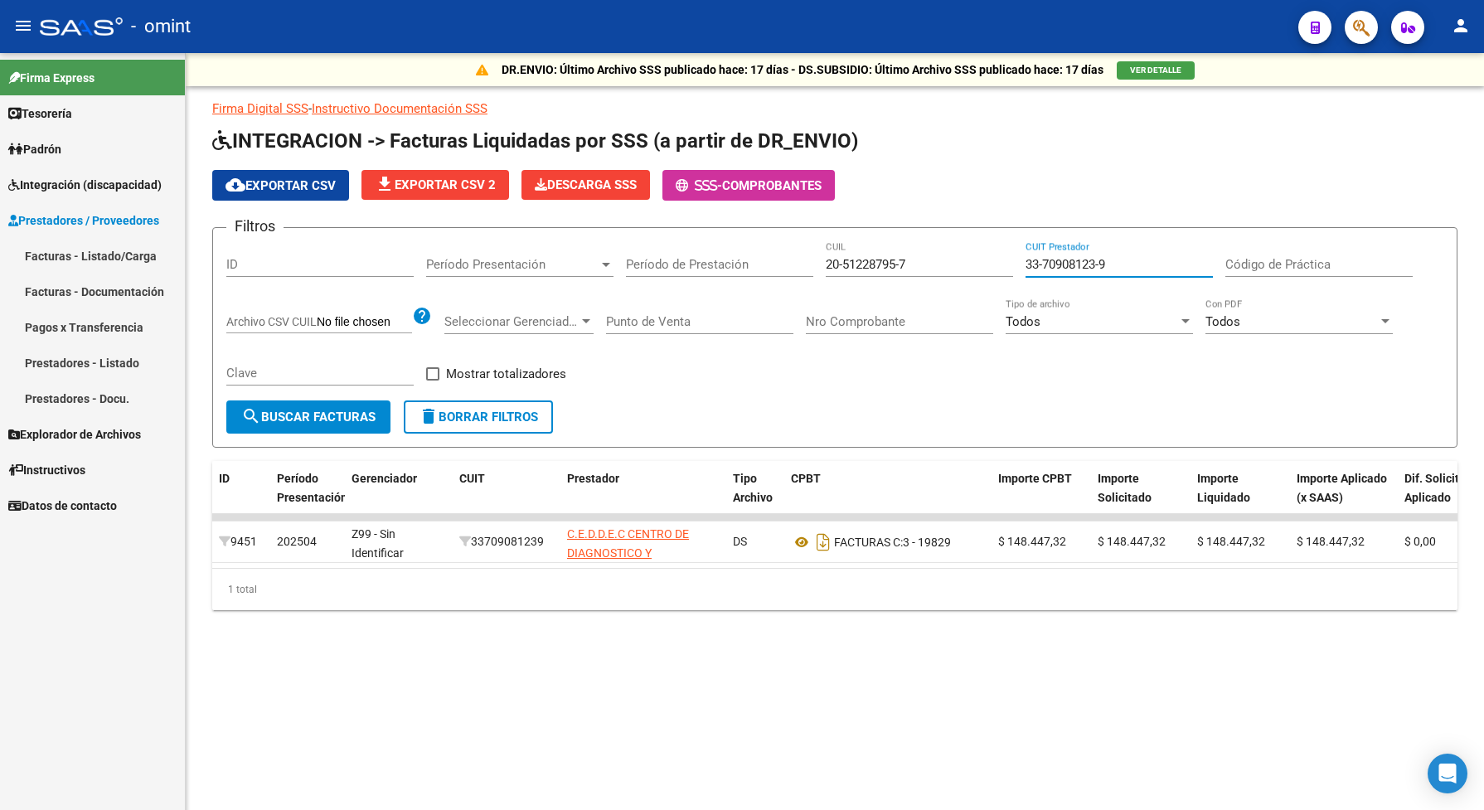
drag, startPoint x: 1130, startPoint y: 255, endPoint x: 1022, endPoint y: 262, distance: 108.0
click at [1022, 262] on div "Filtros ID Período Presentación Período Presentación Período de Prestación 20-5…" at bounding box center [834, 320] width 1217 height 159
paste input "20-27166255-7"
type input "20-27166255-7"
drag, startPoint x: 899, startPoint y: 259, endPoint x: 784, endPoint y: 259, distance: 115.2
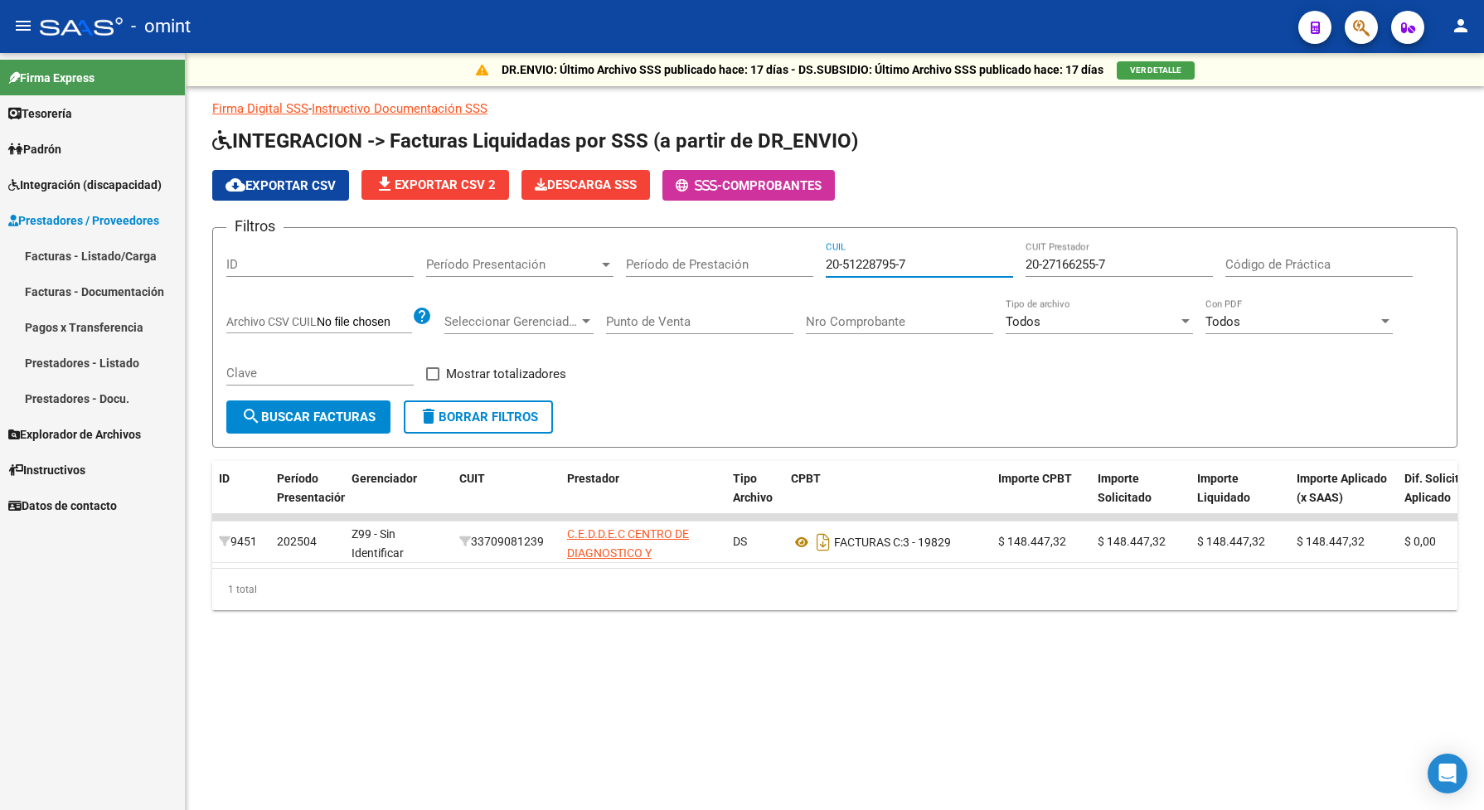
click at [784, 259] on div "Filtros ID Período Presentación Período Presentación Período de Prestación 20-5…" at bounding box center [834, 320] width 1217 height 159
click at [350, 409] on span "search Buscar Facturas" at bounding box center [308, 416] width 134 height 15
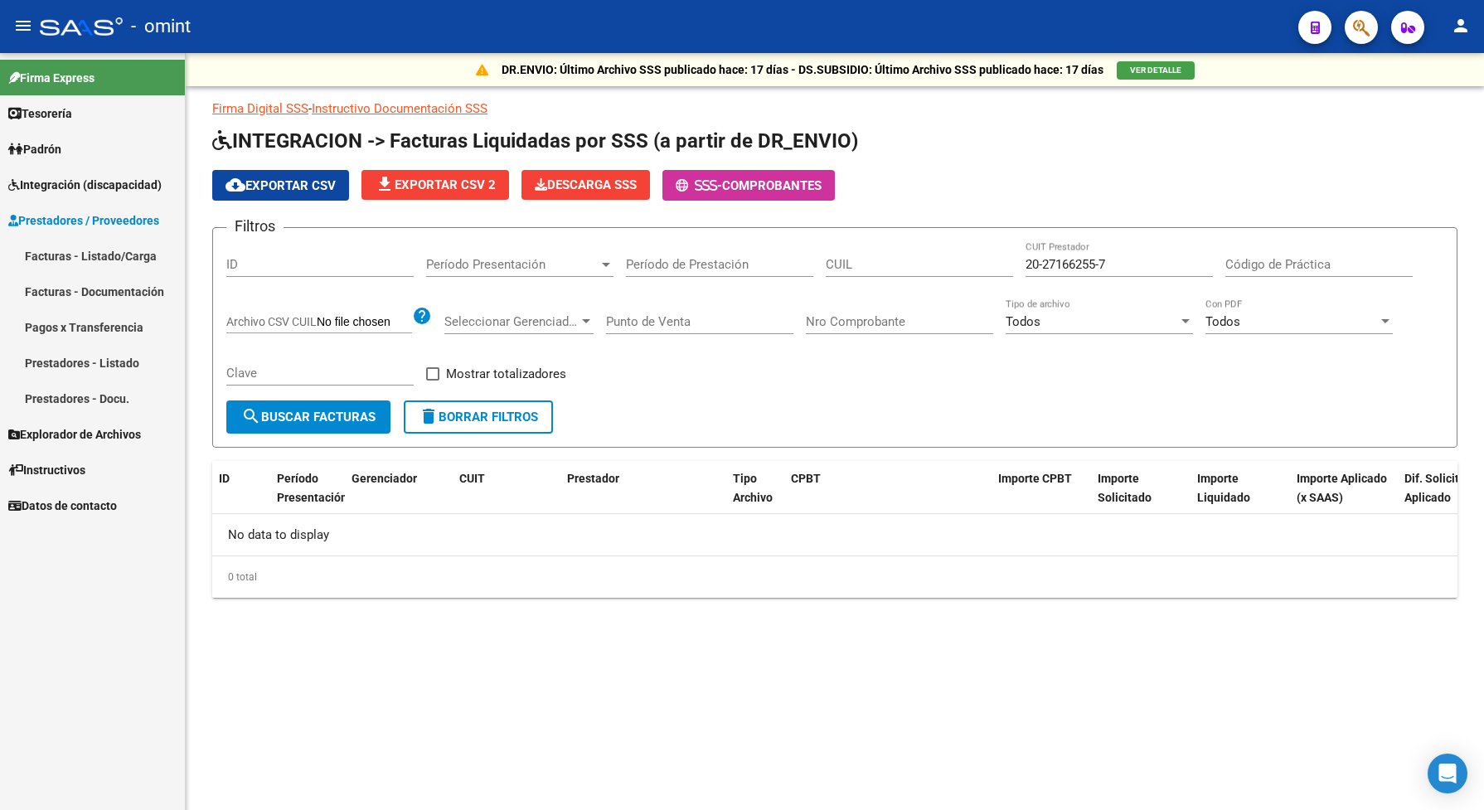
click at [842, 263] on input "CUIL" at bounding box center [919, 264] width 187 height 15
paste input "20-51468504-6"
type input "20-51468504-6"
click at [303, 421] on button "search Buscar Facturas" at bounding box center [308, 416] width 164 height 33
click at [748, 259] on input "Período de Prestación" at bounding box center [719, 264] width 187 height 15
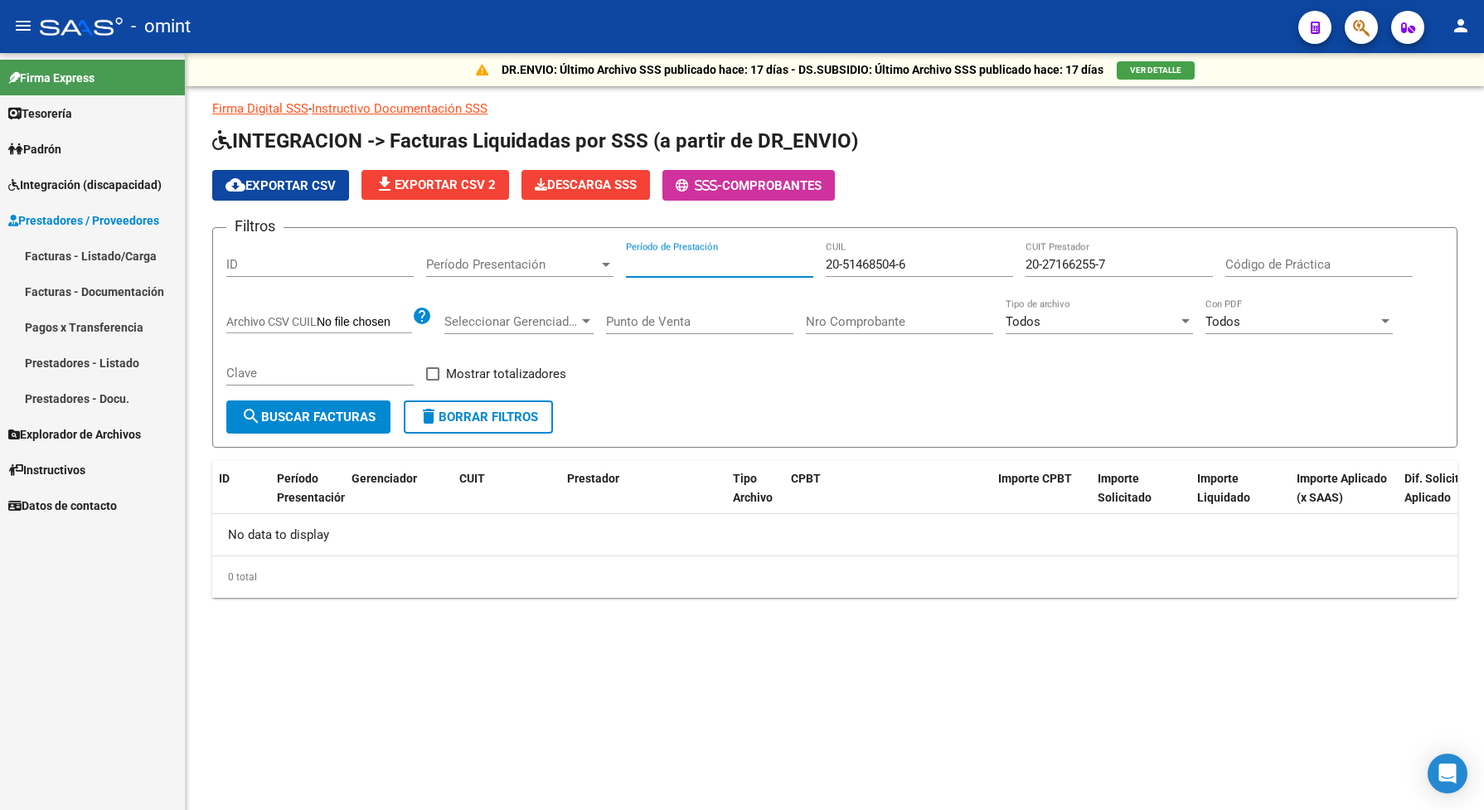
click at [494, 250] on div "Período Presentación Período Presentación" at bounding box center [519, 259] width 187 height 36
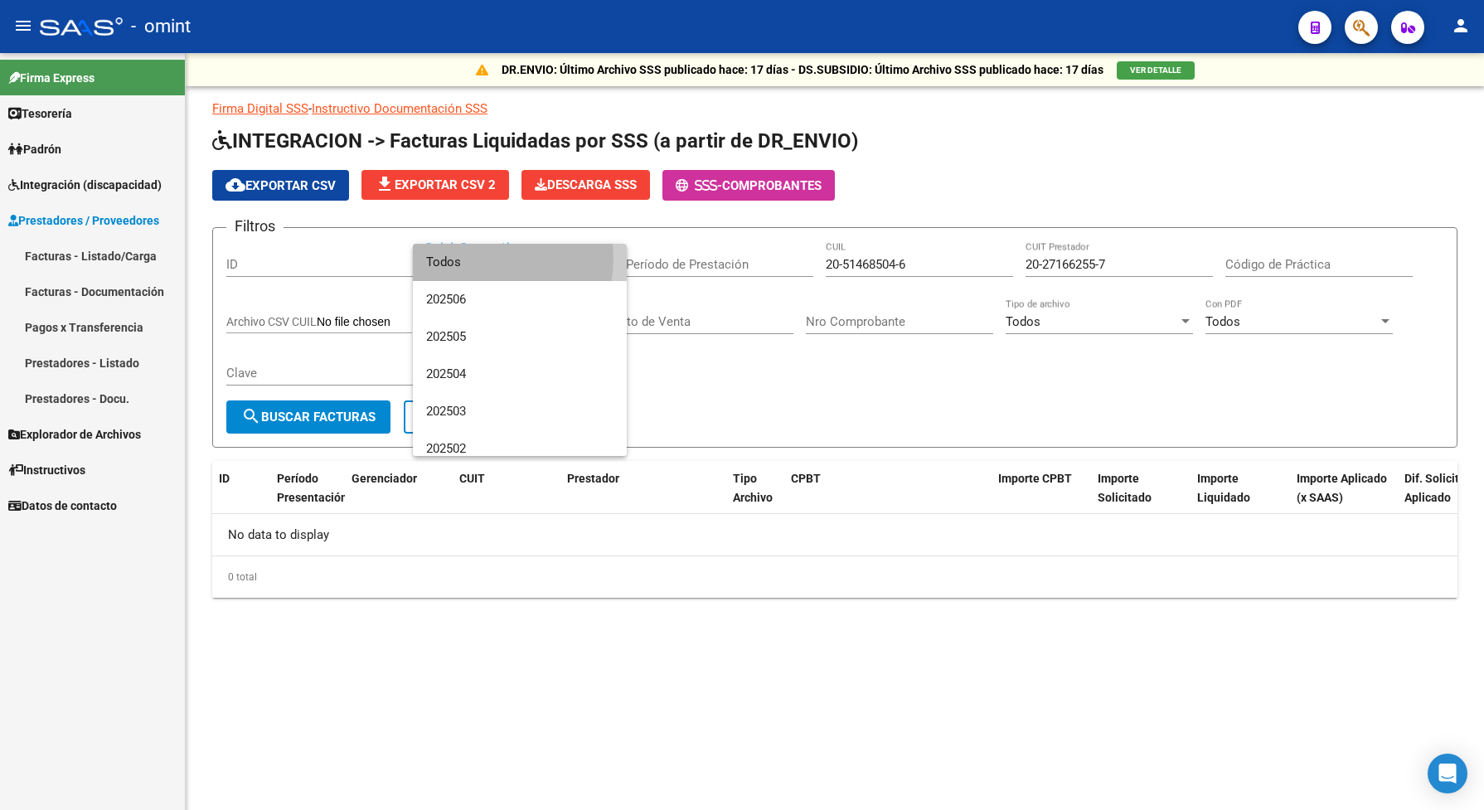
click at [491, 259] on span "Todos" at bounding box center [519, 262] width 187 height 37
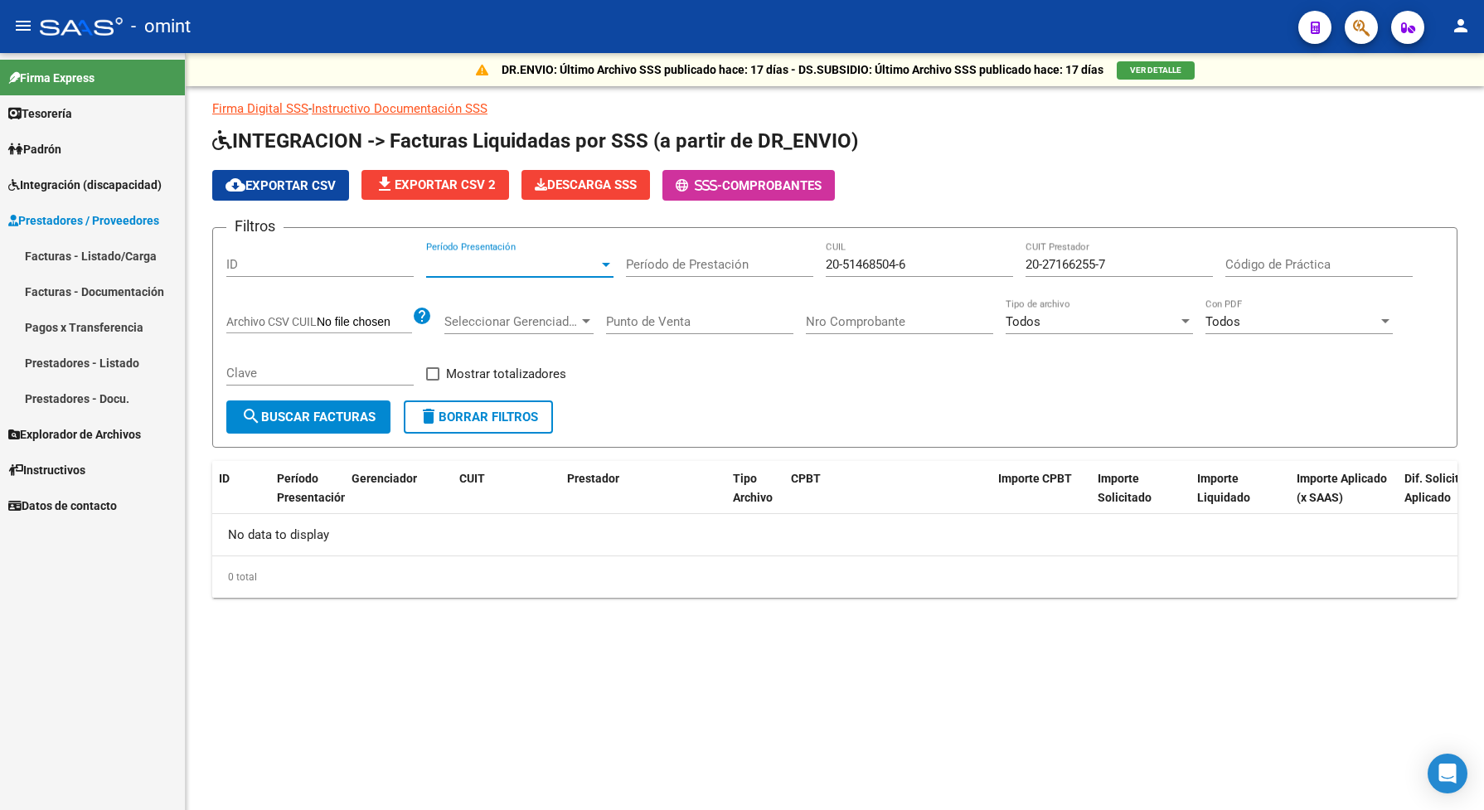
click at [317, 416] on span "search Buscar Facturas" at bounding box center [308, 416] width 134 height 15
